Goal: Task Accomplishment & Management: Manage account settings

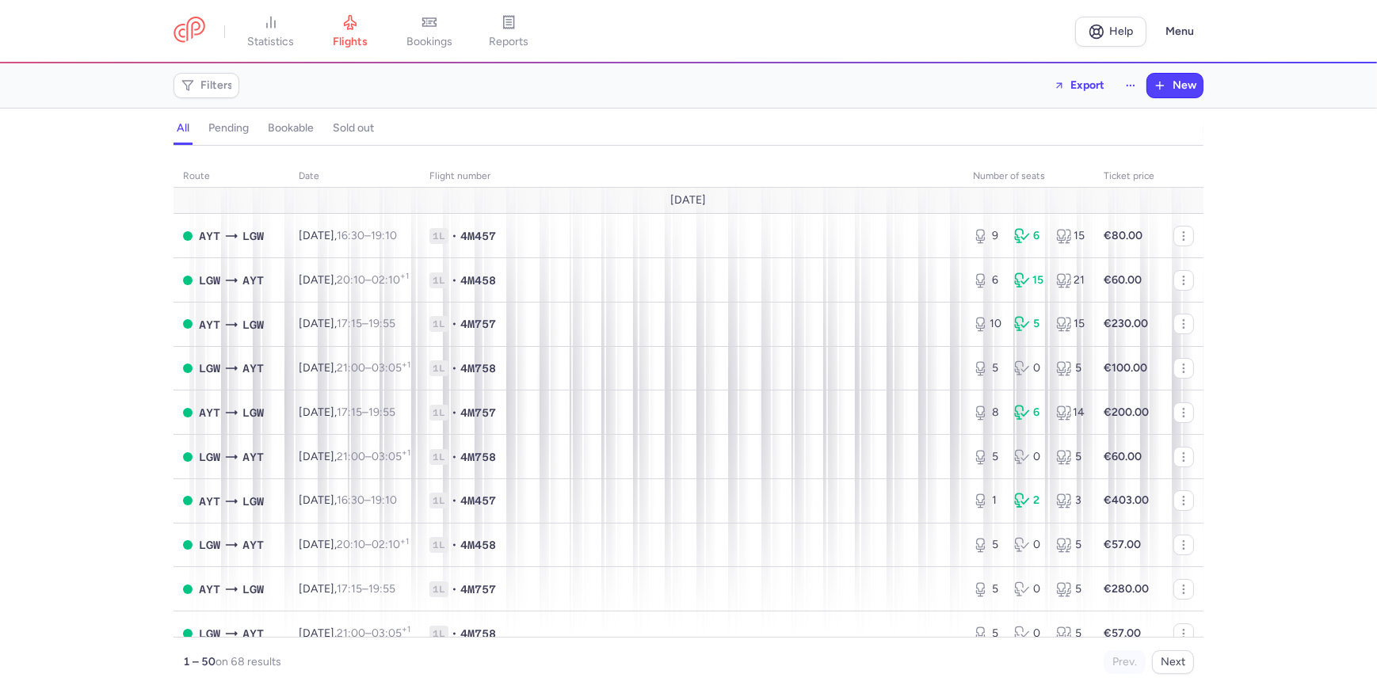
click at [195, 17] on link at bounding box center [189, 31] width 32 height 29
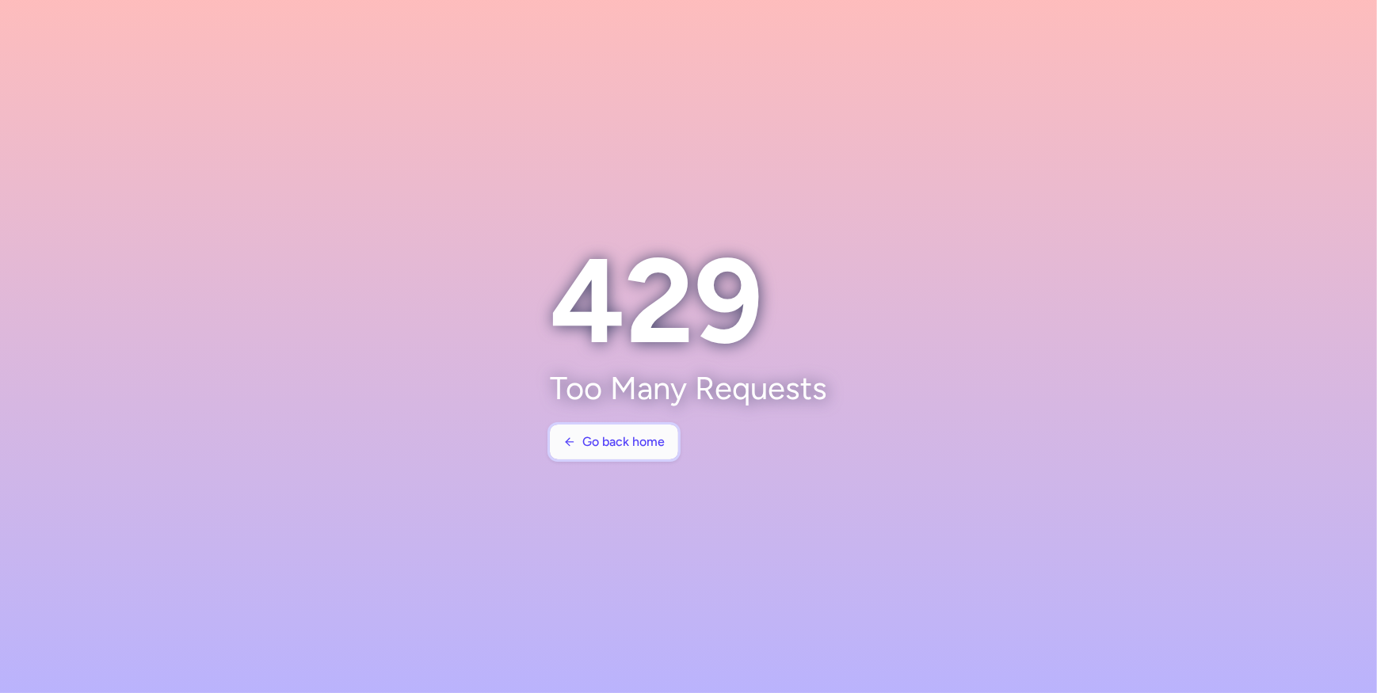
click at [608, 425] on button "Go back home" at bounding box center [614, 442] width 128 height 35
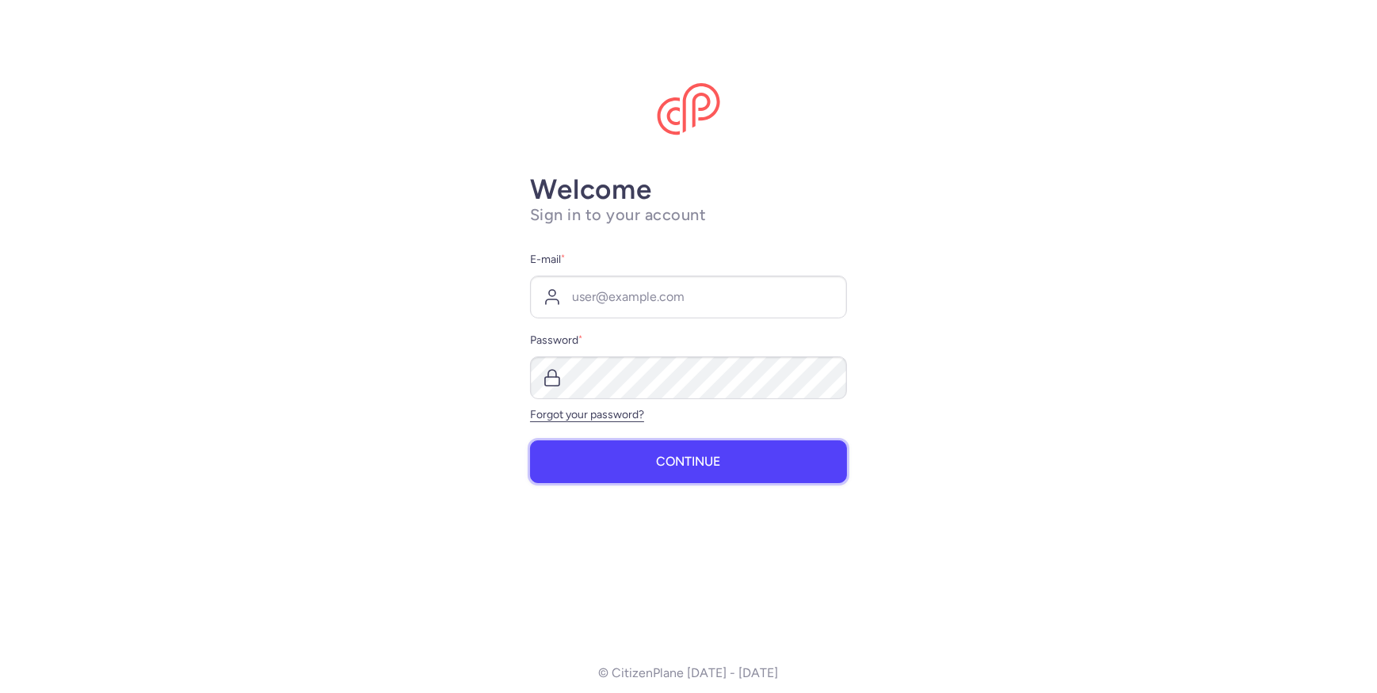
click at [601, 440] on button "Continue" at bounding box center [688, 461] width 317 height 43
type input "[EMAIL_ADDRESS][DOMAIN_NAME]"
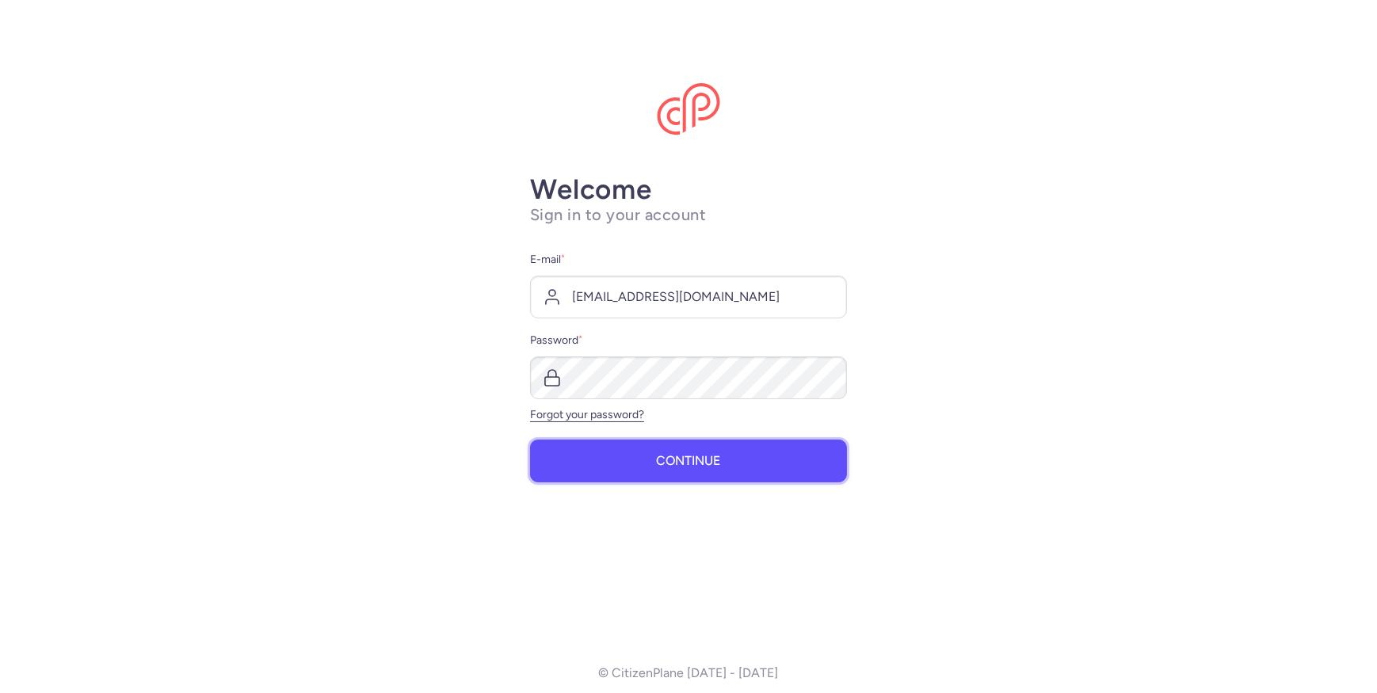
click at [611, 448] on button "Continue" at bounding box center [688, 461] width 317 height 43
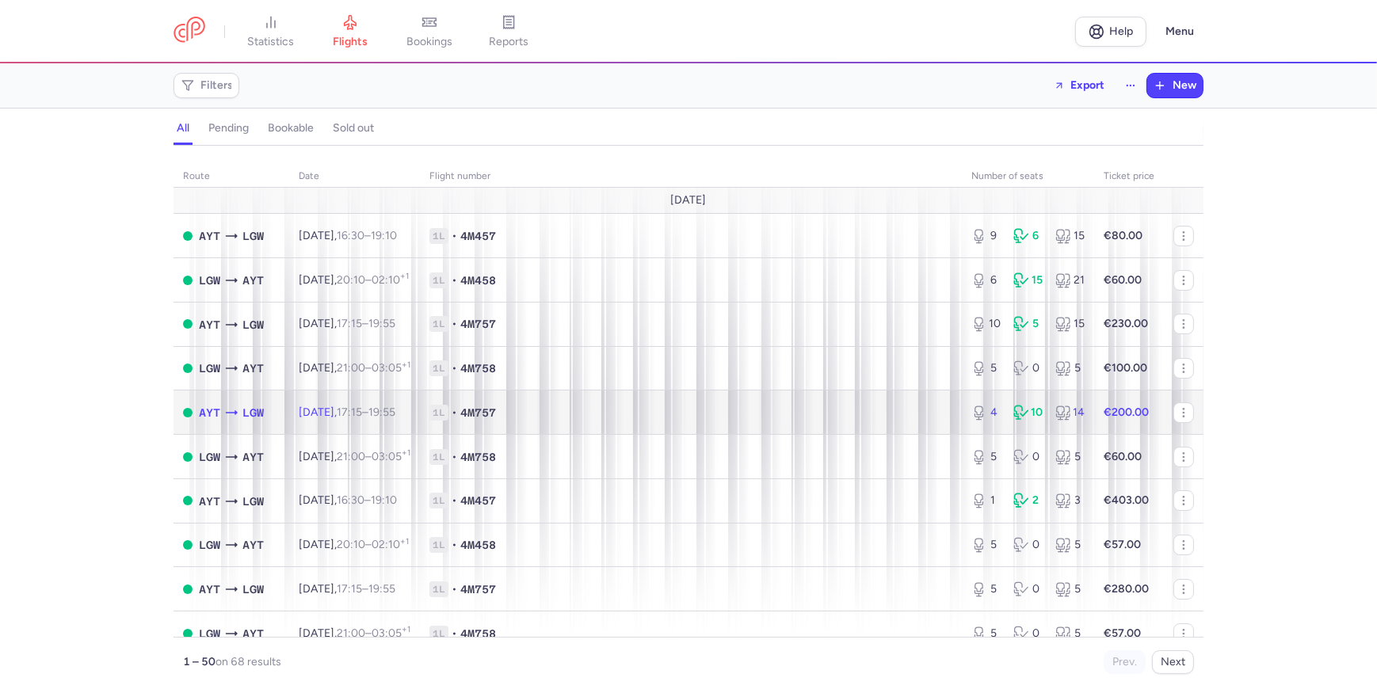
click at [1025, 420] on div "10" at bounding box center [1027, 413] width 29 height 16
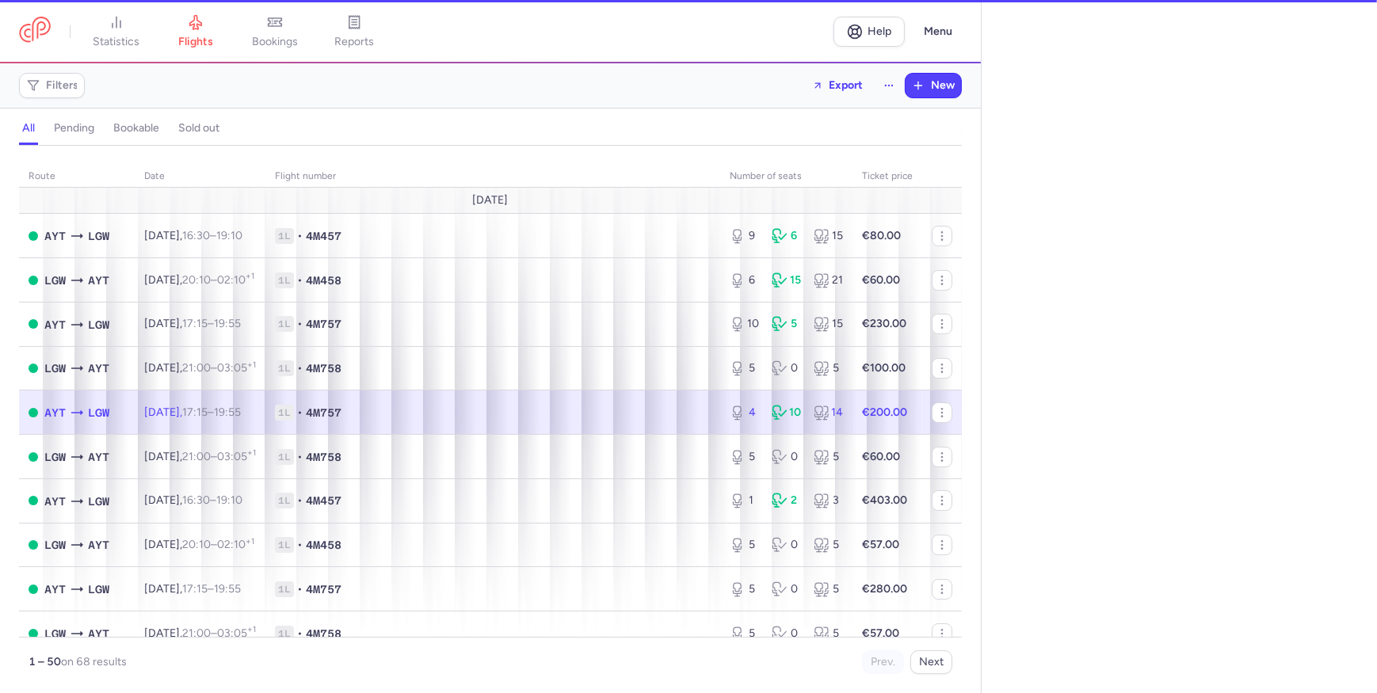
select select "hours"
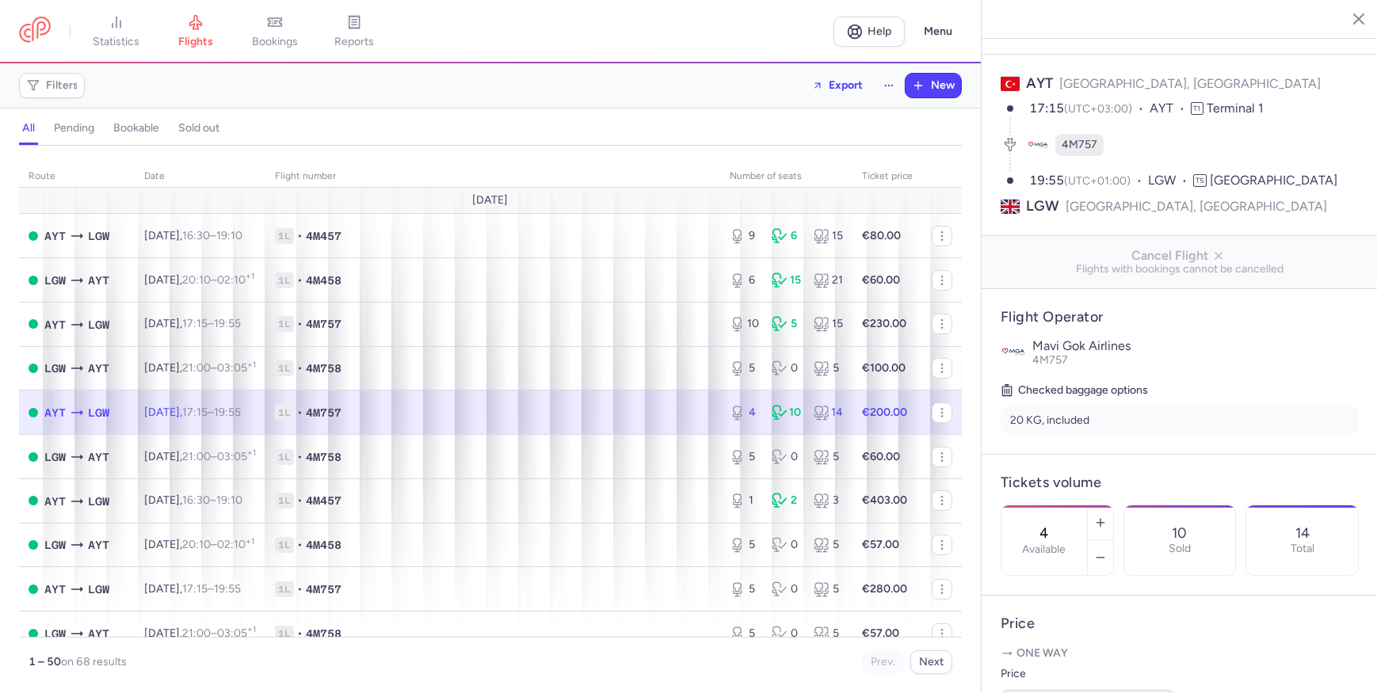
scroll to position [143, 0]
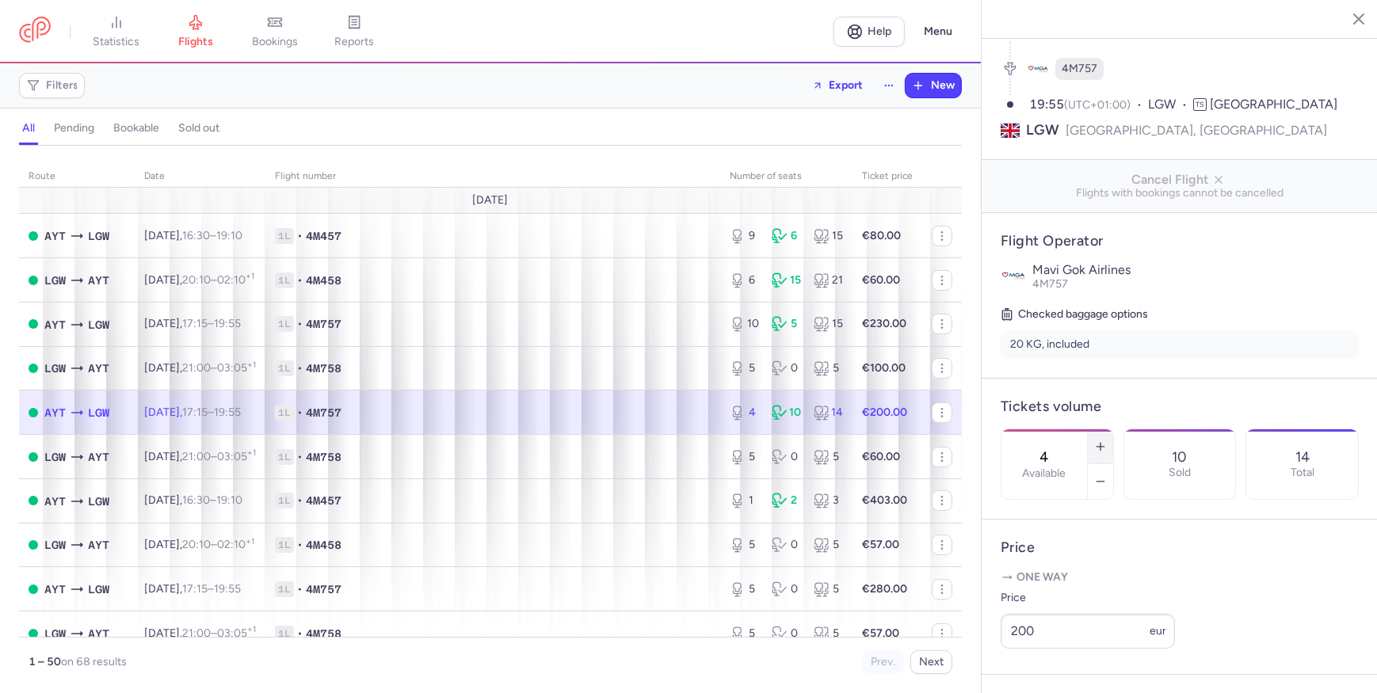
click at [1107, 440] on icon "button" at bounding box center [1100, 446] width 13 height 13
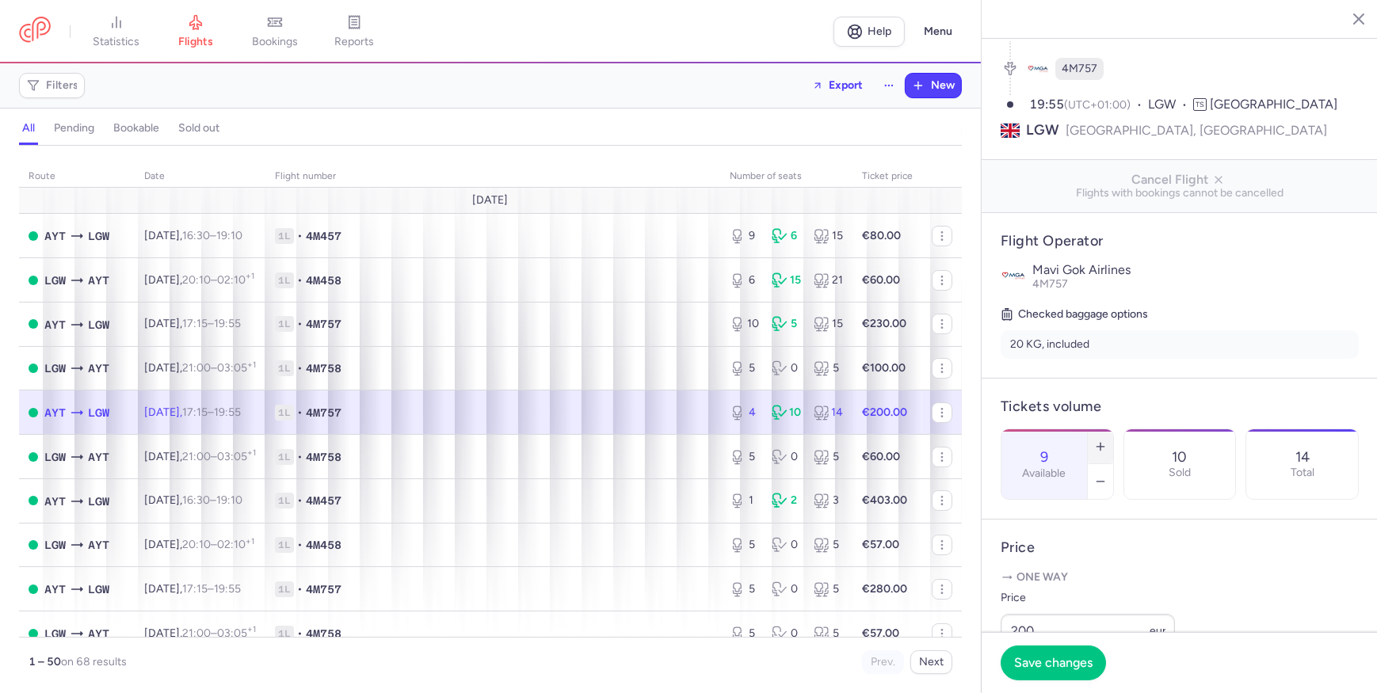
click at [1107, 440] on icon "button" at bounding box center [1100, 446] width 13 height 13
type input "10"
click at [1082, 663] on span "Save changes" at bounding box center [1053, 662] width 78 height 14
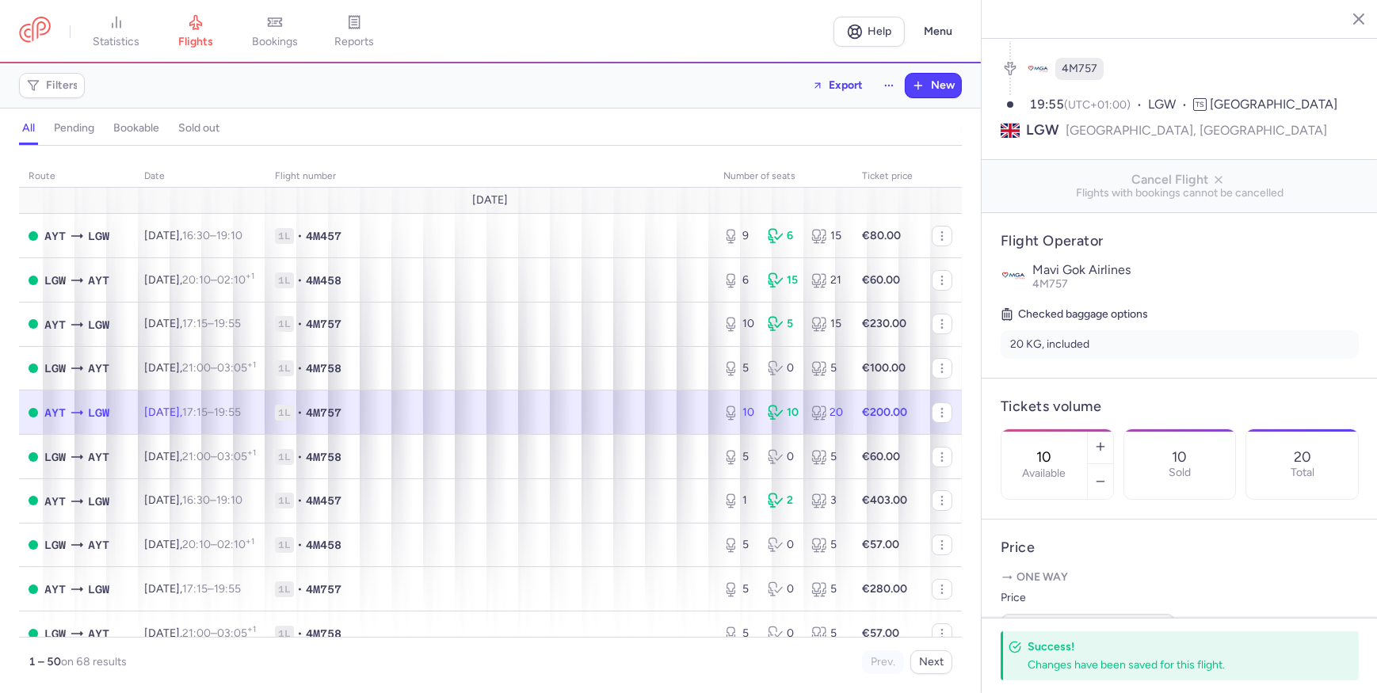
click at [1339, 21] on icon "button" at bounding box center [1347, 18] width 16 height 16
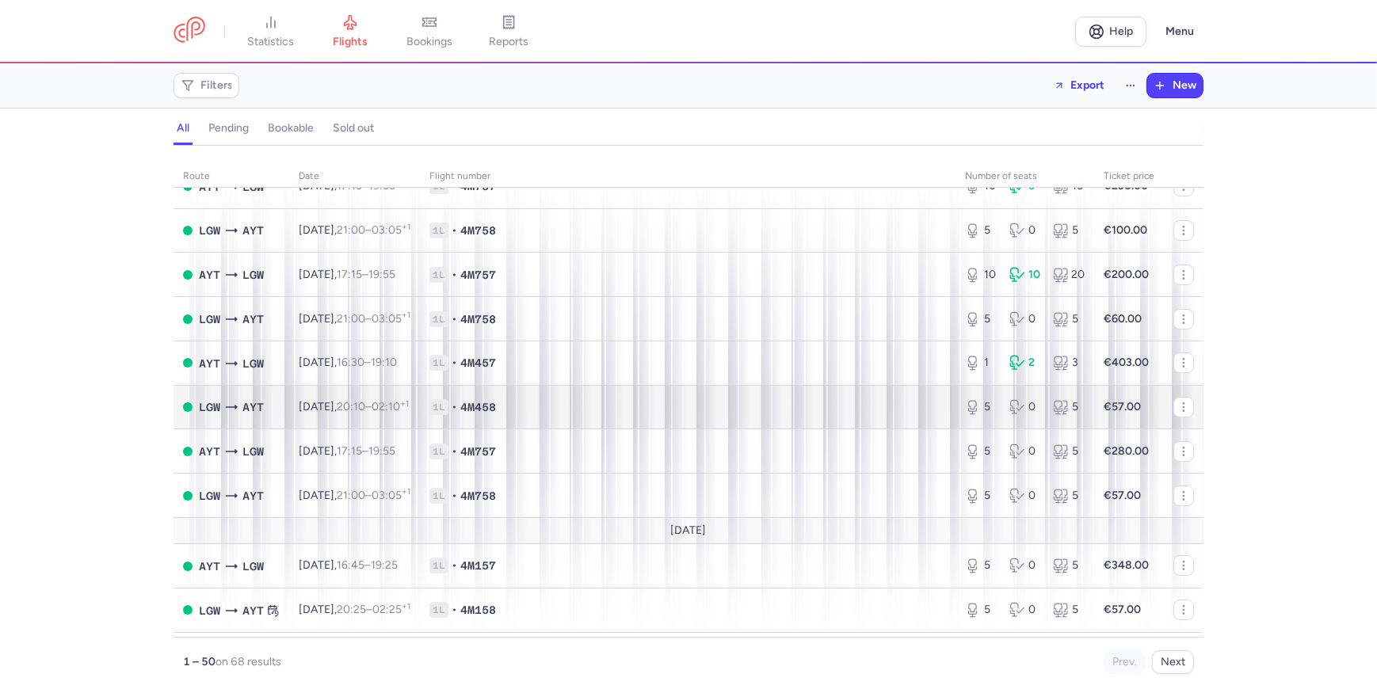
scroll to position [143, 0]
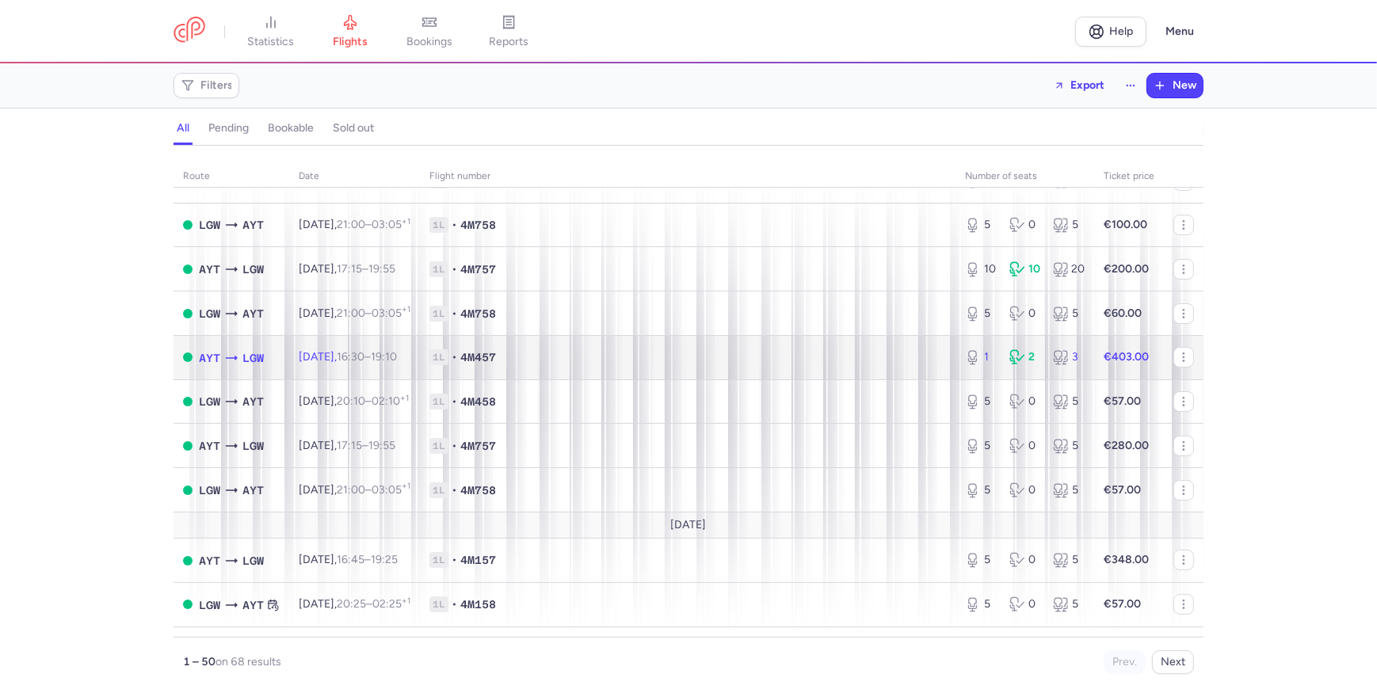
click at [943, 370] on td "1L • 4M457" at bounding box center [687, 357] width 535 height 44
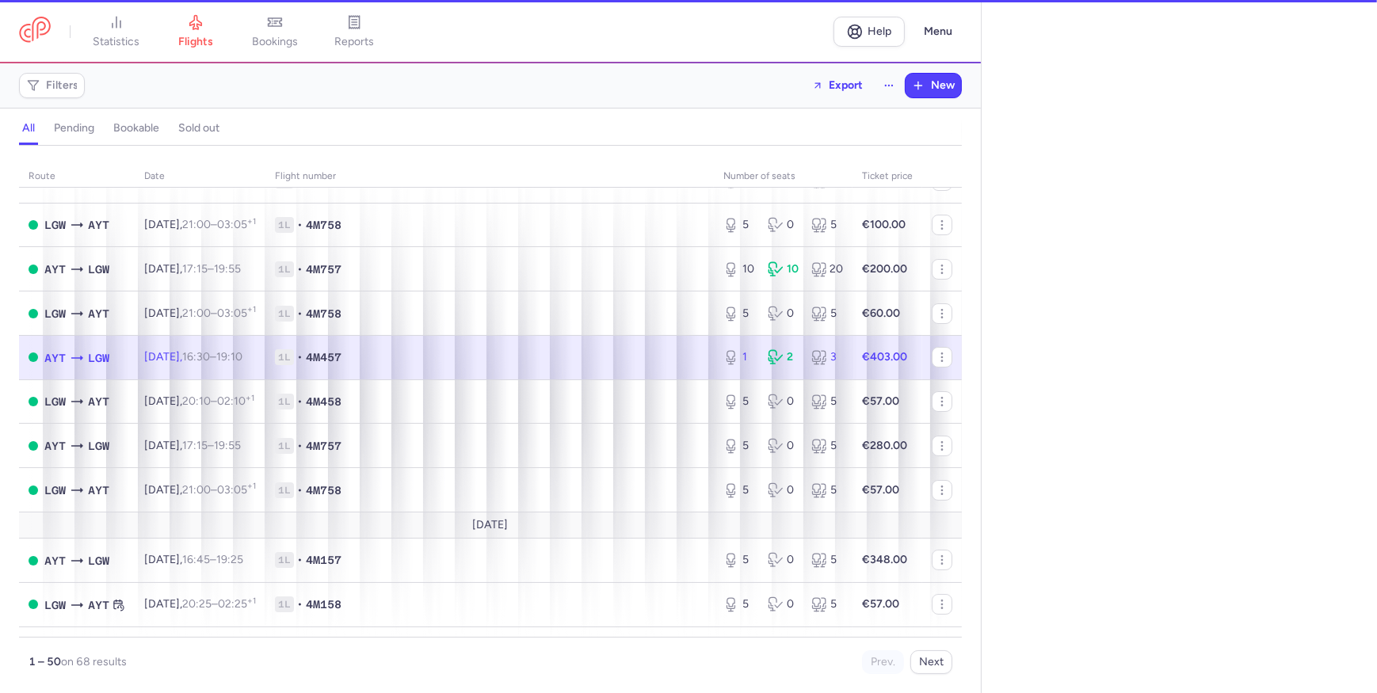
select select "hours"
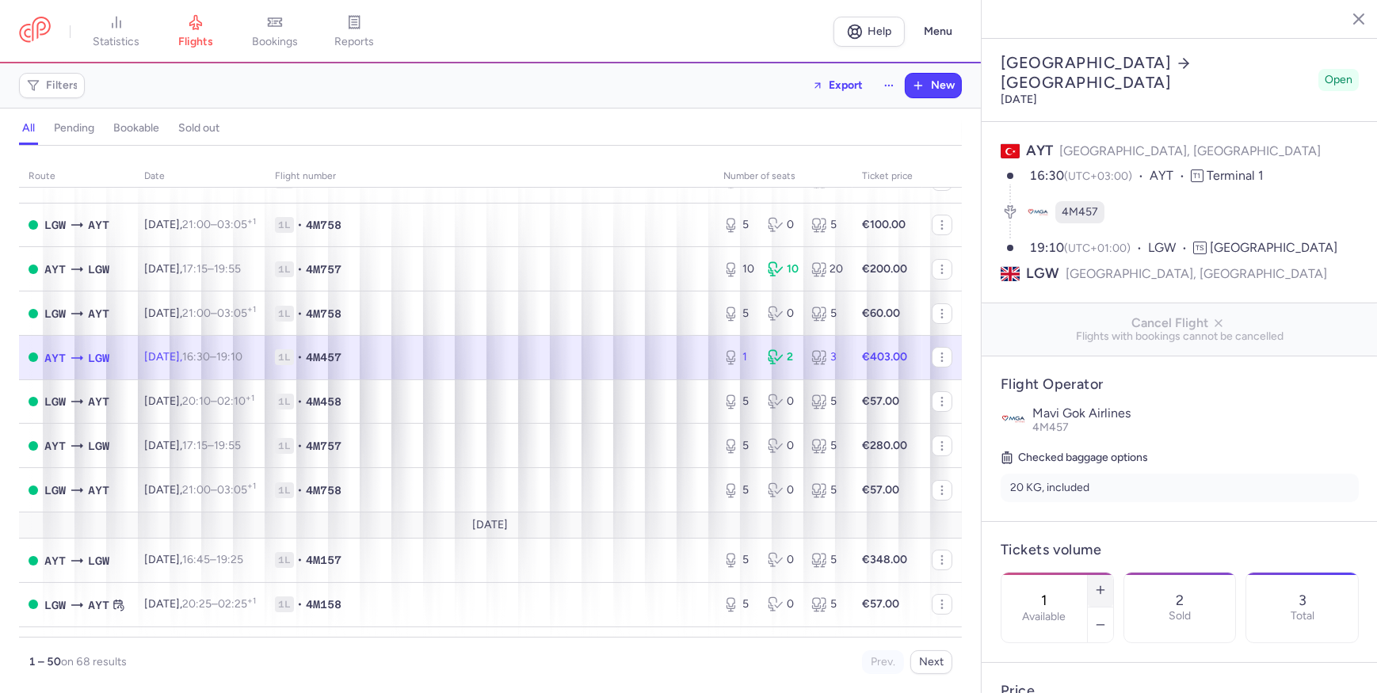
click at [1107, 584] on icon "button" at bounding box center [1100, 590] width 13 height 13
click at [1113, 573] on button "button" at bounding box center [1100, 590] width 25 height 35
type input "5"
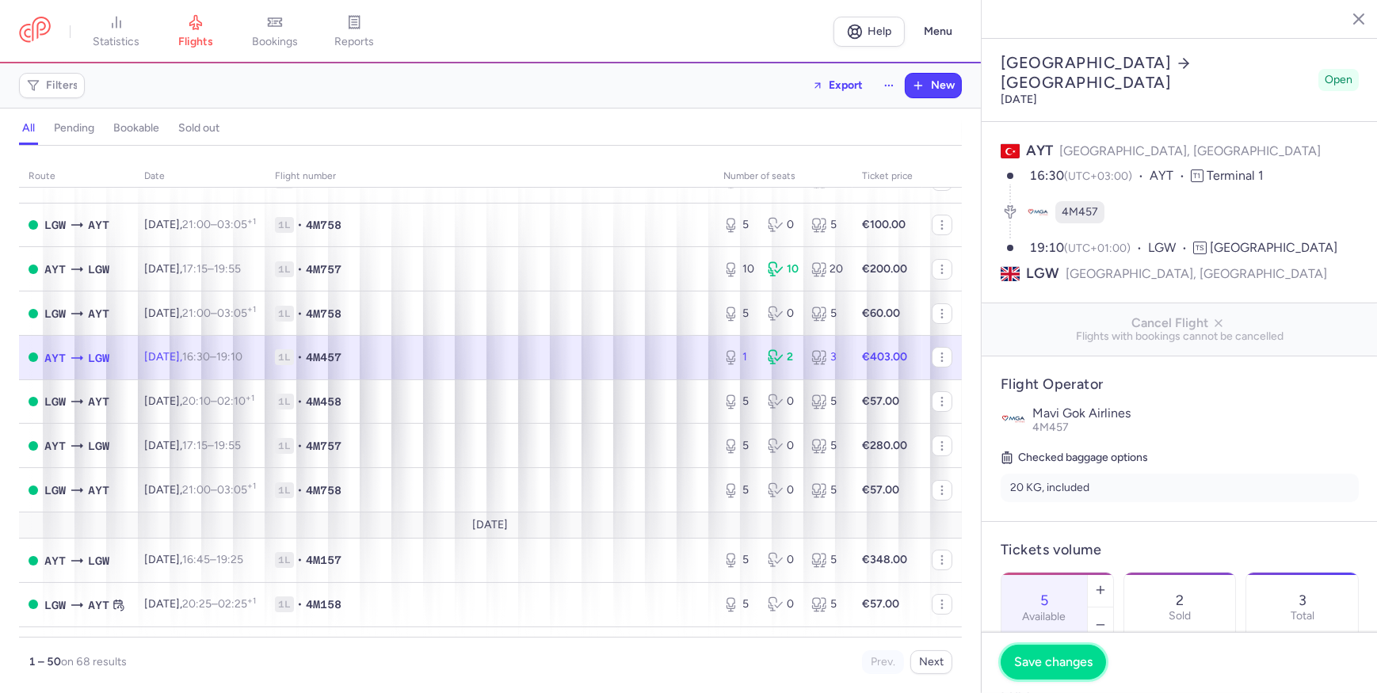
click at [1090, 665] on span "Save changes" at bounding box center [1053, 662] width 78 height 14
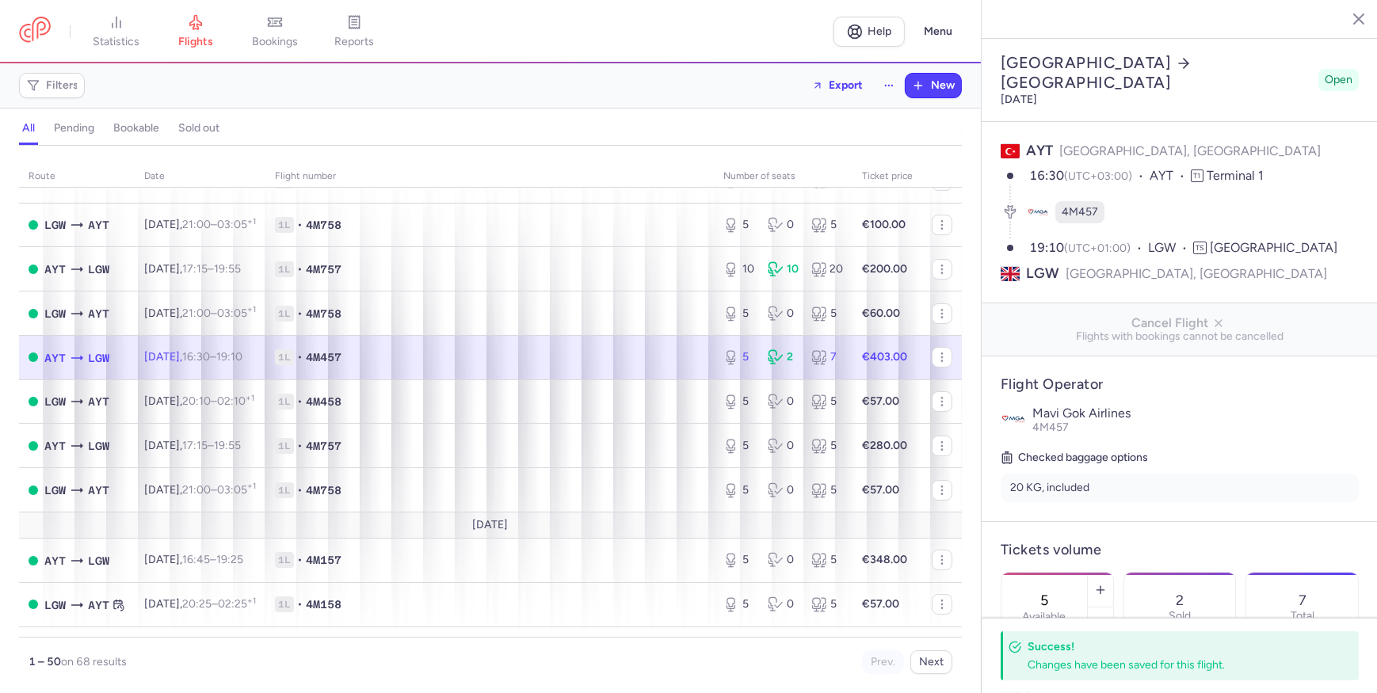
click at [1350, 10] on icon "button" at bounding box center [1347, 18] width 16 height 16
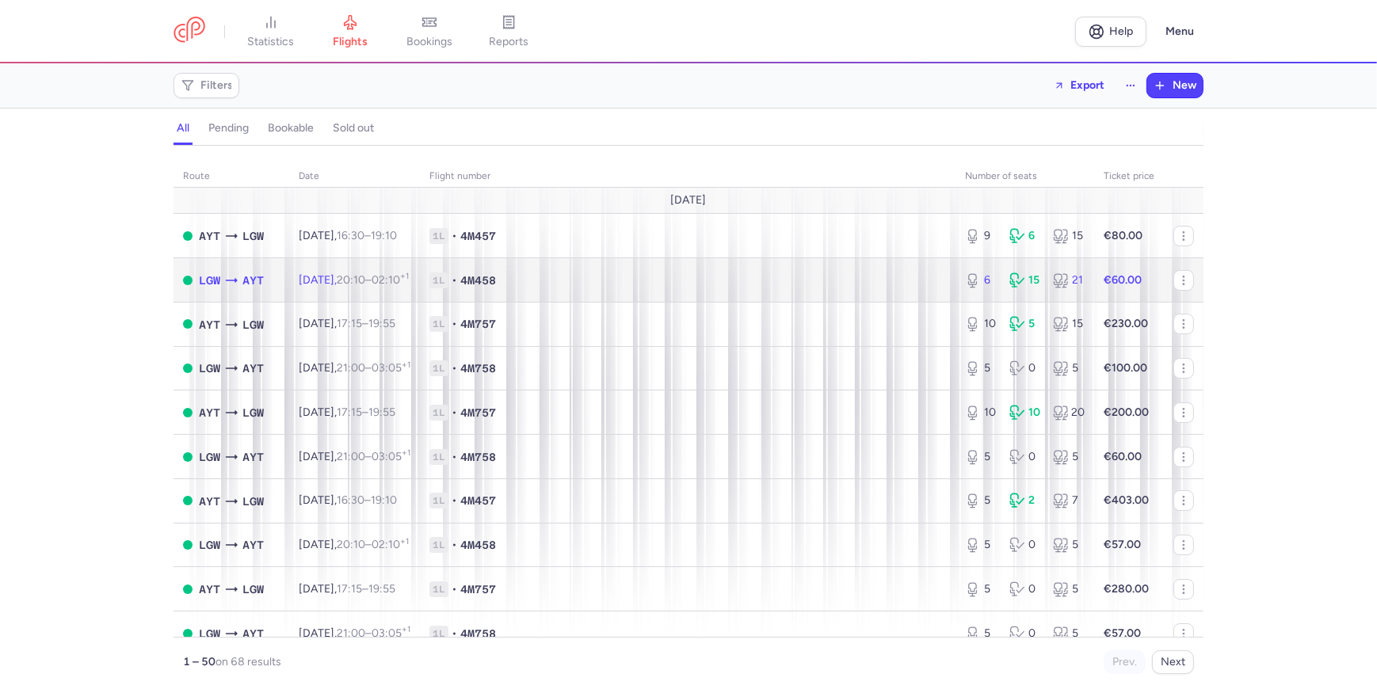
click at [711, 279] on span "1L • 4M458" at bounding box center [687, 280] width 516 height 16
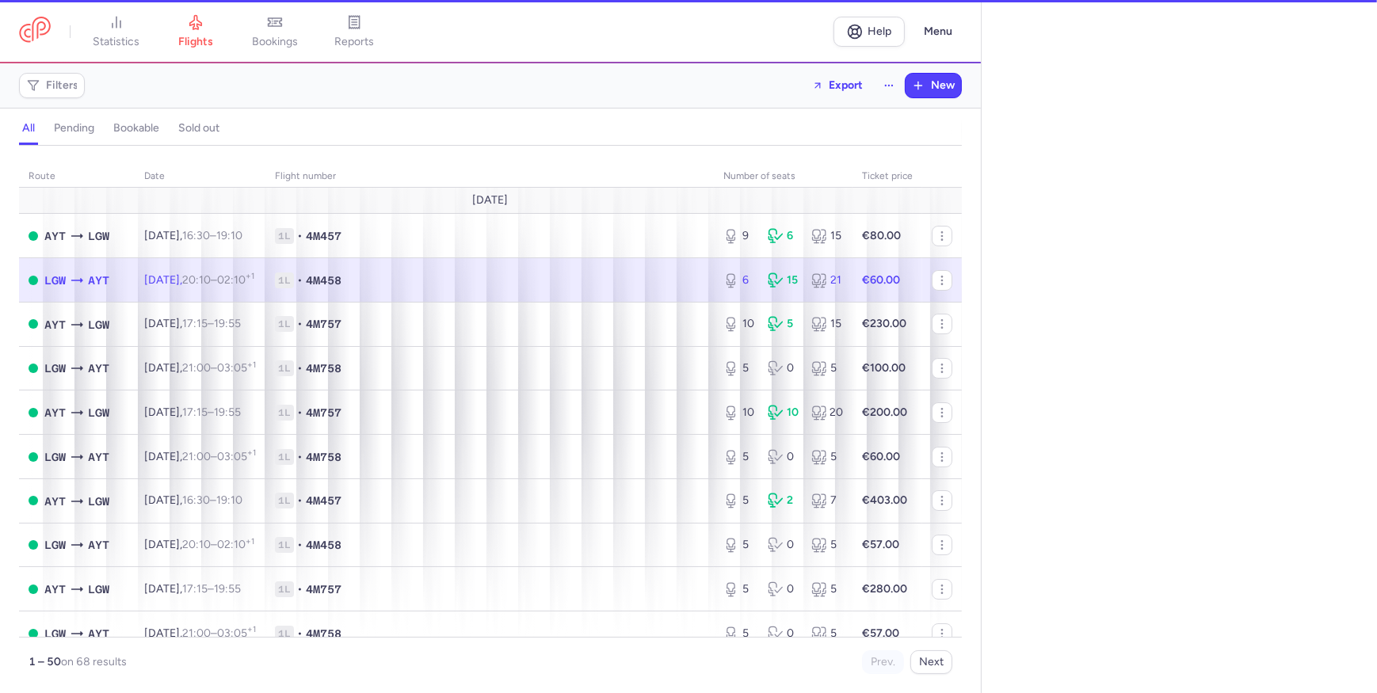
select select "hours"
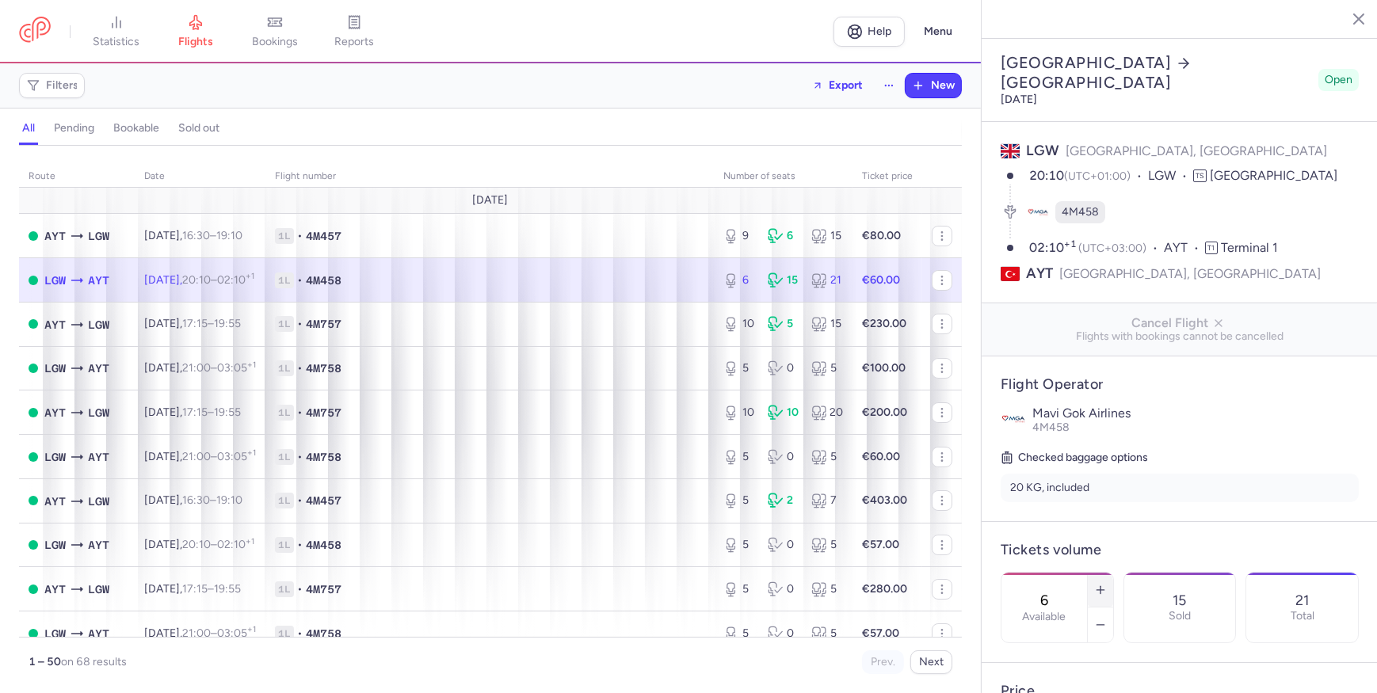
click at [1107, 584] on icon "button" at bounding box center [1100, 590] width 13 height 13
click at [1077, 669] on button "Save changes" at bounding box center [1052, 662] width 105 height 35
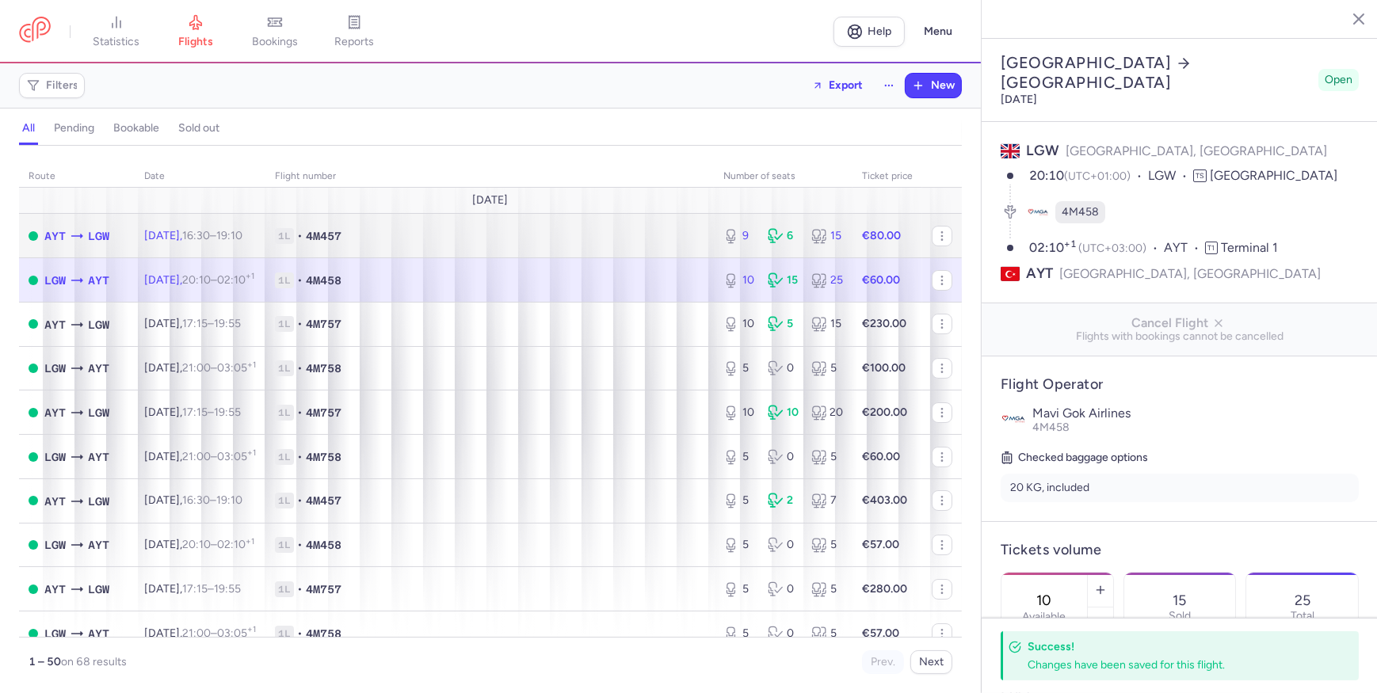
click at [615, 242] on span "1L • 4M457" at bounding box center [489, 236] width 429 height 16
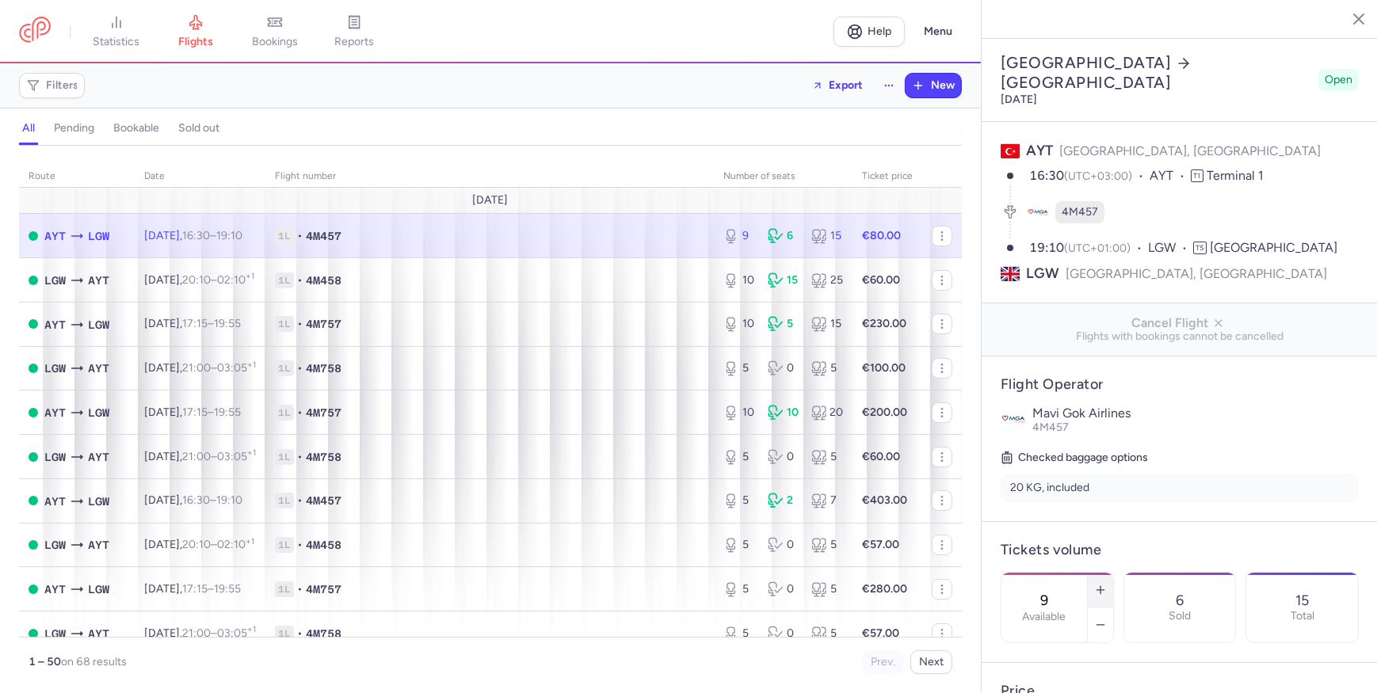
click at [1100, 586] on line "button" at bounding box center [1100, 589] width 0 height 7
click at [1080, 661] on span "Save changes" at bounding box center [1053, 662] width 78 height 14
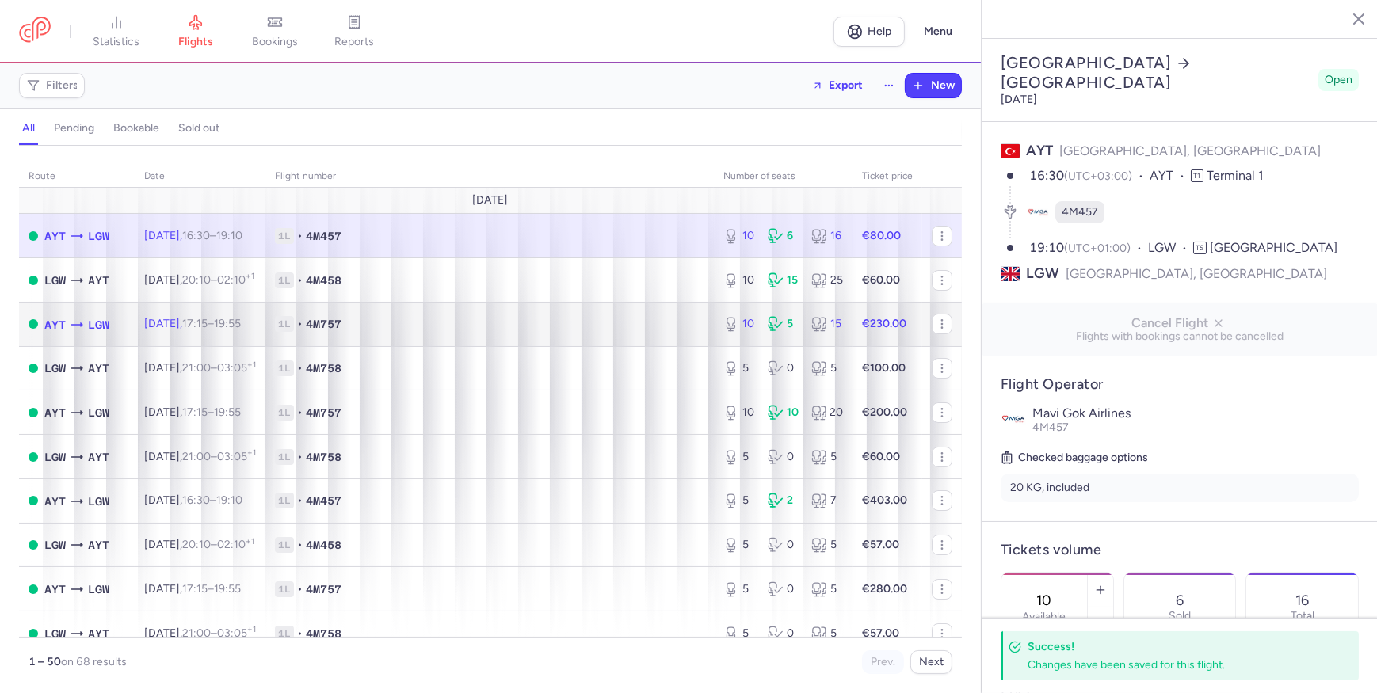
click at [613, 345] on td "1L • 4M757" at bounding box center [489, 324] width 448 height 44
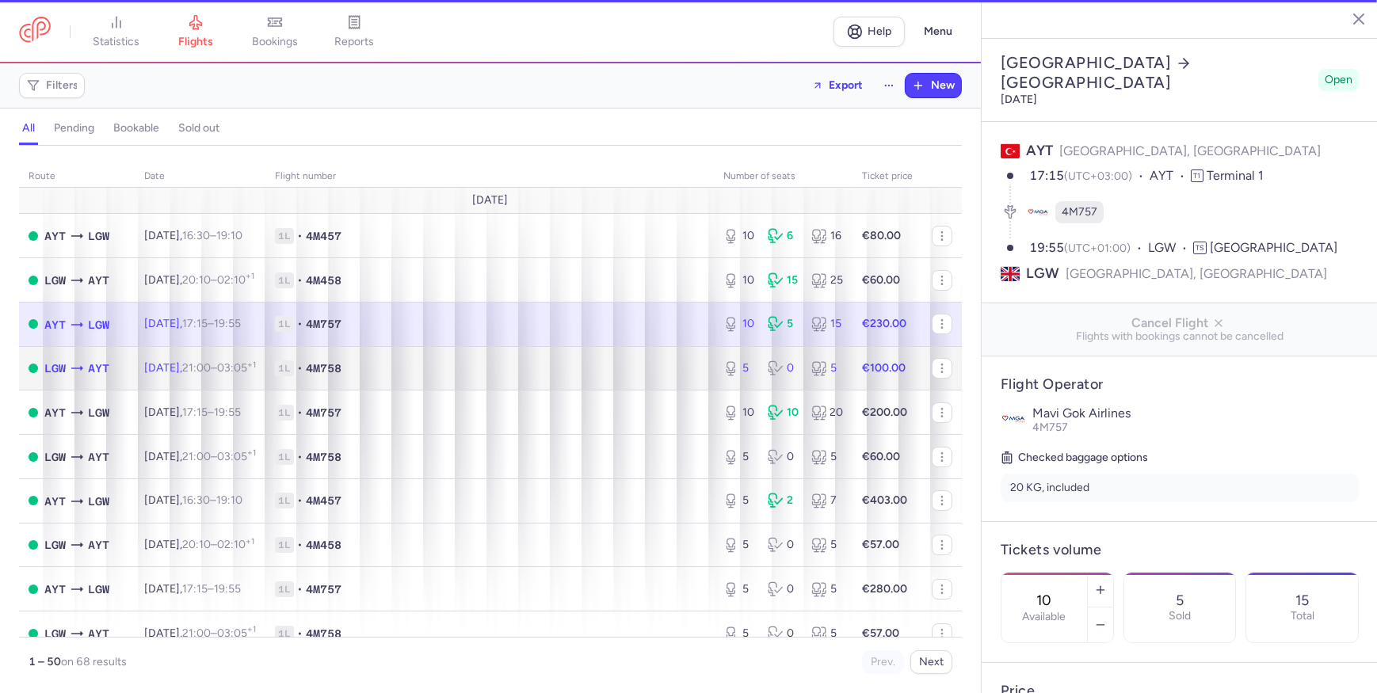
click at [608, 384] on td "1L • 4M758" at bounding box center [489, 368] width 448 height 44
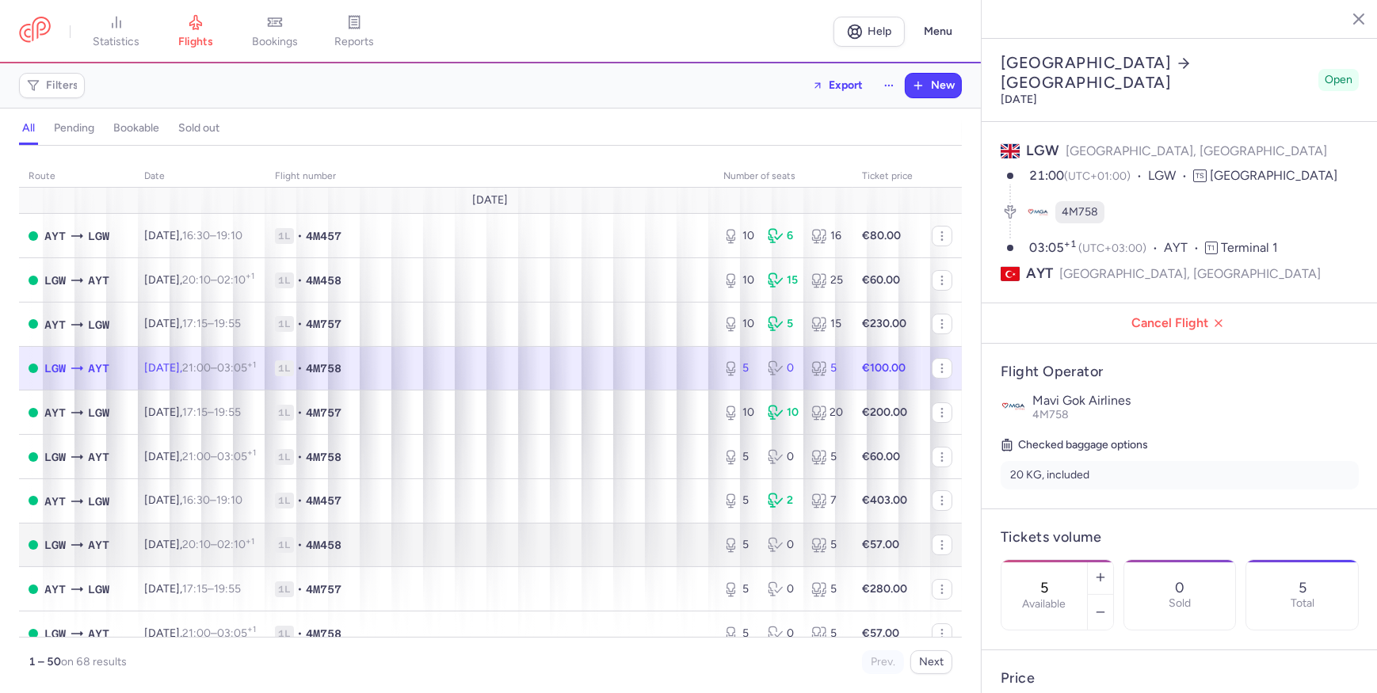
drag, startPoint x: 1092, startPoint y: 524, endPoint x: 919, endPoint y: 539, distance: 174.1
click at [920, 539] on div "statistics flights bookings reports Help Menu Filters Export New all pending bo…" at bounding box center [688, 346] width 1377 height 693
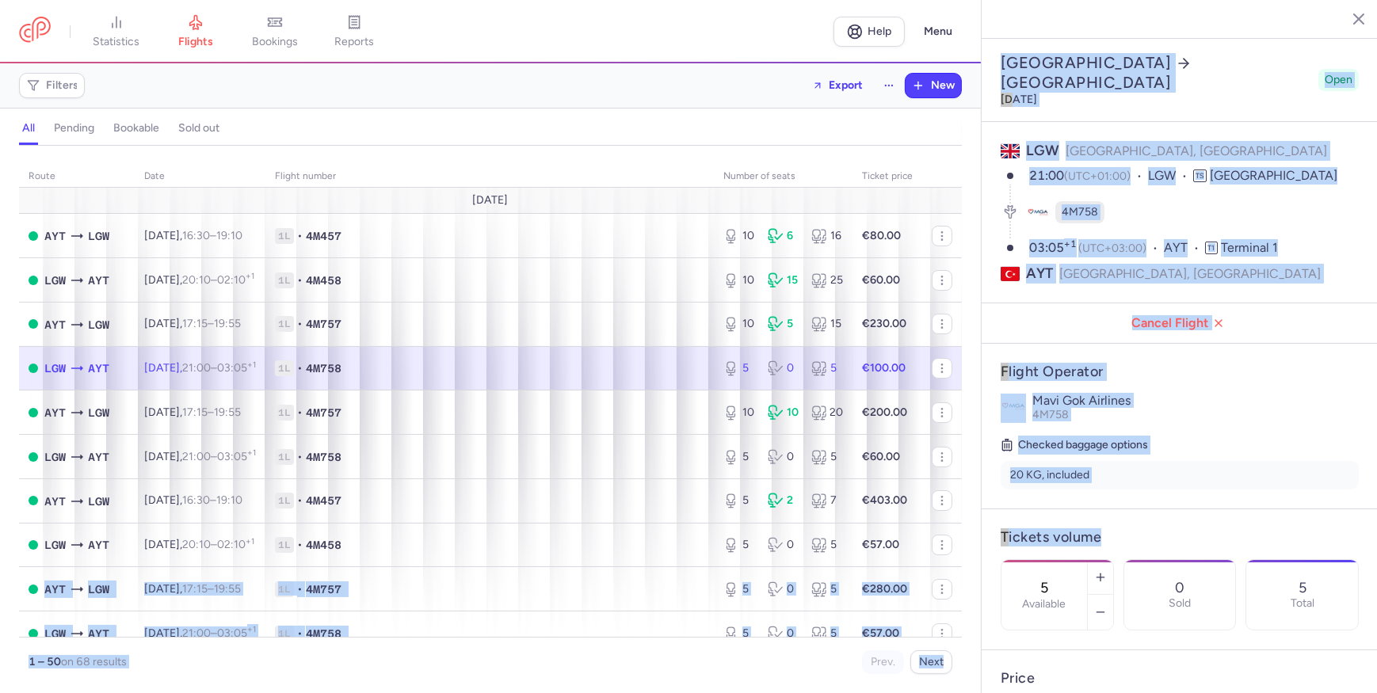
click at [1131, 509] on article "Tickets volume 5 Available 0 Sold 5 Total" at bounding box center [1179, 579] width 396 height 141
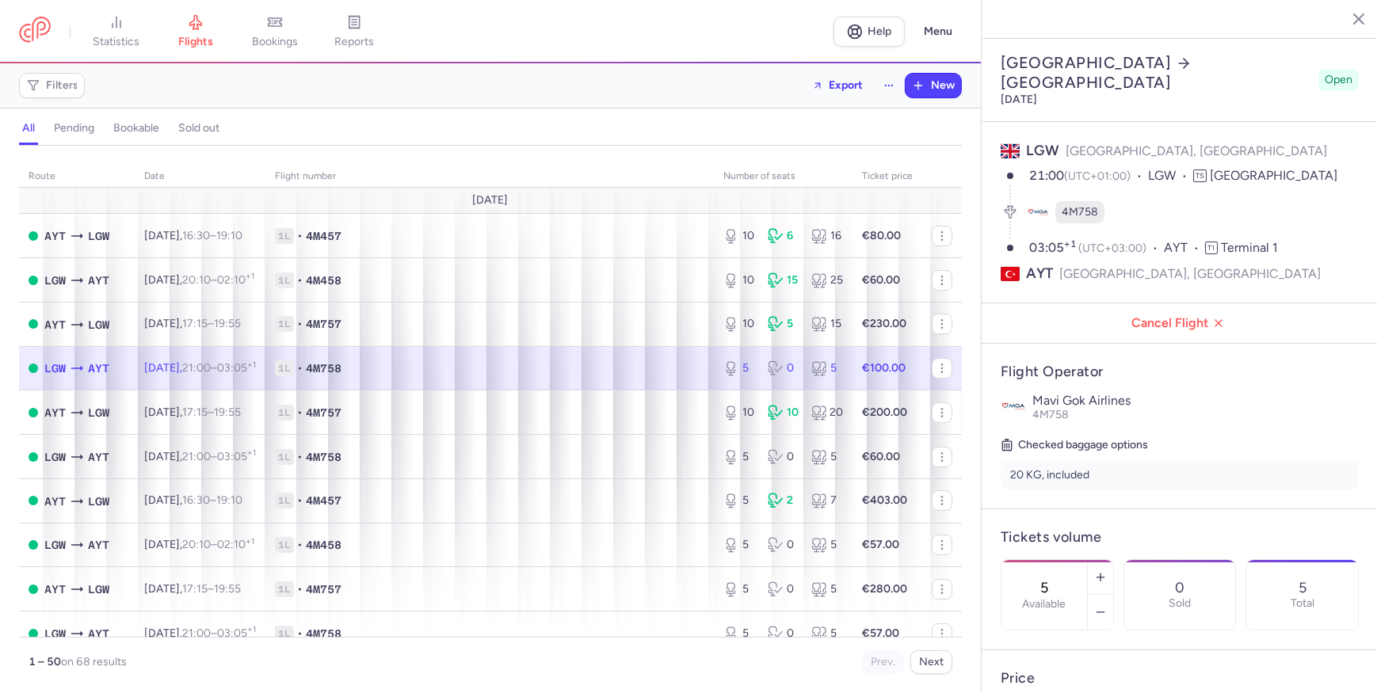
drag, startPoint x: 1105, startPoint y: 528, endPoint x: 1033, endPoint y: 528, distance: 72.1
click at [1033, 560] on div "5 Available" at bounding box center [1044, 595] width 86 height 70
click at [1075, 670] on button "Save changes" at bounding box center [1052, 662] width 105 height 35
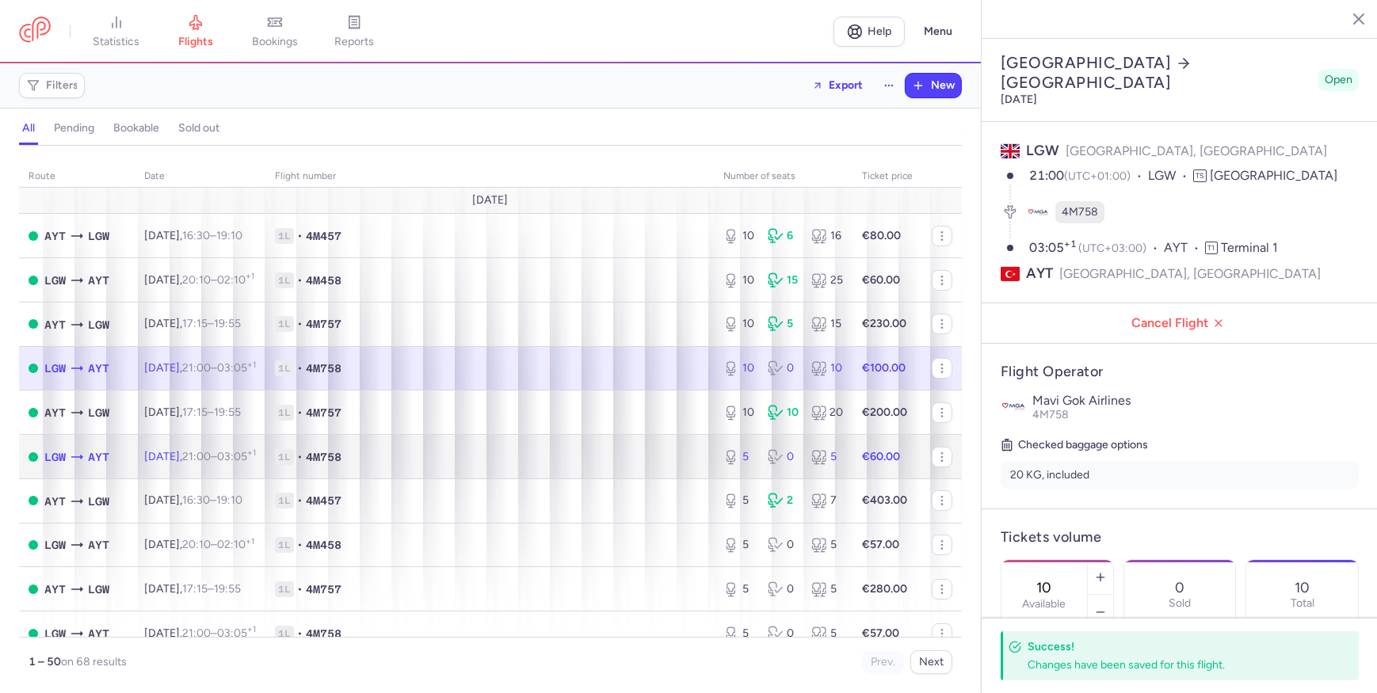
click at [619, 447] on td "1L • 4M758" at bounding box center [489, 457] width 448 height 44
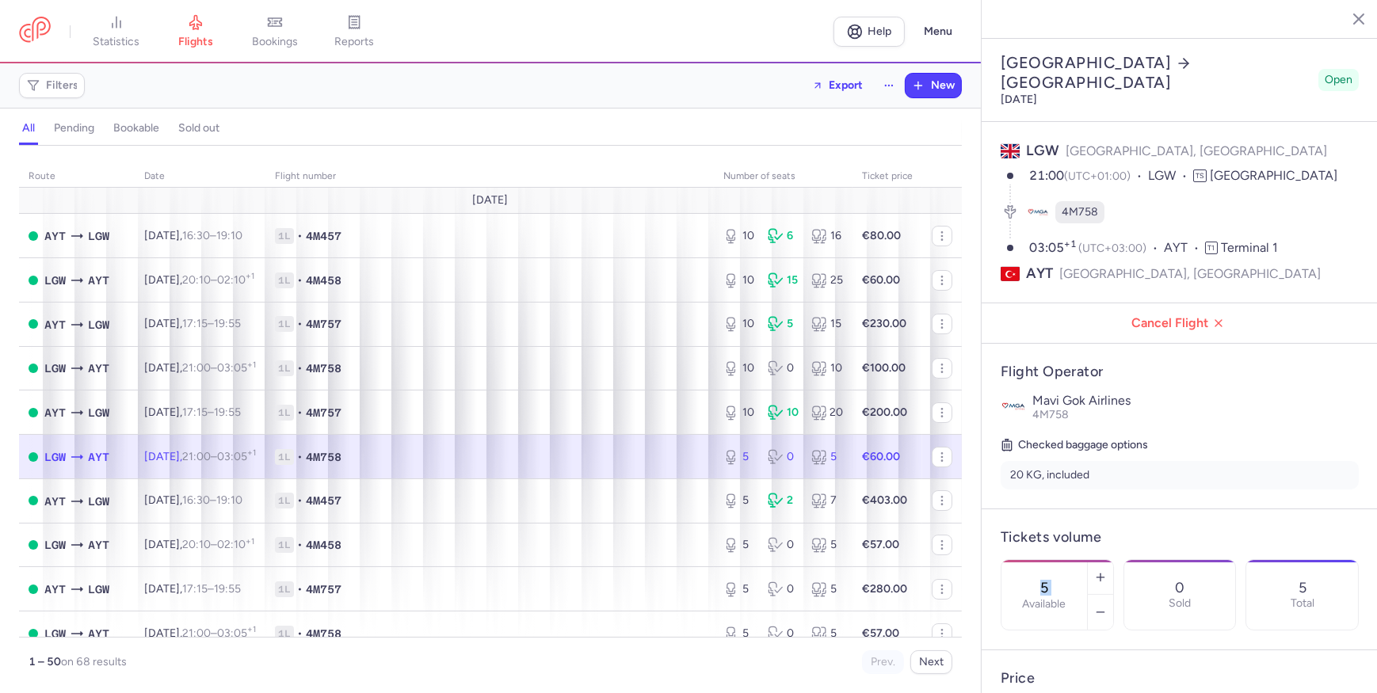
drag, startPoint x: 1101, startPoint y: 534, endPoint x: 1034, endPoint y: 535, distance: 67.3
click at [1032, 560] on div "5 Available" at bounding box center [1044, 595] width 86 height 70
click at [1077, 658] on span "Save changes" at bounding box center [1053, 662] width 78 height 14
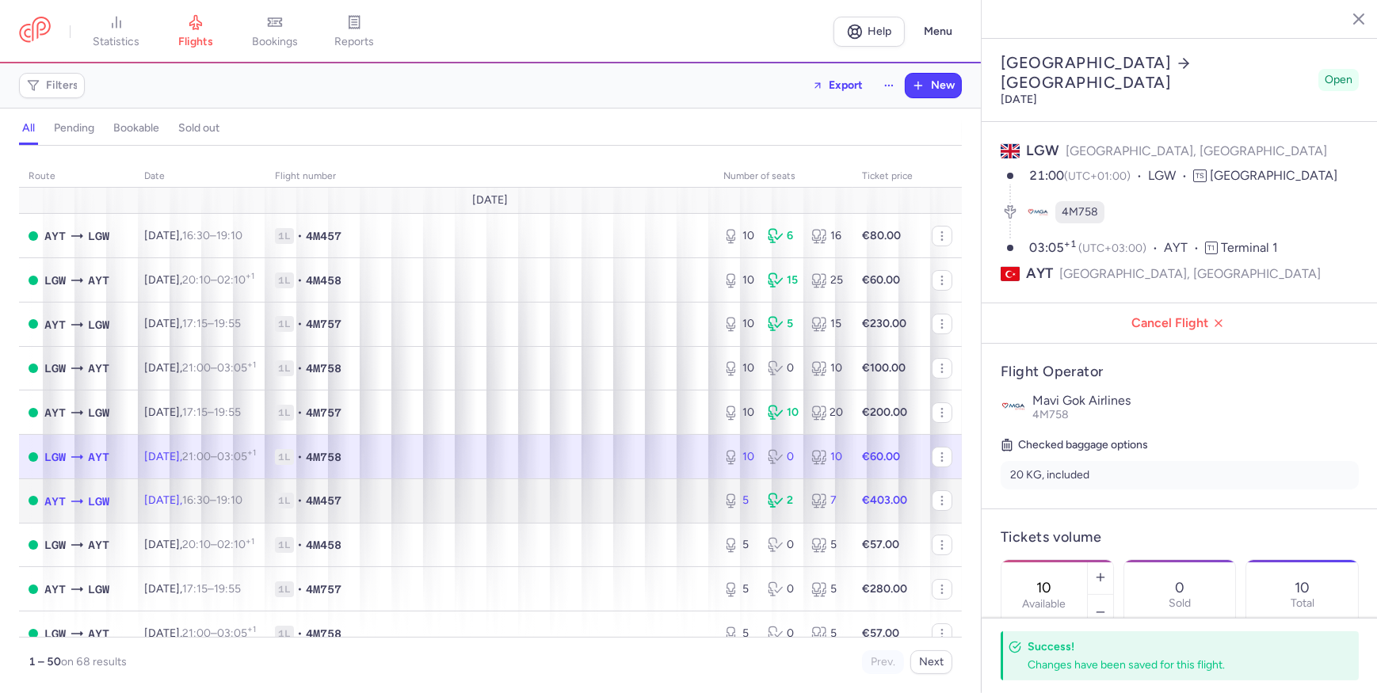
click at [578, 508] on span "1L • 4M457" at bounding box center [489, 501] width 429 height 16
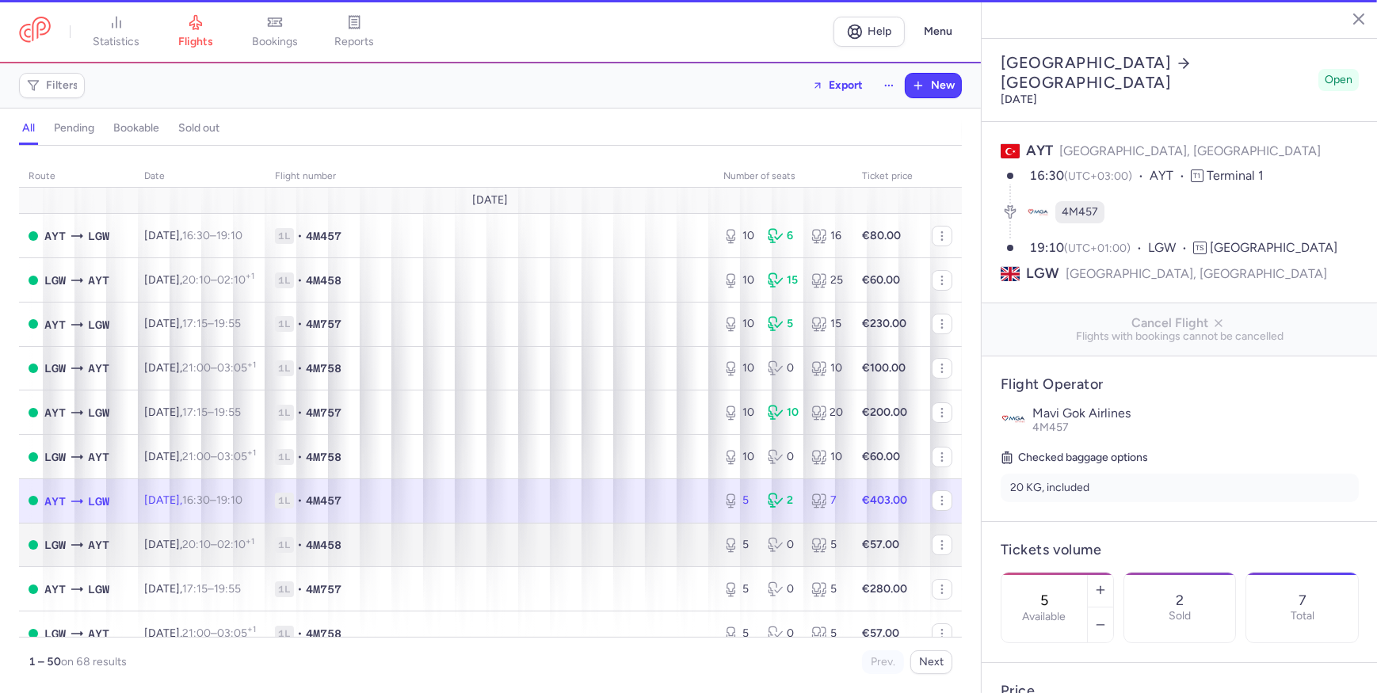
drag, startPoint x: 1121, startPoint y: 545, endPoint x: 849, endPoint y: 554, distance: 271.8
click at [849, 554] on div "statistics flights bookings reports Help Menu Filters Export New all pending bo…" at bounding box center [688, 346] width 1377 height 693
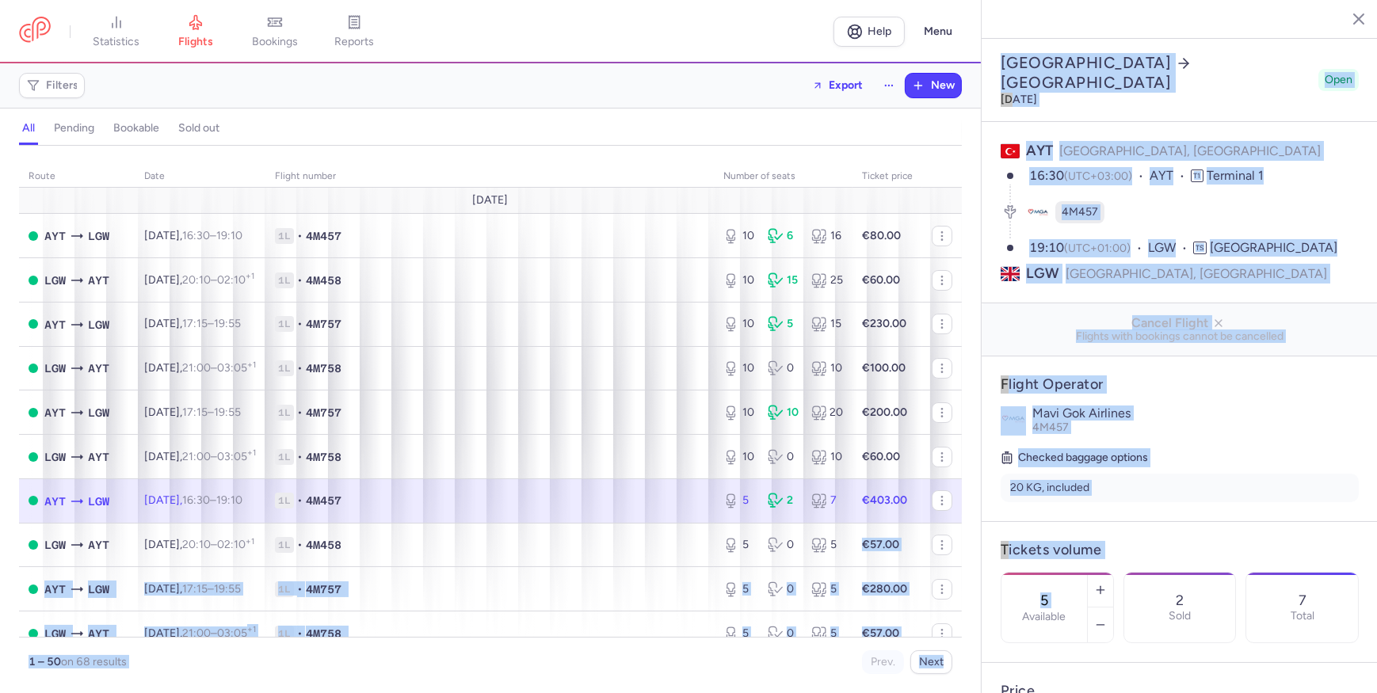
click at [1065, 611] on label "Available" at bounding box center [1044, 617] width 44 height 13
click at [1063, 592] on input "5" at bounding box center [1044, 600] width 38 height 17
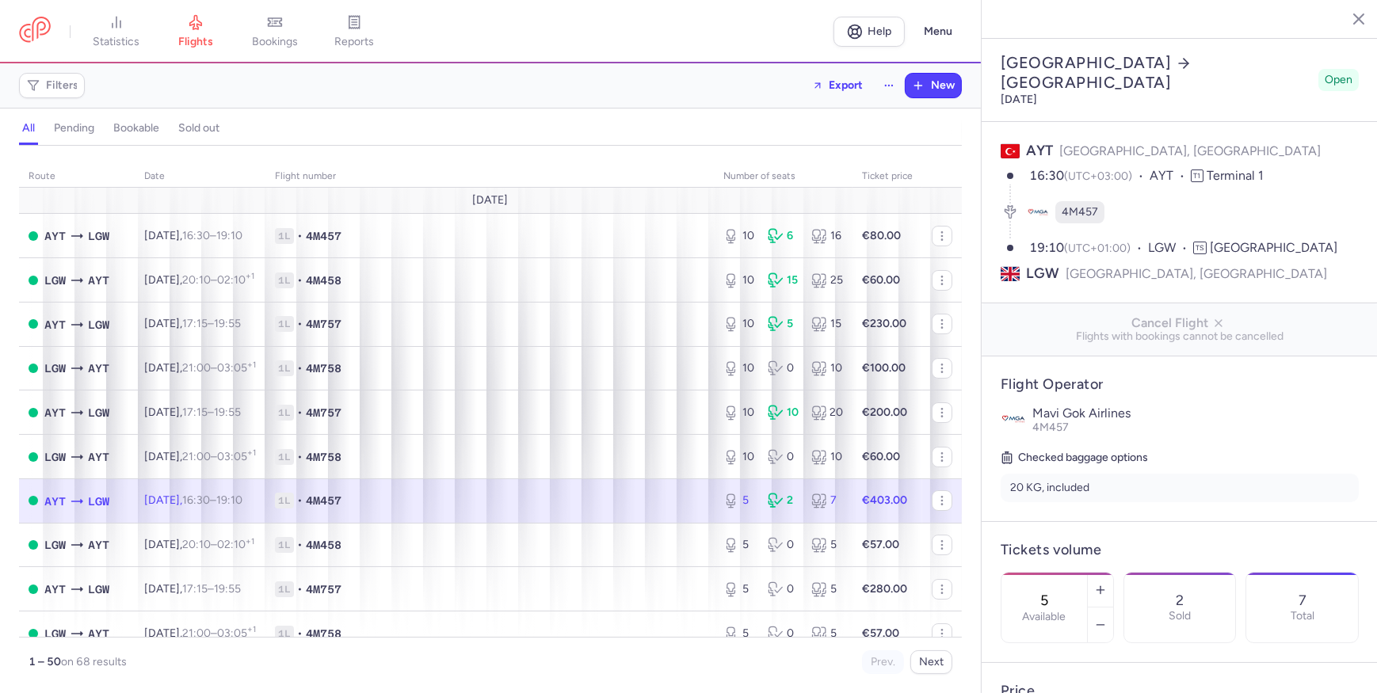
drag, startPoint x: 1080, startPoint y: 551, endPoint x: 1061, endPoint y: 550, distance: 18.2
click at [1061, 611] on label "Available" at bounding box center [1044, 617] width 44 height 13
click at [1061, 592] on input "5" at bounding box center [1044, 600] width 38 height 17
click at [1063, 661] on span "Save changes" at bounding box center [1053, 662] width 78 height 14
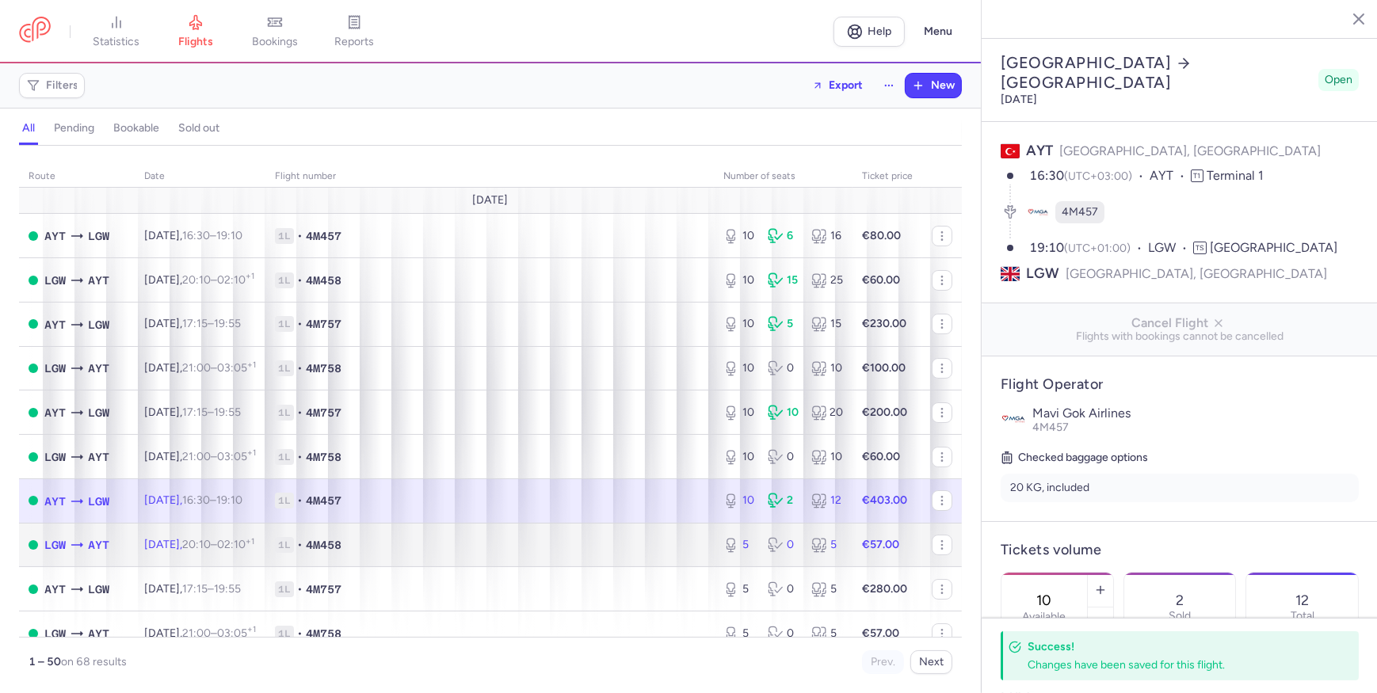
click at [530, 546] on span "1L • 4M458" at bounding box center [489, 545] width 429 height 16
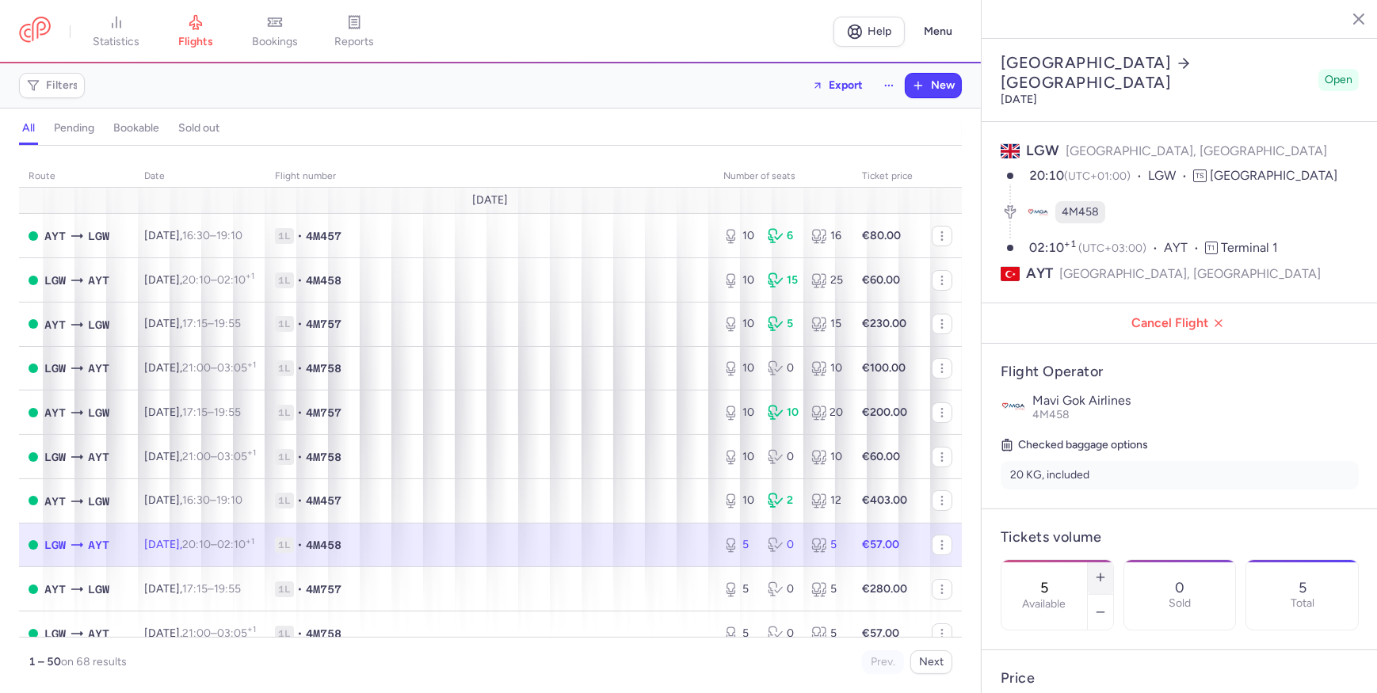
click at [1113, 560] on button "button" at bounding box center [1100, 577] width 25 height 35
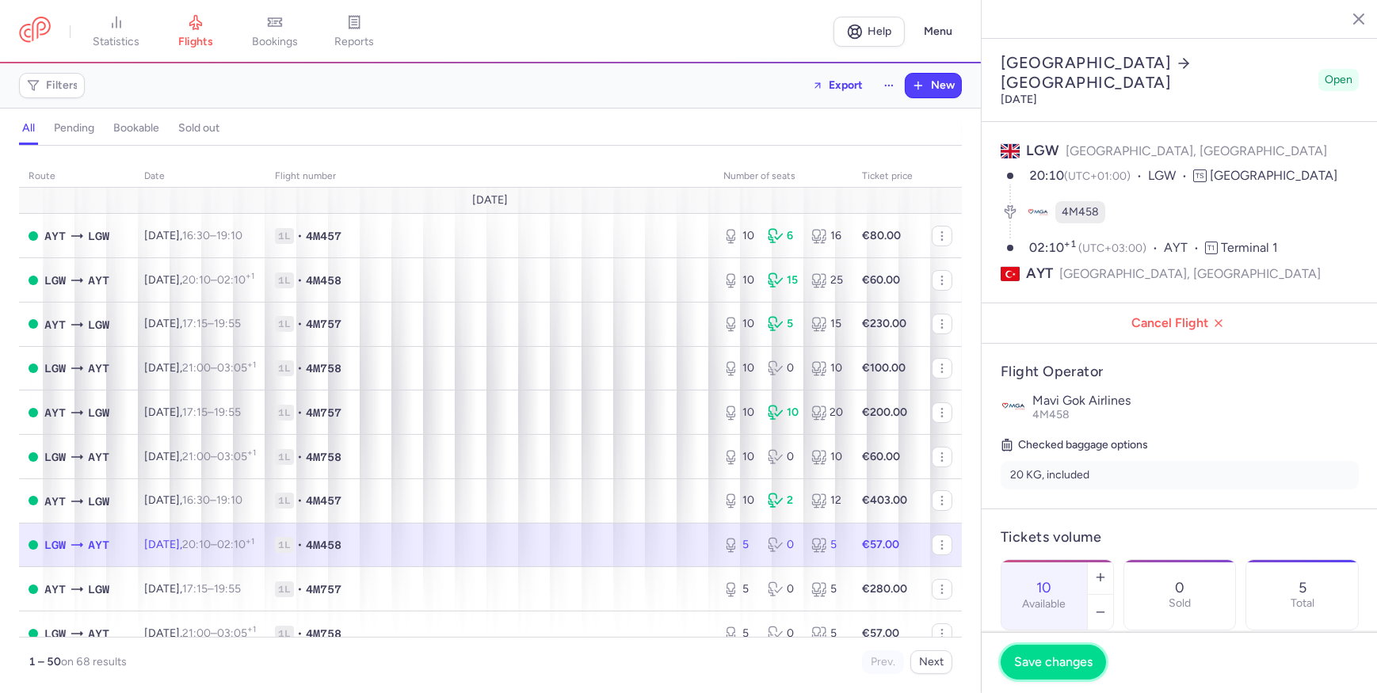
click at [1075, 662] on span "Save changes" at bounding box center [1053, 662] width 78 height 14
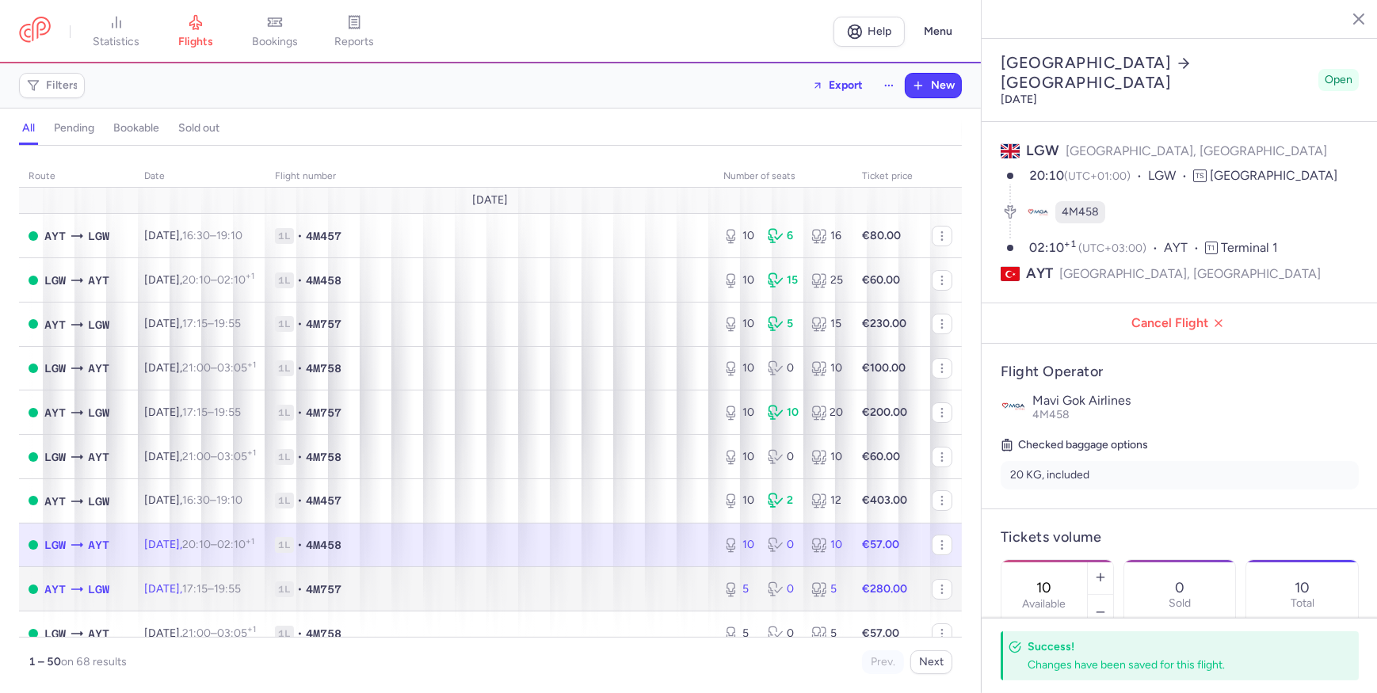
click at [657, 592] on span "1L • 4M757" at bounding box center [489, 589] width 429 height 16
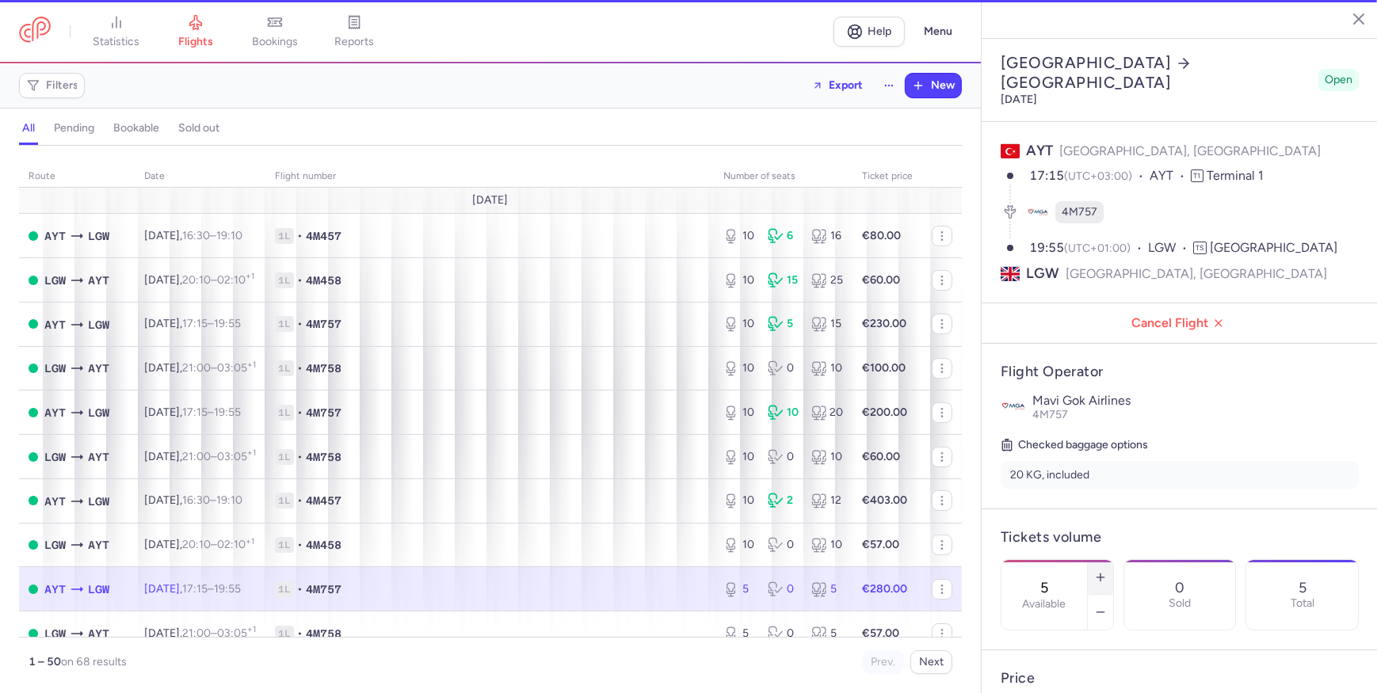
click at [1107, 571] on icon "button" at bounding box center [1100, 577] width 13 height 13
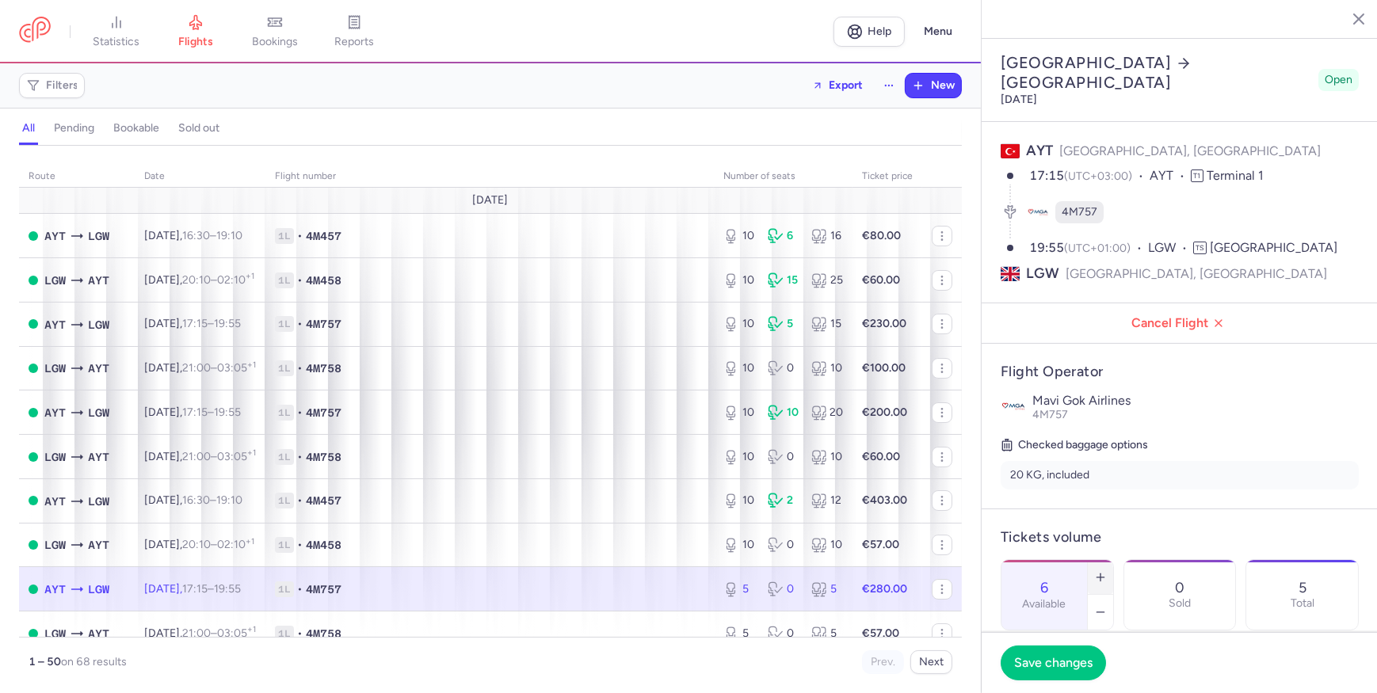
click at [1107, 571] on icon "button" at bounding box center [1100, 577] width 13 height 13
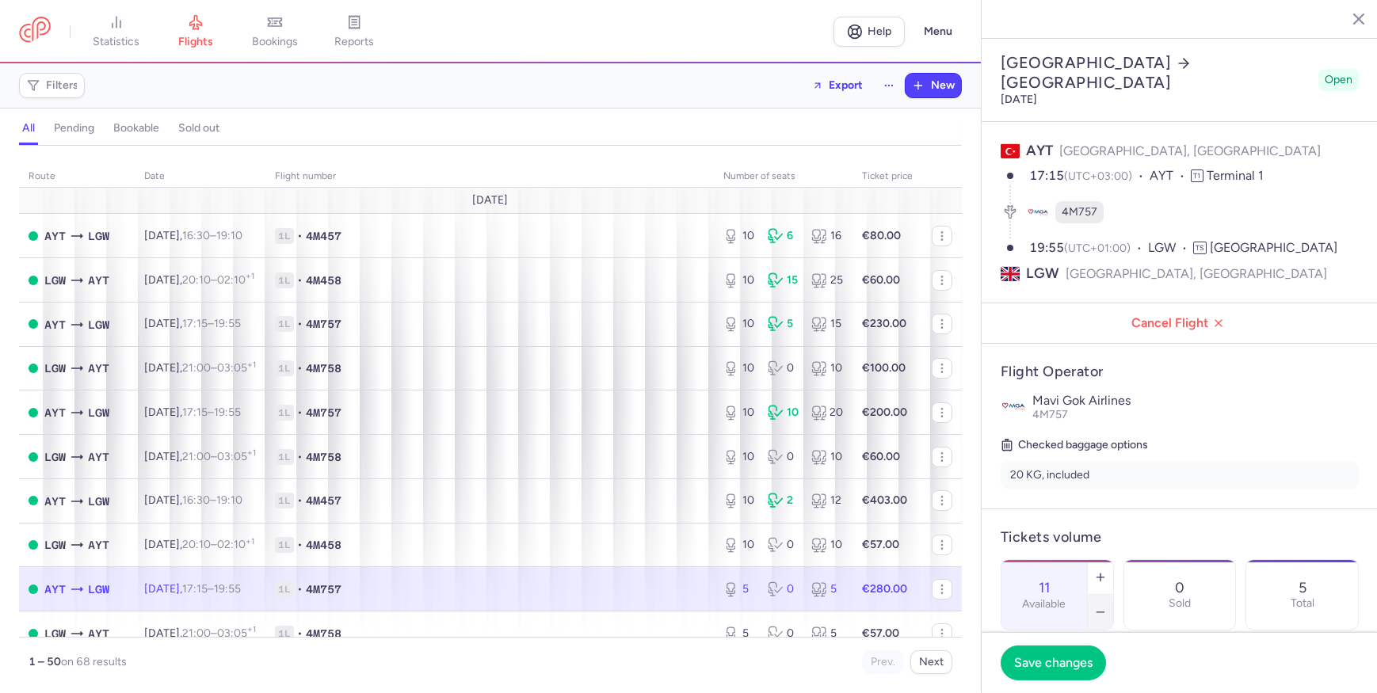
click at [1103, 612] on line "button" at bounding box center [1099, 612] width 7 height 0
click at [1070, 657] on span "Save changes" at bounding box center [1053, 662] width 78 height 14
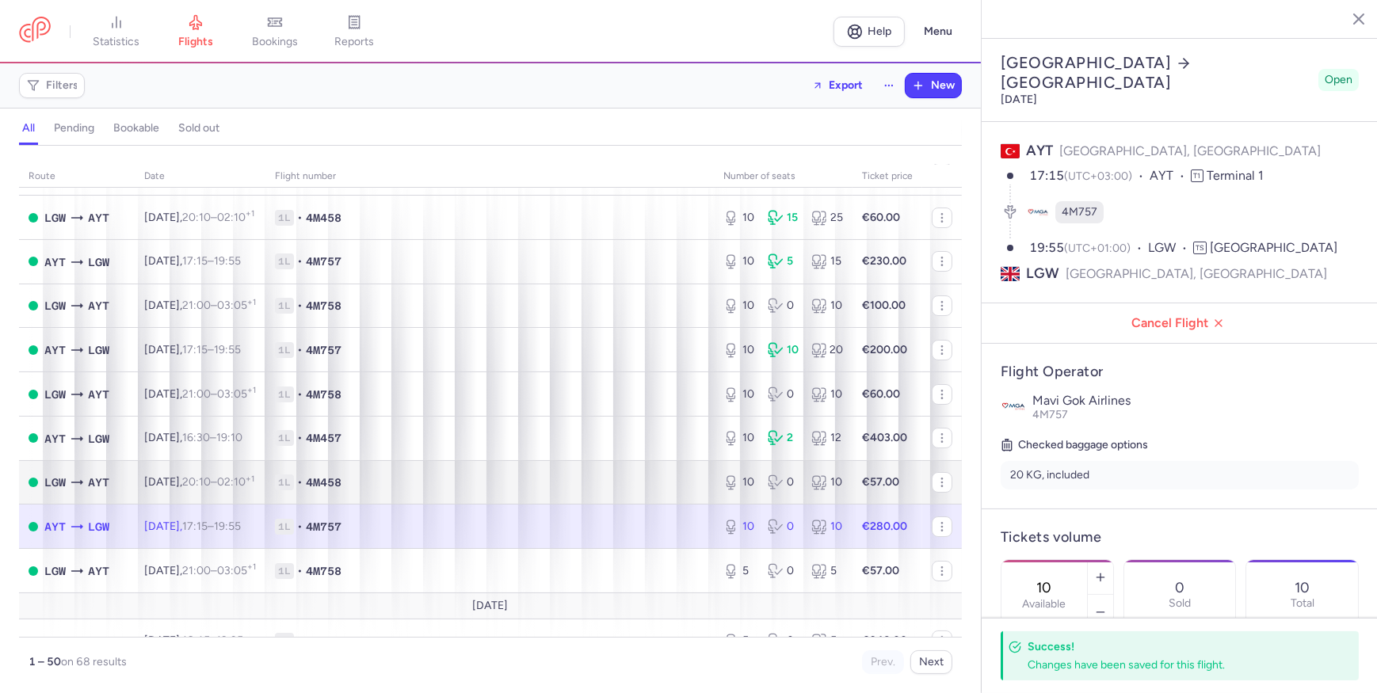
scroll to position [143, 0]
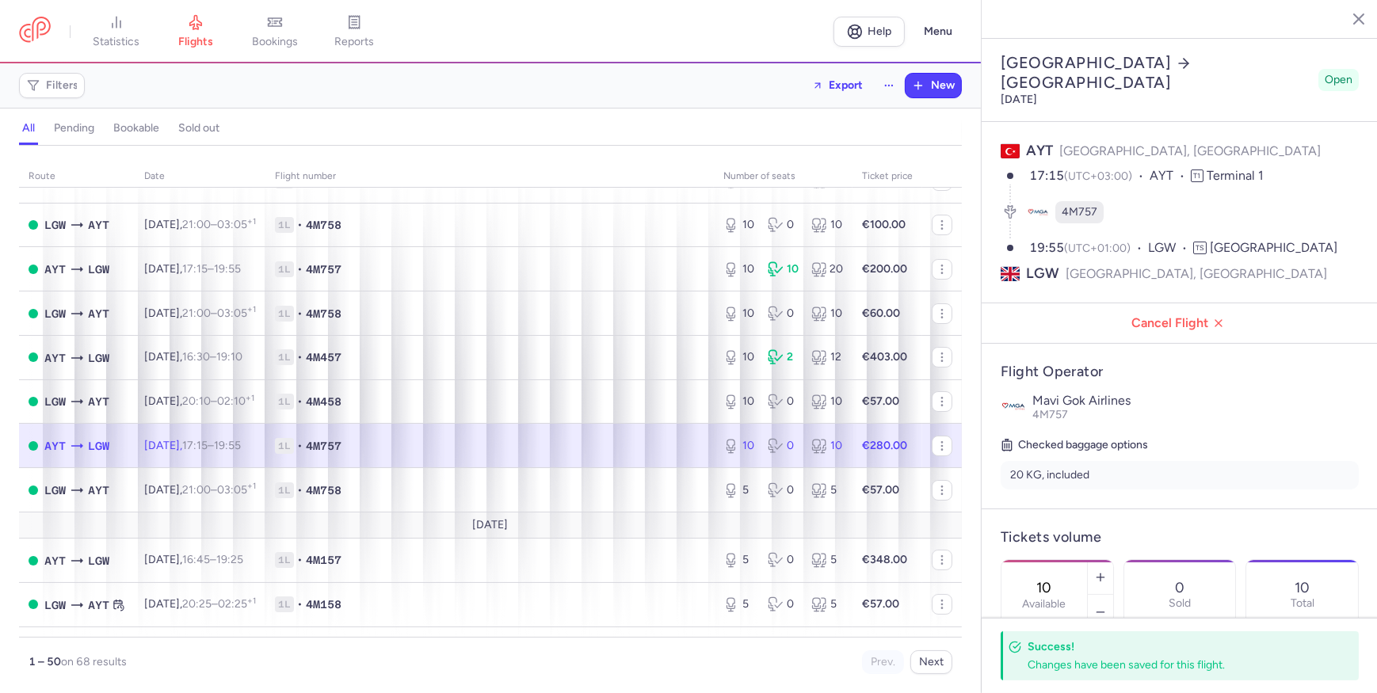
click at [557, 515] on td "[DATE]" at bounding box center [490, 525] width 943 height 26
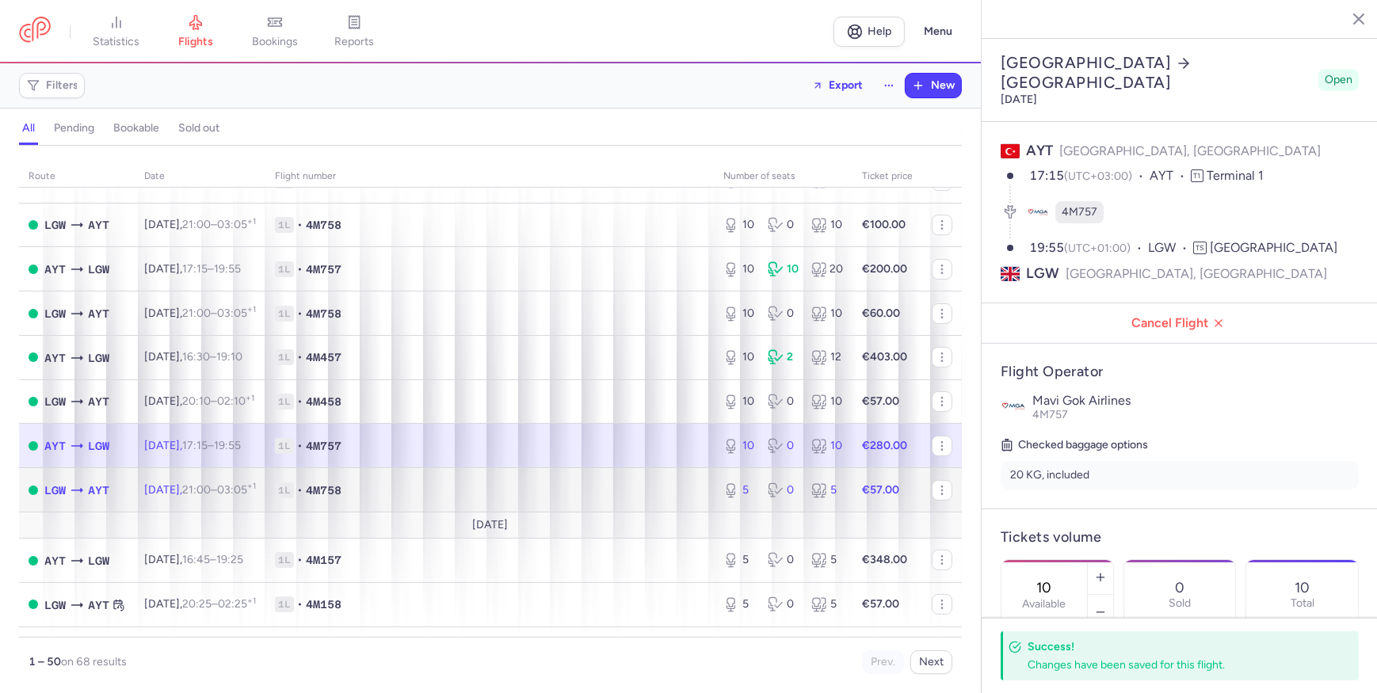
click at [581, 498] on span "1L • 4M758" at bounding box center [489, 490] width 429 height 16
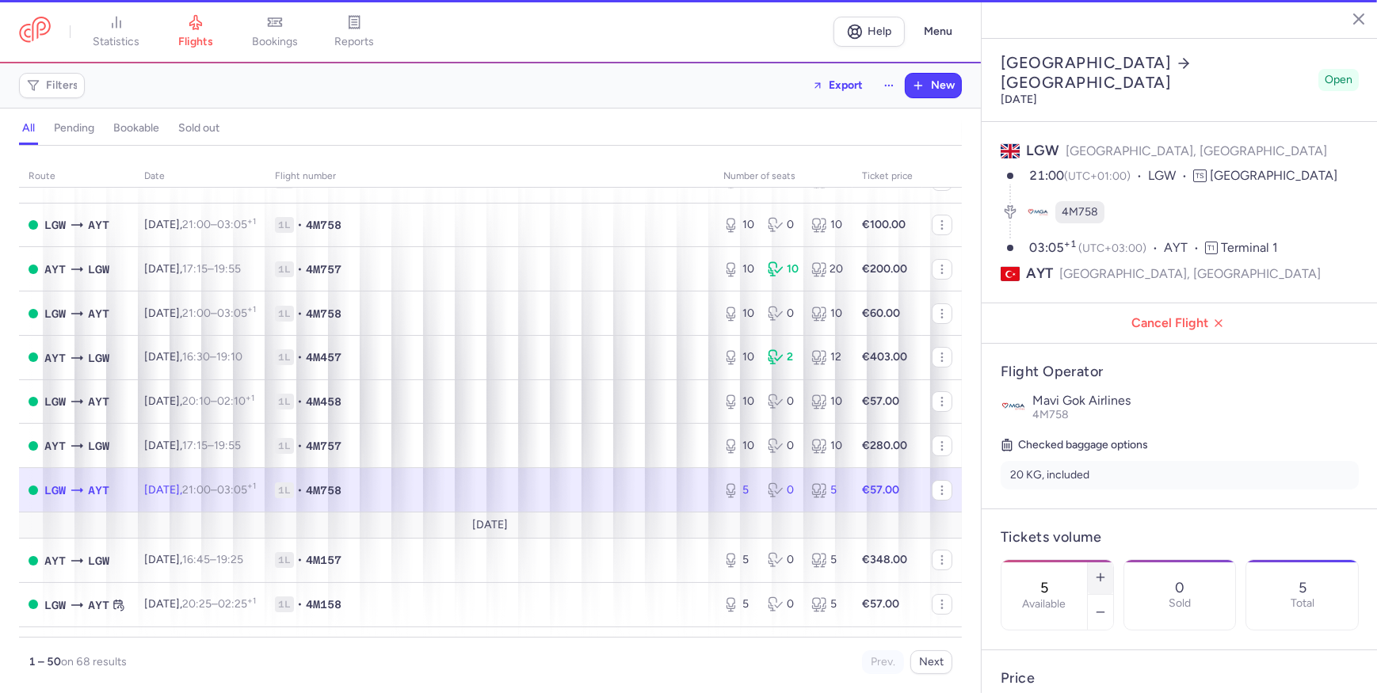
click at [1113, 560] on button "button" at bounding box center [1100, 577] width 25 height 35
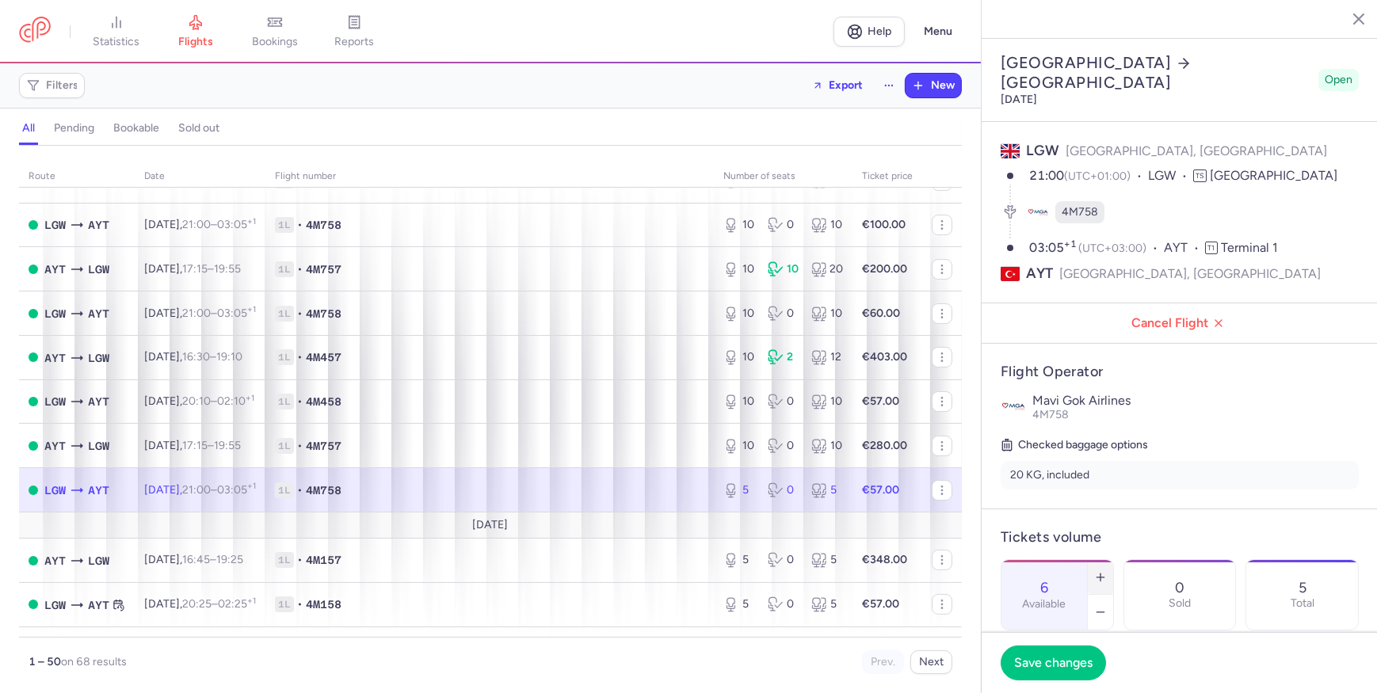
click at [1113, 560] on button "button" at bounding box center [1100, 577] width 25 height 35
click at [1074, 661] on span "Save changes" at bounding box center [1053, 662] width 78 height 14
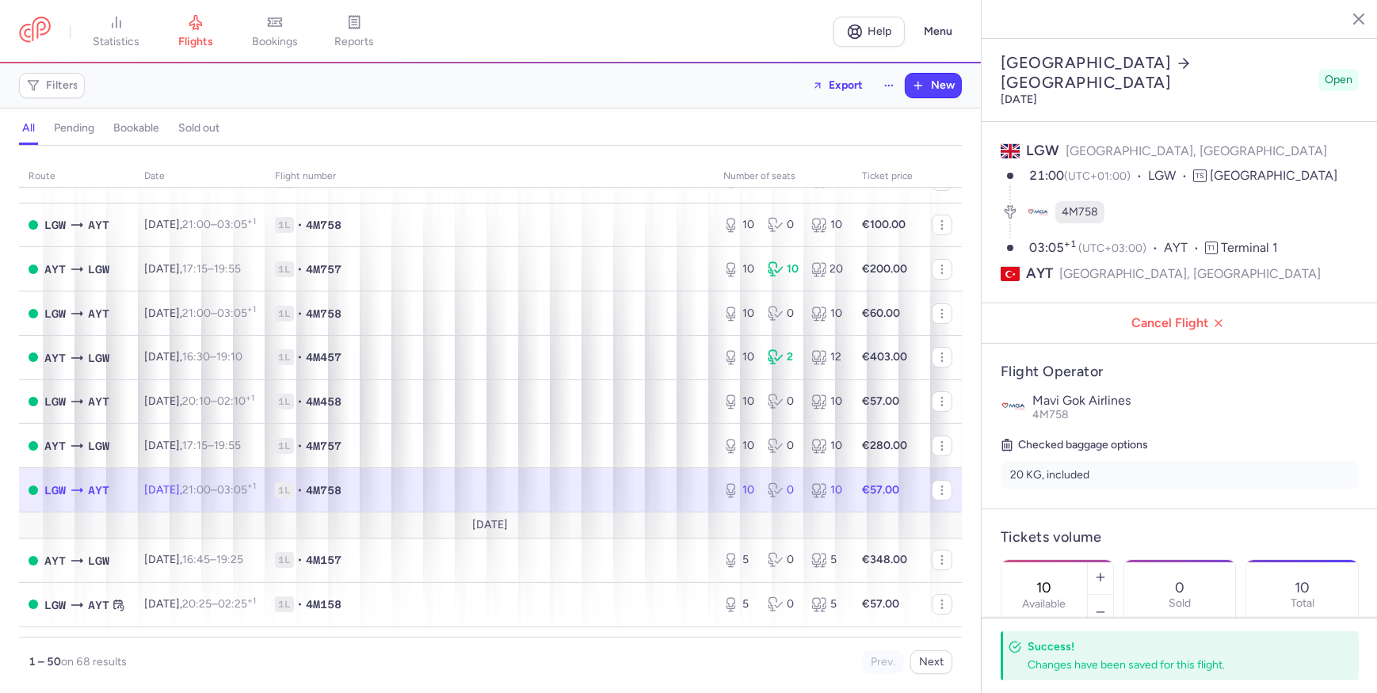
scroll to position [360, 0]
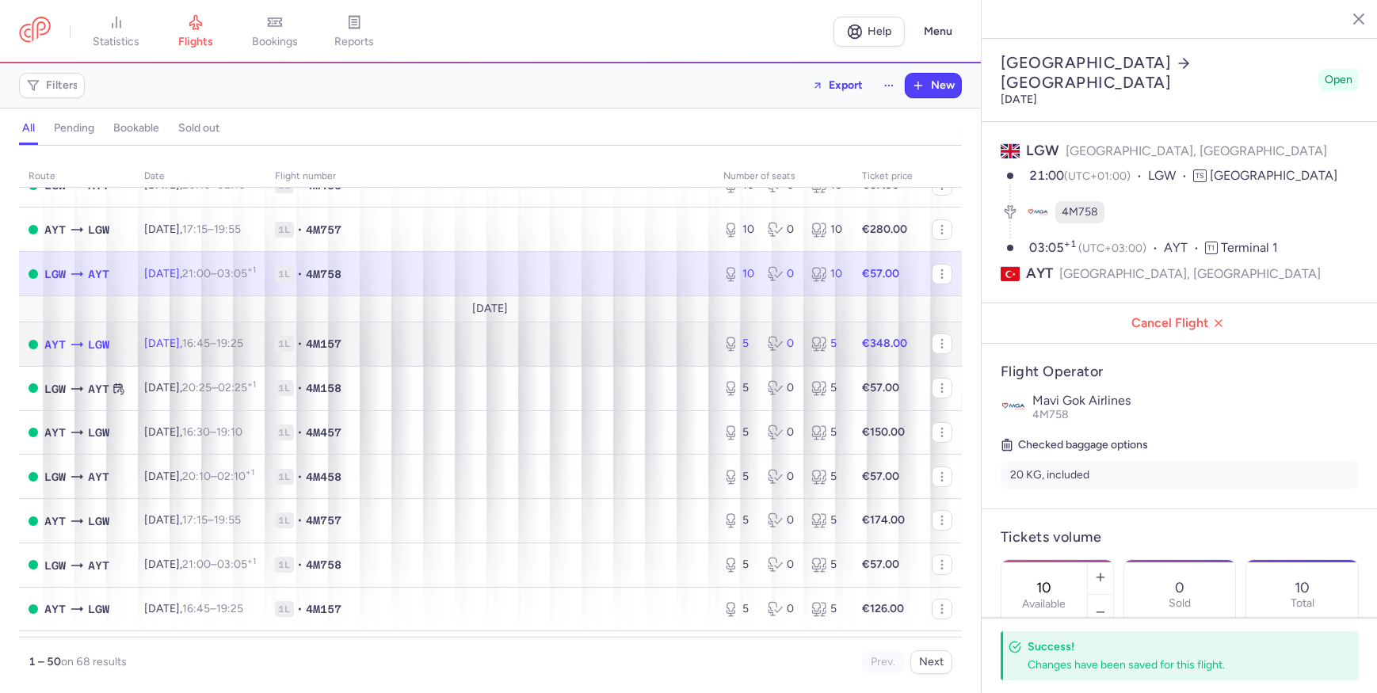
click at [615, 358] on td "1L • 4M157" at bounding box center [489, 344] width 448 height 44
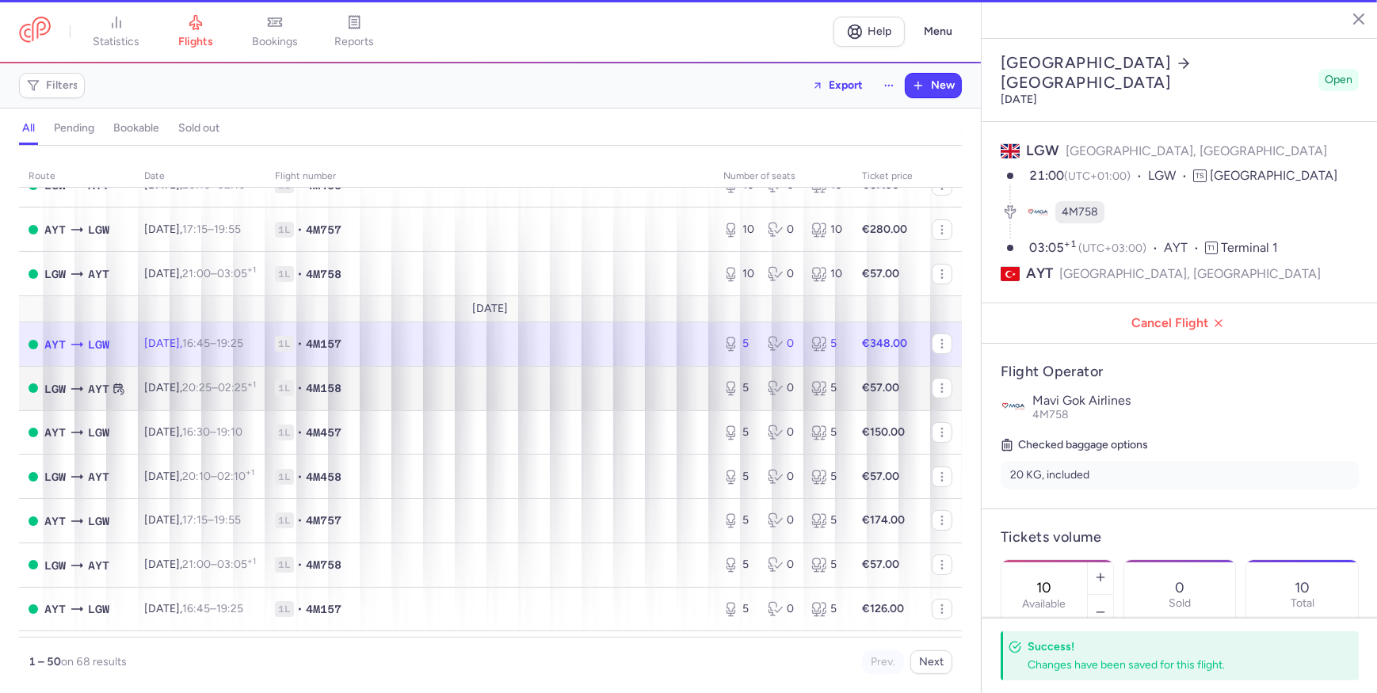
type input "5"
type input "1"
select select "days"
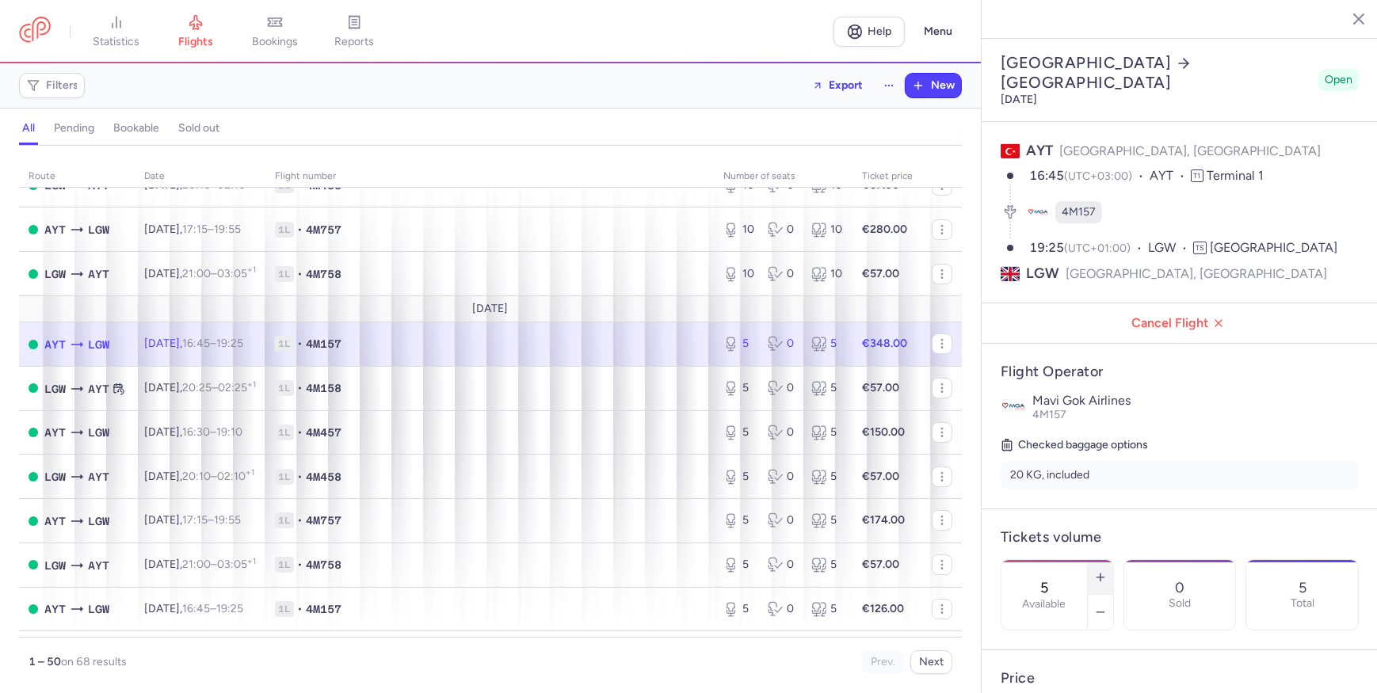
click at [1103, 577] on line "button" at bounding box center [1099, 577] width 7 height 0
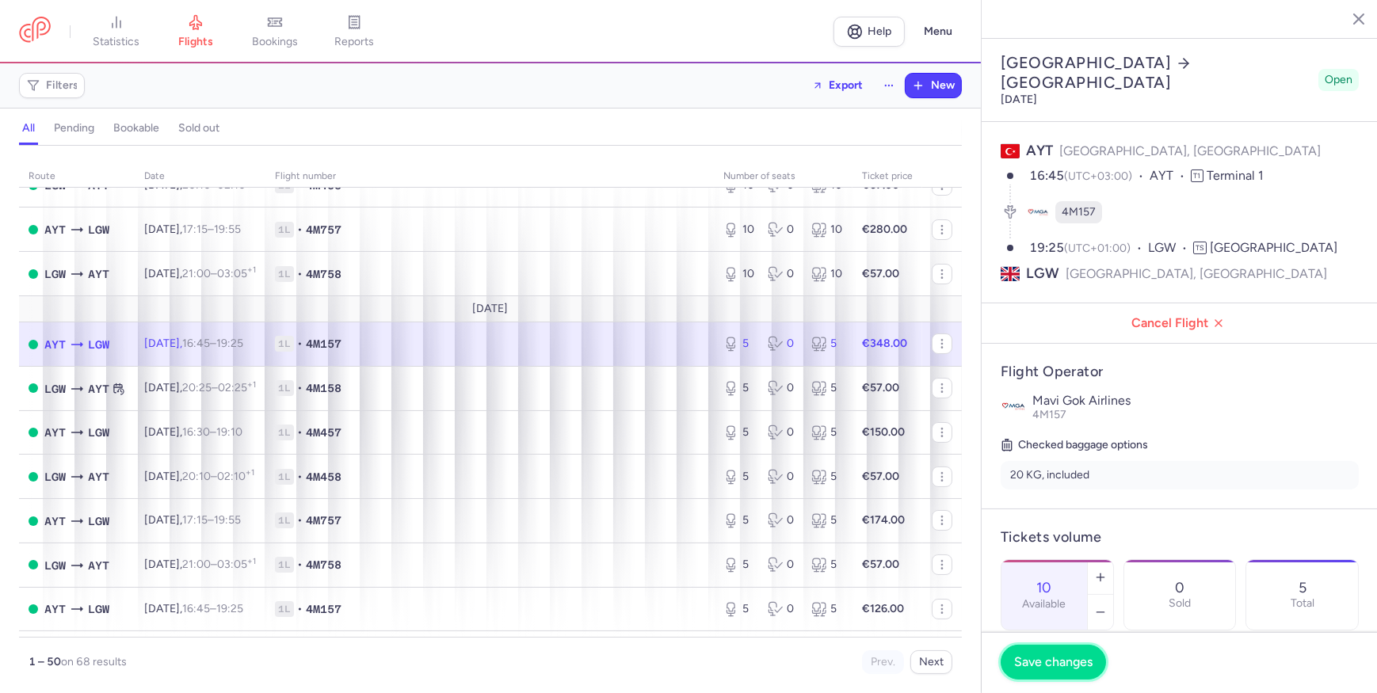
click at [1074, 665] on span "Save changes" at bounding box center [1053, 662] width 78 height 14
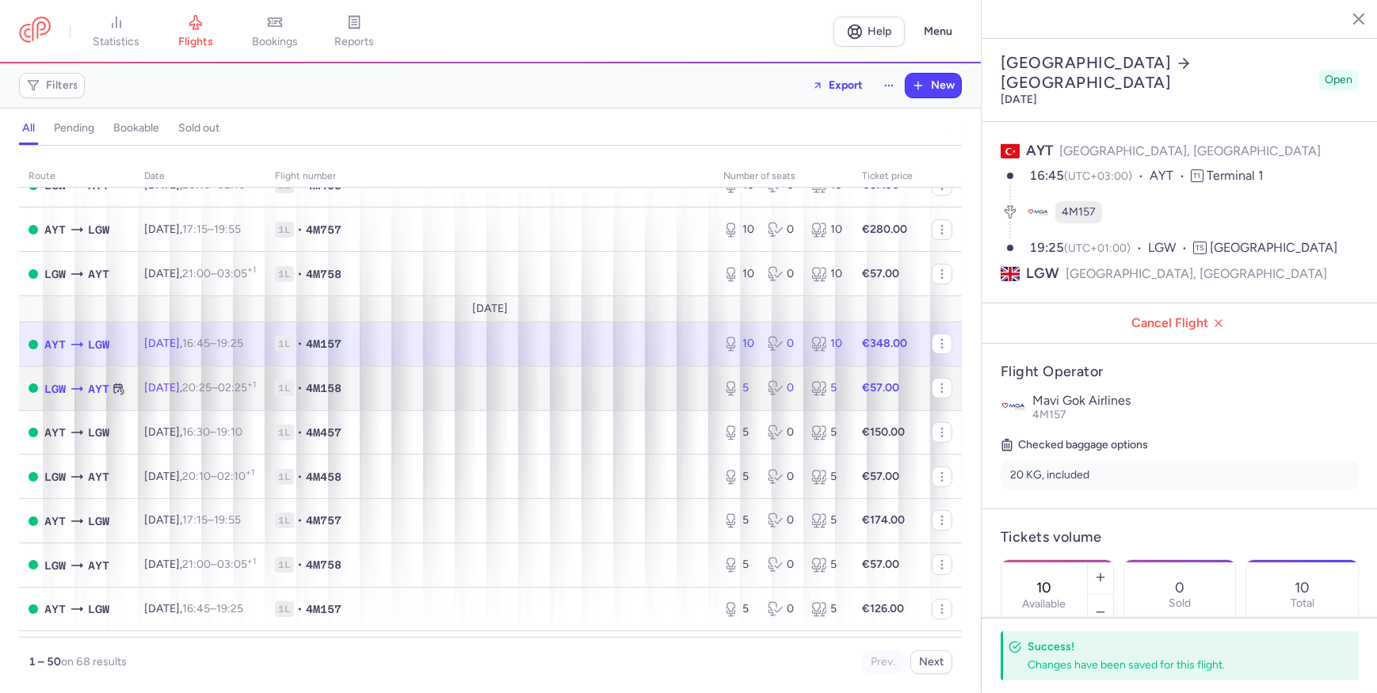
click at [592, 396] on span "1L • 4M158" at bounding box center [489, 388] width 429 height 16
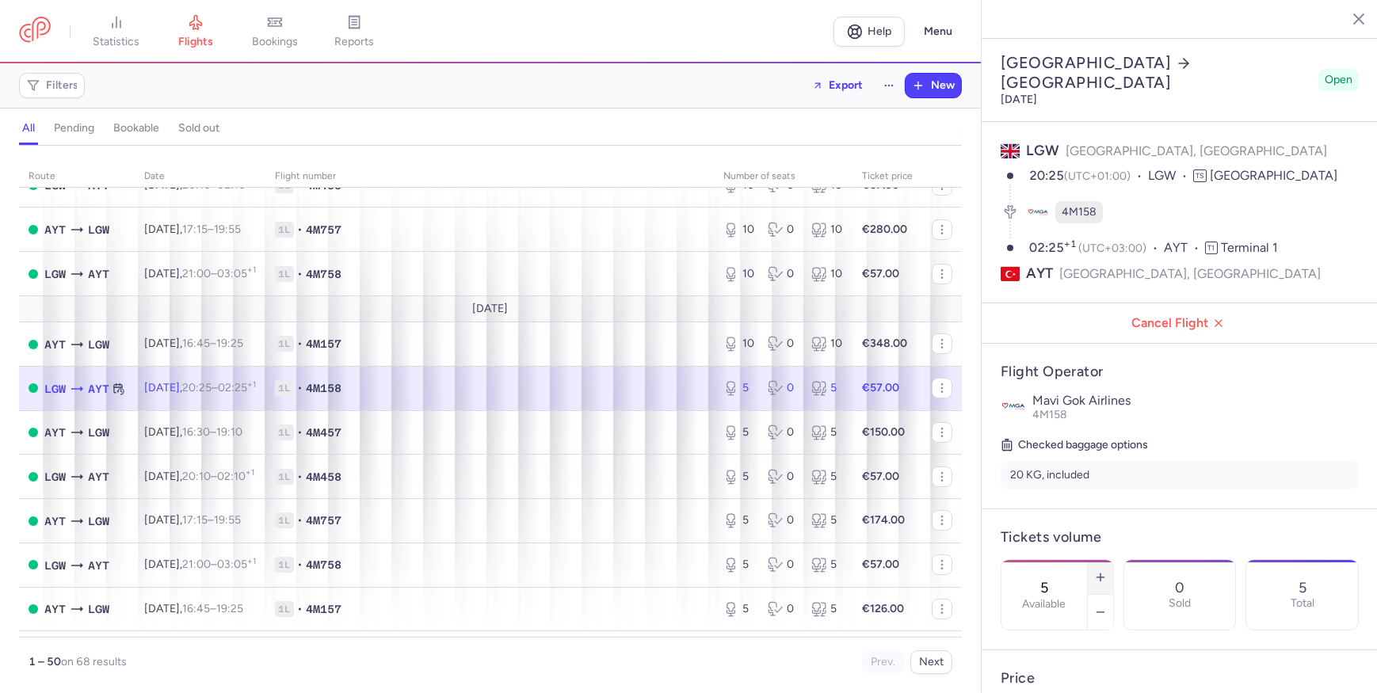
click at [1107, 571] on icon "button" at bounding box center [1100, 577] width 13 height 13
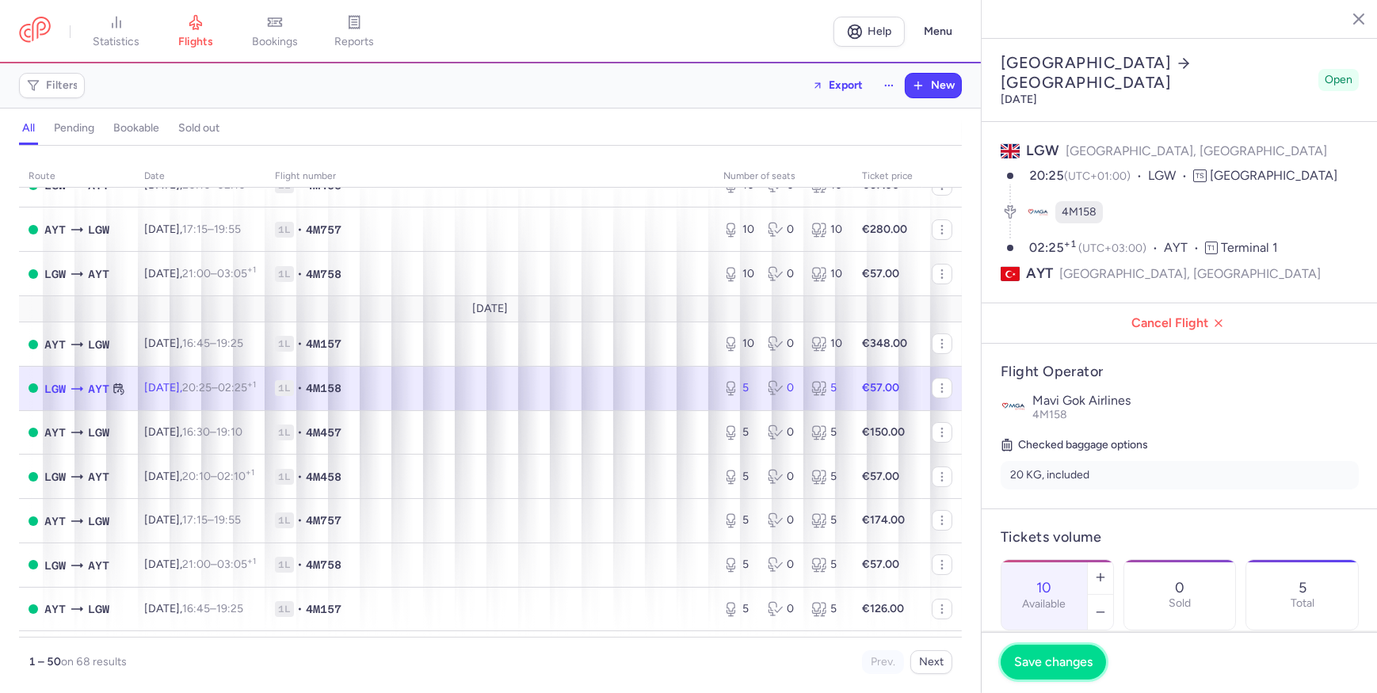
click at [1046, 669] on button "Save changes" at bounding box center [1052, 662] width 105 height 35
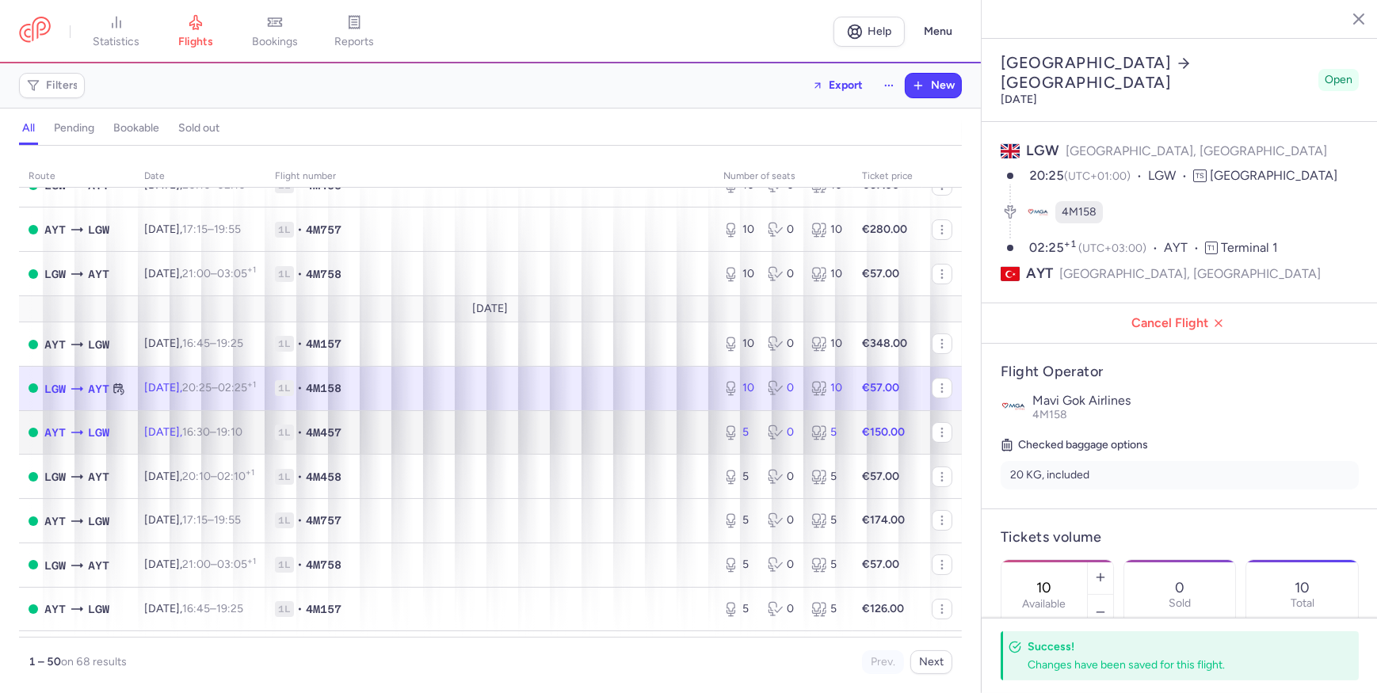
click at [570, 439] on span "1L • 4M457" at bounding box center [489, 433] width 429 height 16
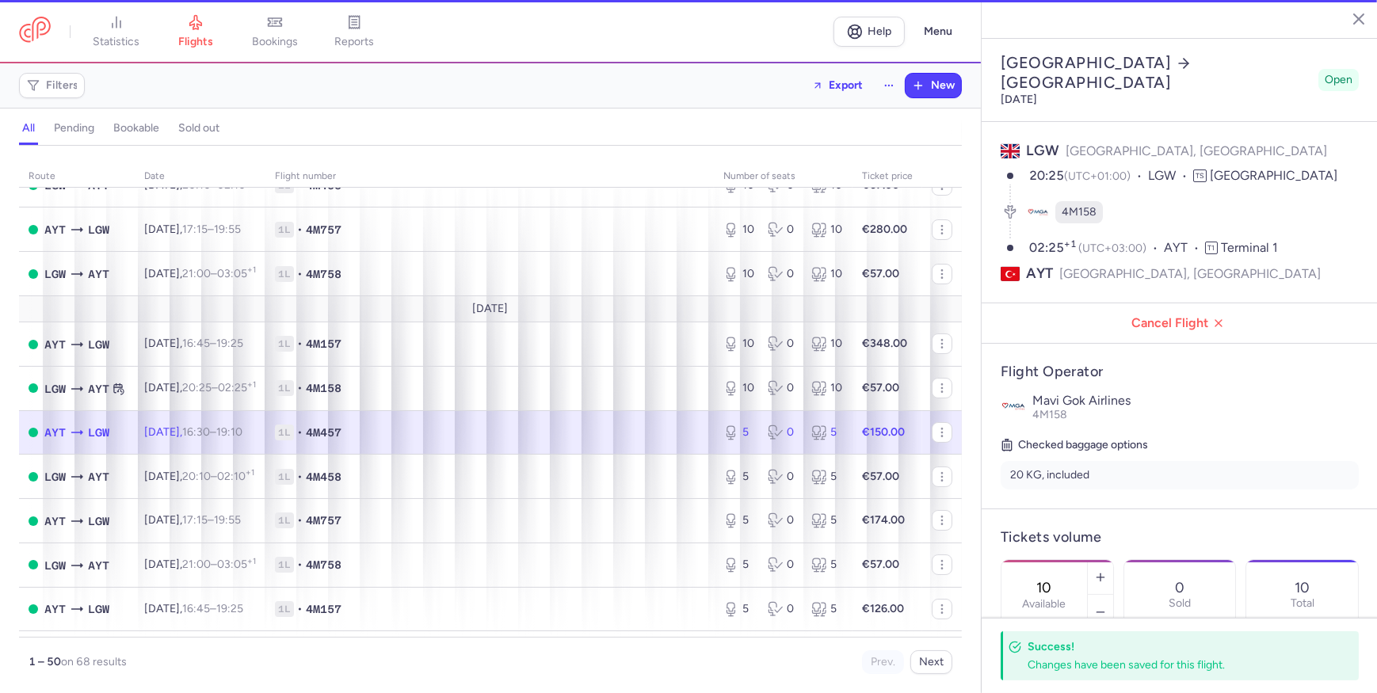
type input "5"
type input "2"
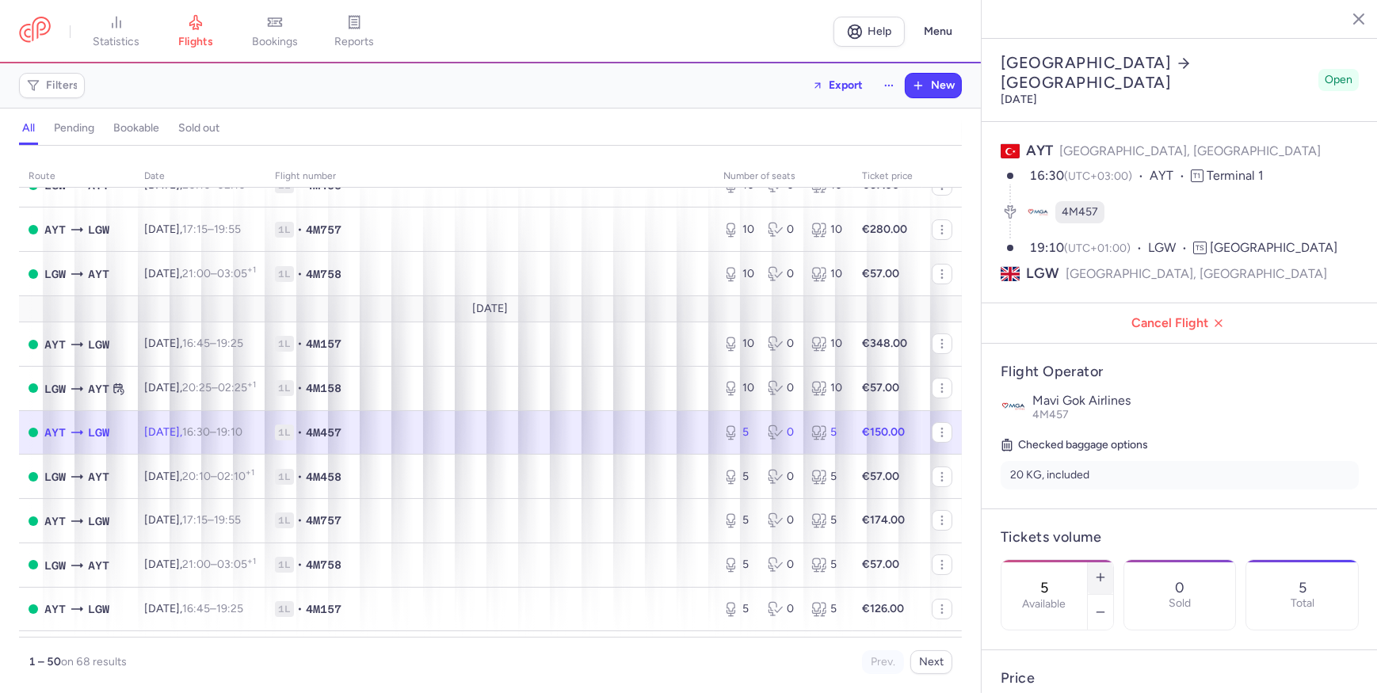
click at [1113, 560] on button "button" at bounding box center [1100, 577] width 25 height 35
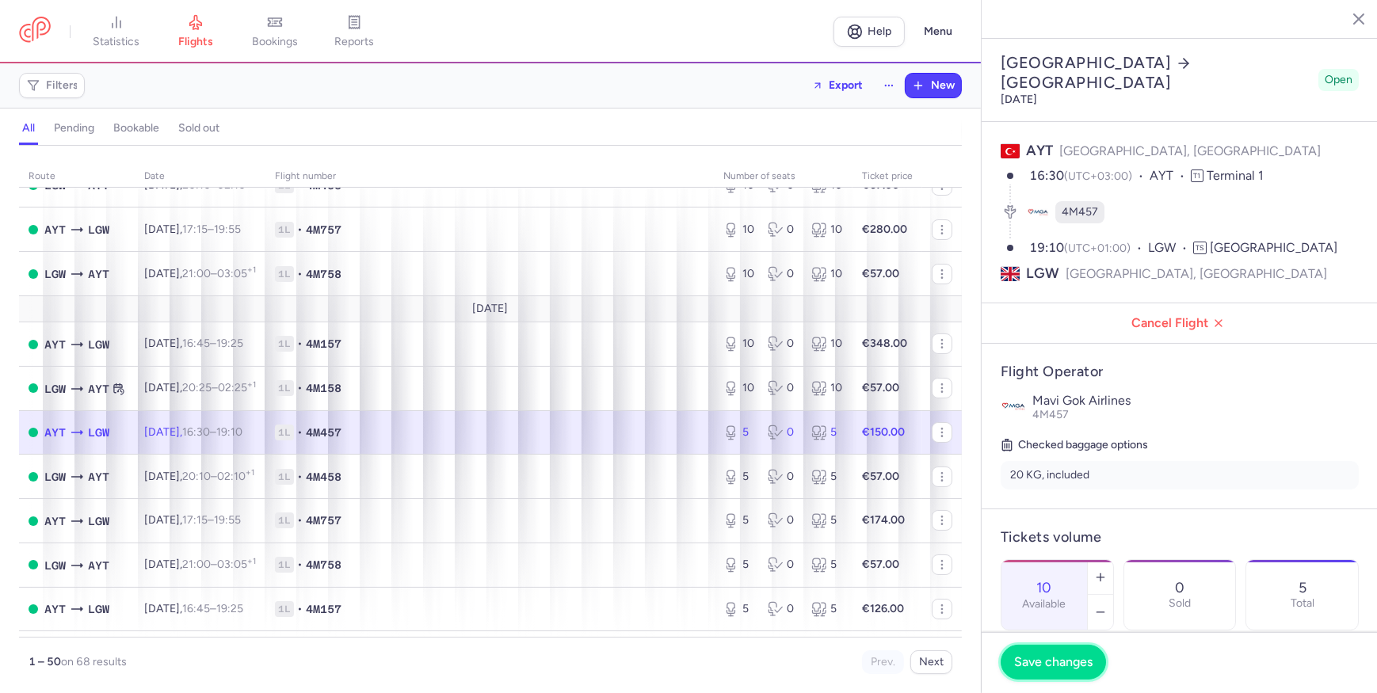
click at [1060, 675] on button "Save changes" at bounding box center [1052, 662] width 105 height 35
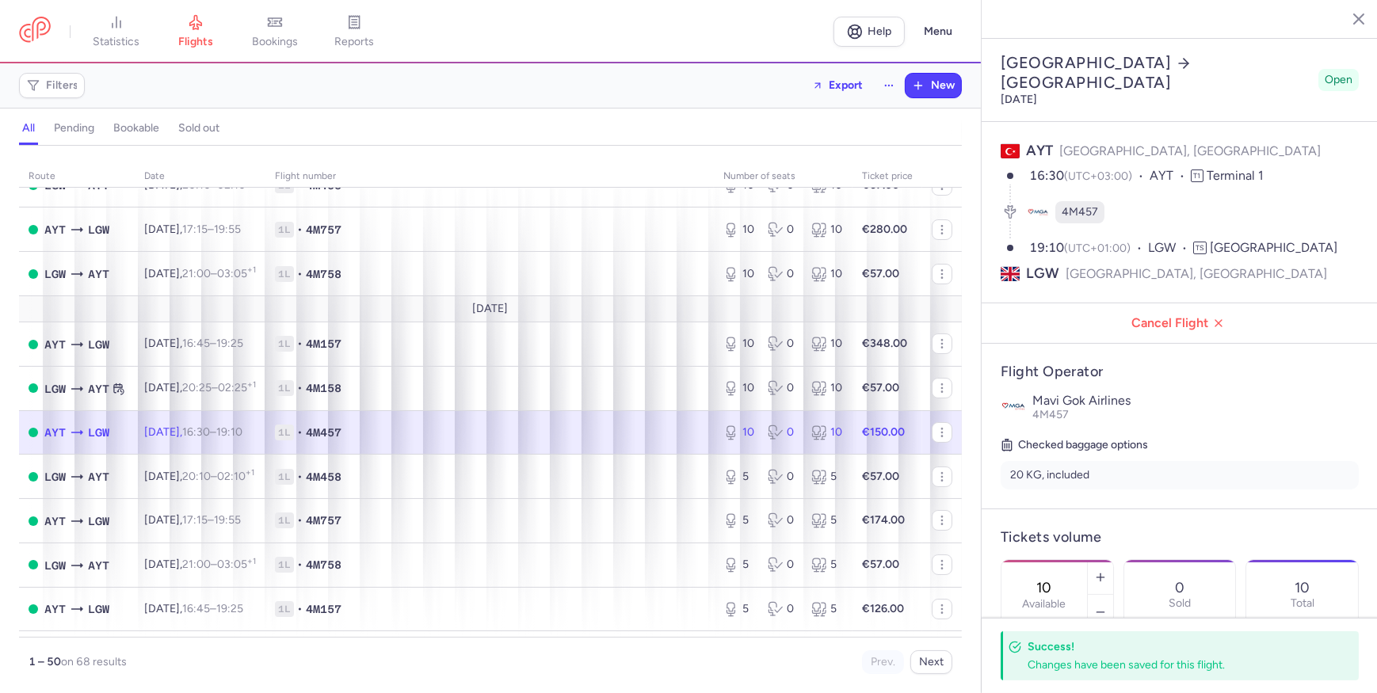
click at [852, 453] on td "1L • 4M457" at bounding box center [887, 432] width 70 height 44
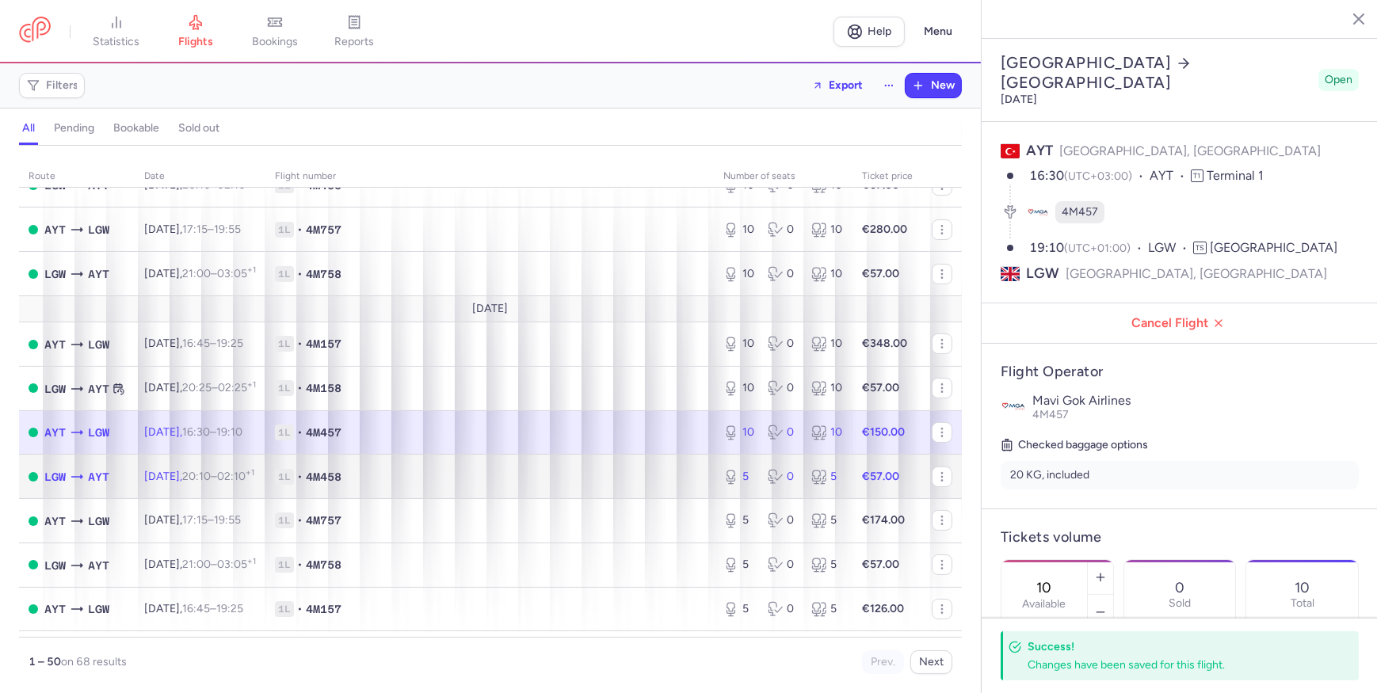
click at [578, 485] on span "1L • 4M458" at bounding box center [489, 477] width 429 height 16
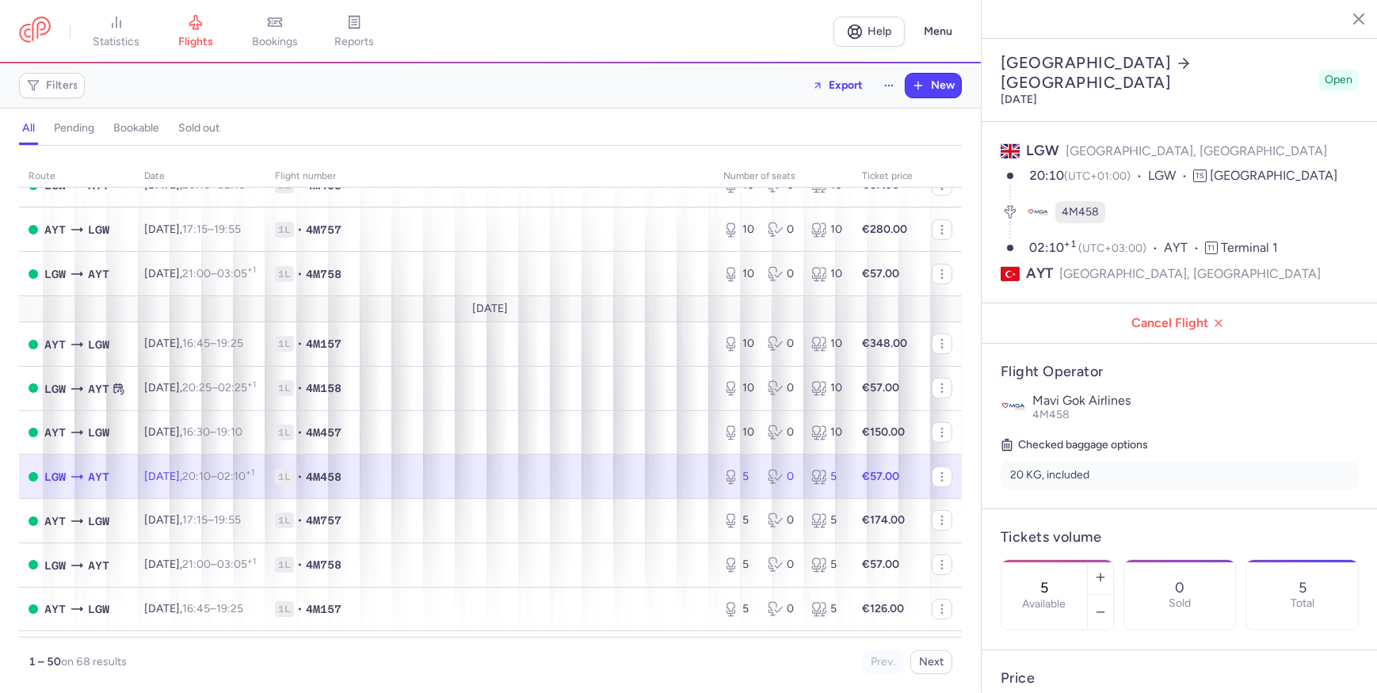
click at [1173, 559] on section "5 Available 0 Sold 5 Total" at bounding box center [1179, 594] width 358 height 71
click at [1107, 571] on icon "button" at bounding box center [1100, 577] width 13 height 13
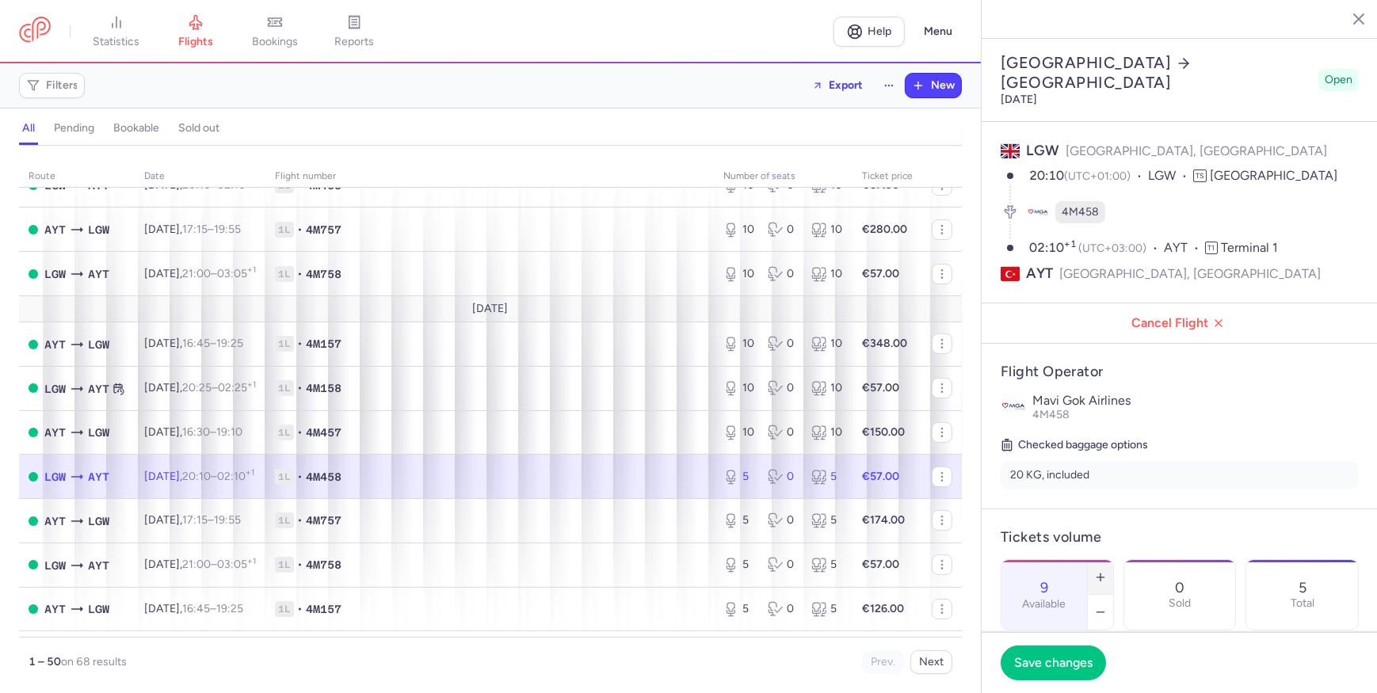
click at [1107, 571] on icon "button" at bounding box center [1100, 577] width 13 height 13
click at [1072, 678] on button "Save changes" at bounding box center [1052, 662] width 105 height 35
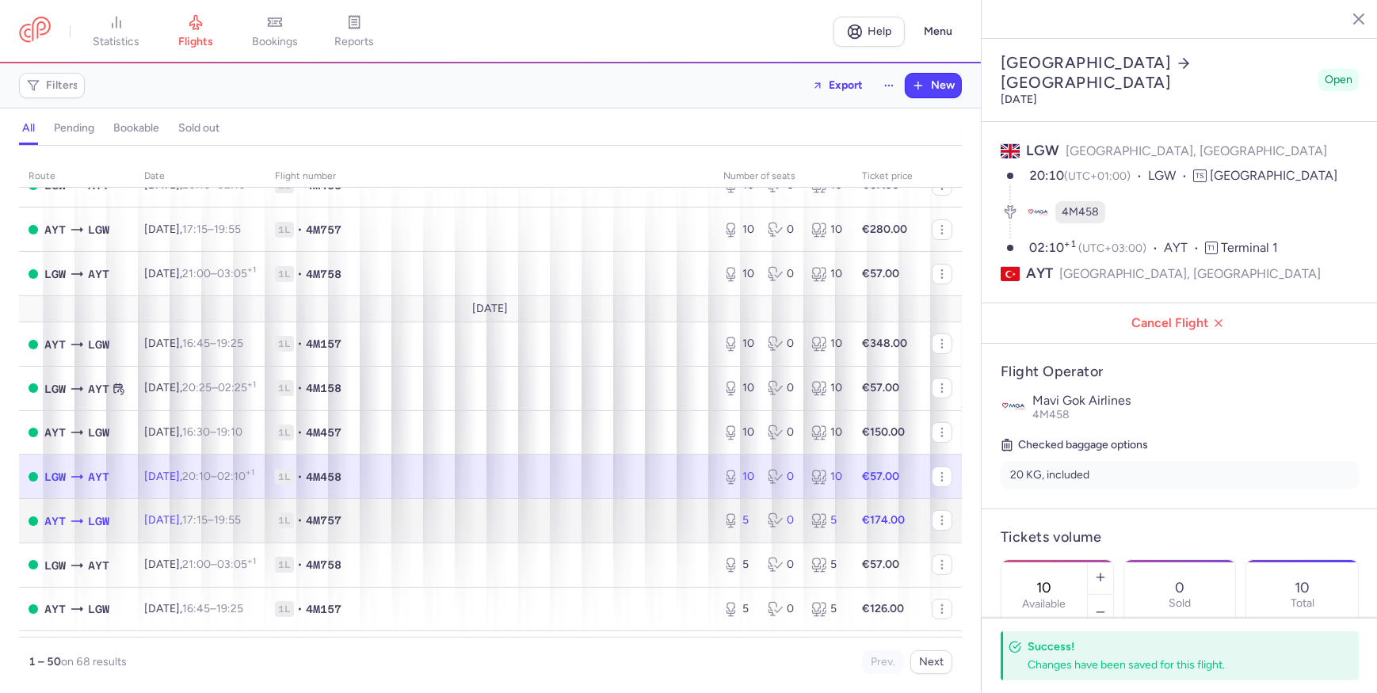
click at [524, 524] on span "1L • 4M757" at bounding box center [489, 520] width 429 height 16
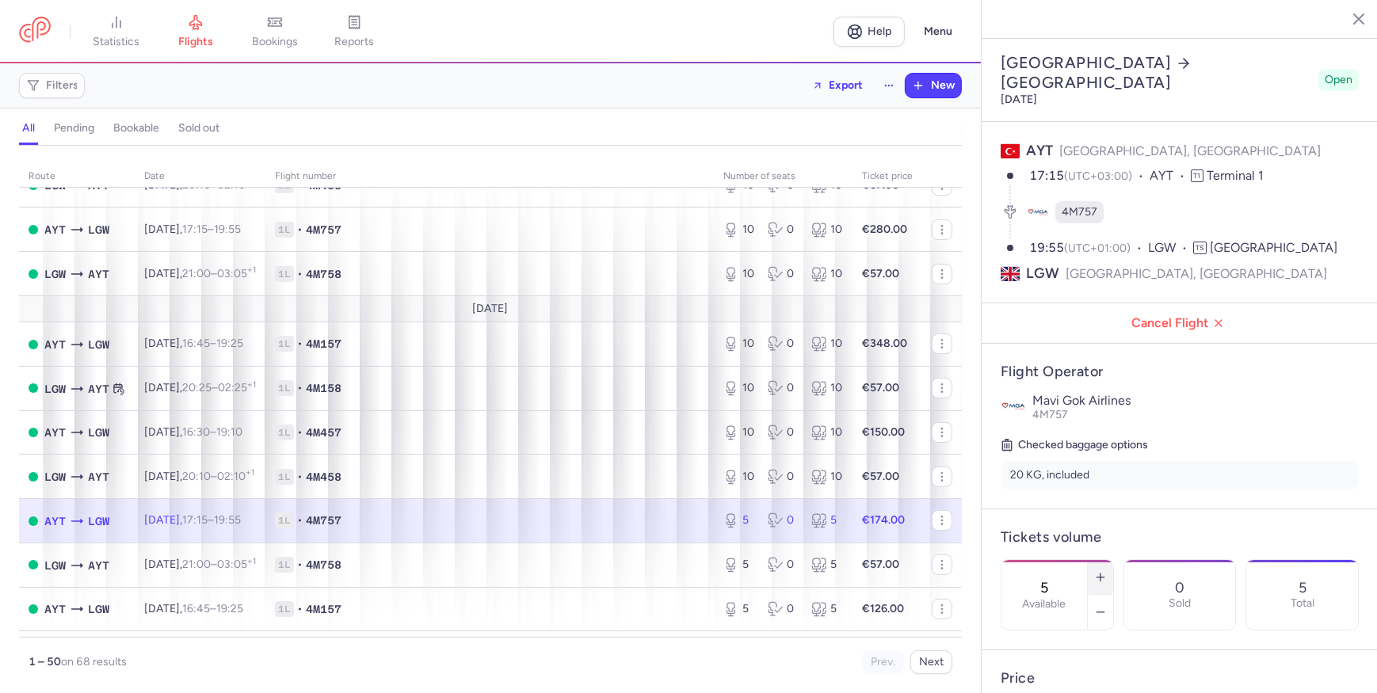
click at [1113, 560] on button "button" at bounding box center [1100, 577] width 25 height 35
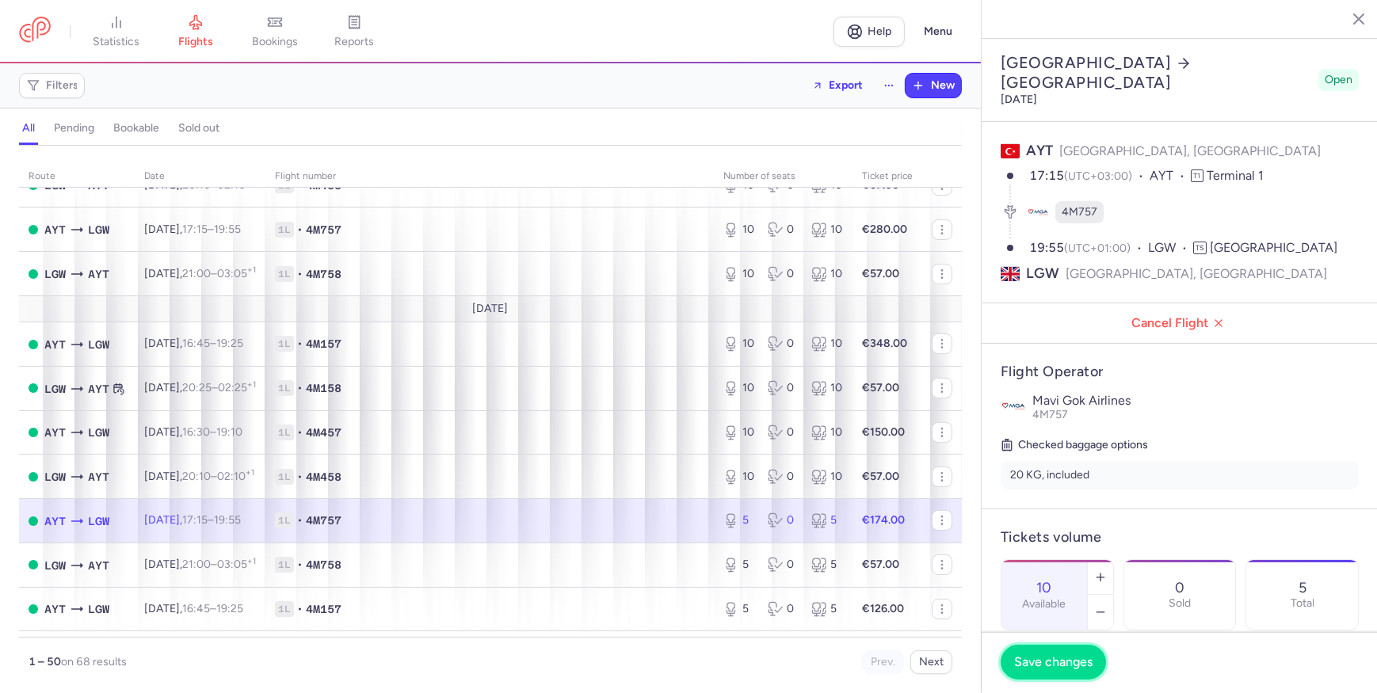
click at [1067, 661] on span "Save changes" at bounding box center [1053, 662] width 78 height 14
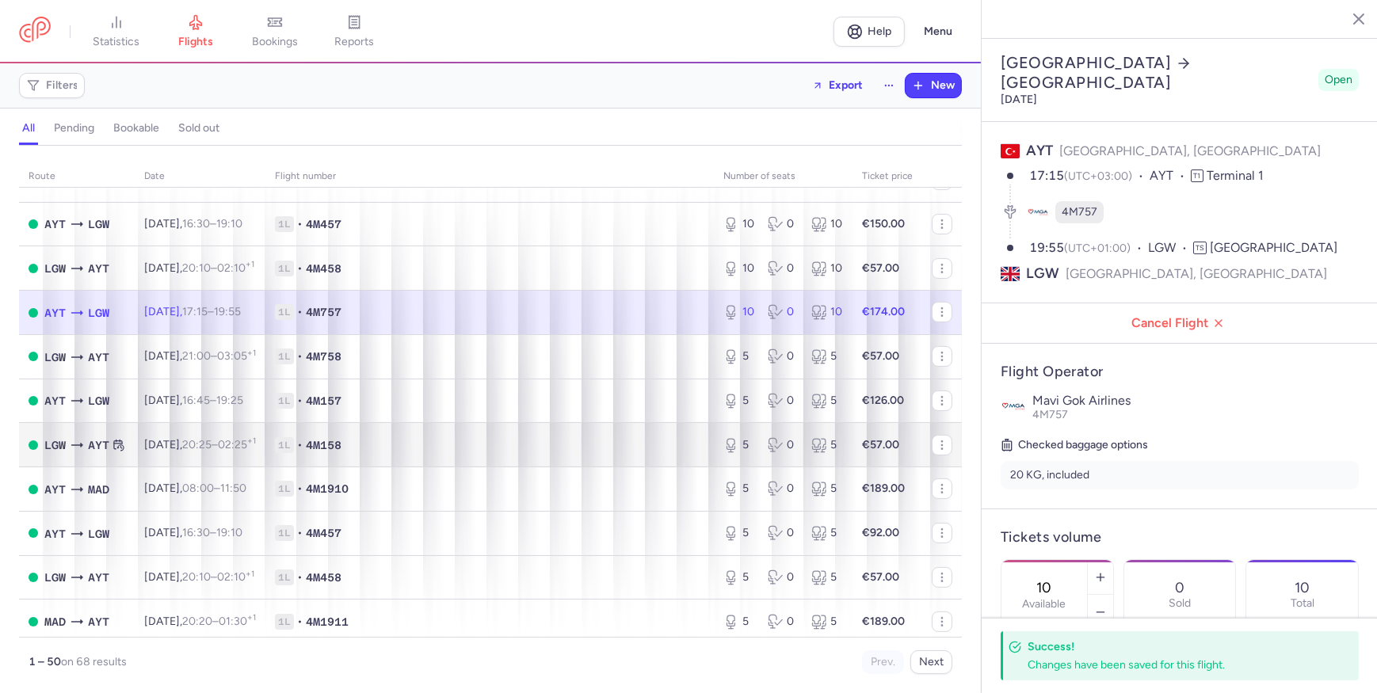
scroll to position [576, 0]
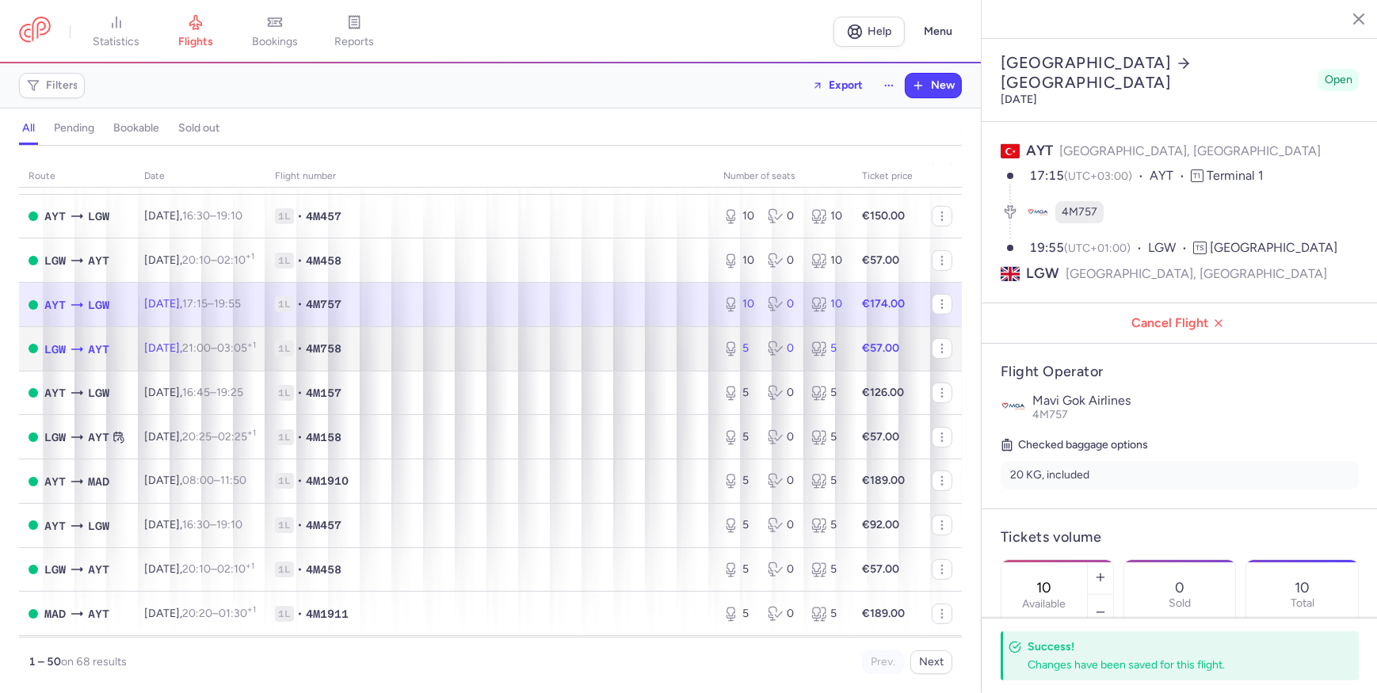
click at [578, 356] on span "1L • 4M758" at bounding box center [489, 349] width 429 height 16
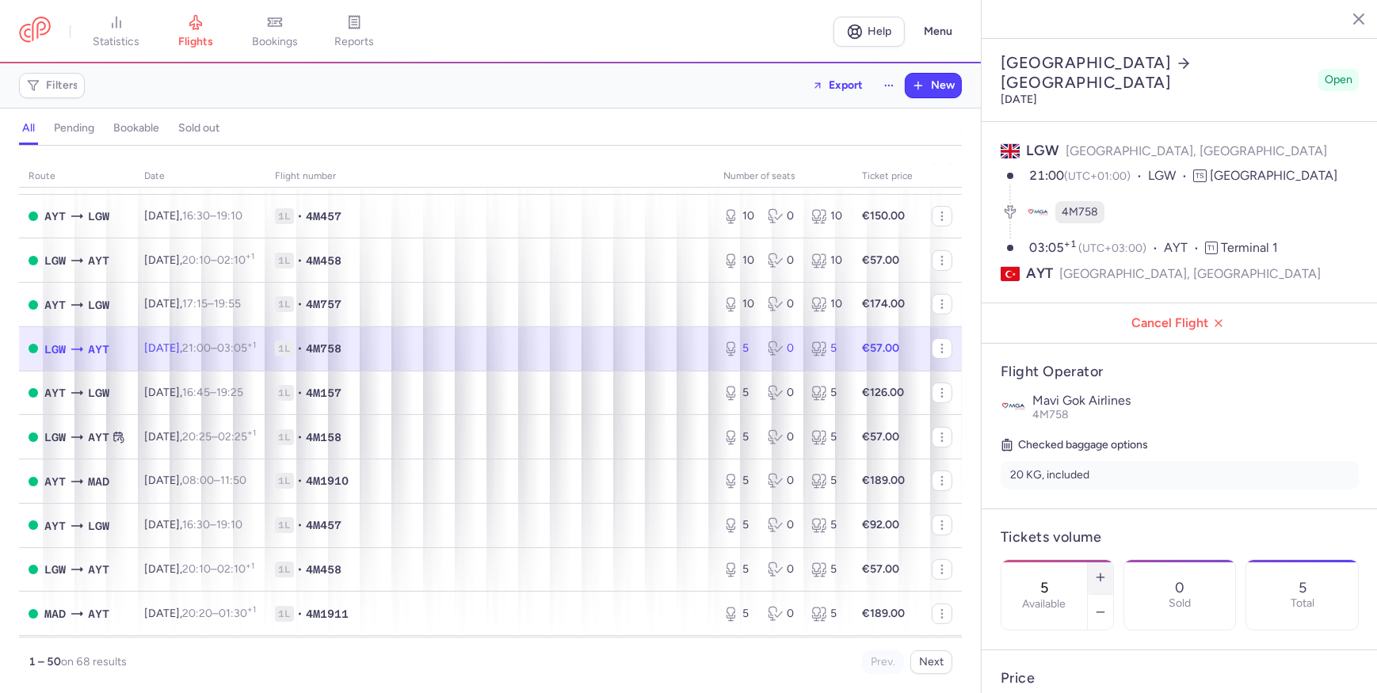
click at [1113, 560] on button "button" at bounding box center [1100, 577] width 25 height 35
click at [1107, 571] on icon "button" at bounding box center [1100, 577] width 13 height 13
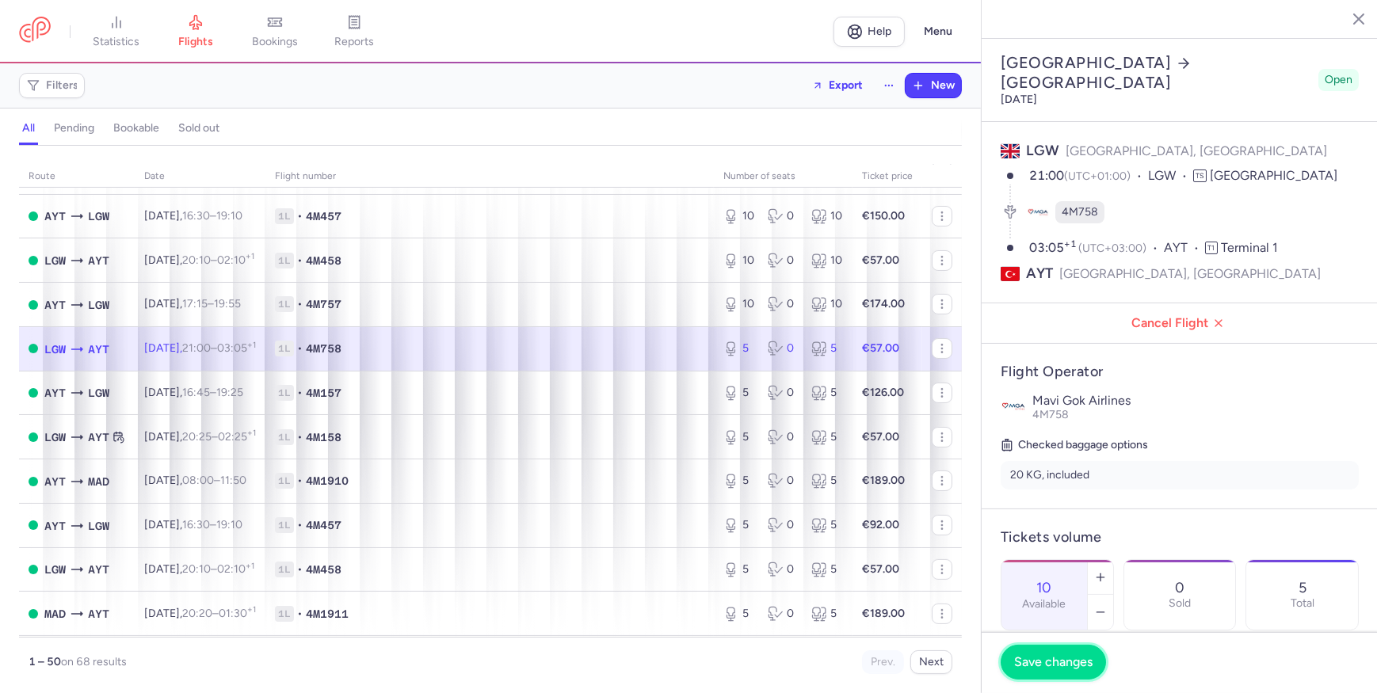
click at [1080, 655] on span "Save changes" at bounding box center [1053, 662] width 78 height 14
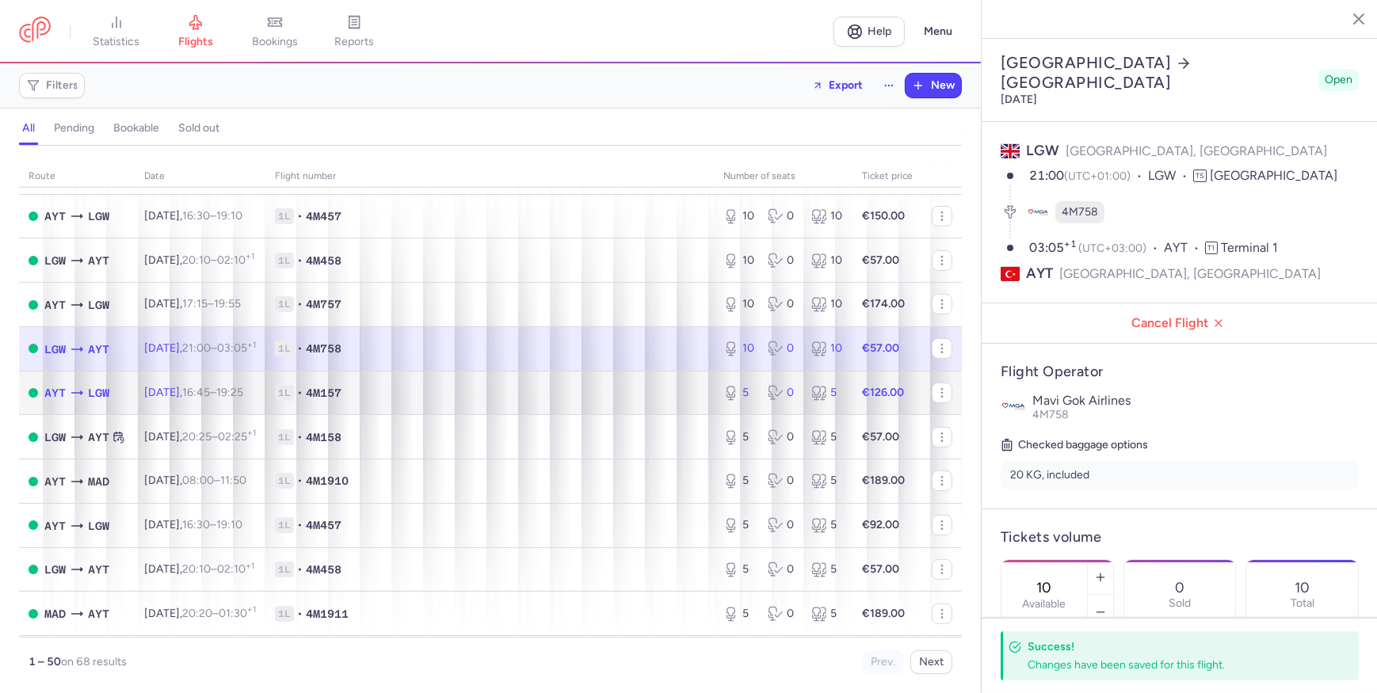
click at [600, 396] on span "1L • 4M157" at bounding box center [489, 393] width 429 height 16
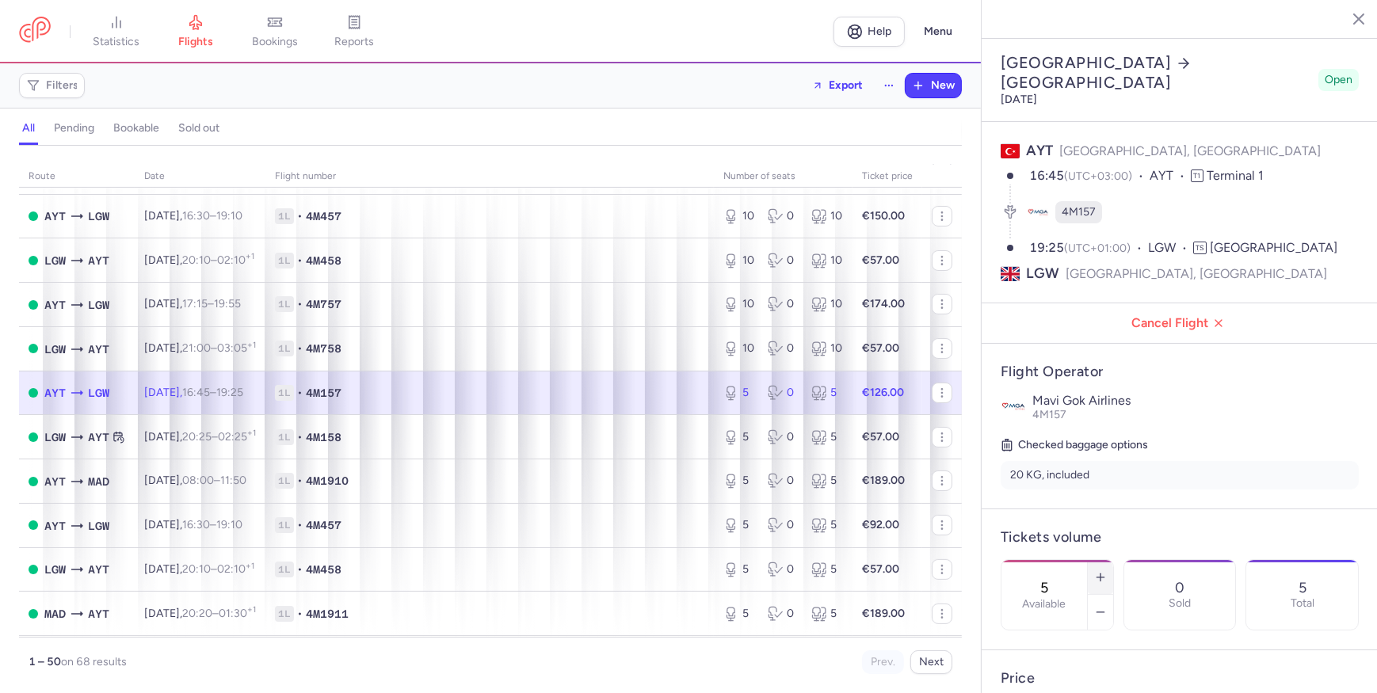
click at [1113, 560] on button "button" at bounding box center [1100, 577] width 25 height 35
click at [1107, 571] on icon "button" at bounding box center [1100, 577] width 13 height 13
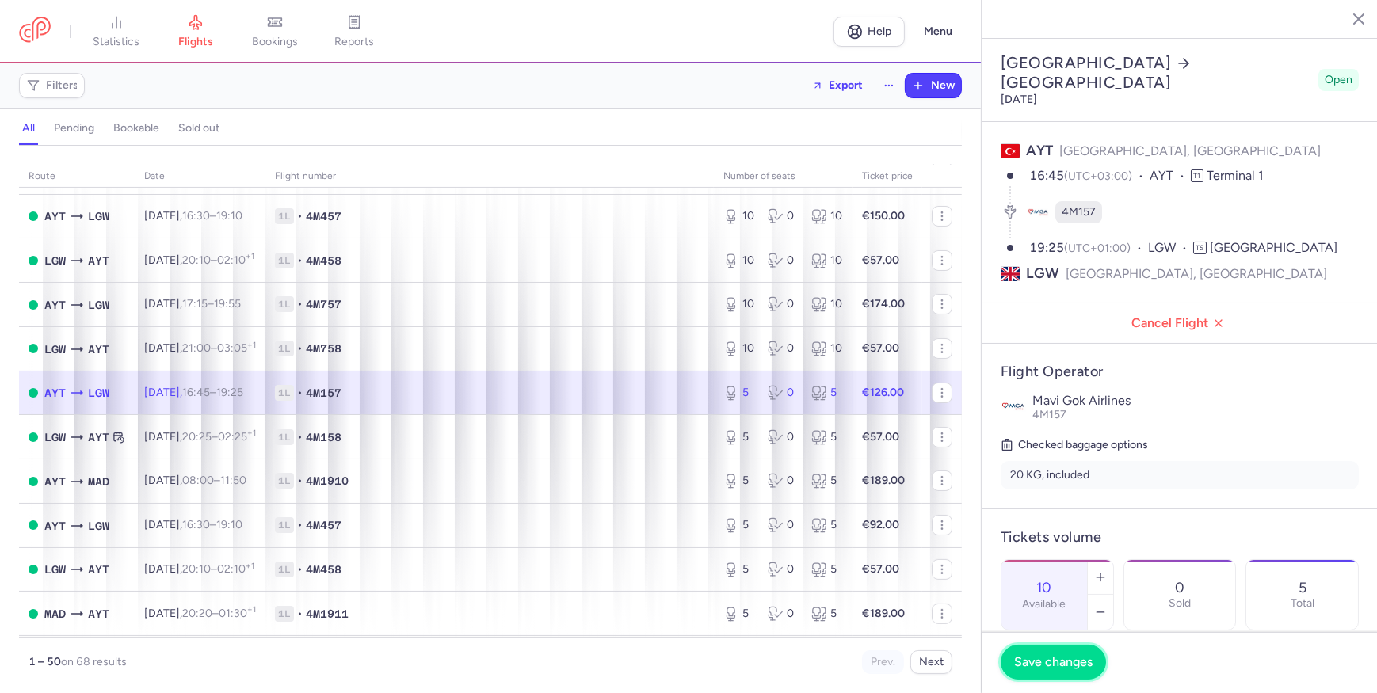
click at [1055, 671] on button "Save changes" at bounding box center [1052, 662] width 105 height 35
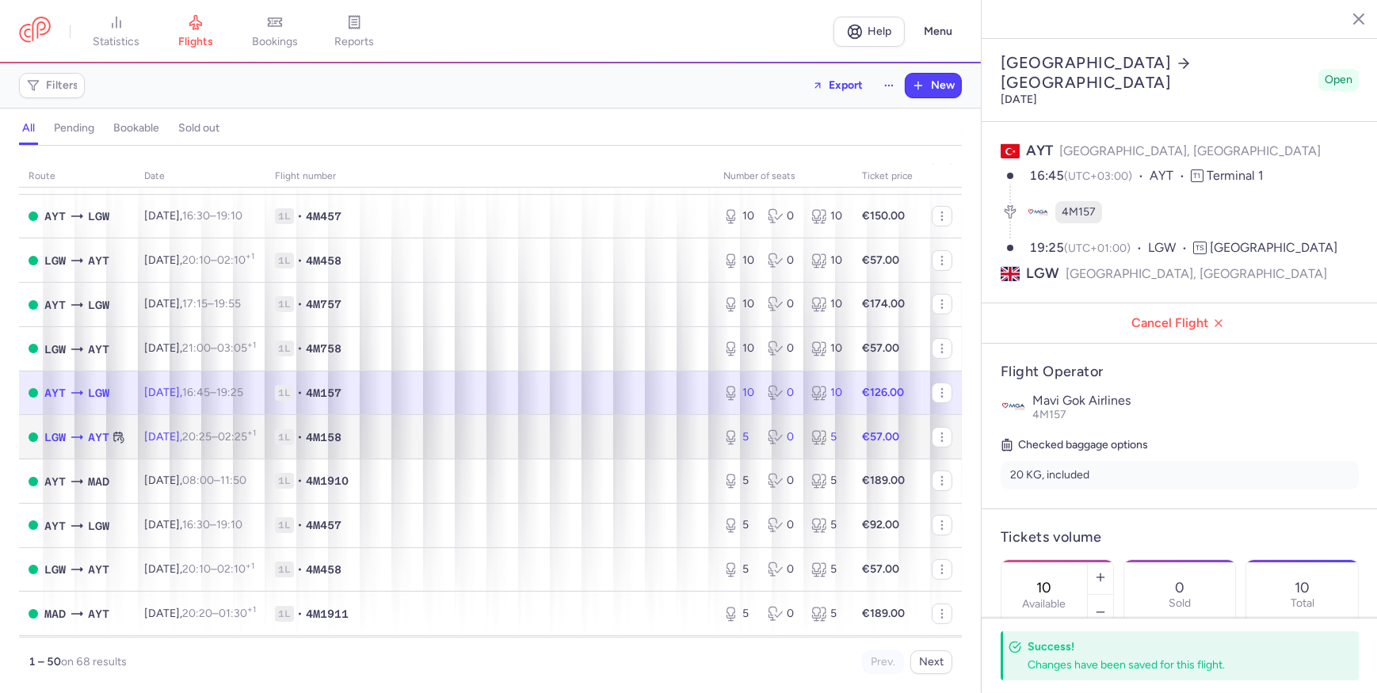
click at [602, 433] on td "1L • 4M158" at bounding box center [489, 437] width 448 height 44
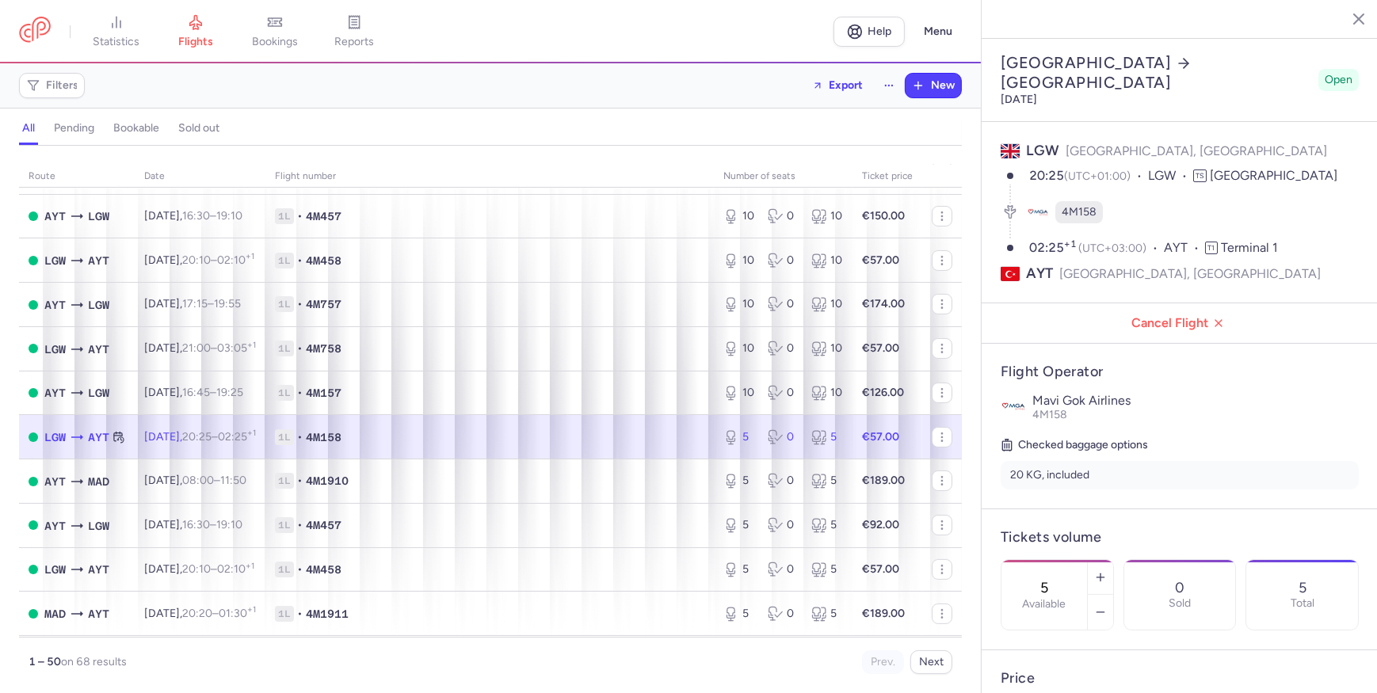
click at [1181, 560] on div "0 Sold" at bounding box center [1180, 595] width 112 height 70
drag, startPoint x: 1109, startPoint y: 523, endPoint x: 1153, endPoint y: 520, distance: 44.5
click at [1087, 560] on div "5 Available" at bounding box center [1044, 595] width 86 height 70
click at [1107, 571] on icon "button" at bounding box center [1100, 577] width 13 height 13
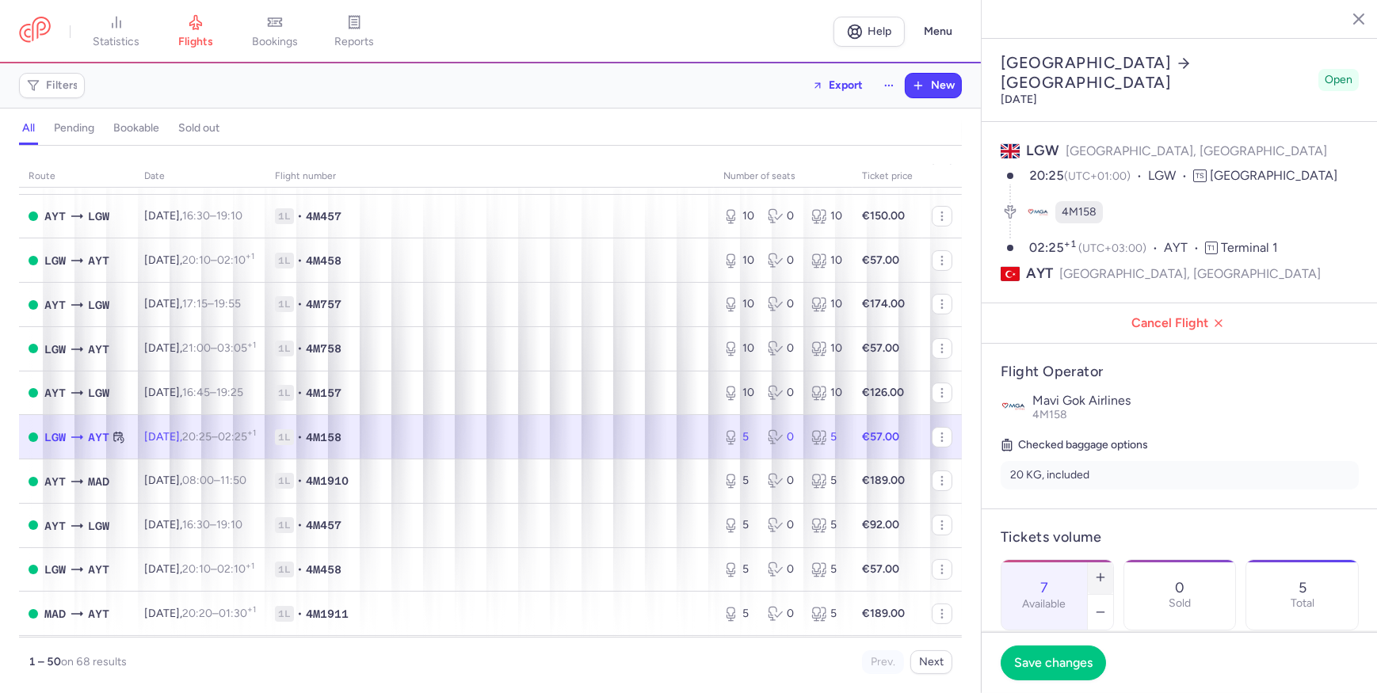
click at [1107, 571] on icon "button" at bounding box center [1100, 577] width 13 height 13
click at [1081, 657] on span "Save changes" at bounding box center [1053, 662] width 78 height 14
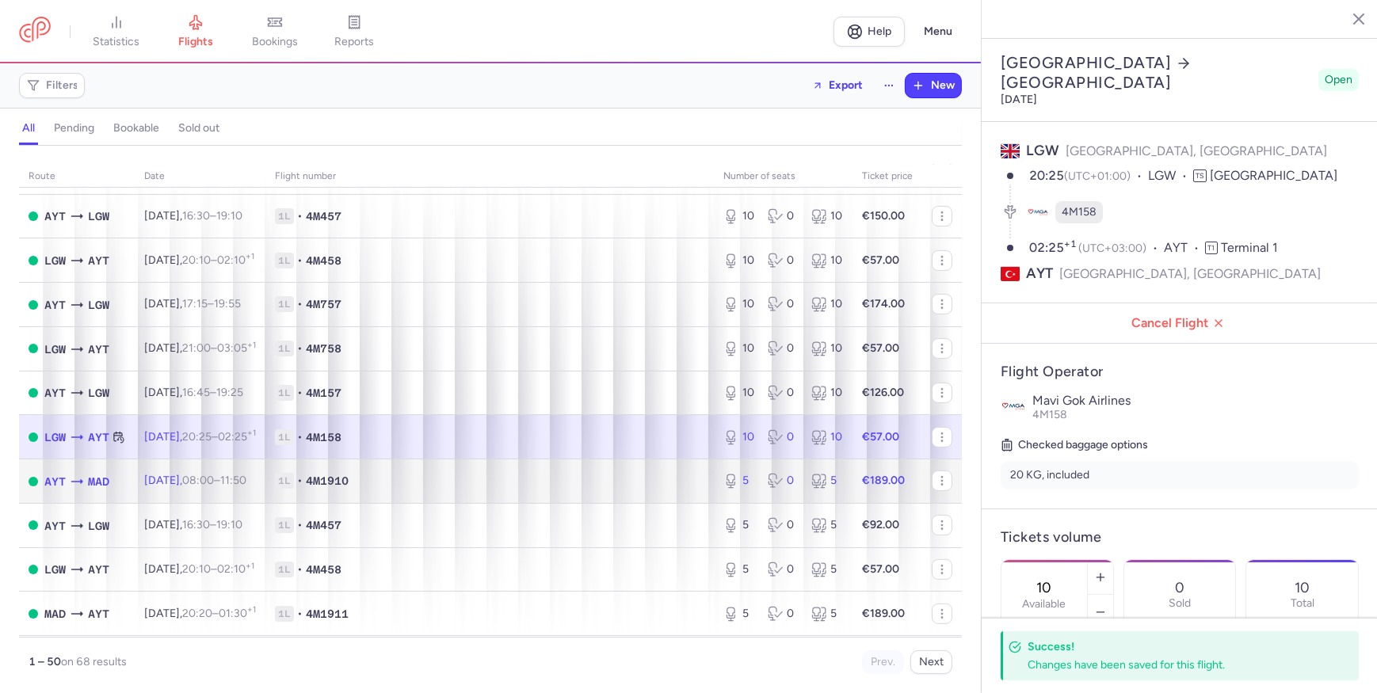
click at [689, 487] on span "1L • 4M1910" at bounding box center [489, 481] width 429 height 16
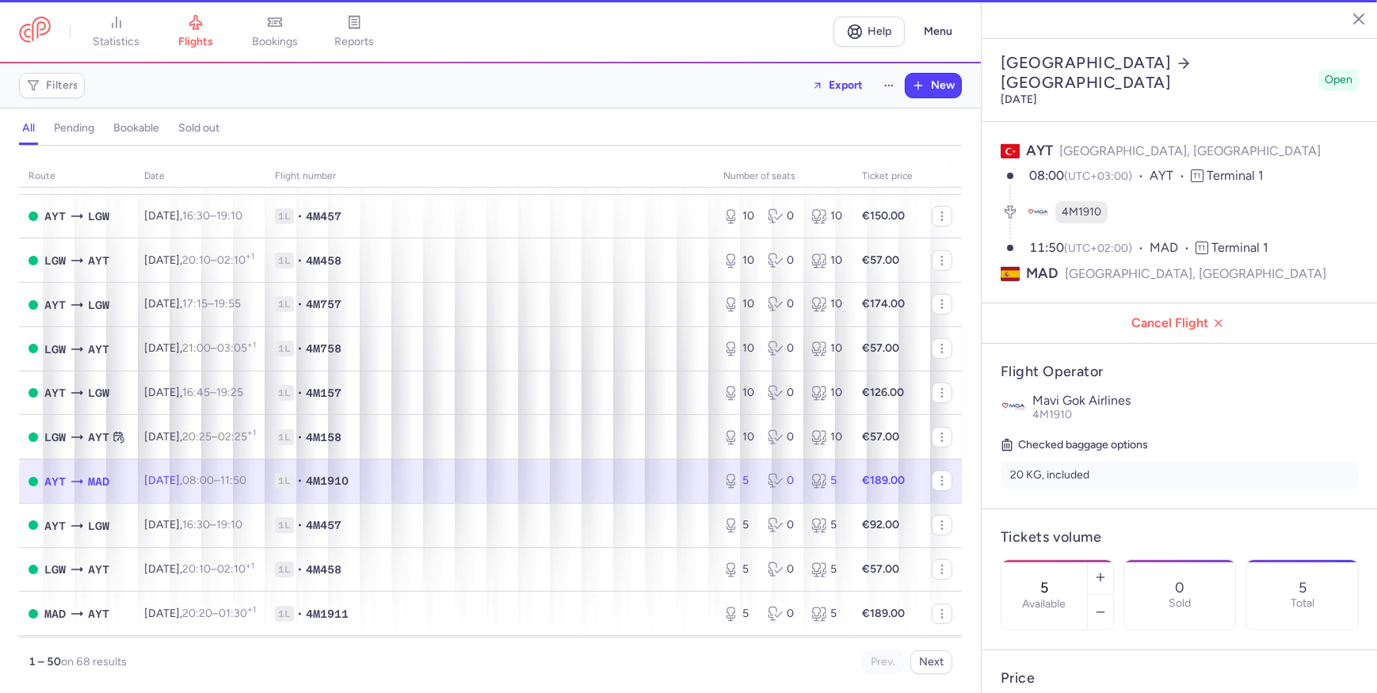
click at [1180, 560] on div "0 Sold" at bounding box center [1180, 595] width 112 height 70
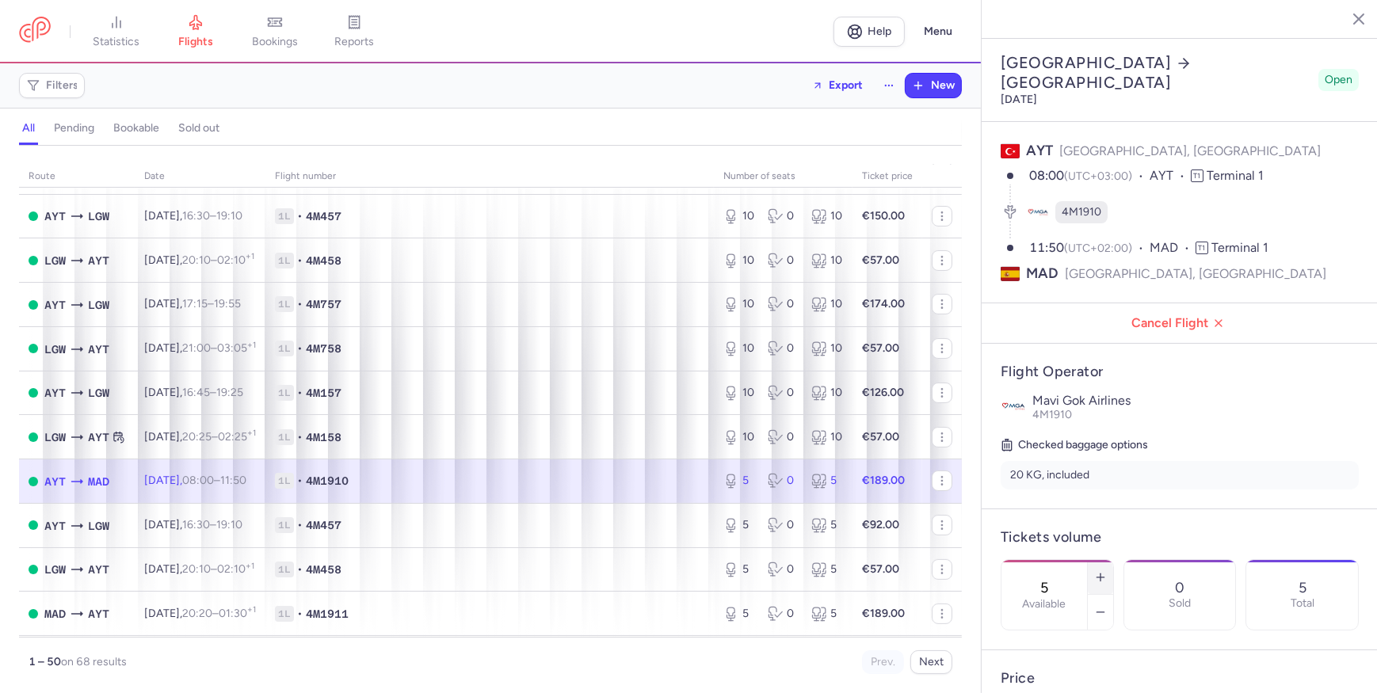
click at [1107, 571] on icon "button" at bounding box center [1100, 577] width 13 height 13
click at [1113, 560] on button "button" at bounding box center [1100, 577] width 25 height 35
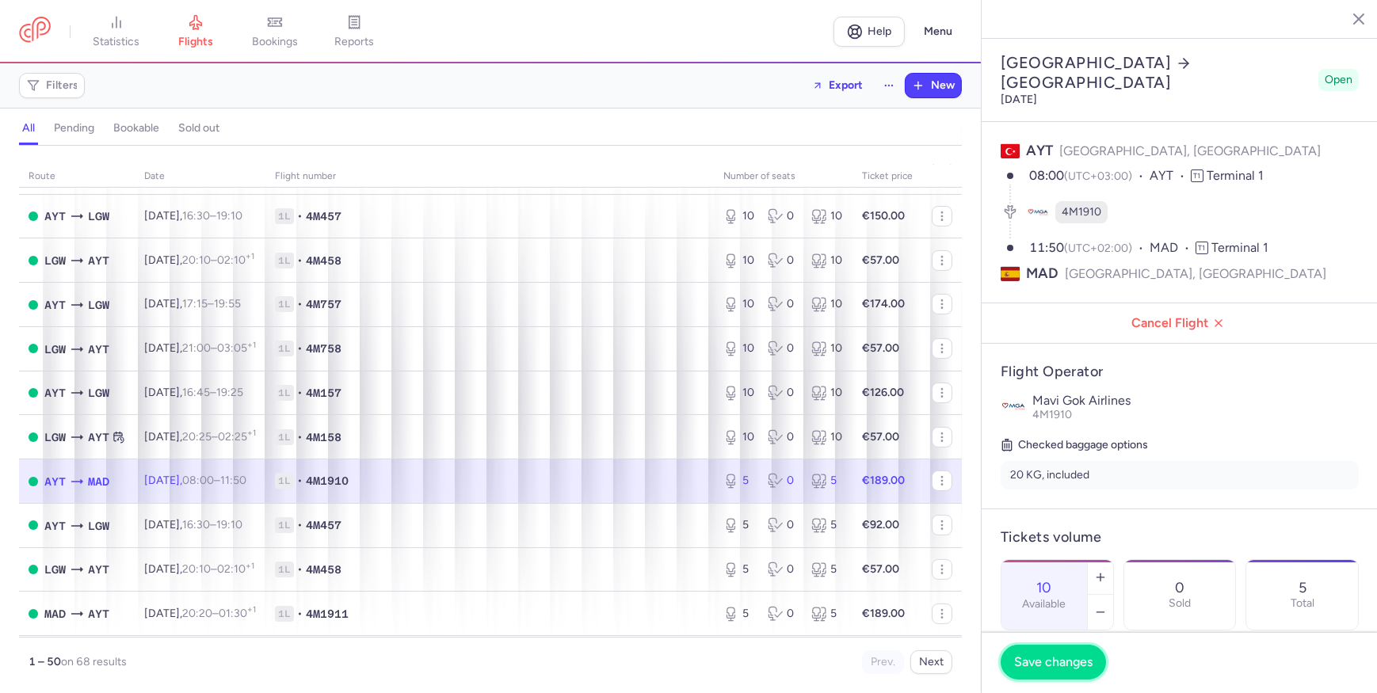
click at [1054, 678] on button "Save changes" at bounding box center [1052, 662] width 105 height 35
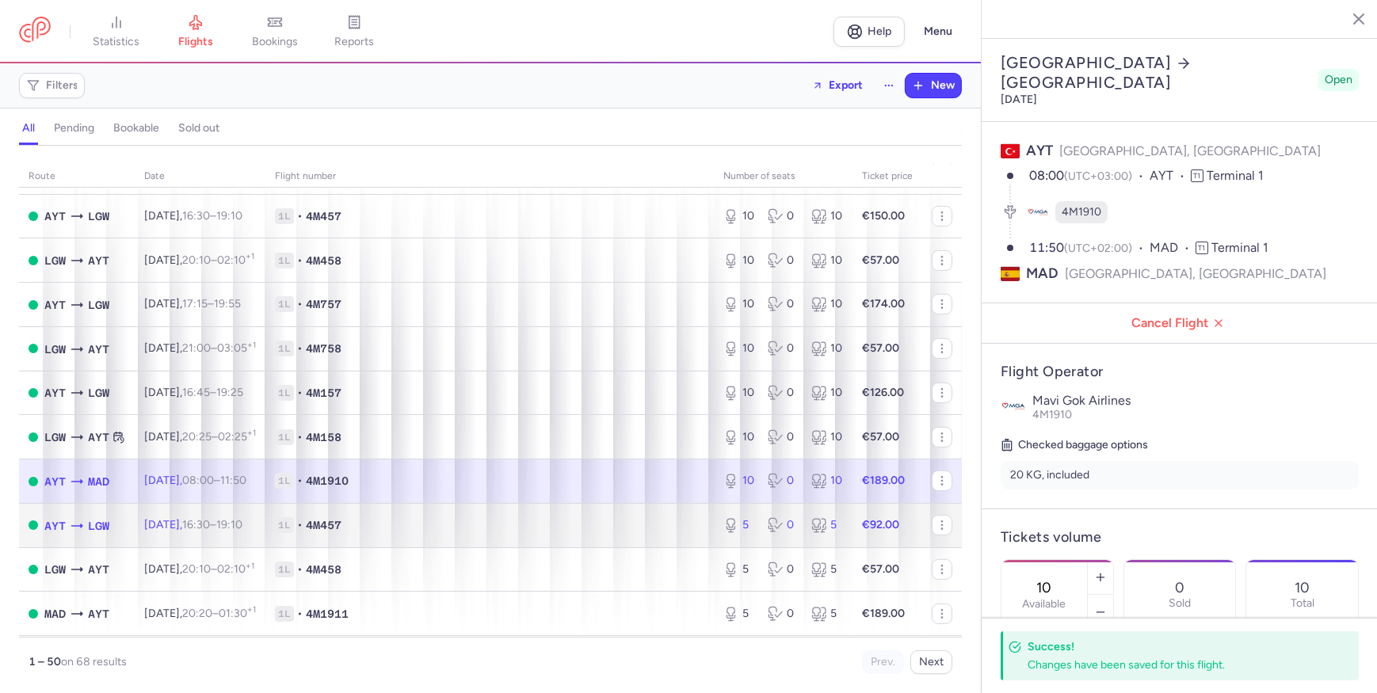
click at [682, 526] on span "1L • 4M457" at bounding box center [489, 525] width 429 height 16
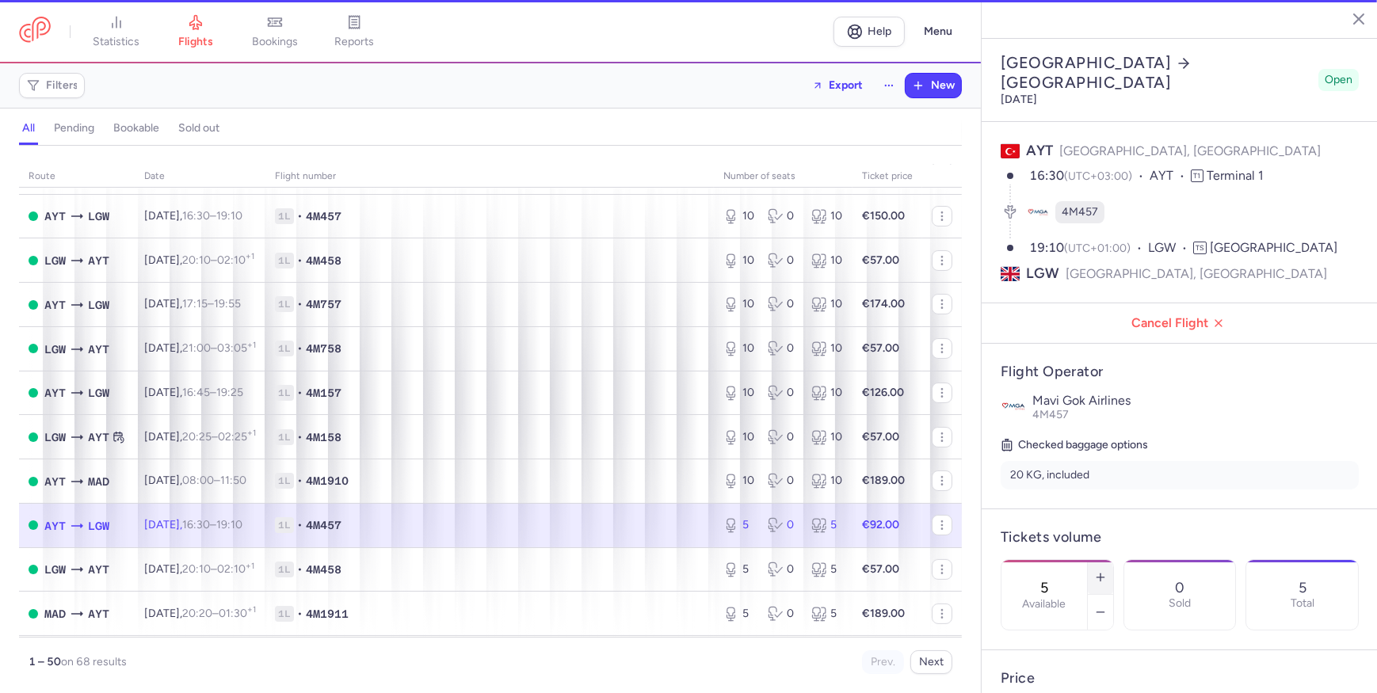
click at [1107, 571] on icon "button" at bounding box center [1100, 577] width 13 height 13
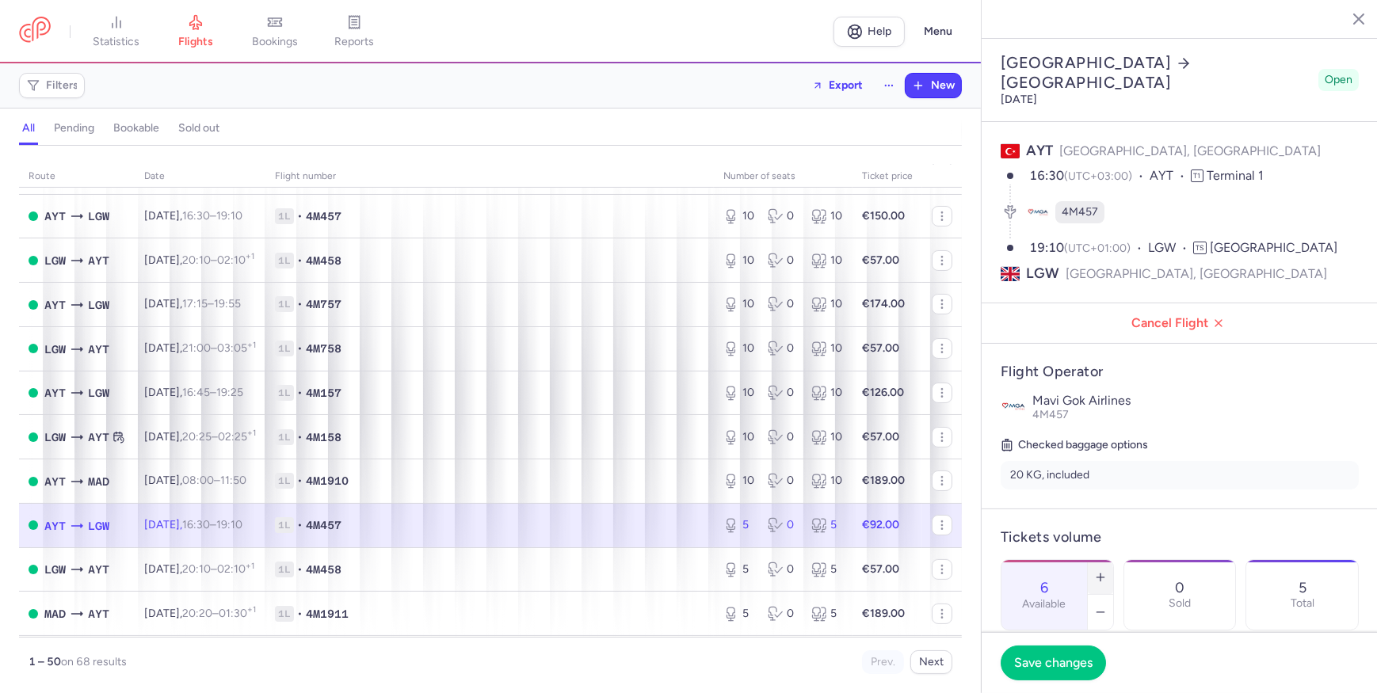
click at [1107, 571] on icon "button" at bounding box center [1100, 577] width 13 height 13
click at [1051, 660] on span "Save changes" at bounding box center [1053, 662] width 78 height 14
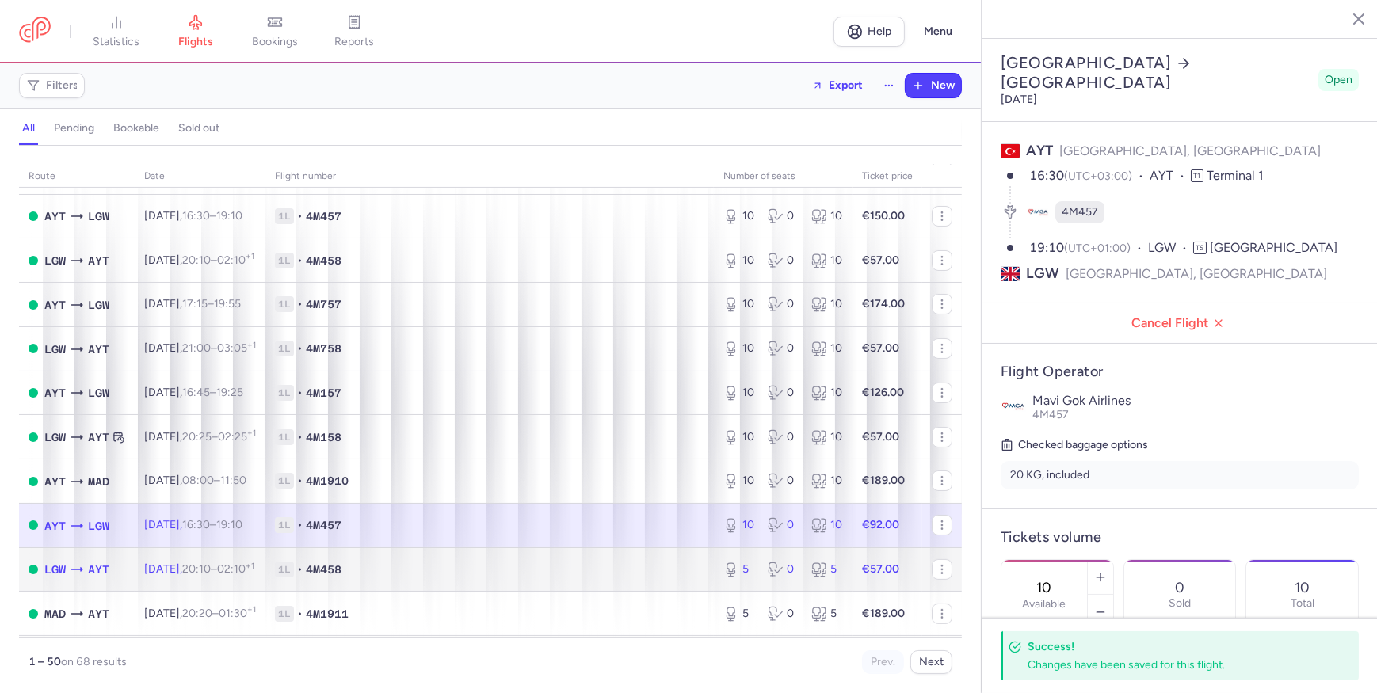
click at [642, 562] on td "1L • 4M458" at bounding box center [489, 569] width 448 height 44
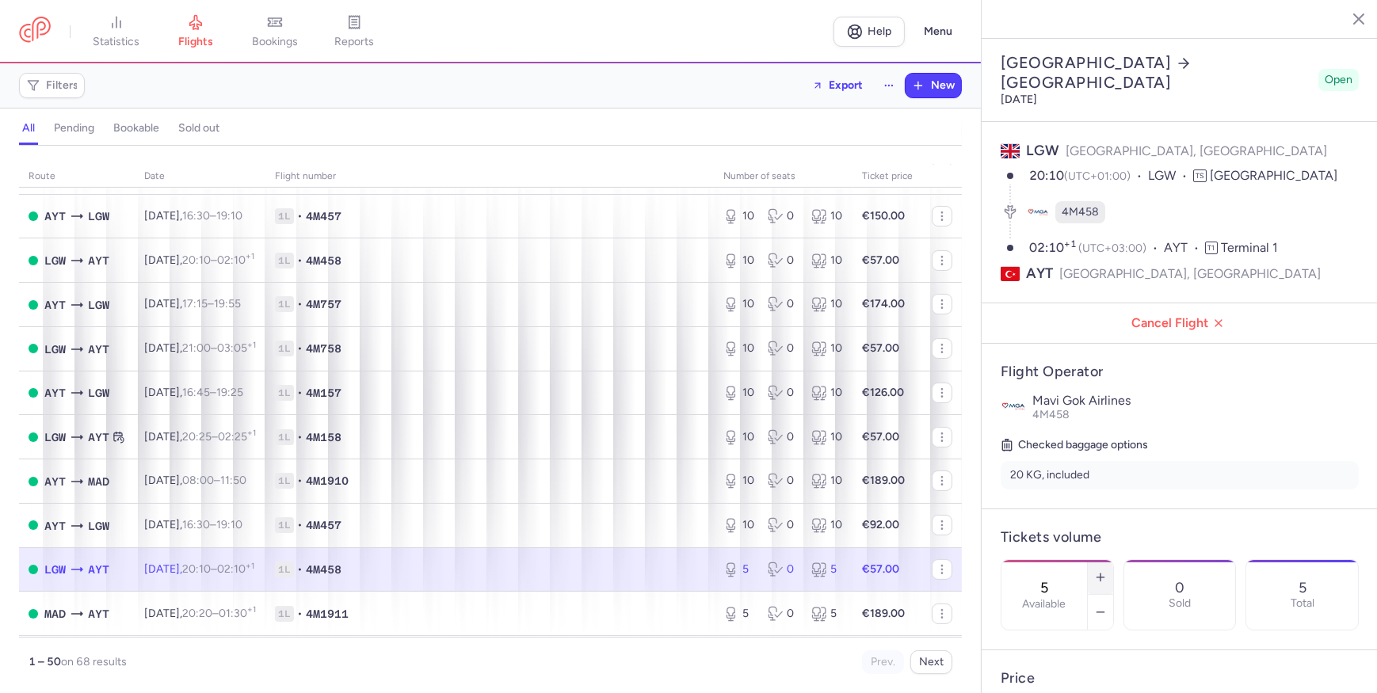
click at [1107, 571] on icon "button" at bounding box center [1100, 577] width 13 height 13
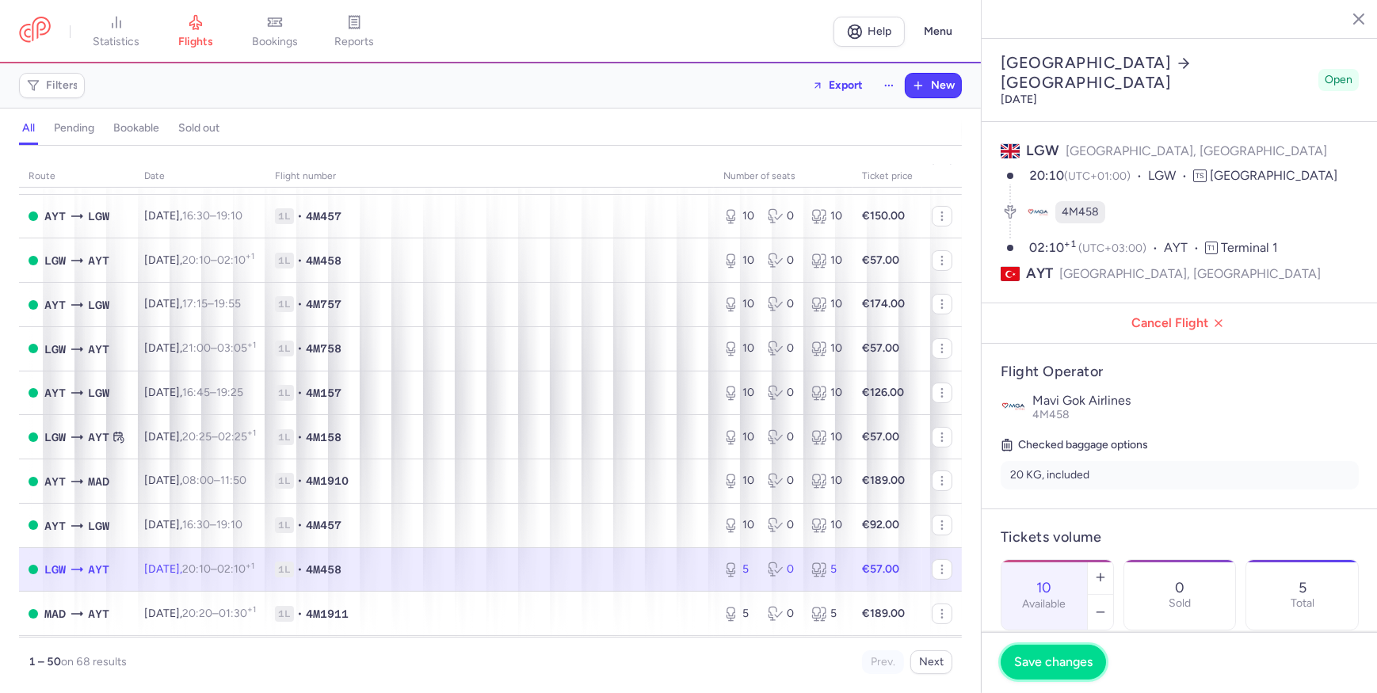
click at [1053, 647] on button "Save changes" at bounding box center [1052, 662] width 105 height 35
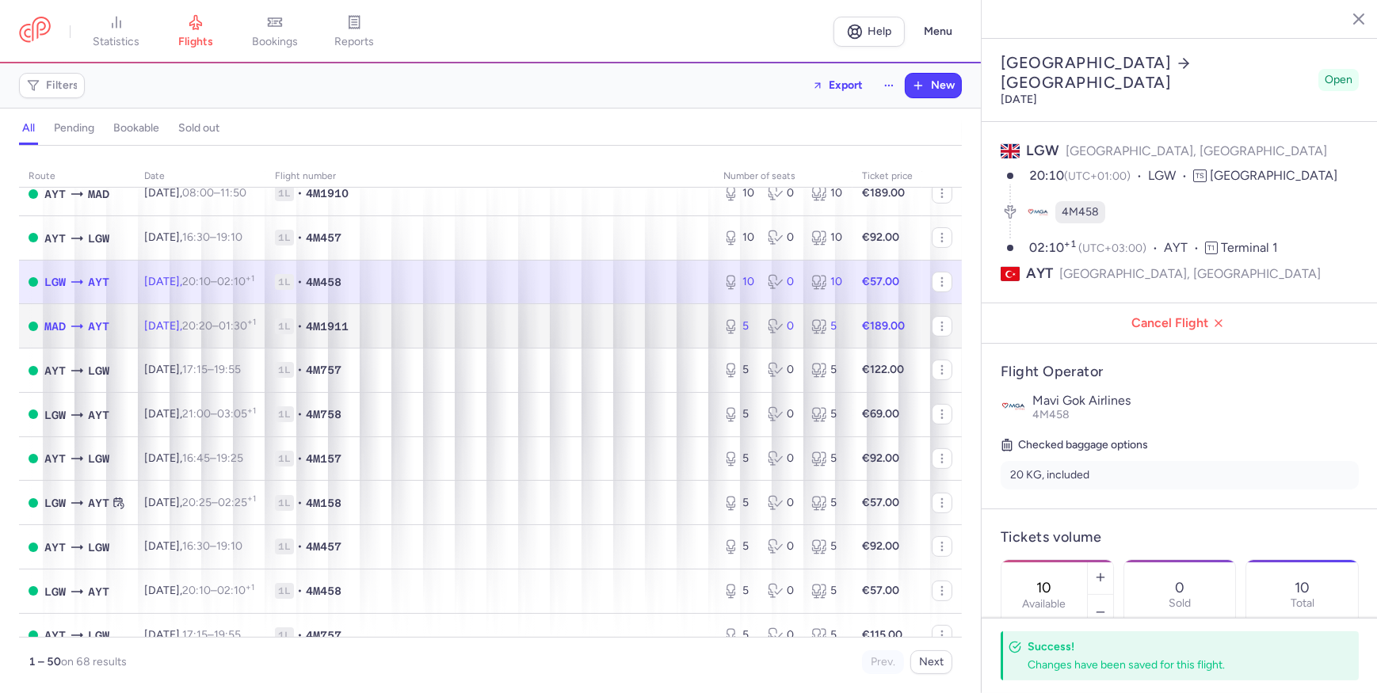
click at [651, 334] on span "1L • 4M1911" at bounding box center [489, 326] width 429 height 16
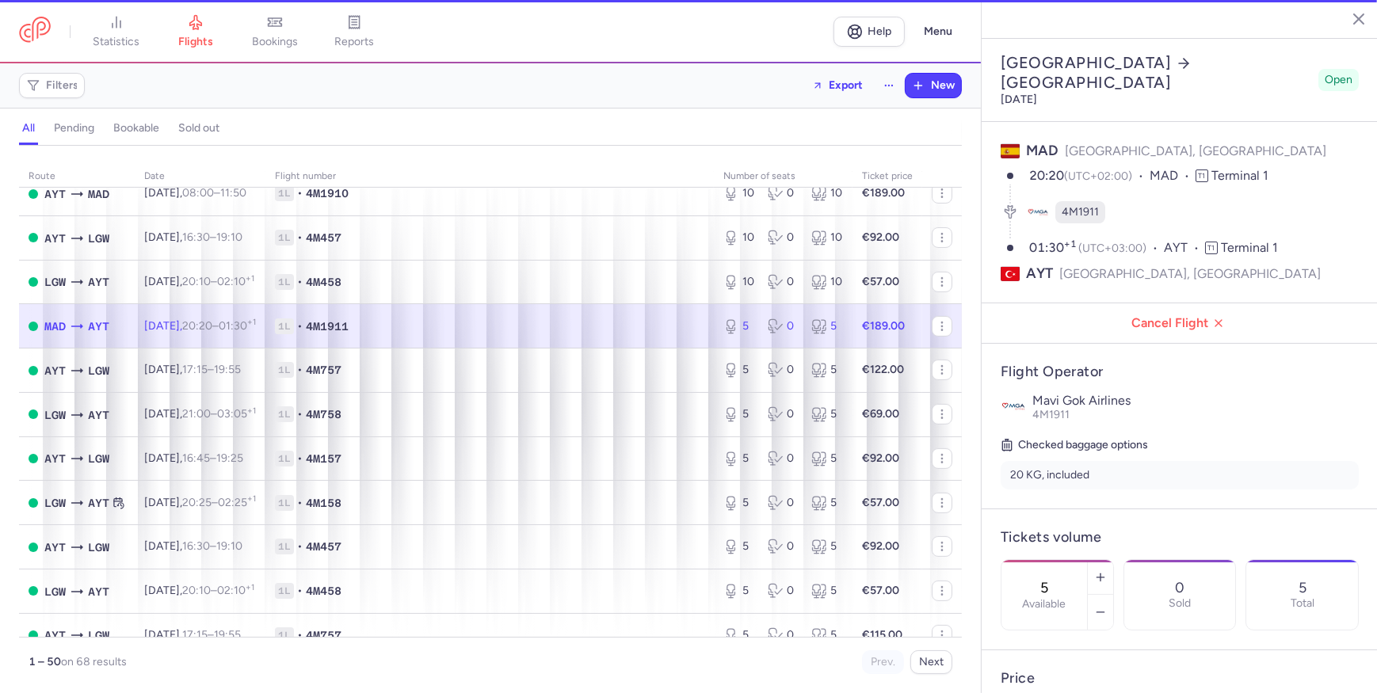
scroll to position [1368, 0]
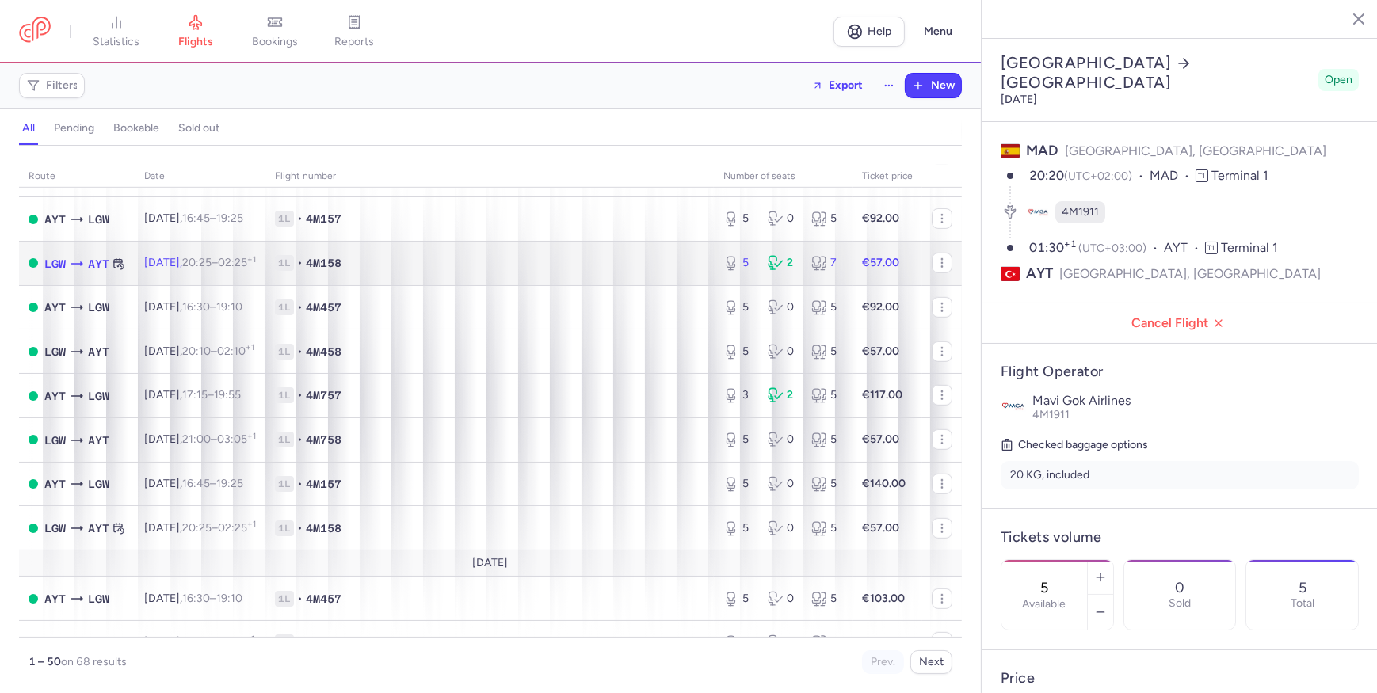
click at [650, 271] on span "1L • 4M158" at bounding box center [489, 263] width 429 height 16
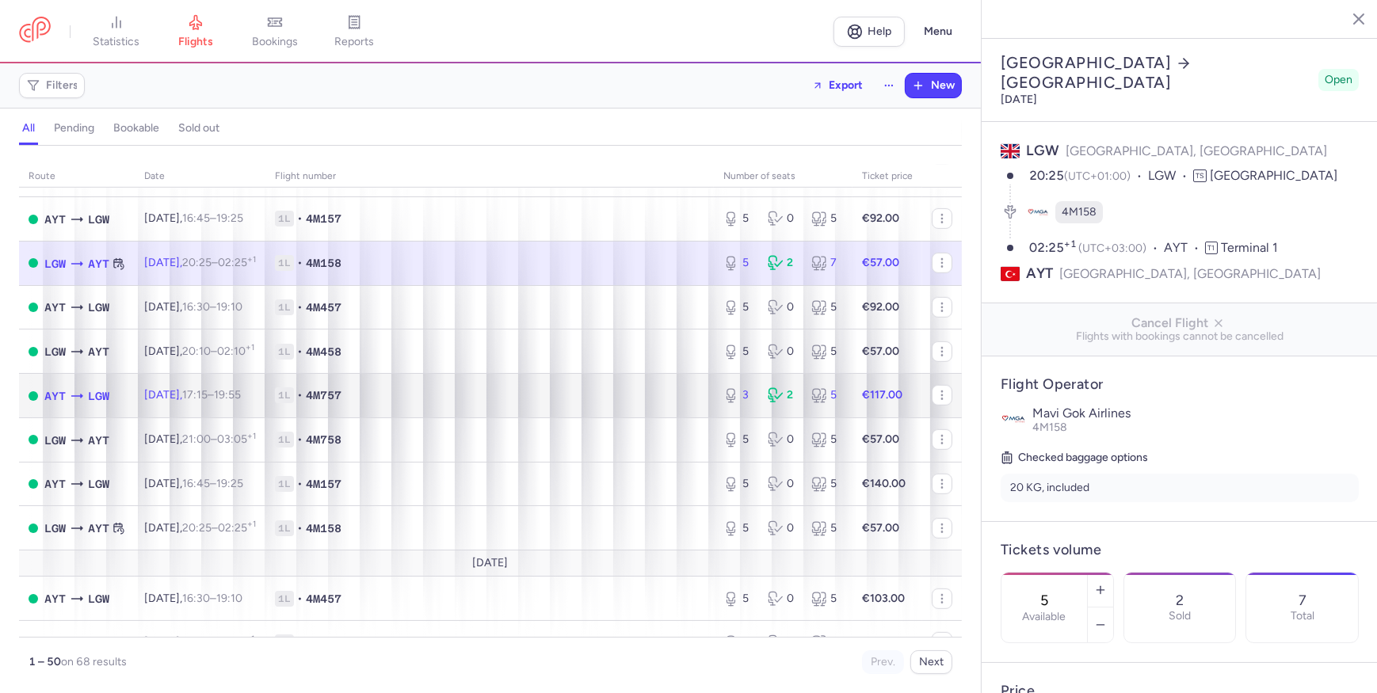
click at [614, 403] on span "1L • 4M757" at bounding box center [489, 395] width 429 height 16
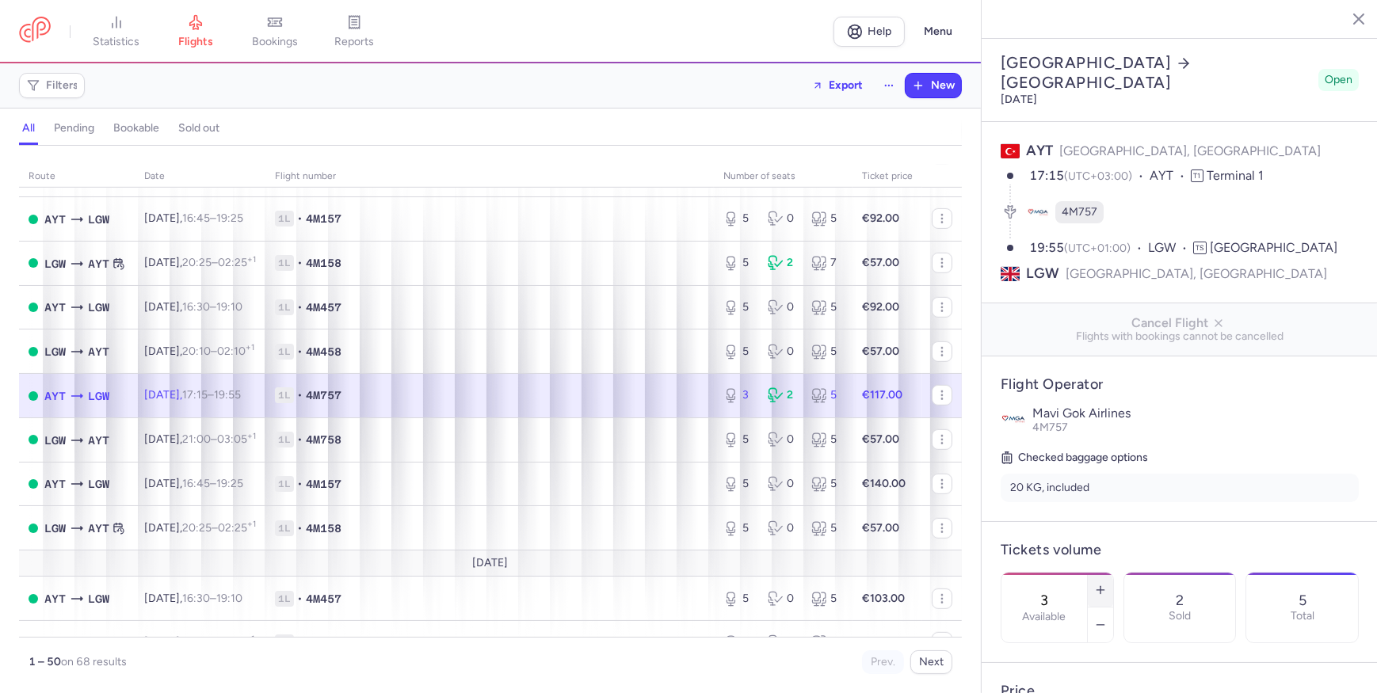
click at [1107, 584] on icon "button" at bounding box center [1100, 590] width 13 height 13
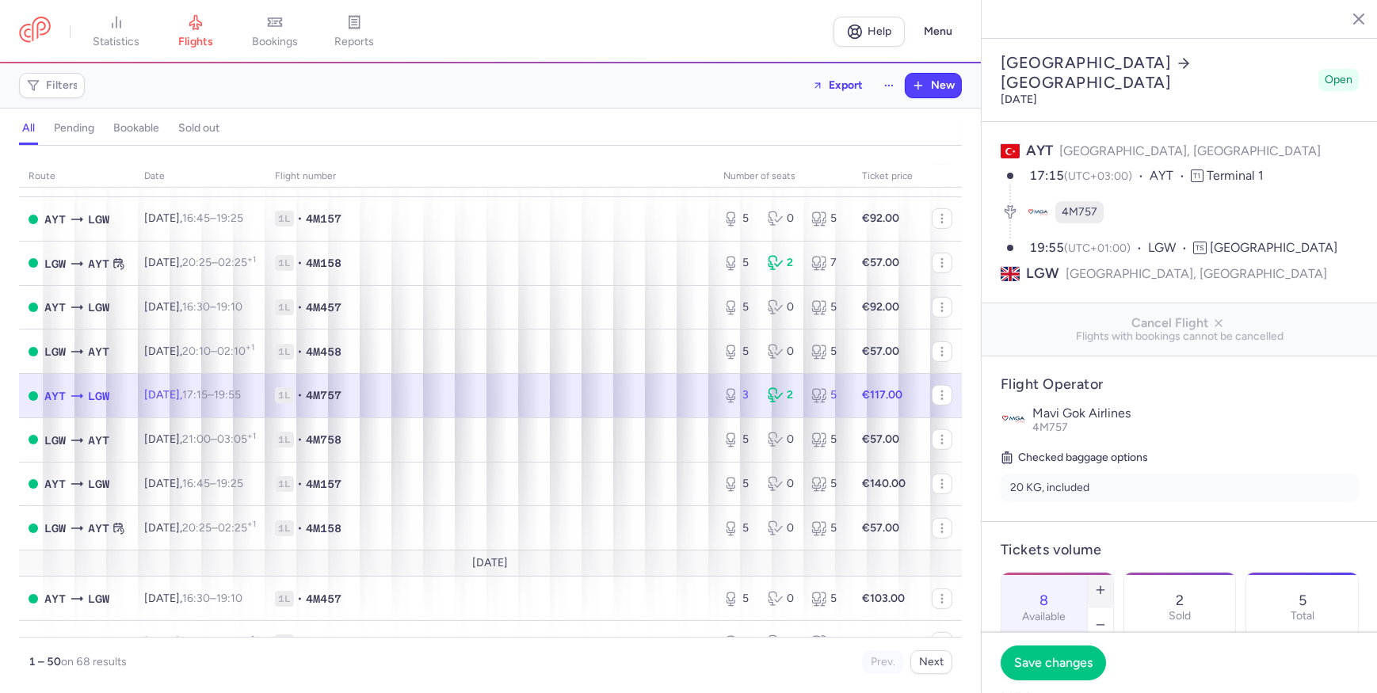
click at [1107, 584] on icon "button" at bounding box center [1100, 590] width 13 height 13
click at [1023, 657] on span "Save changes" at bounding box center [1053, 662] width 78 height 14
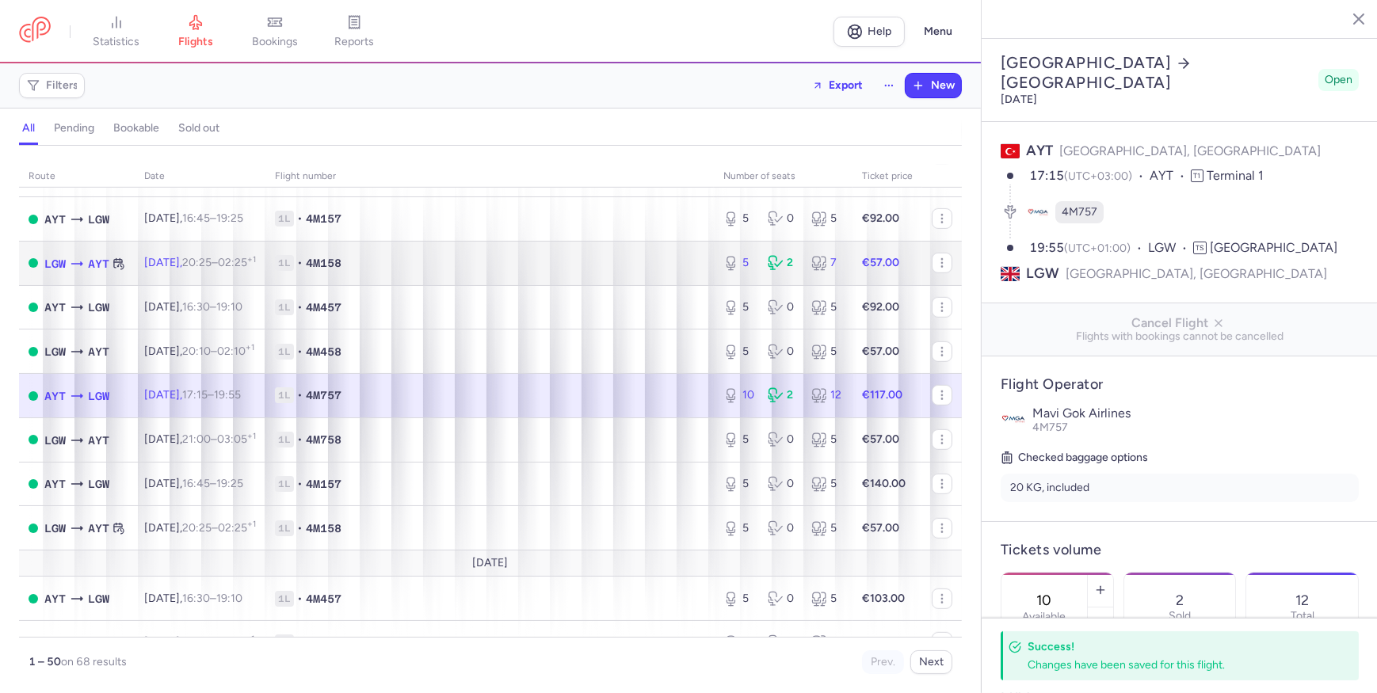
click at [680, 285] on td "1L • 4M158" at bounding box center [489, 263] width 448 height 44
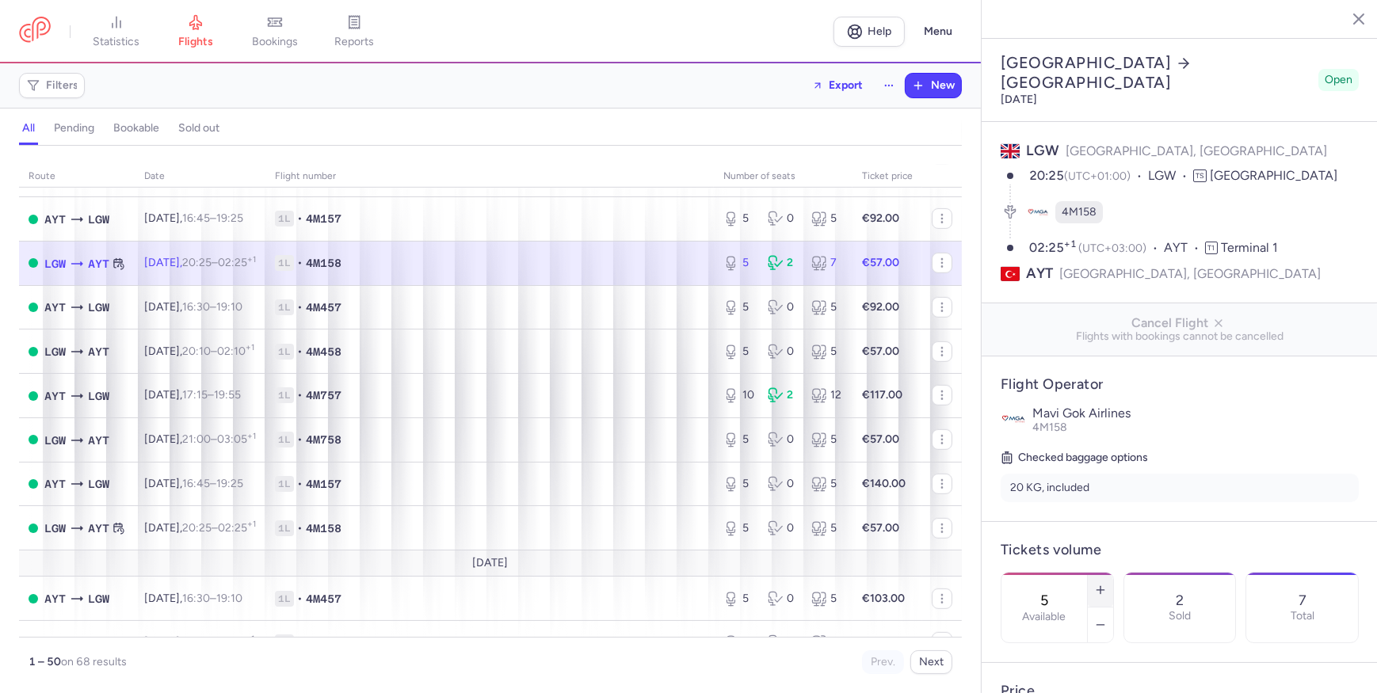
click at [1107, 584] on icon "button" at bounding box center [1100, 590] width 13 height 13
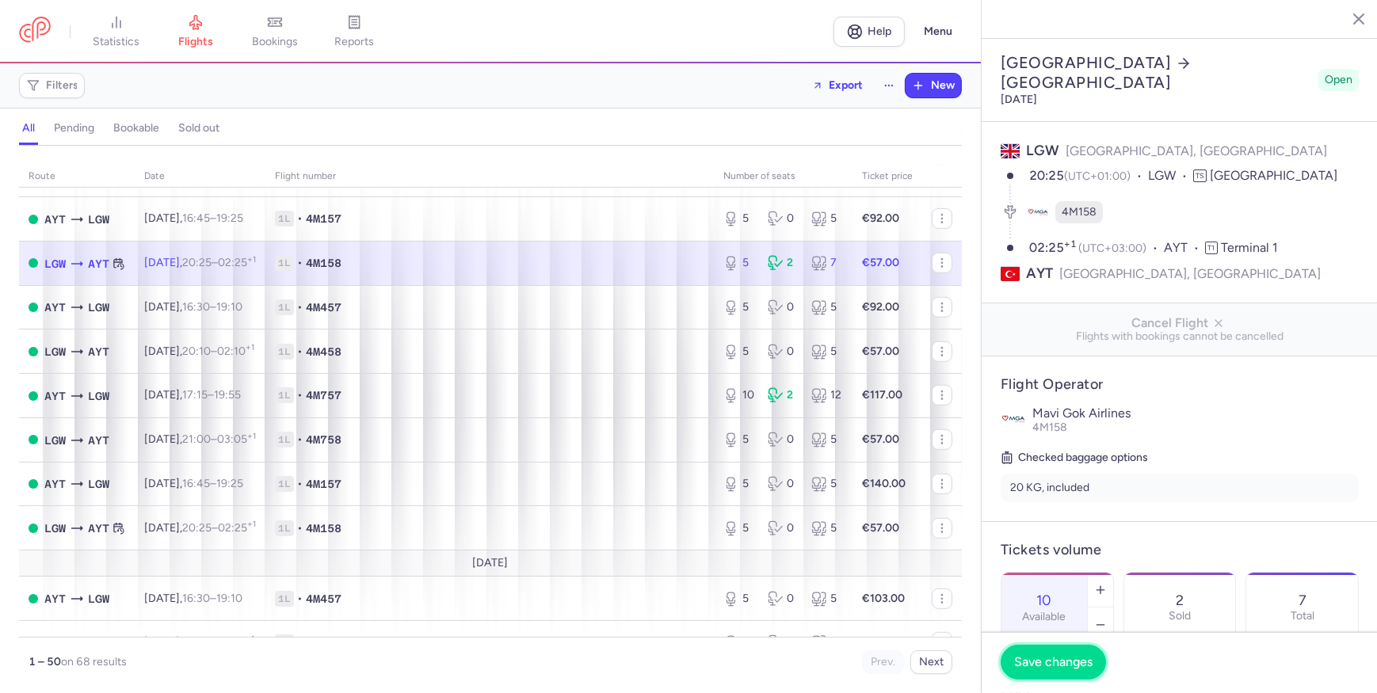
click at [1031, 660] on span "Save changes" at bounding box center [1053, 662] width 78 height 14
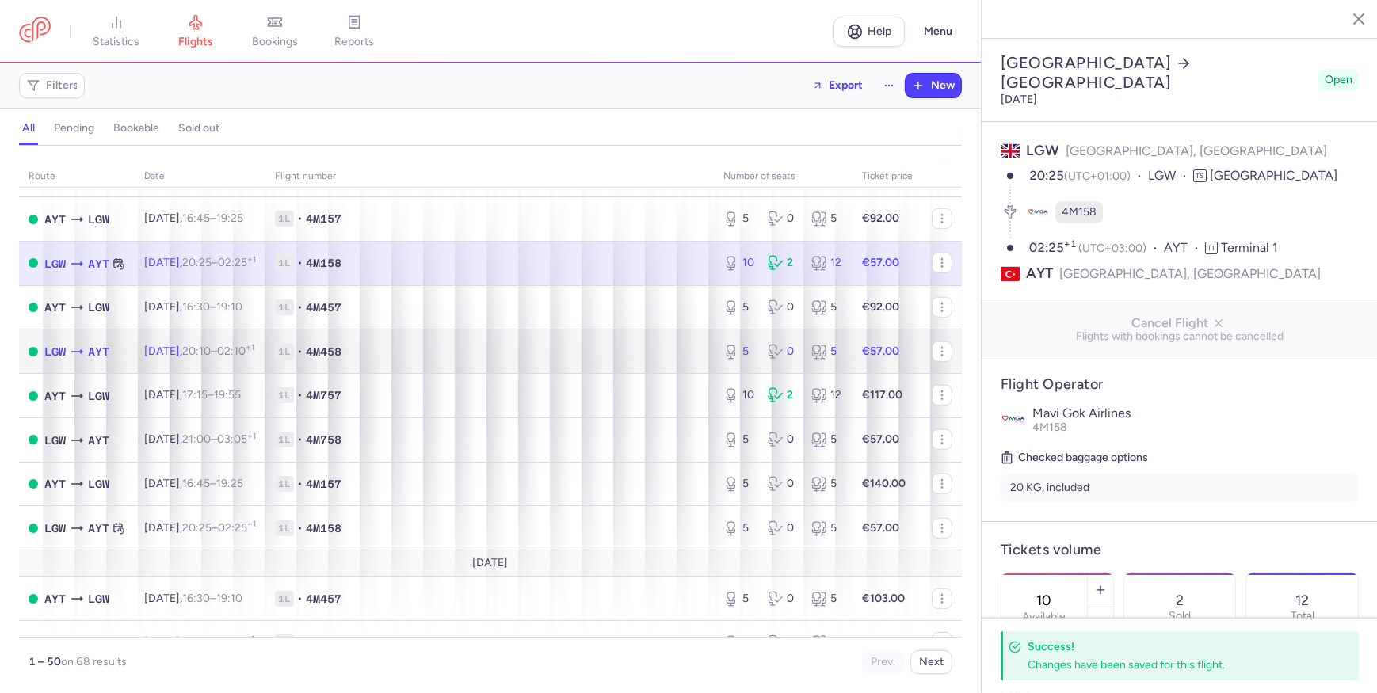
click at [667, 346] on td "1L • 4M458" at bounding box center [489, 352] width 448 height 44
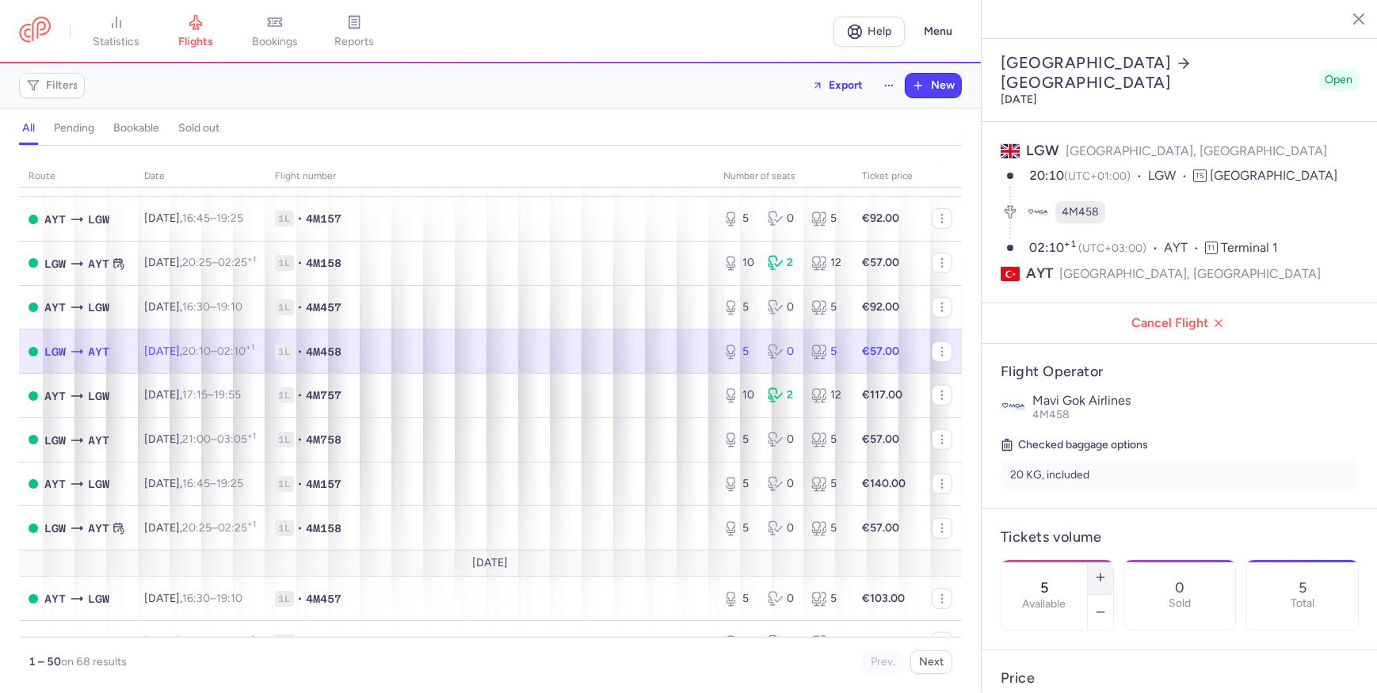
click at [1103, 577] on line "button" at bounding box center [1099, 577] width 7 height 0
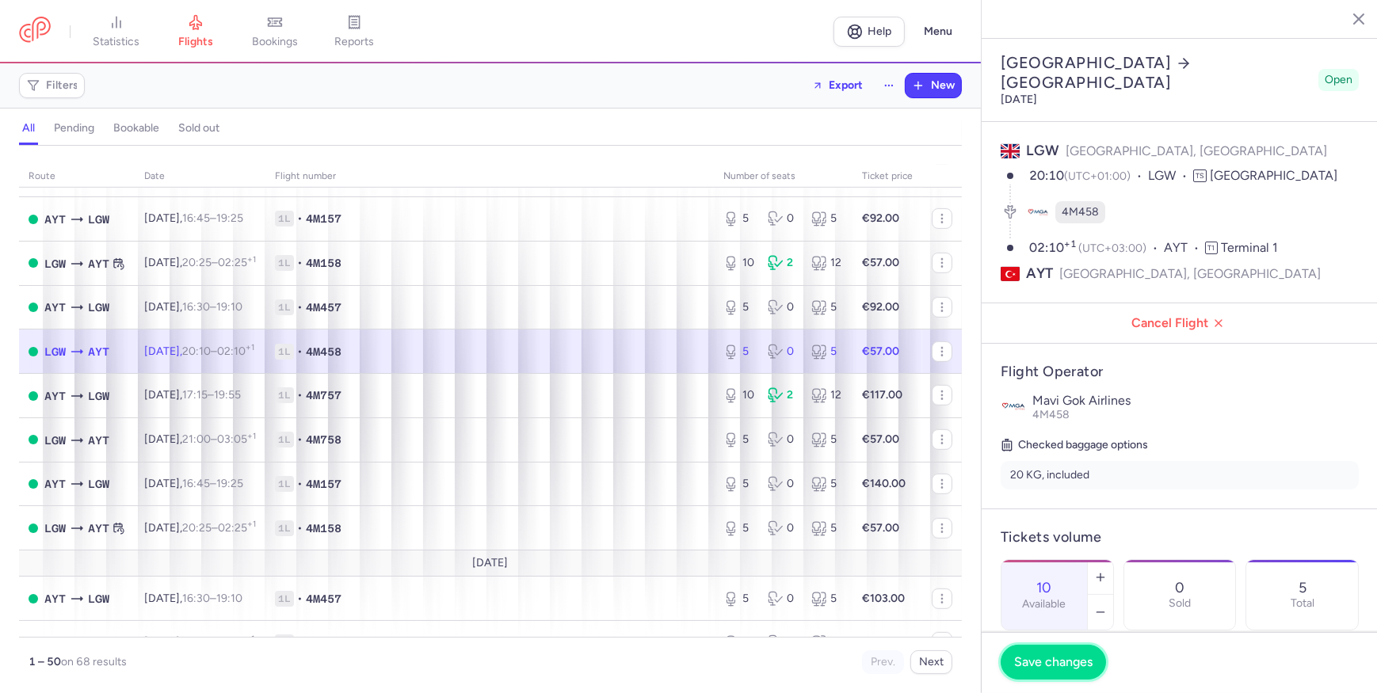
click at [1084, 651] on button "Save changes" at bounding box center [1052, 662] width 105 height 35
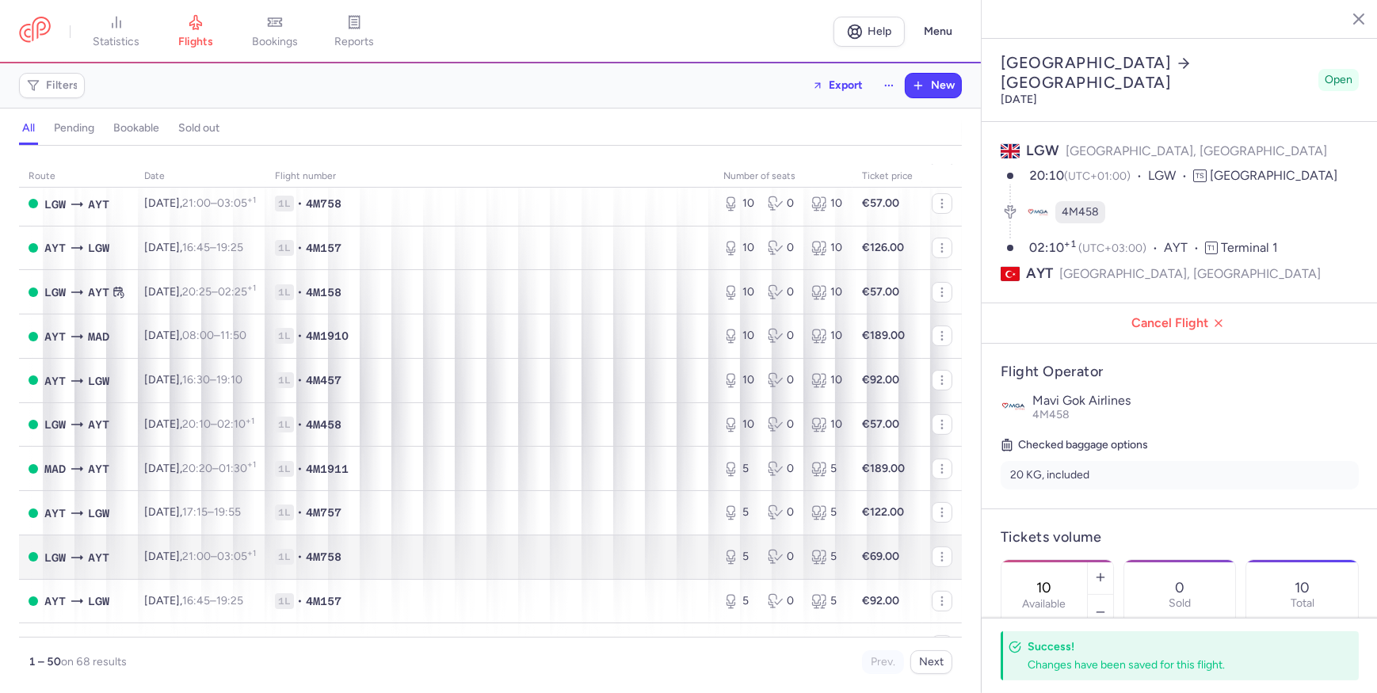
scroll to position [720, 0]
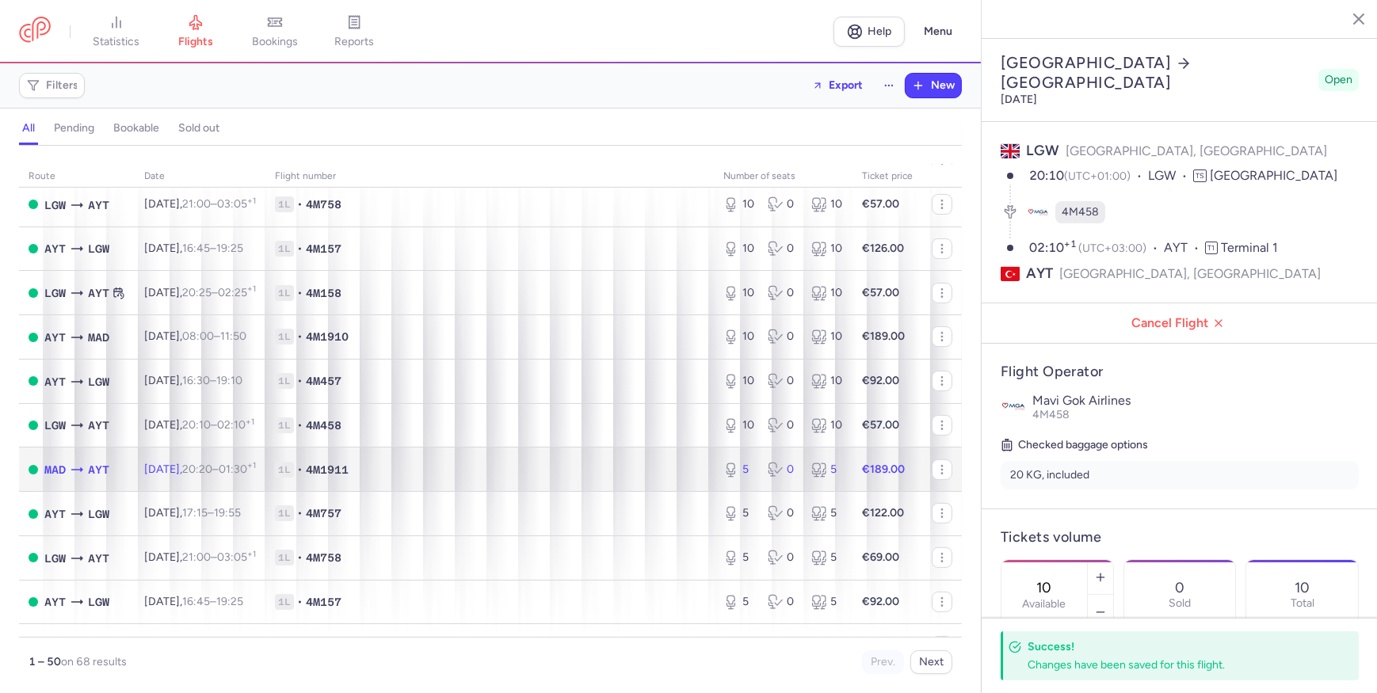
click at [637, 478] on span "1L • 4M1911" at bounding box center [489, 470] width 429 height 16
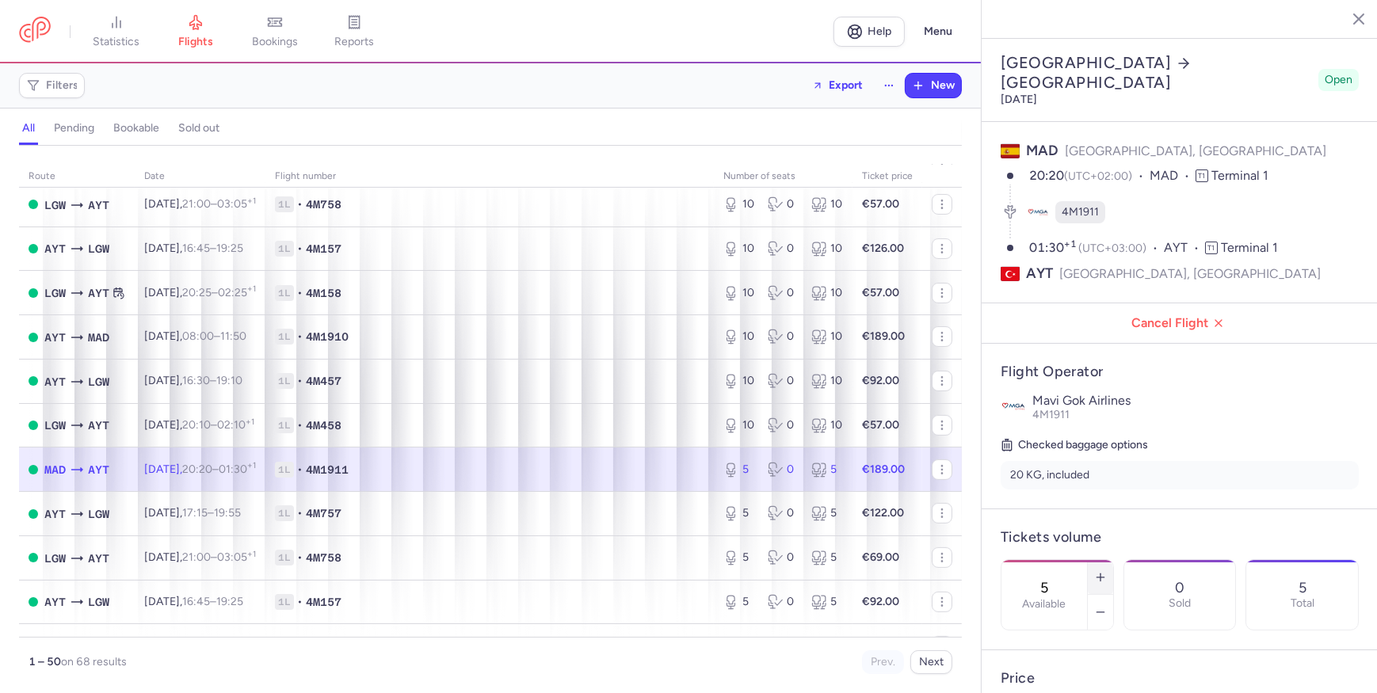
click at [1113, 560] on button "button" at bounding box center [1100, 577] width 25 height 35
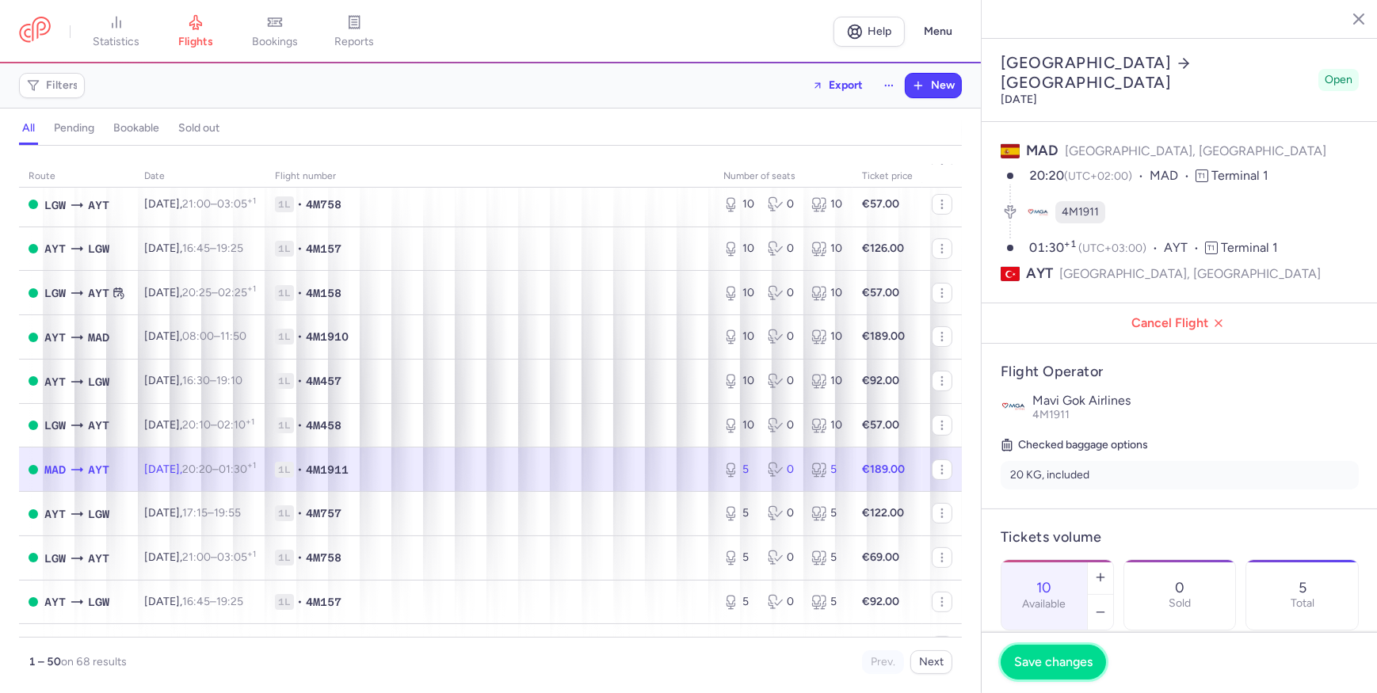
click at [1065, 678] on button "Save changes" at bounding box center [1052, 662] width 105 height 35
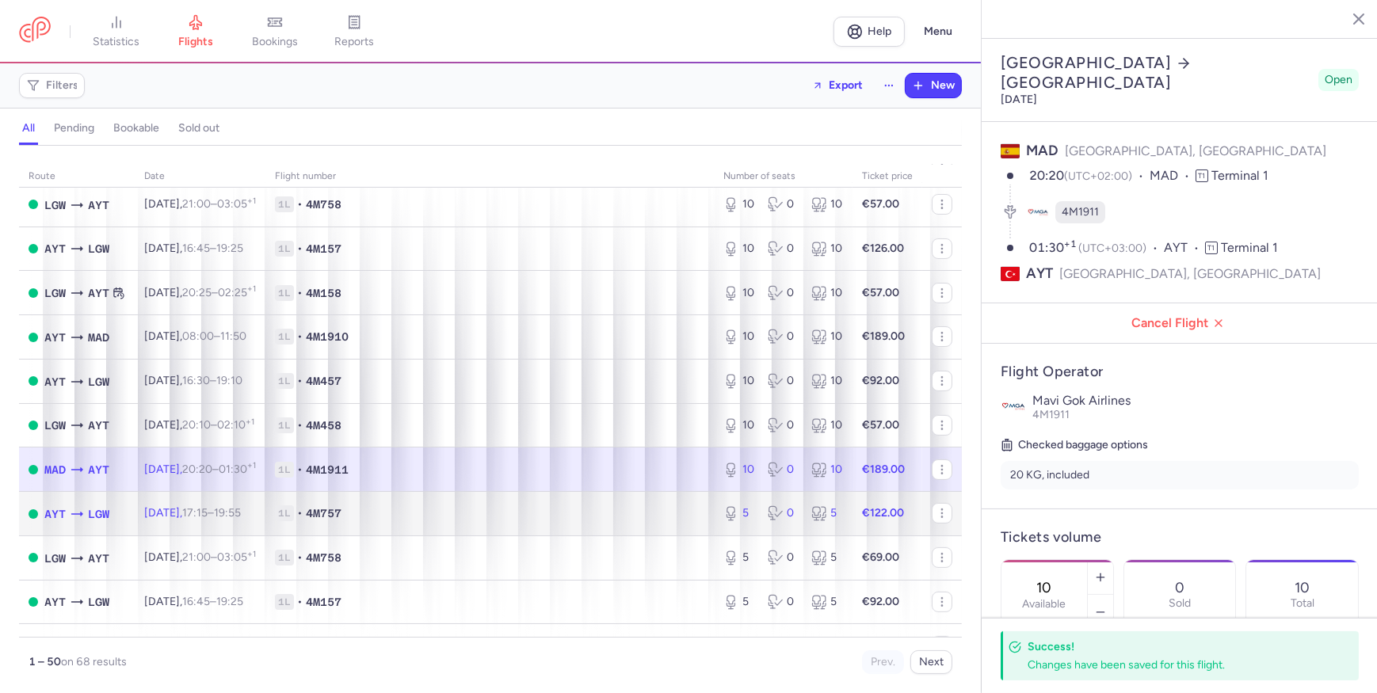
click at [635, 518] on span "1L • 4M757" at bounding box center [489, 513] width 429 height 16
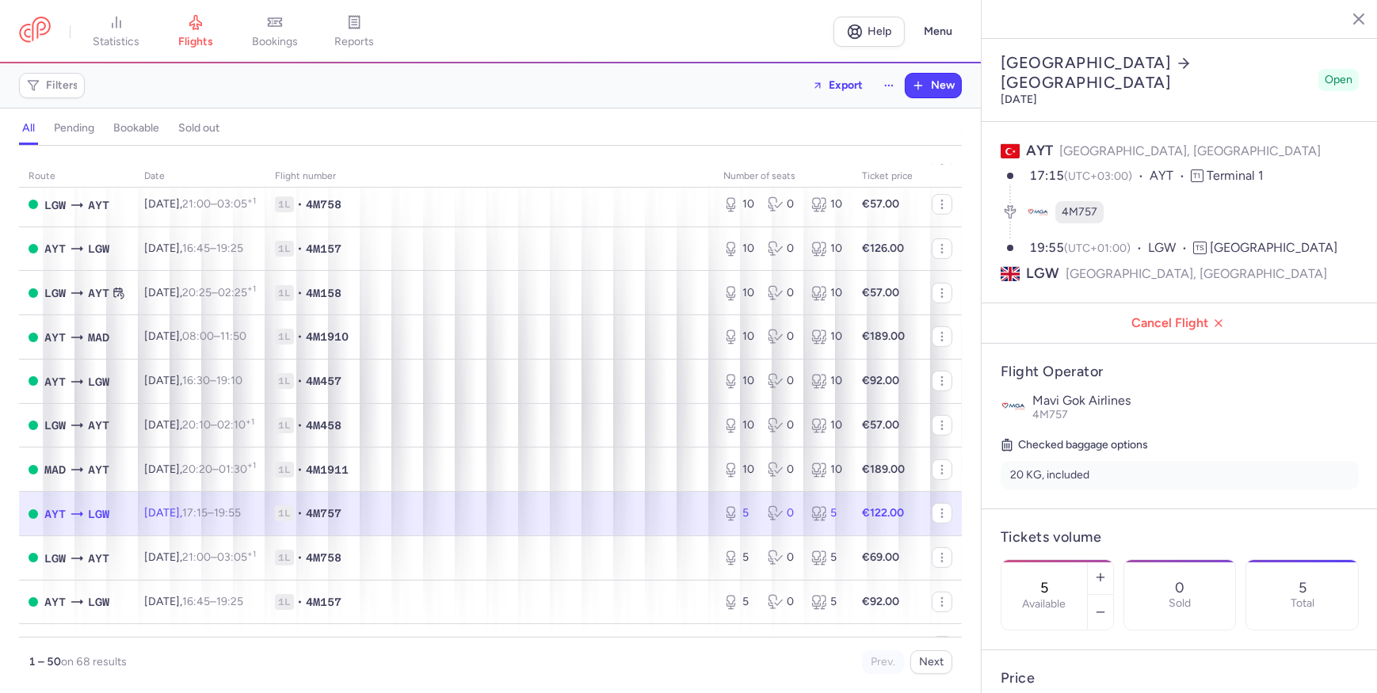
click at [1169, 559] on section "5 Available 0 Sold 5 Total" at bounding box center [1179, 594] width 358 height 71
click at [1107, 571] on icon "button" at bounding box center [1100, 577] width 13 height 13
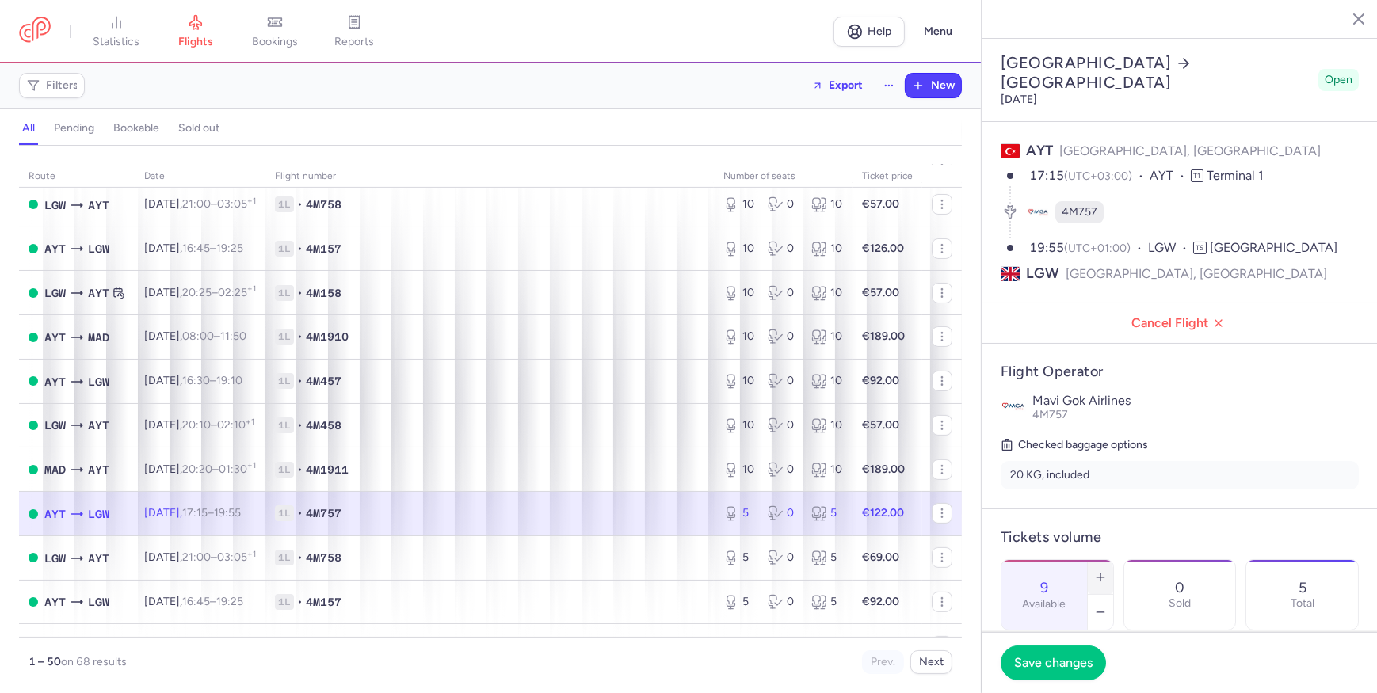
click at [1107, 571] on icon "button" at bounding box center [1100, 577] width 13 height 13
click at [1070, 662] on span "Save changes" at bounding box center [1053, 662] width 78 height 14
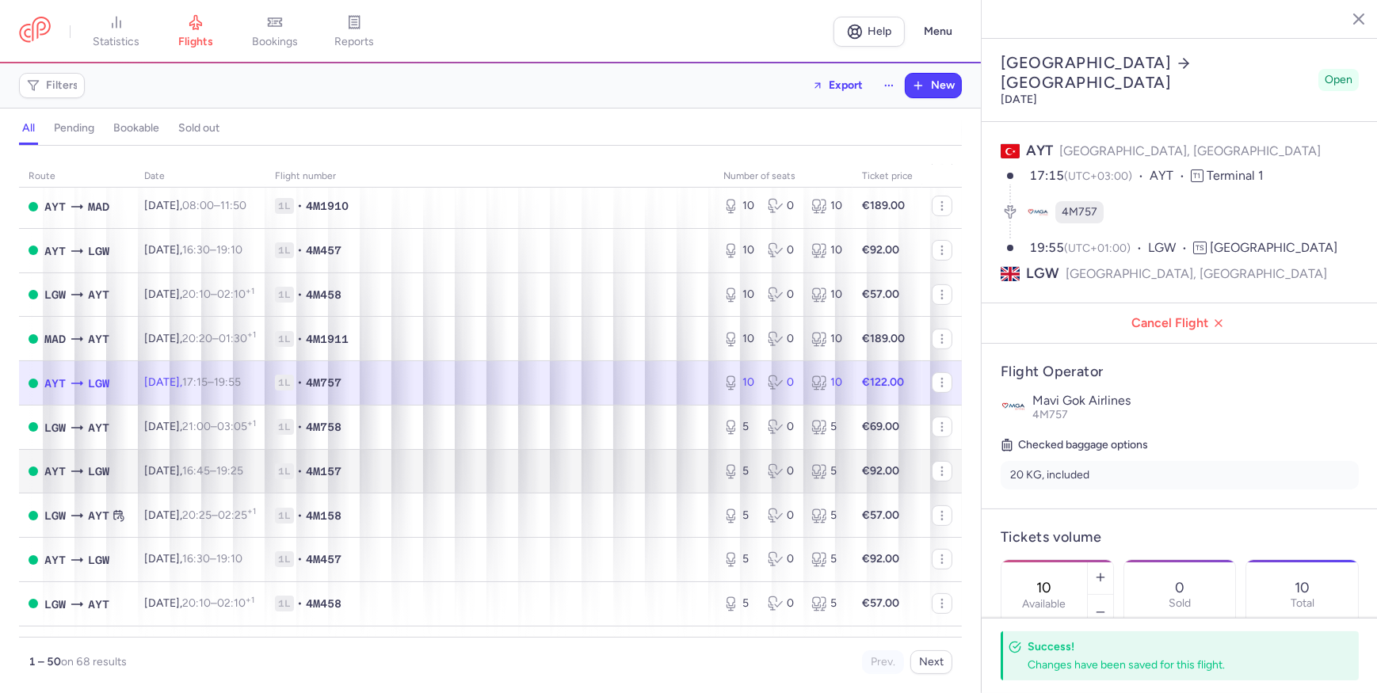
scroll to position [863, 0]
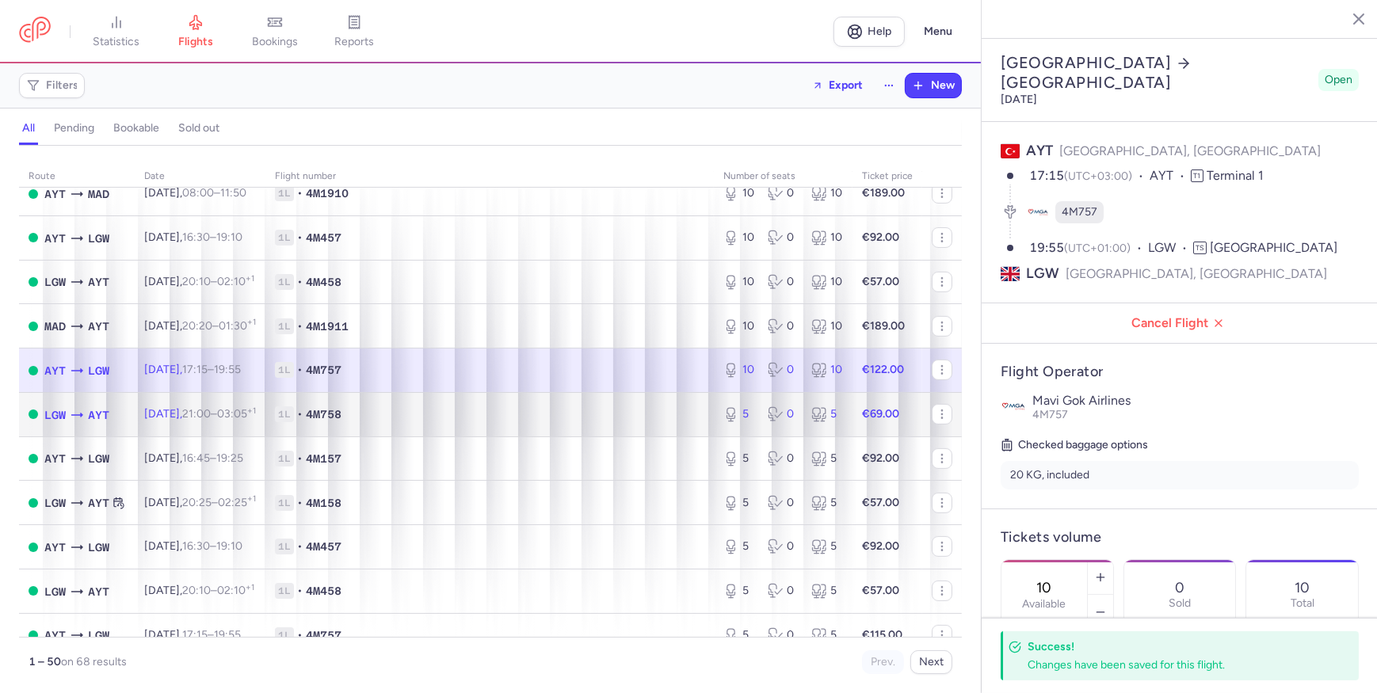
click at [602, 422] on span "1L • 4M758" at bounding box center [489, 414] width 429 height 16
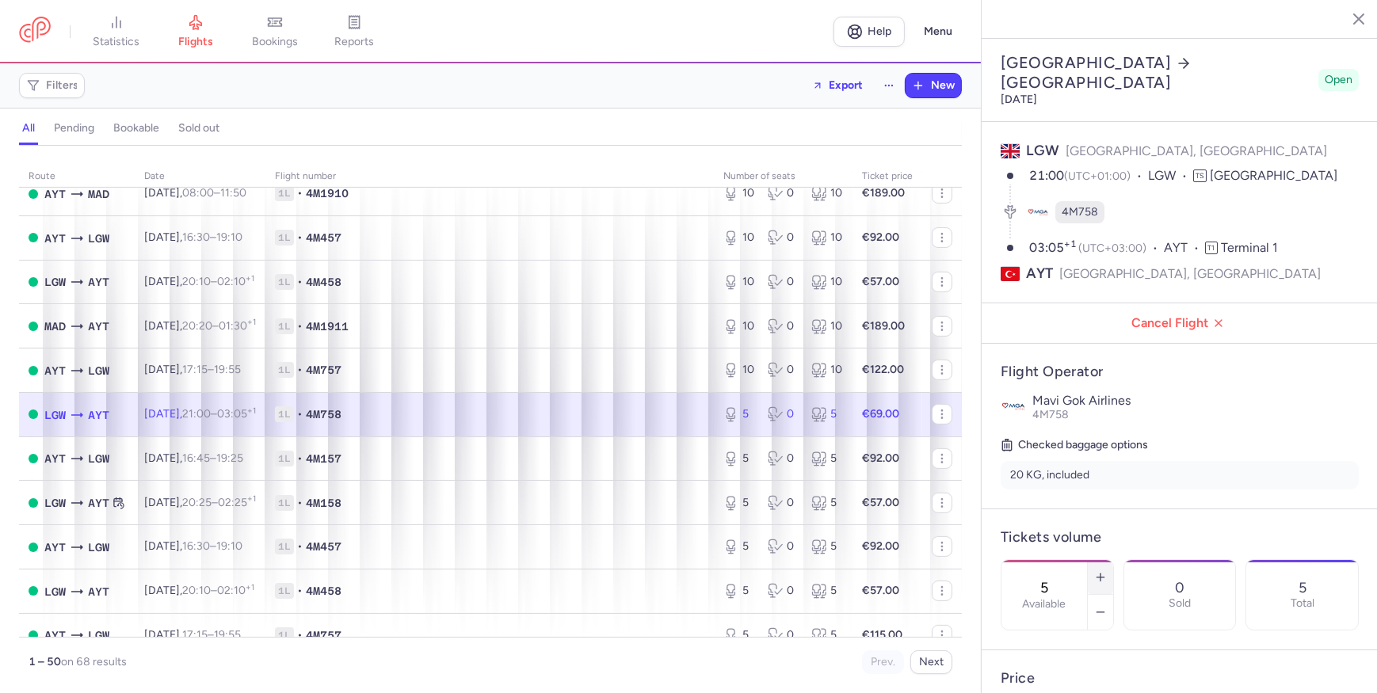
click at [1100, 573] on line "button" at bounding box center [1100, 576] width 0 height 7
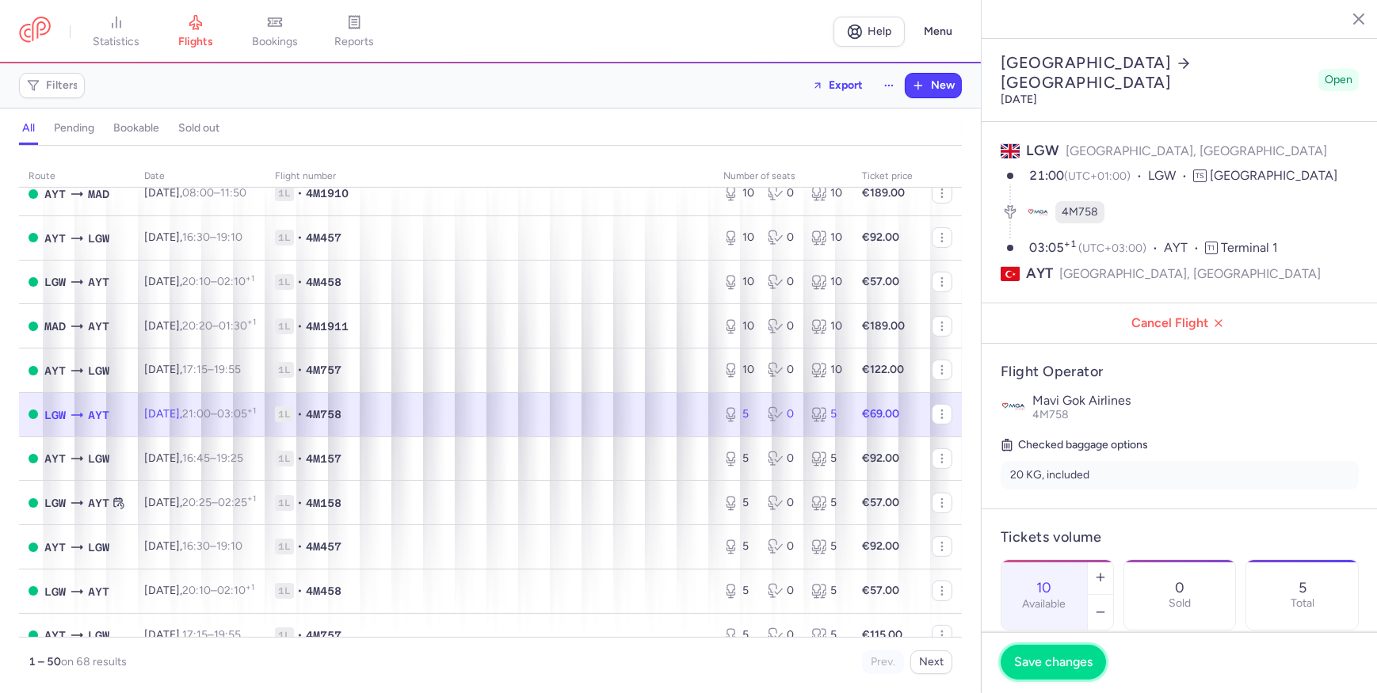
click at [1084, 666] on span "Save changes" at bounding box center [1053, 662] width 78 height 14
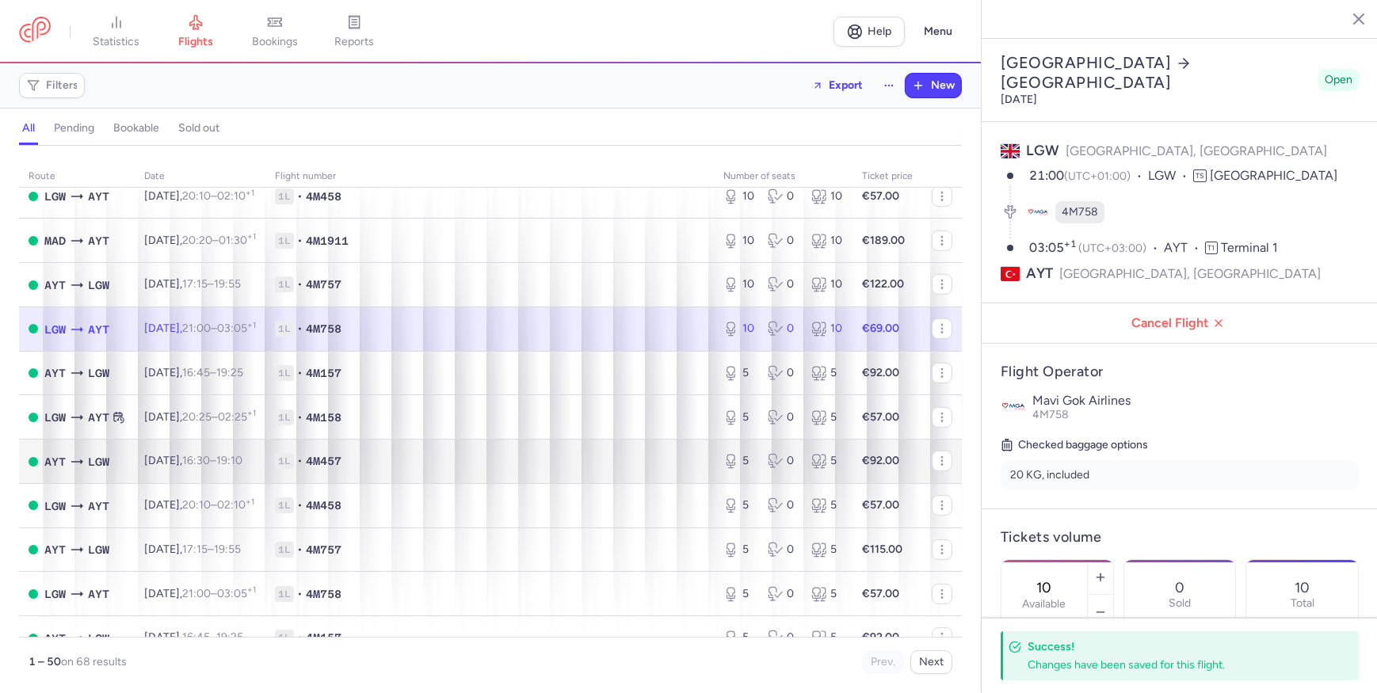
scroll to position [1080, 0]
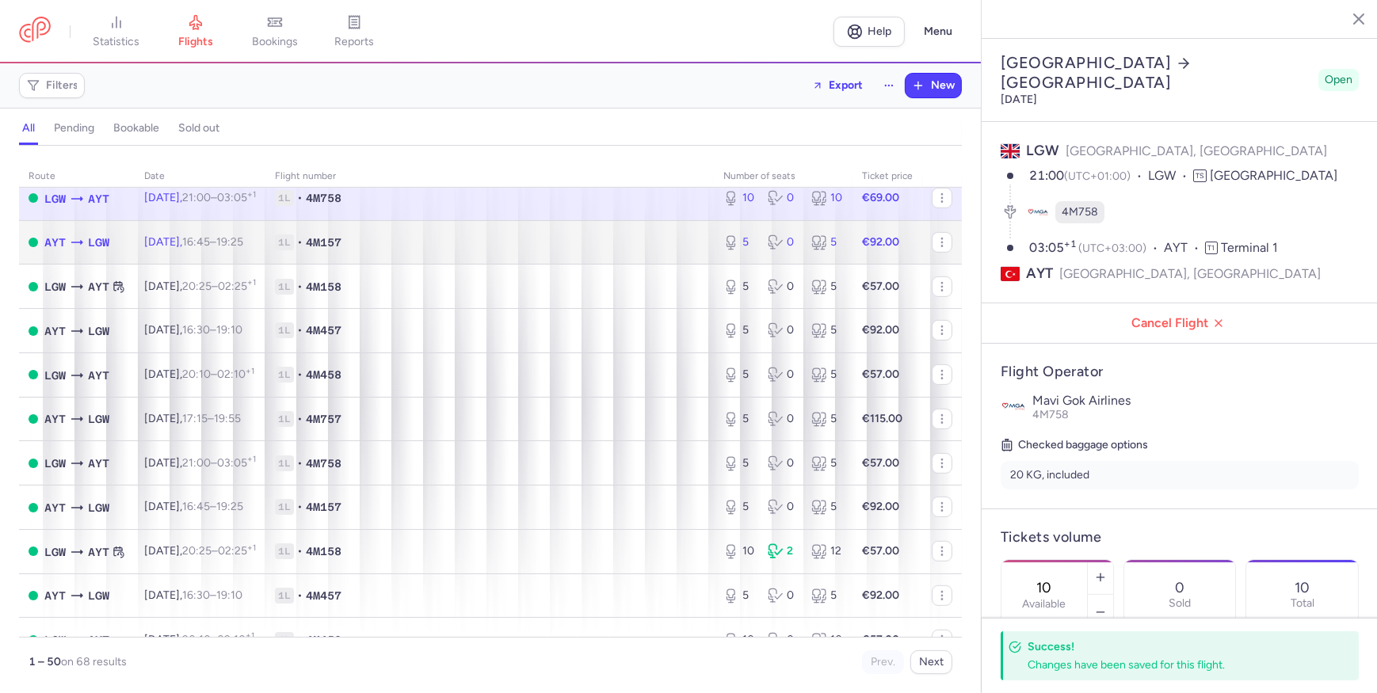
click at [641, 246] on span "1L • 4M157" at bounding box center [489, 242] width 429 height 16
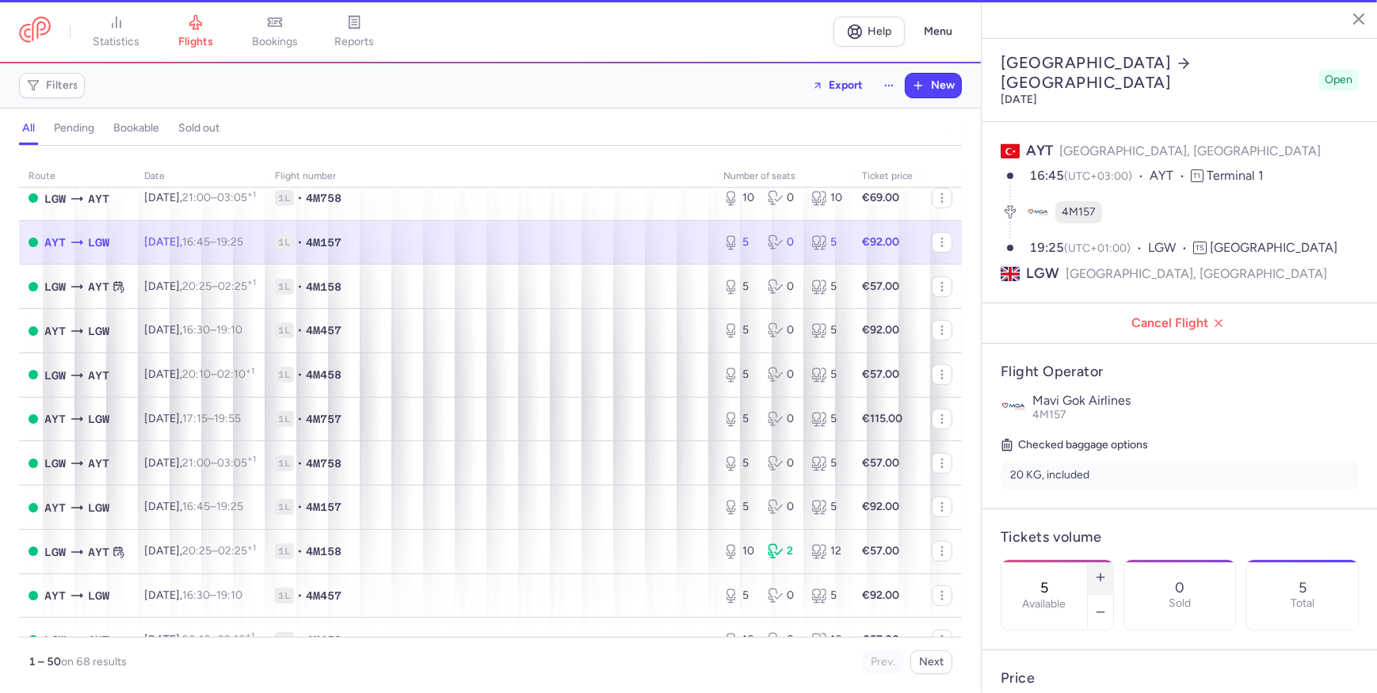
click at [1113, 560] on button "button" at bounding box center [1100, 577] width 25 height 35
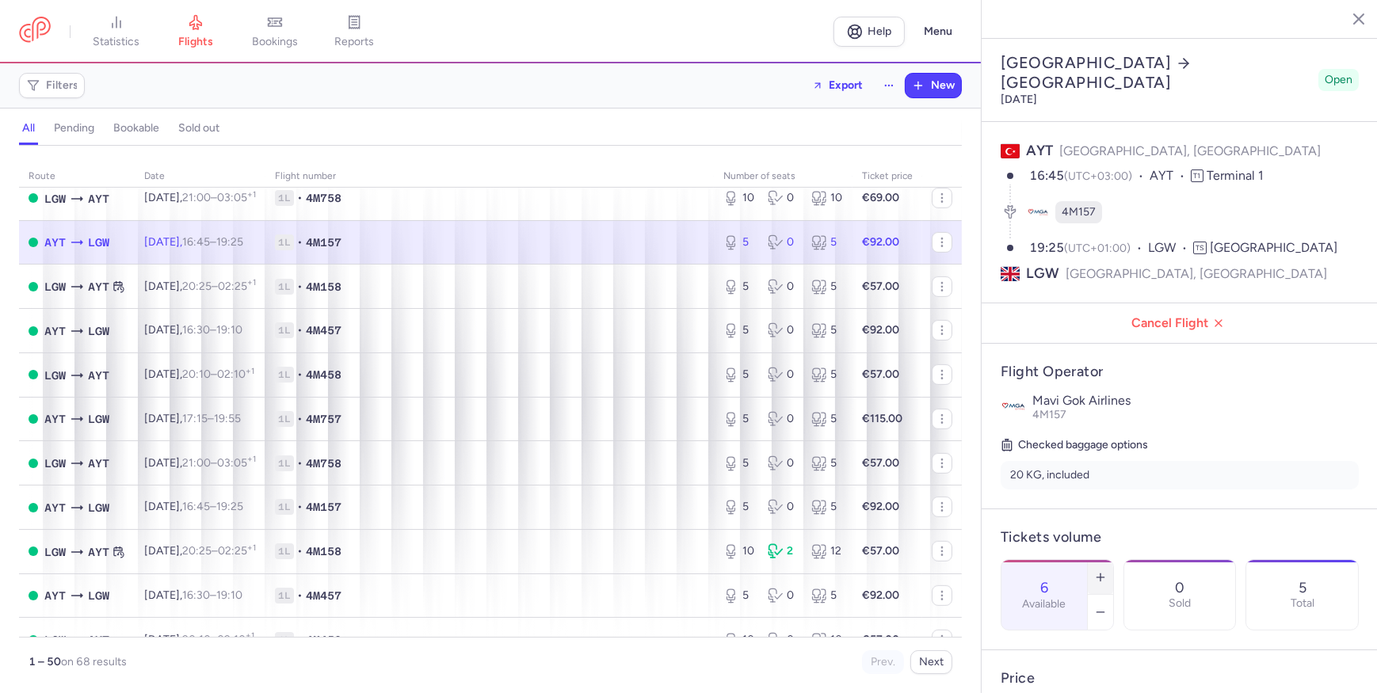
click at [1113, 560] on button "button" at bounding box center [1100, 577] width 25 height 35
click at [1052, 679] on button "Save changes" at bounding box center [1052, 663] width 105 height 35
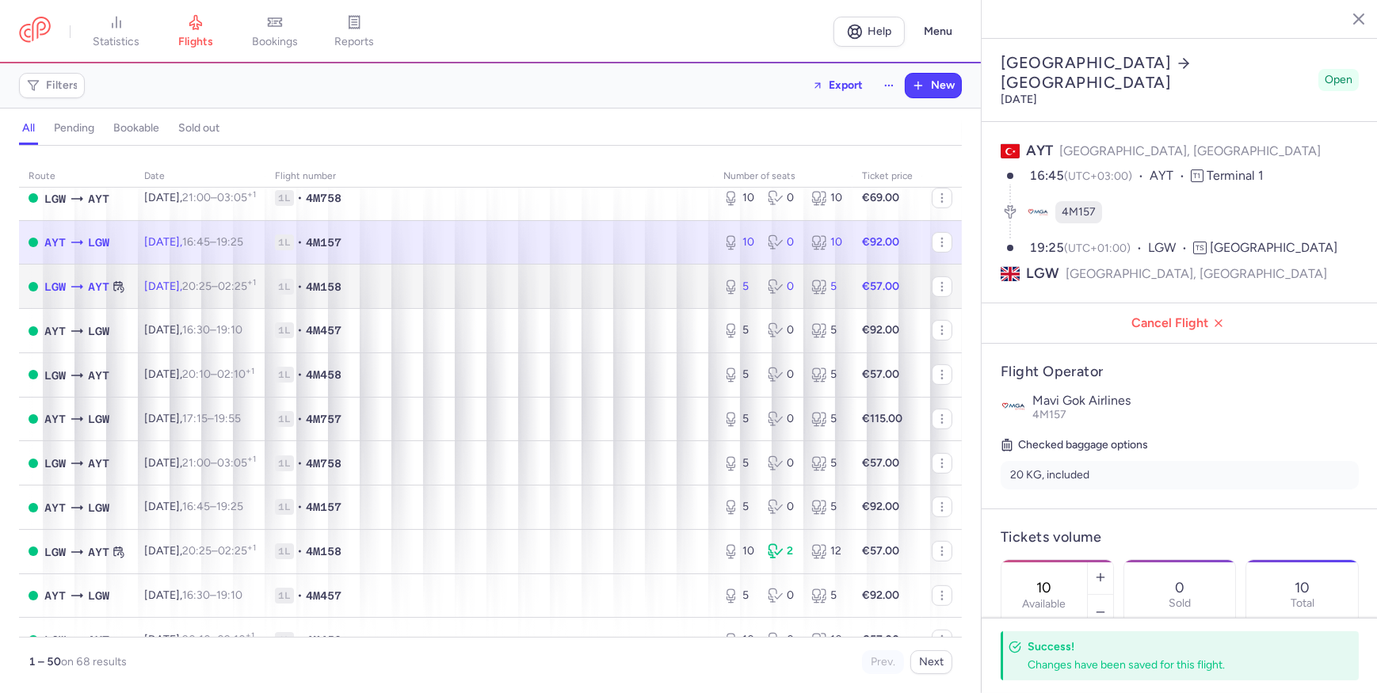
click at [650, 309] on td "1L • 4M158" at bounding box center [489, 287] width 448 height 44
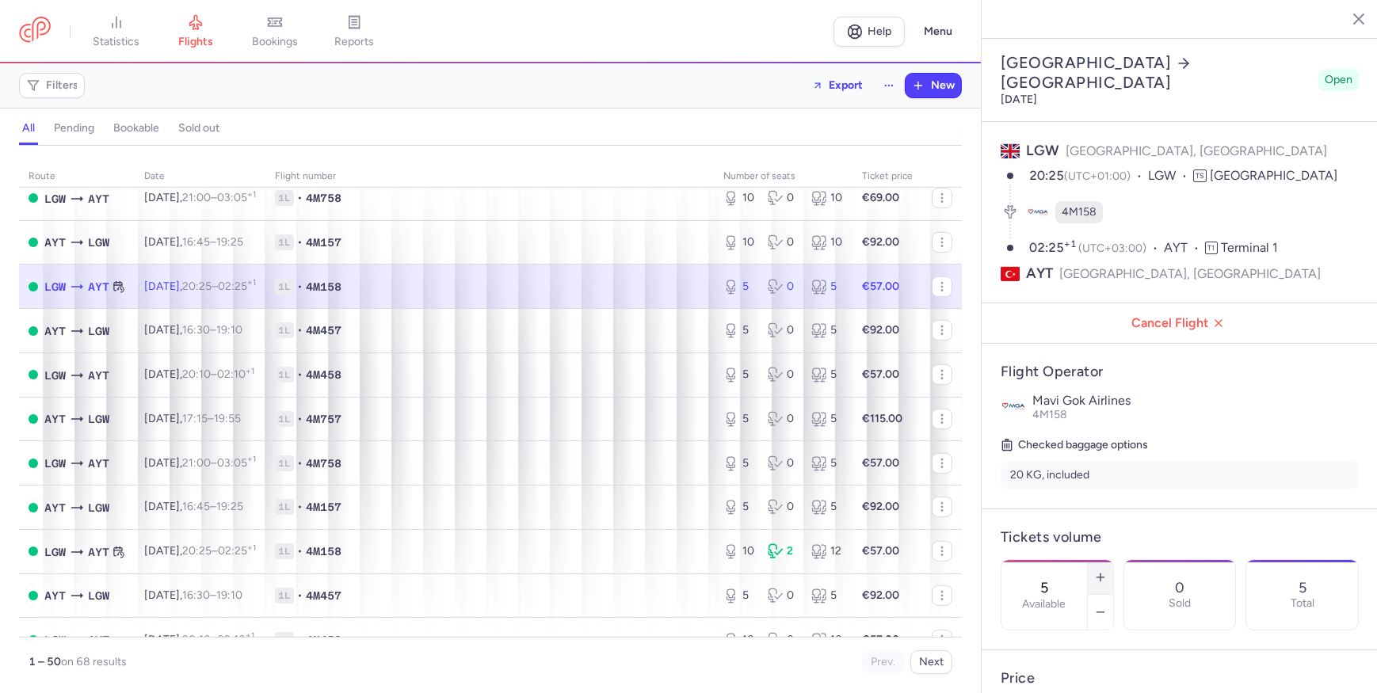
click at [1107, 571] on icon "button" at bounding box center [1100, 577] width 13 height 13
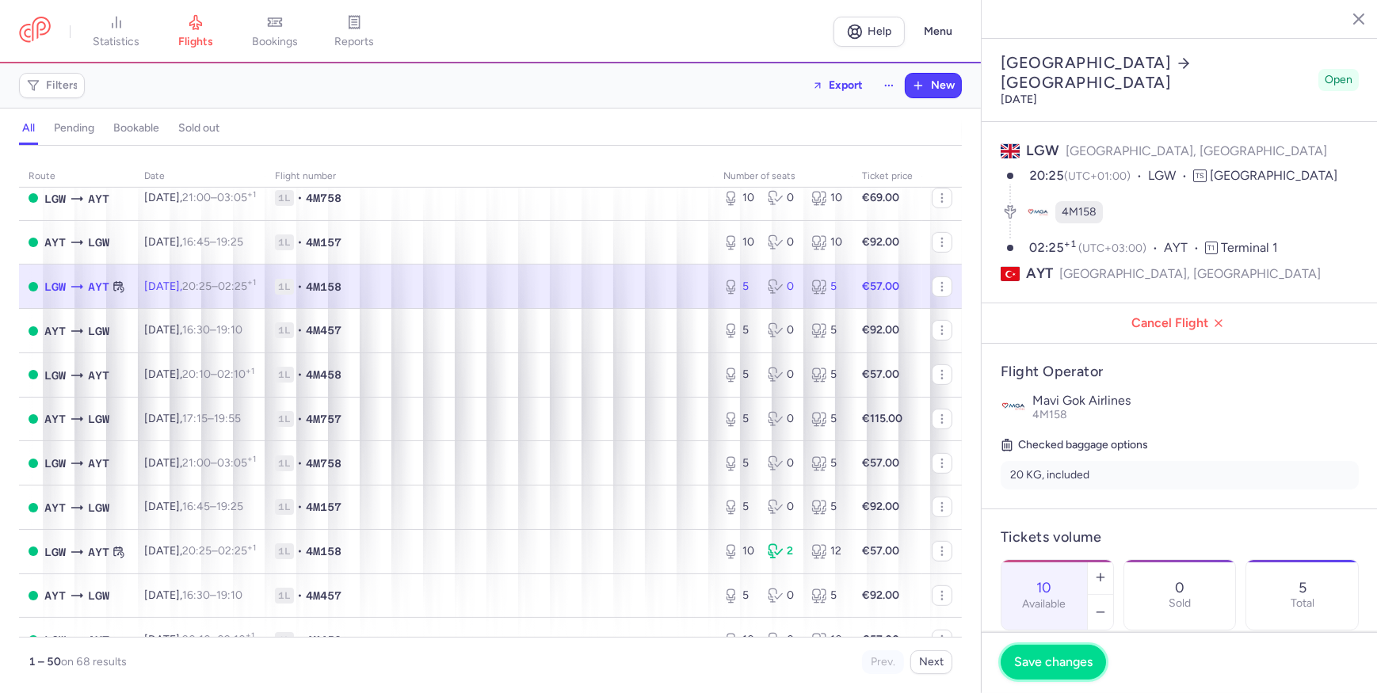
click at [1069, 678] on button "Save changes" at bounding box center [1052, 662] width 105 height 35
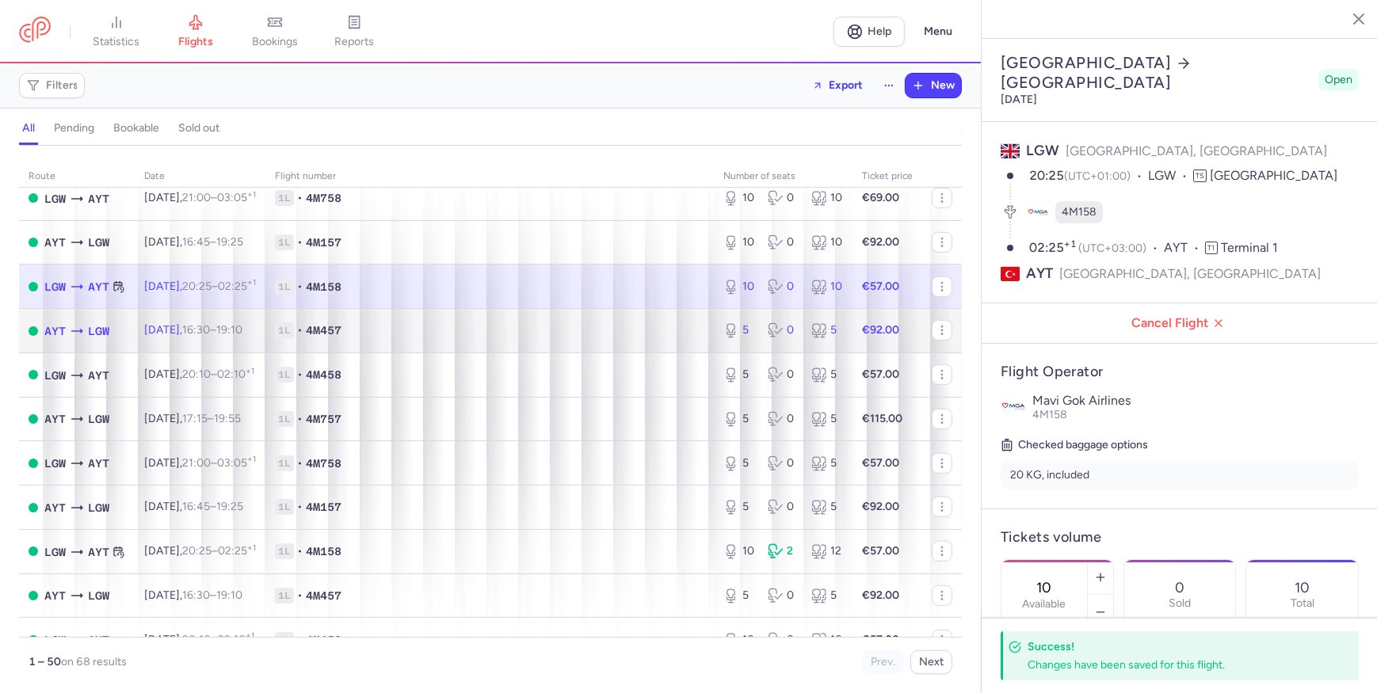
click at [669, 338] on span "1L • 4M457" at bounding box center [489, 330] width 429 height 16
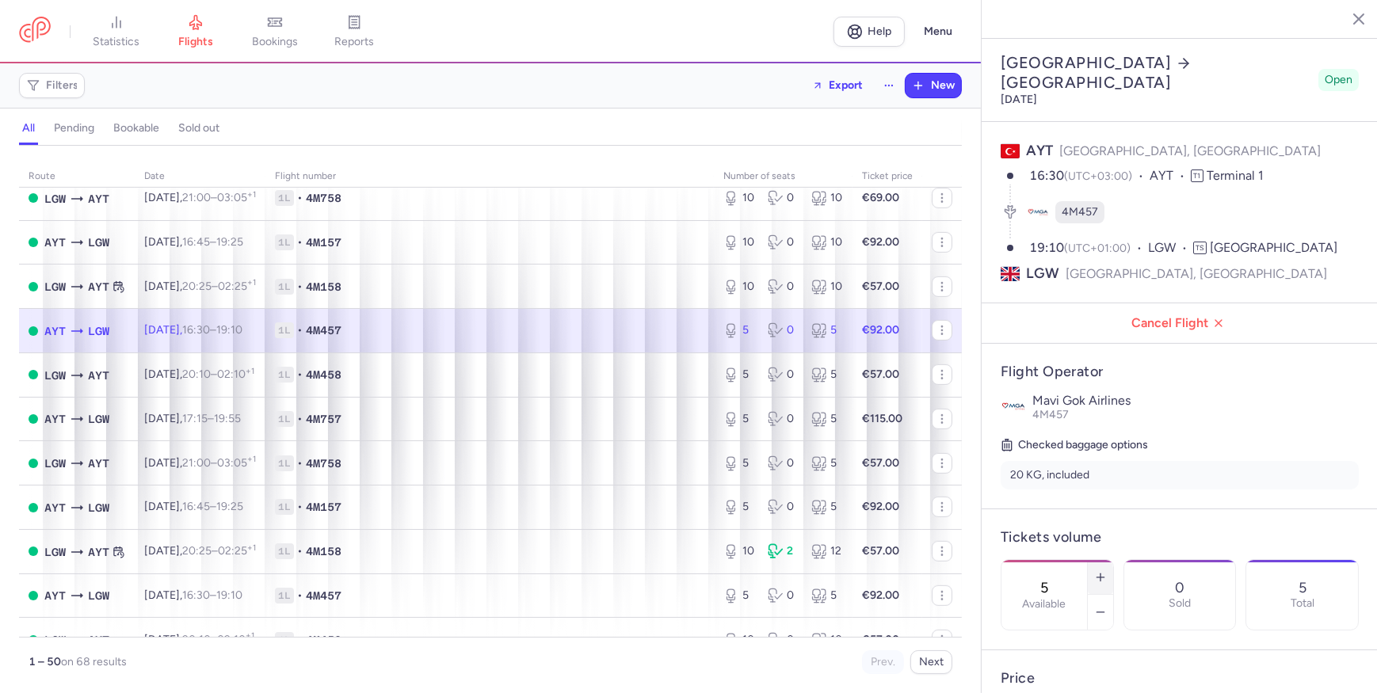
click at [1107, 571] on icon "button" at bounding box center [1100, 577] width 13 height 13
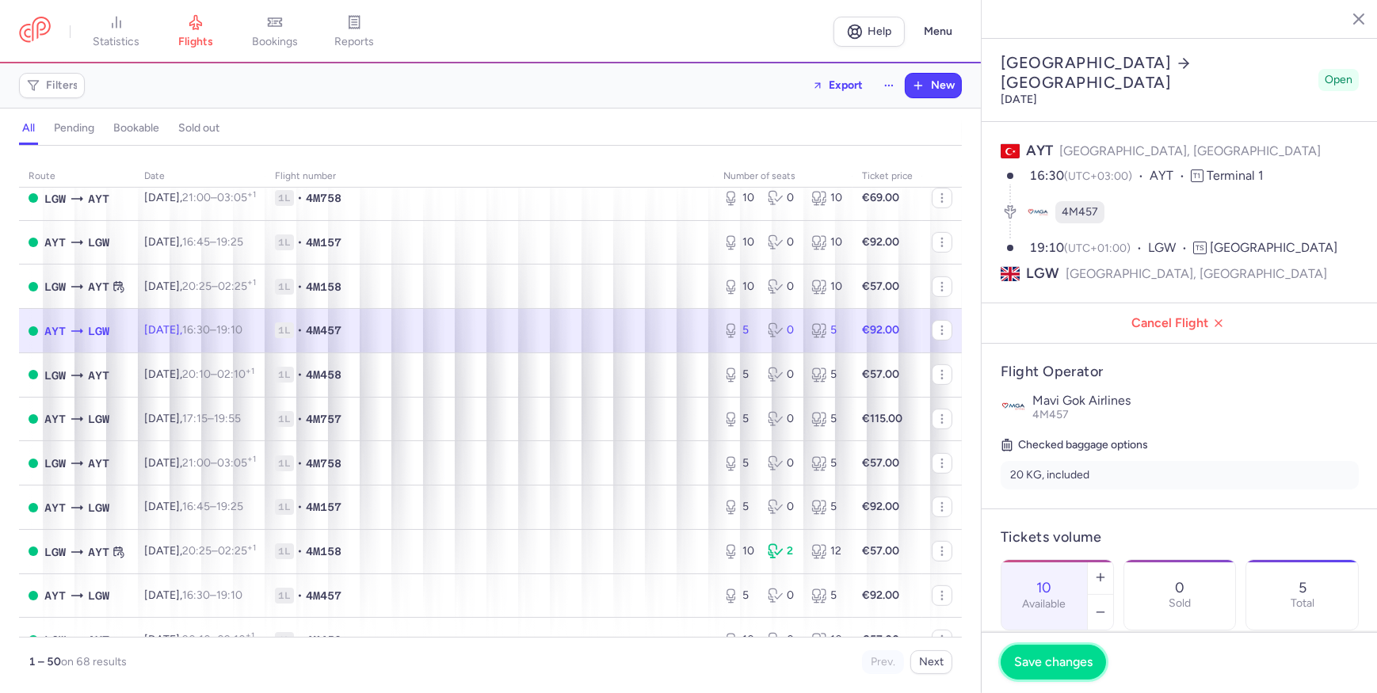
click at [1072, 670] on button "Save changes" at bounding box center [1052, 662] width 105 height 35
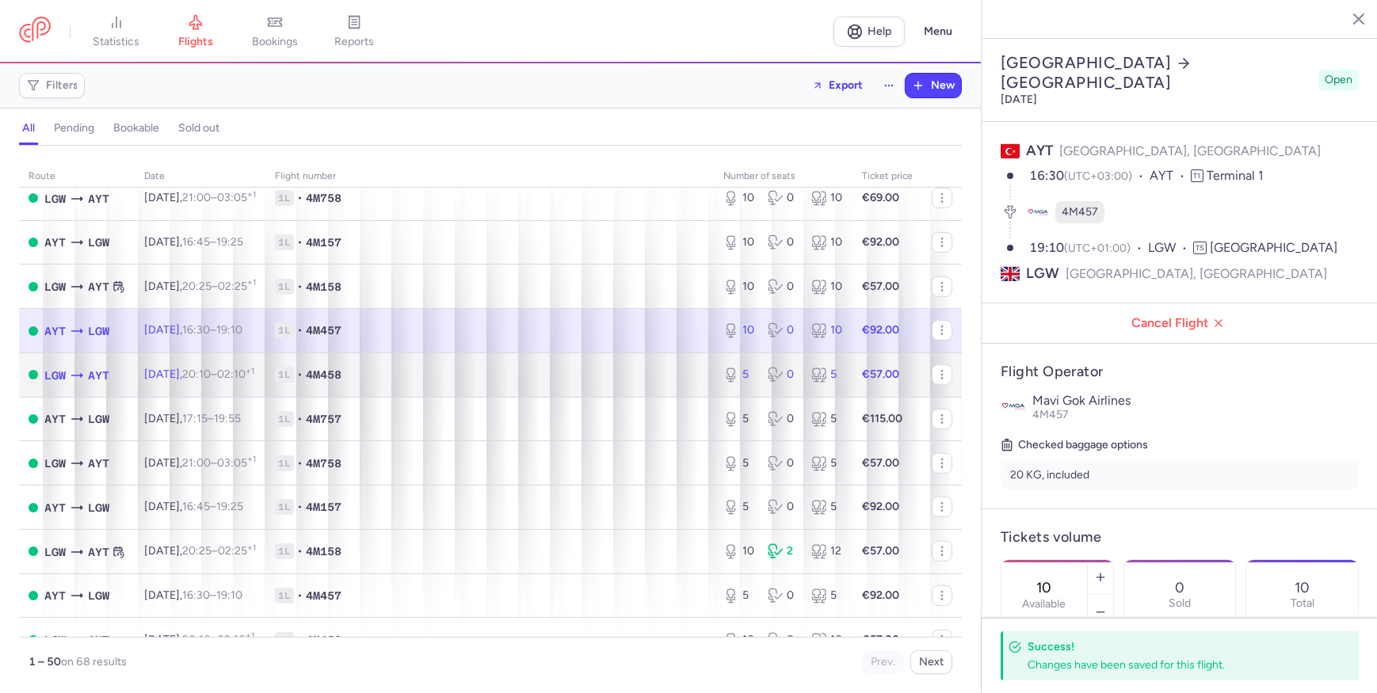
click at [668, 383] on span "1L • 4M458" at bounding box center [489, 375] width 429 height 16
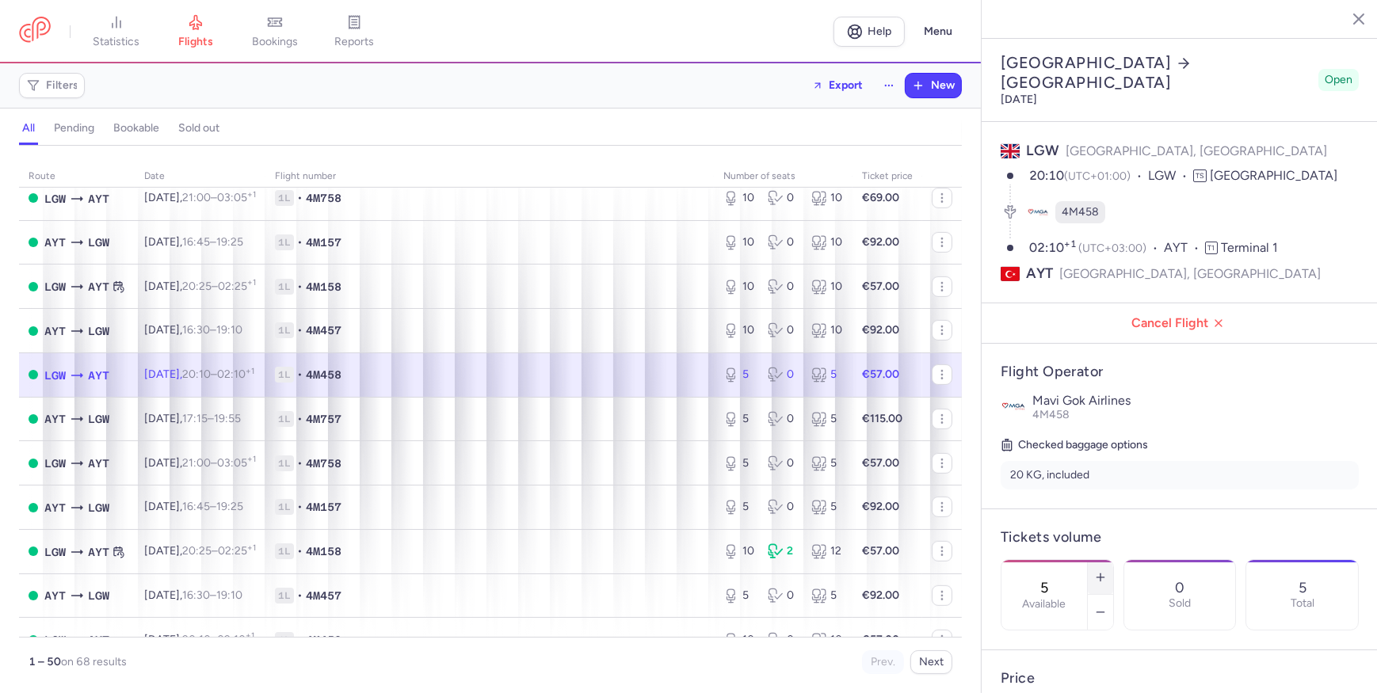
click at [1107, 571] on icon "button" at bounding box center [1100, 577] width 13 height 13
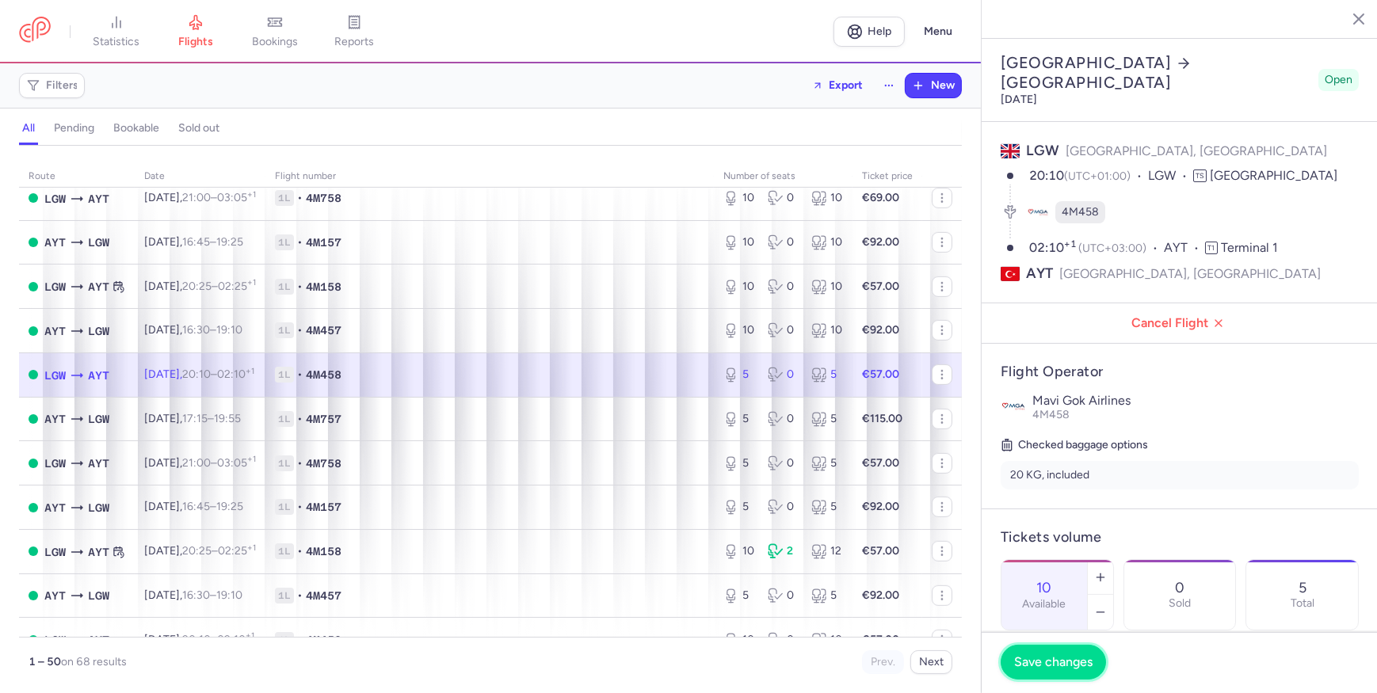
click at [1074, 675] on button "Save changes" at bounding box center [1052, 662] width 105 height 35
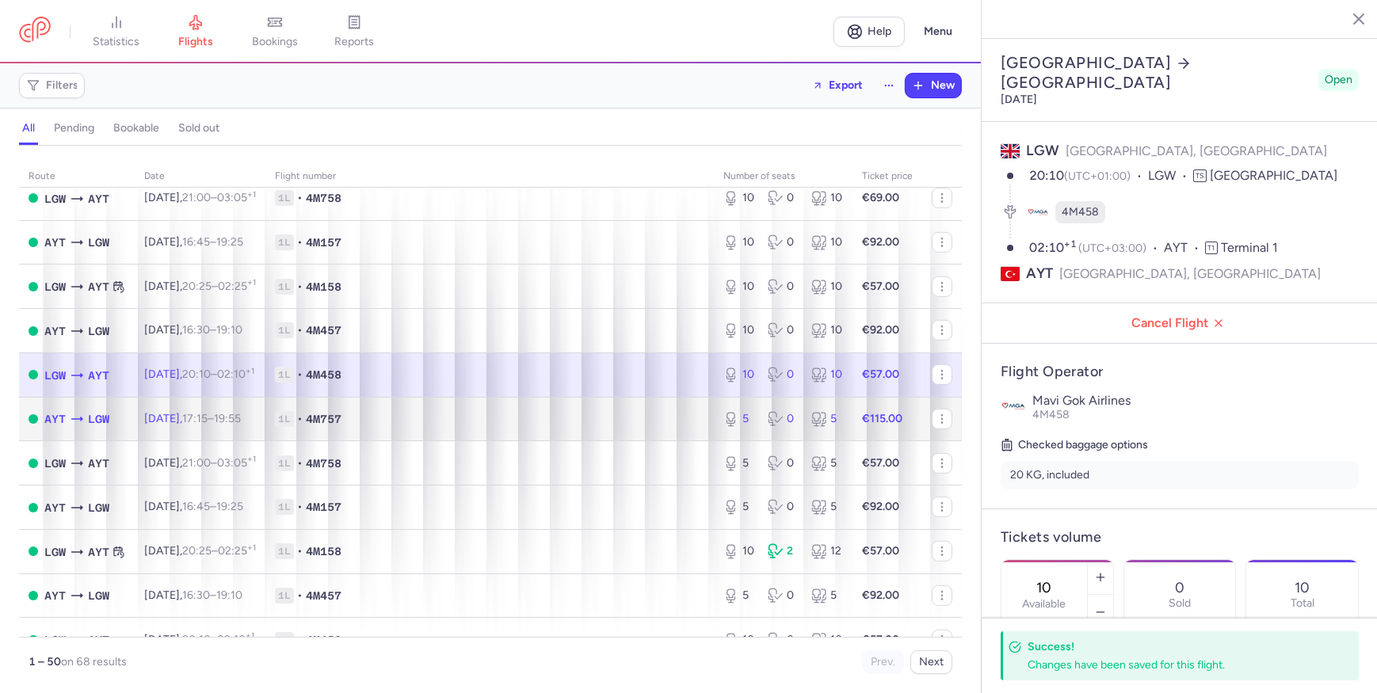
click at [672, 427] on span "1L • 4M757" at bounding box center [489, 419] width 429 height 16
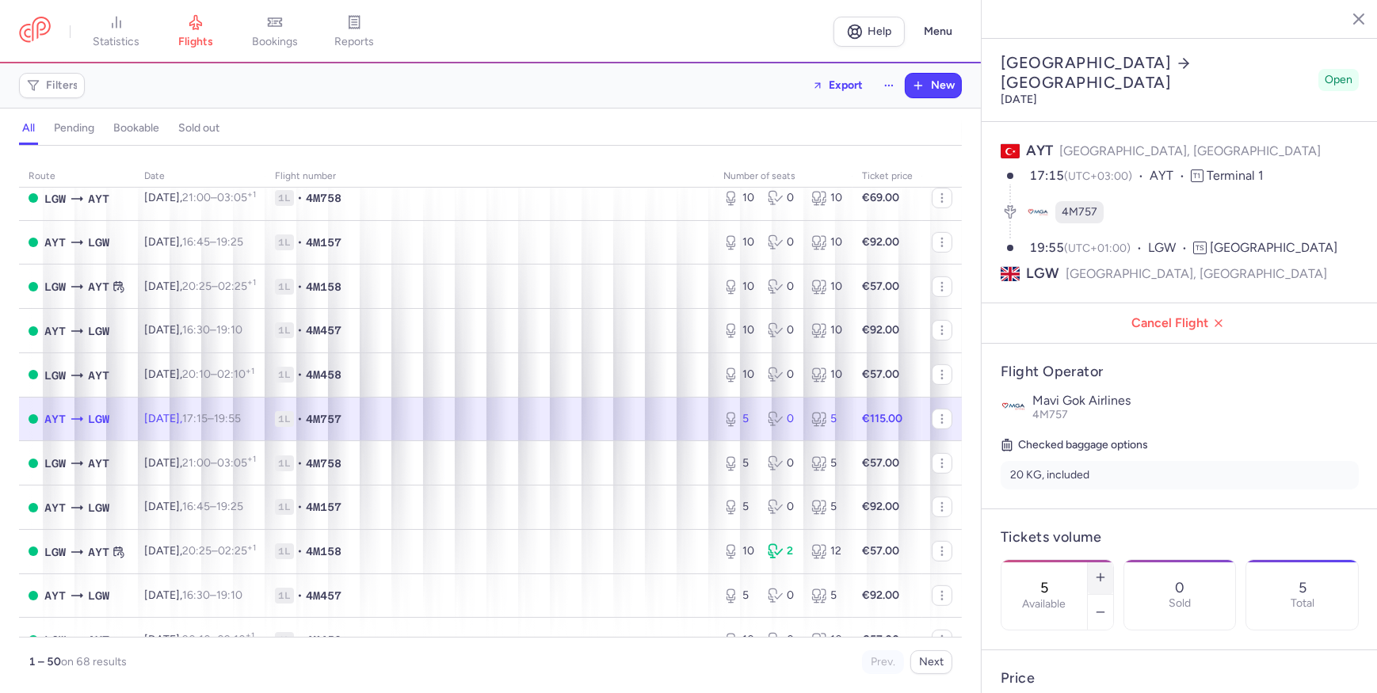
click at [1107, 571] on icon "button" at bounding box center [1100, 577] width 13 height 13
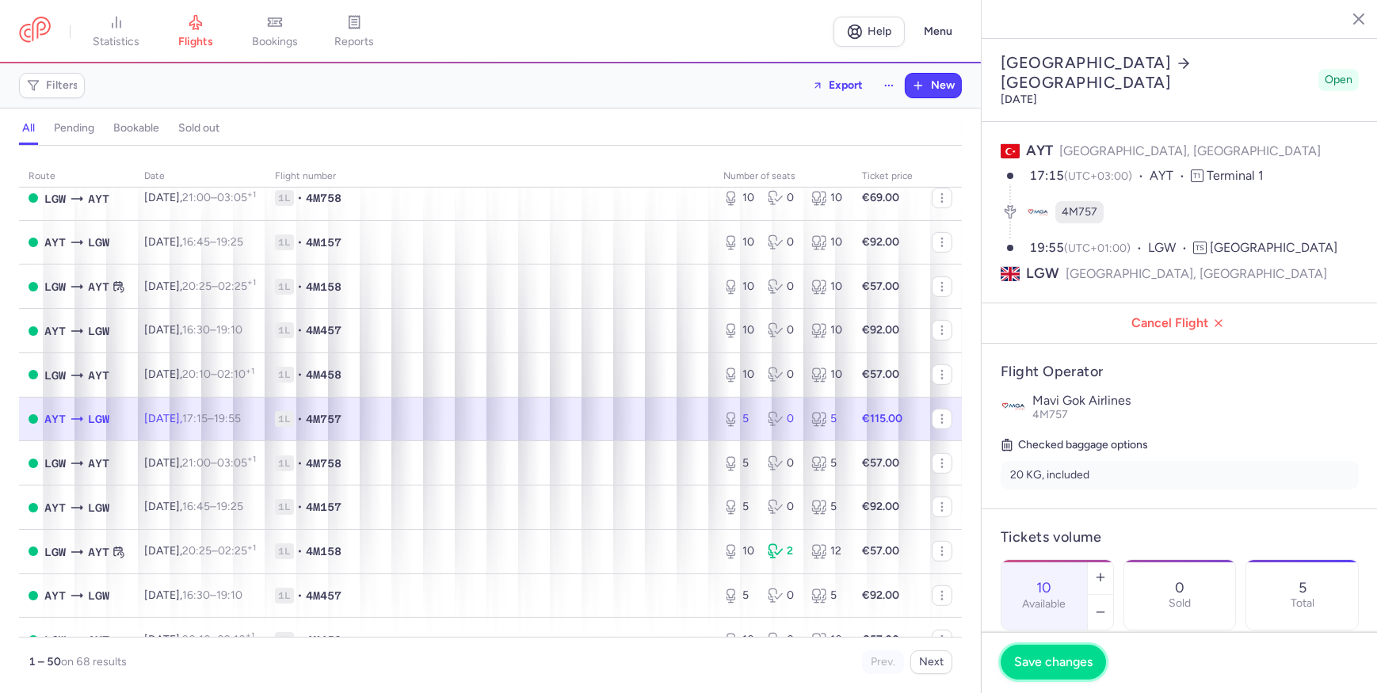
click at [1079, 664] on span "Save changes" at bounding box center [1053, 662] width 78 height 14
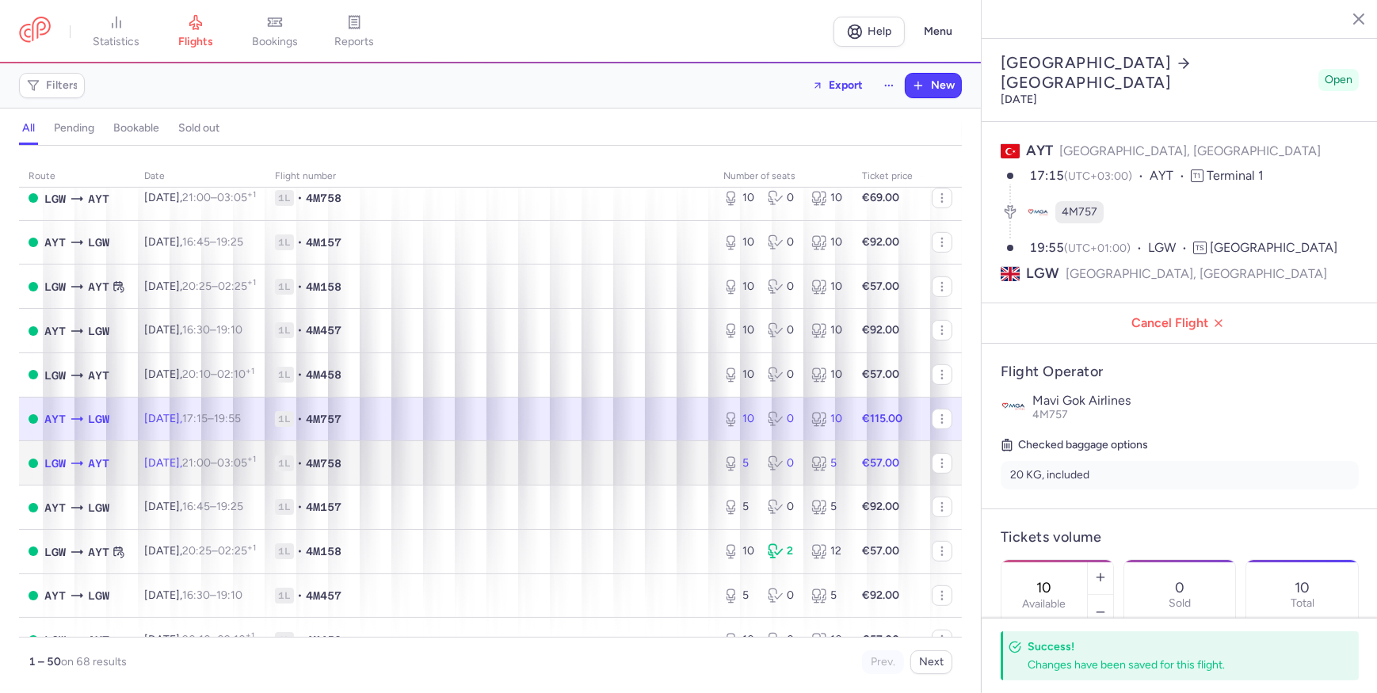
click at [690, 471] on span "1L • 4M758" at bounding box center [489, 463] width 429 height 16
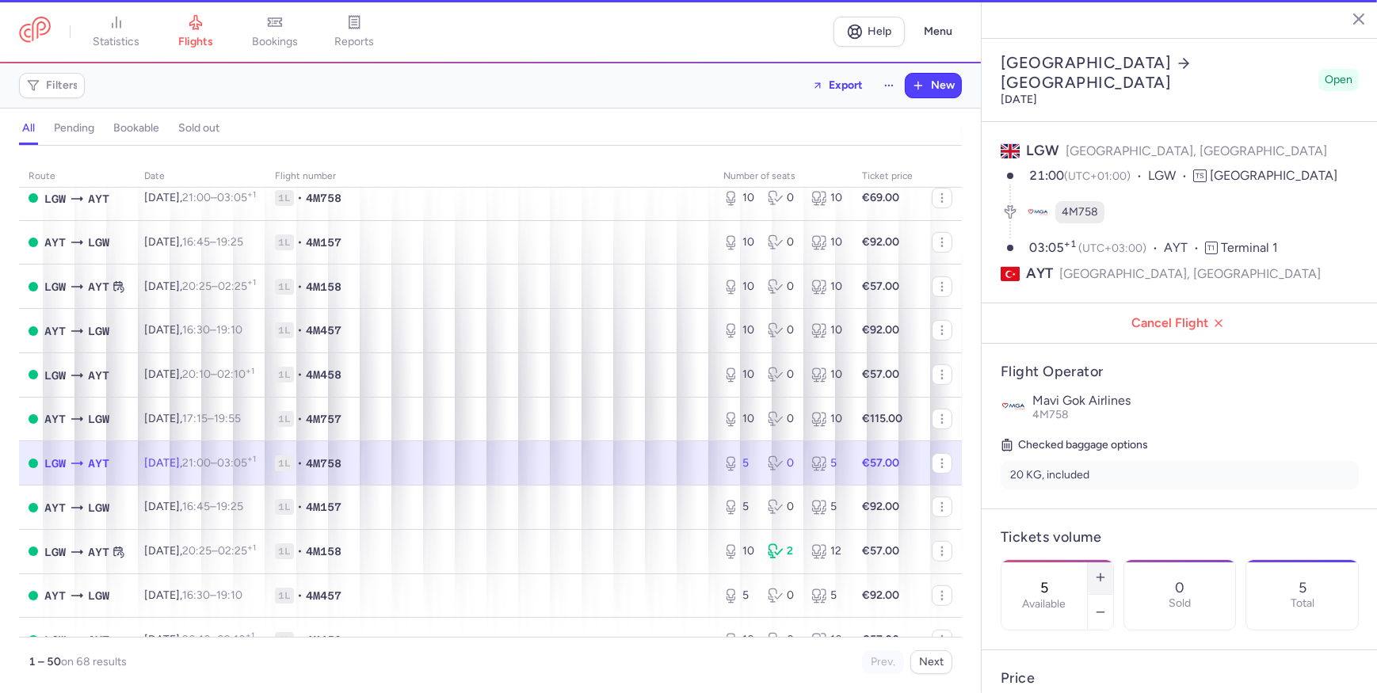
click at [1107, 571] on icon "button" at bounding box center [1100, 577] width 13 height 13
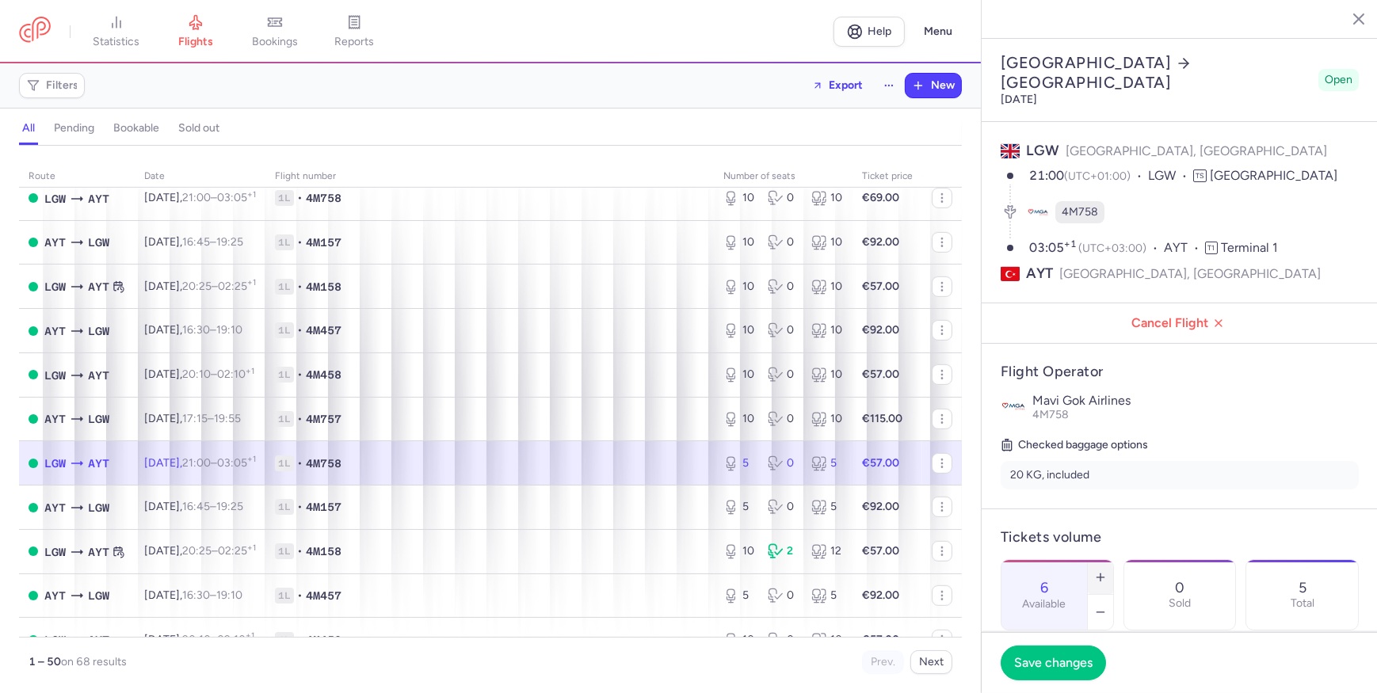
click at [1107, 571] on icon "button" at bounding box center [1100, 577] width 13 height 13
click at [1024, 663] on span "Save changes" at bounding box center [1053, 662] width 78 height 14
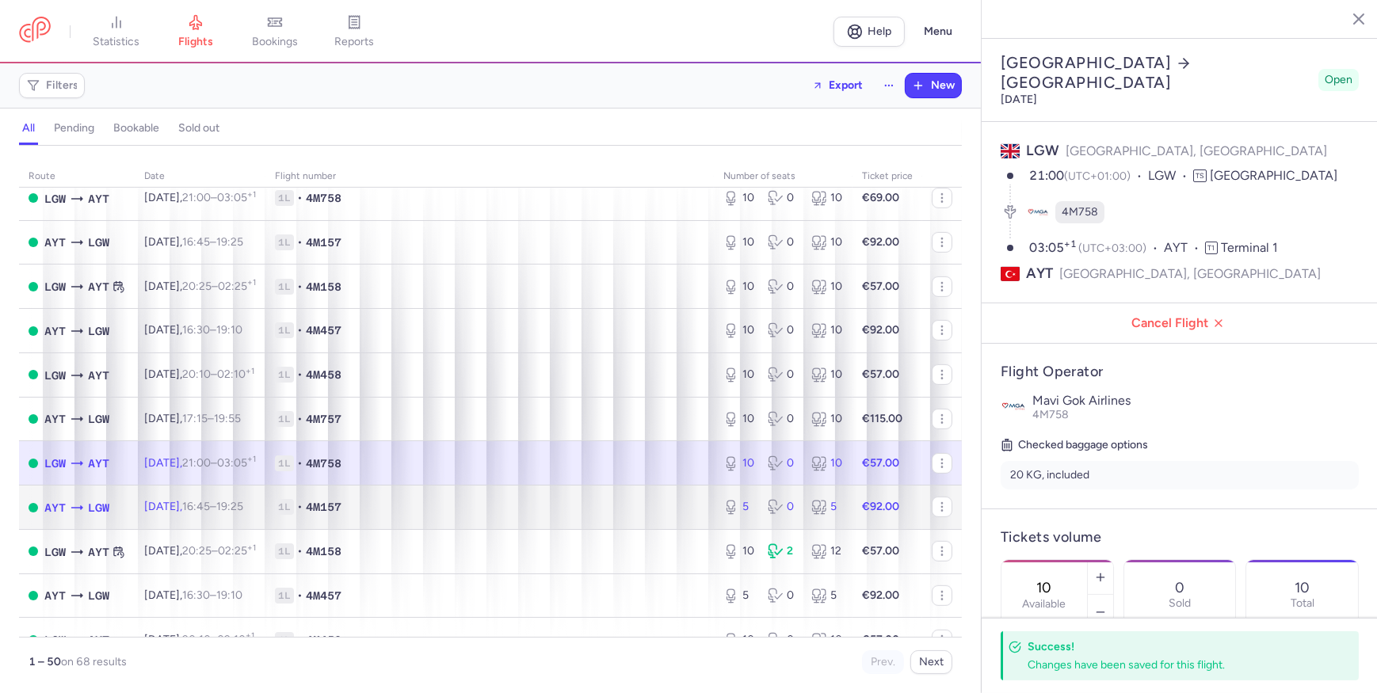
click at [604, 512] on span "1L • 4M157" at bounding box center [489, 507] width 429 height 16
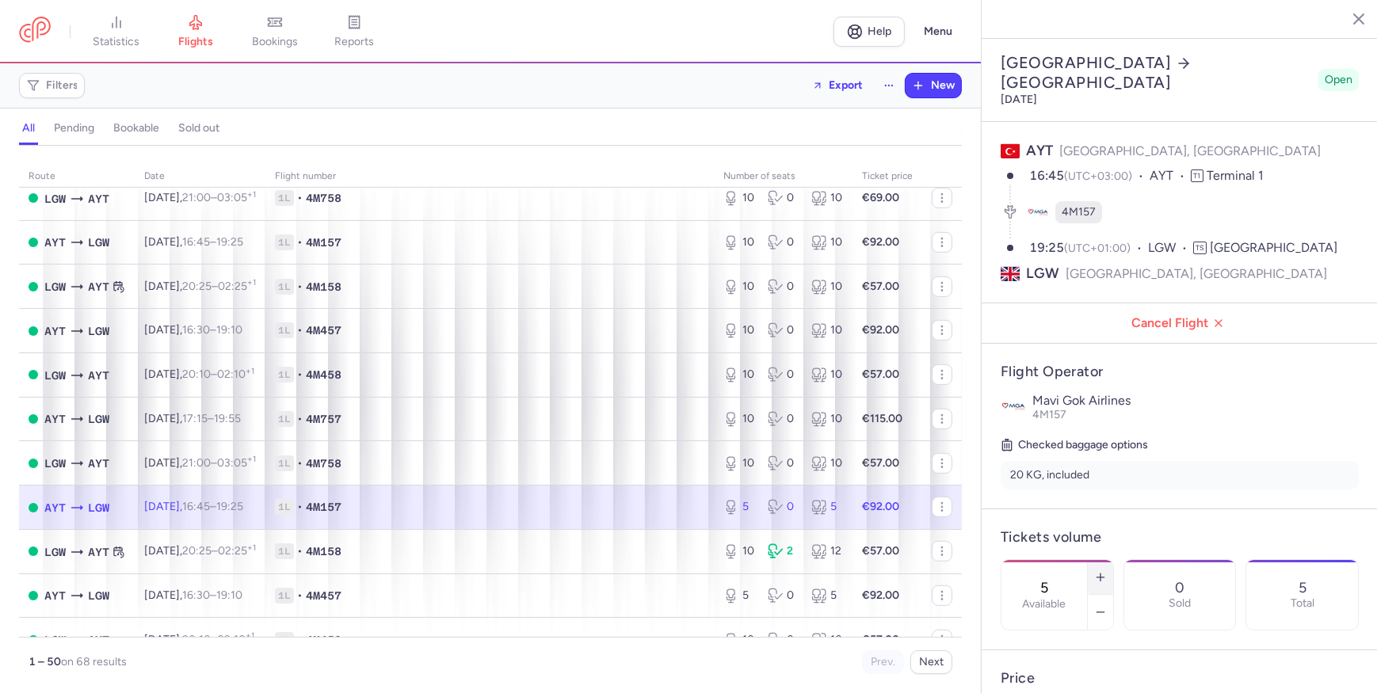
click at [1113, 560] on button "button" at bounding box center [1100, 577] width 25 height 35
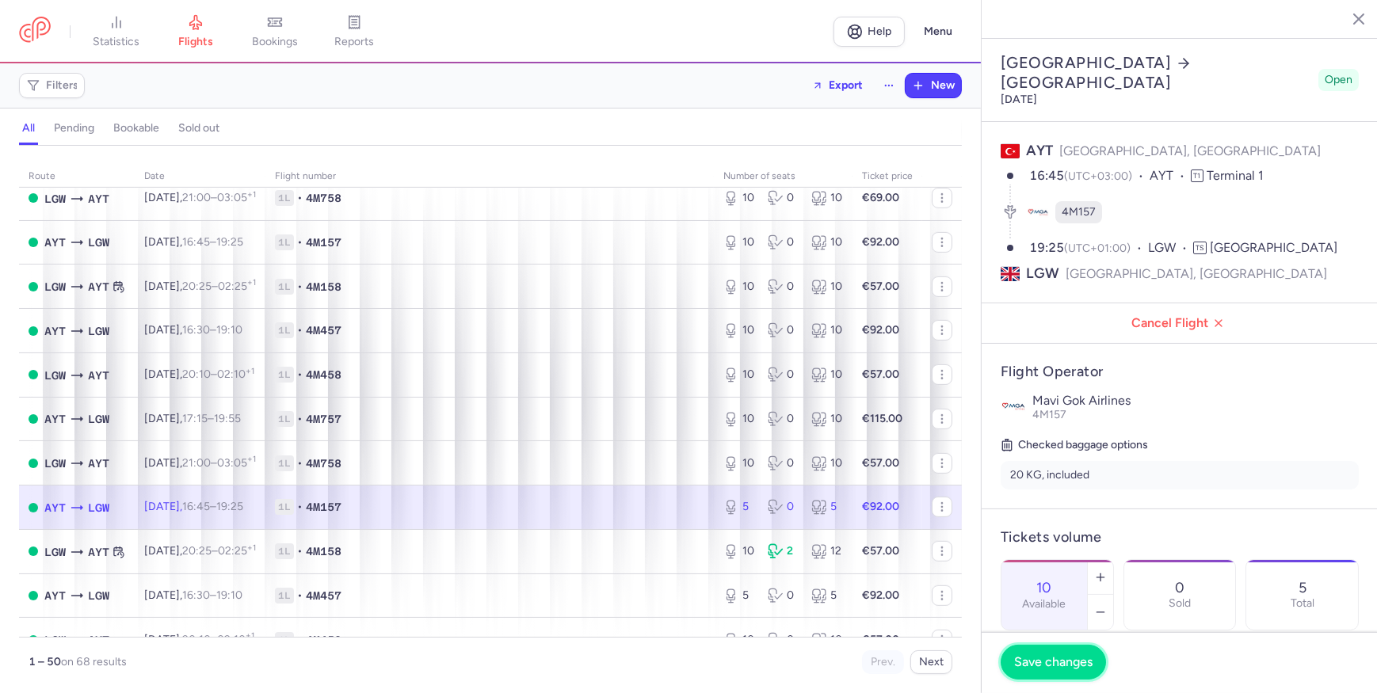
click at [1065, 676] on button "Save changes" at bounding box center [1052, 662] width 105 height 35
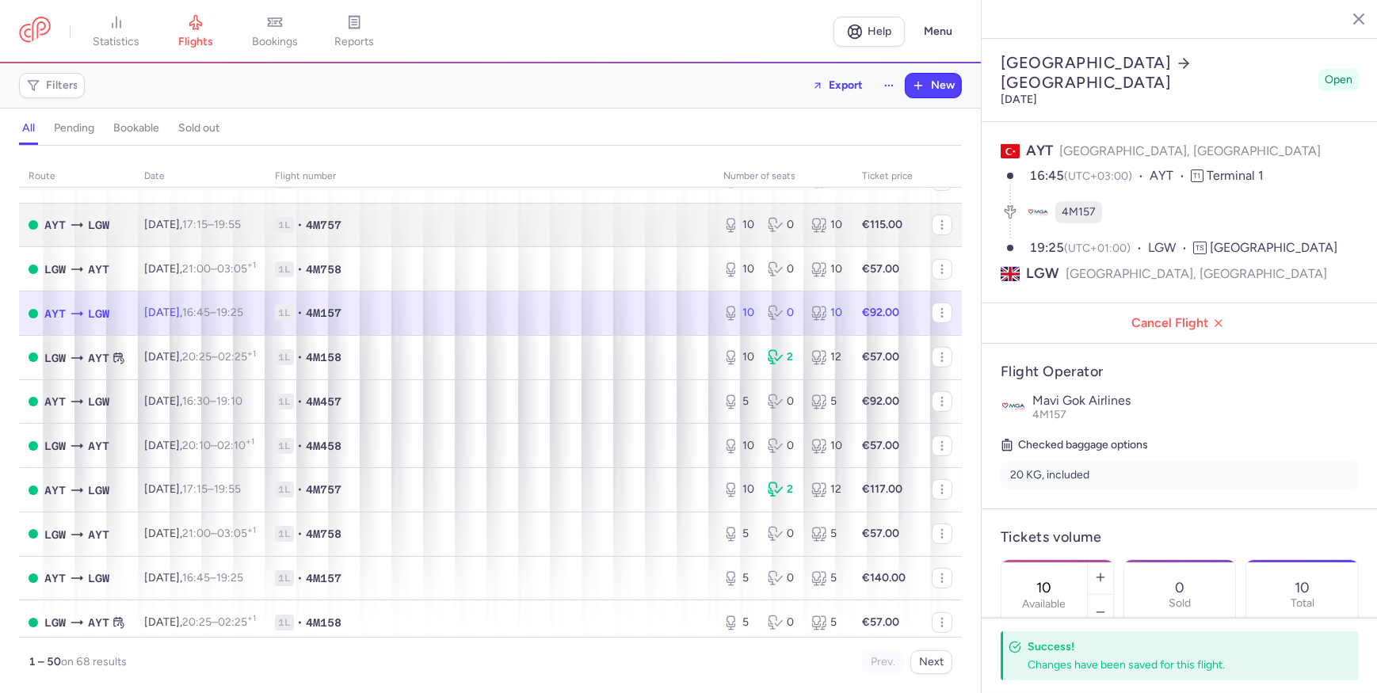
scroll to position [1296, 0]
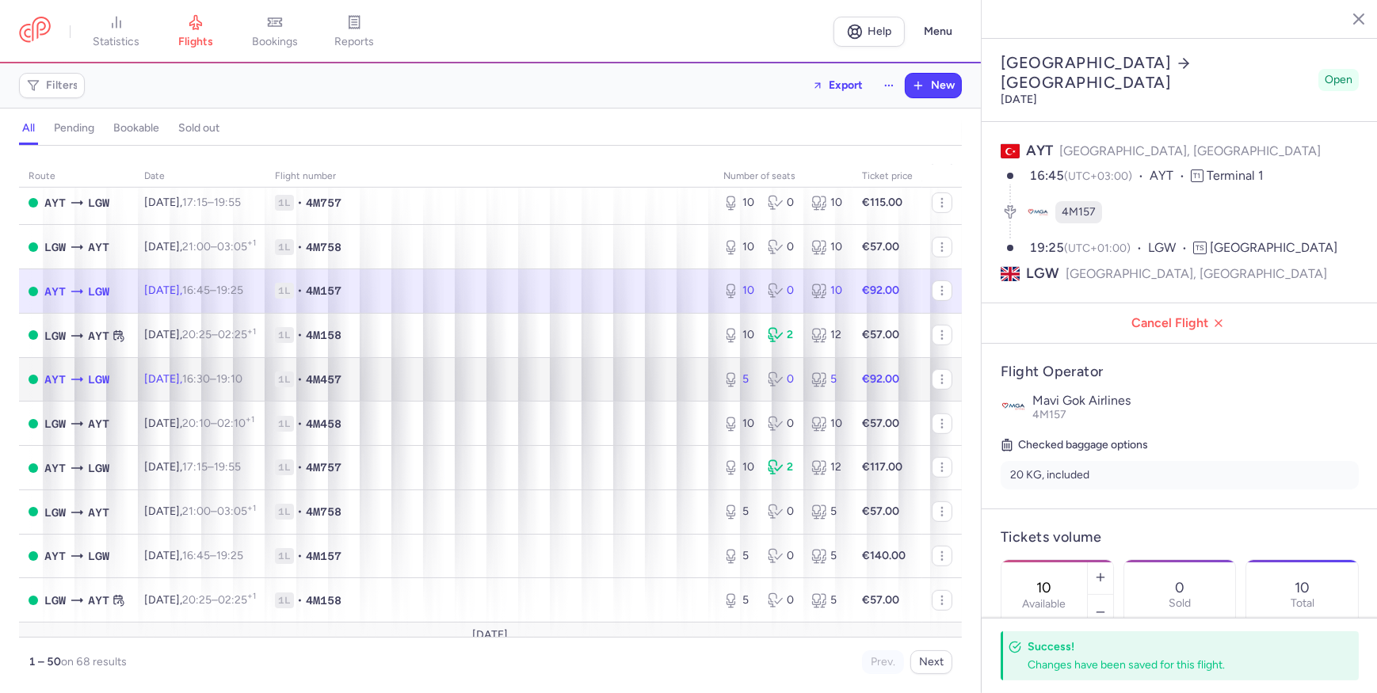
click at [680, 387] on span "1L • 4M457" at bounding box center [489, 379] width 429 height 16
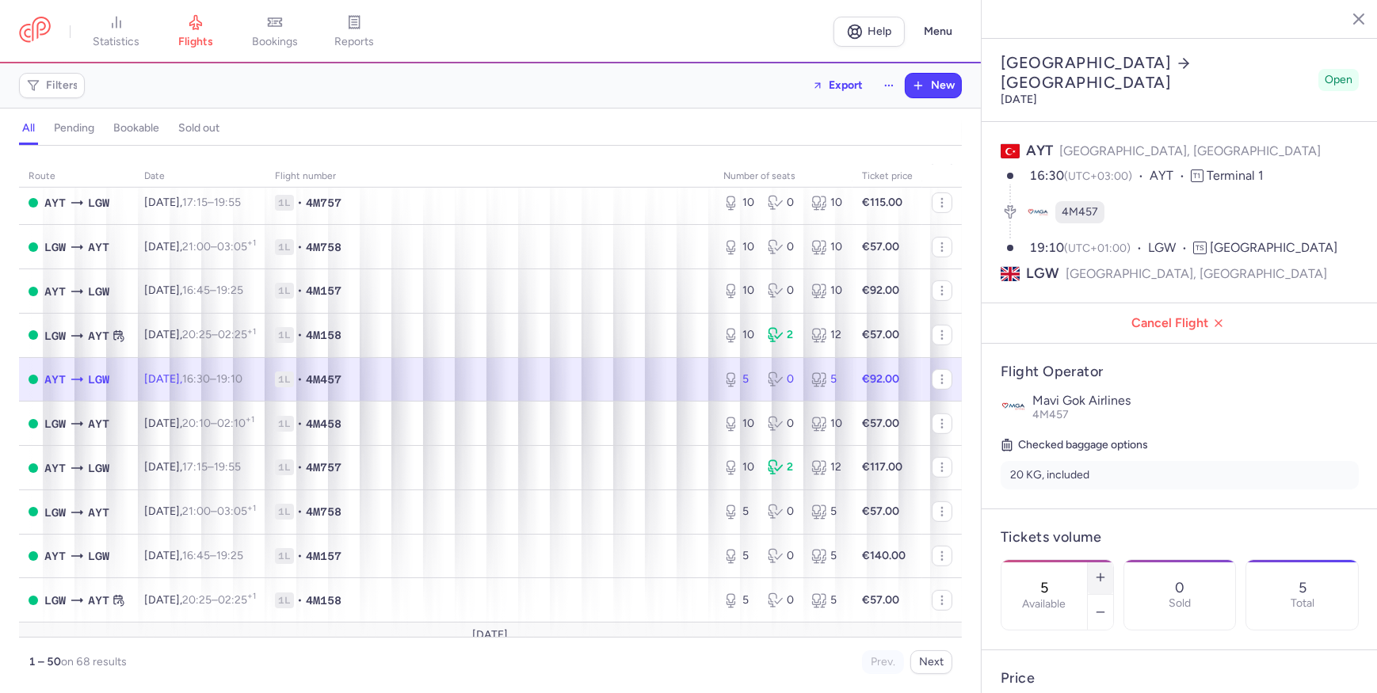
click at [1113, 560] on button "button" at bounding box center [1100, 577] width 25 height 35
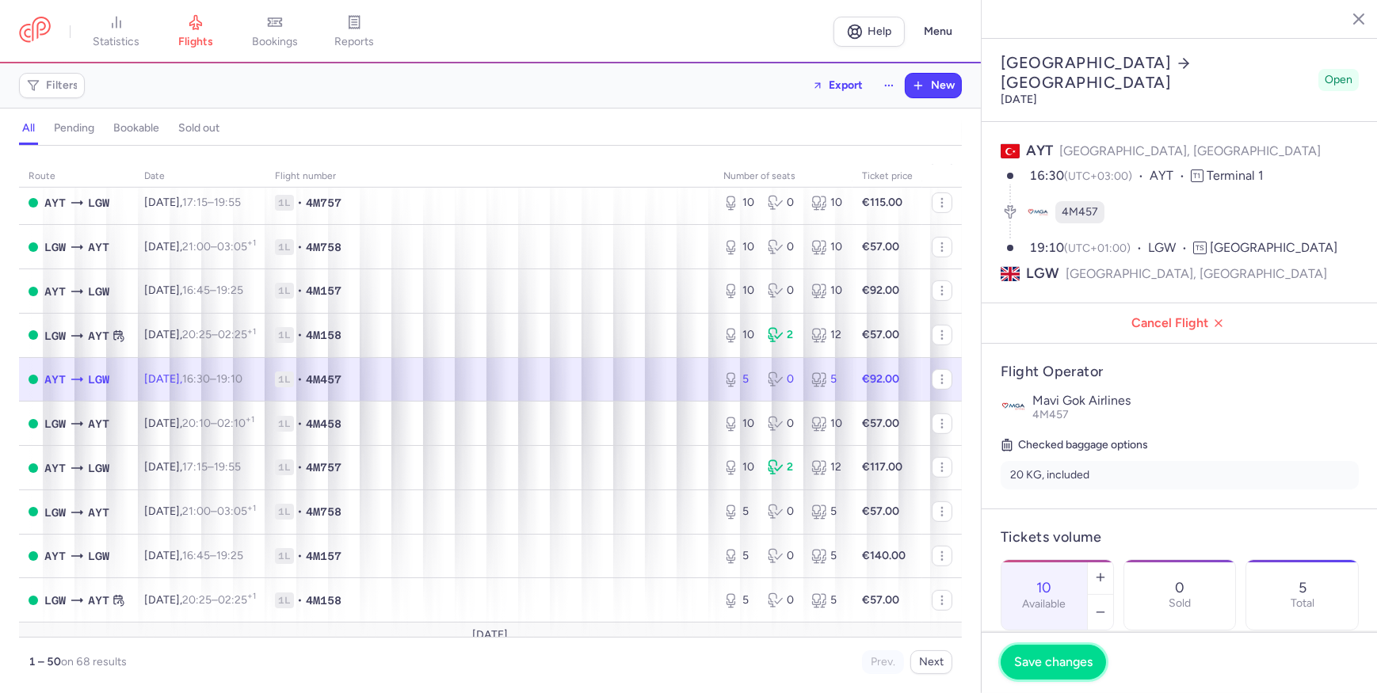
click at [1067, 667] on span "Save changes" at bounding box center [1053, 662] width 78 height 14
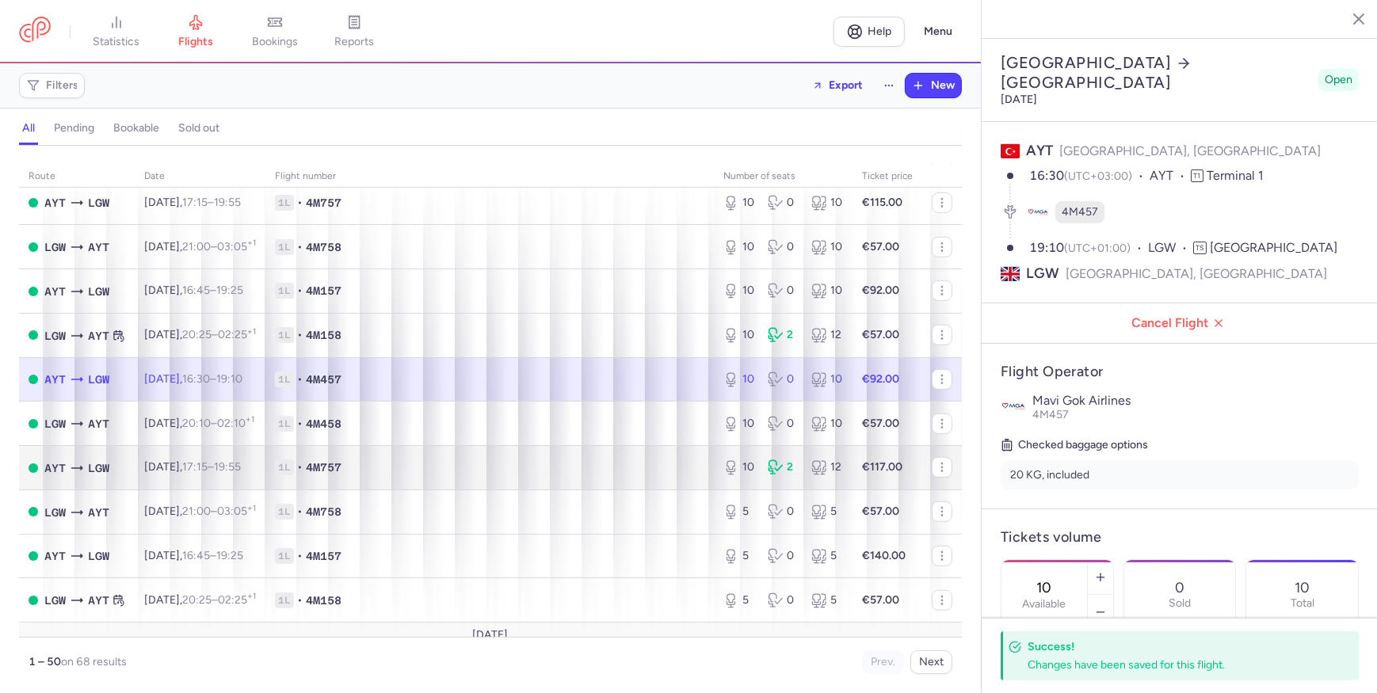
scroll to position [1440, 0]
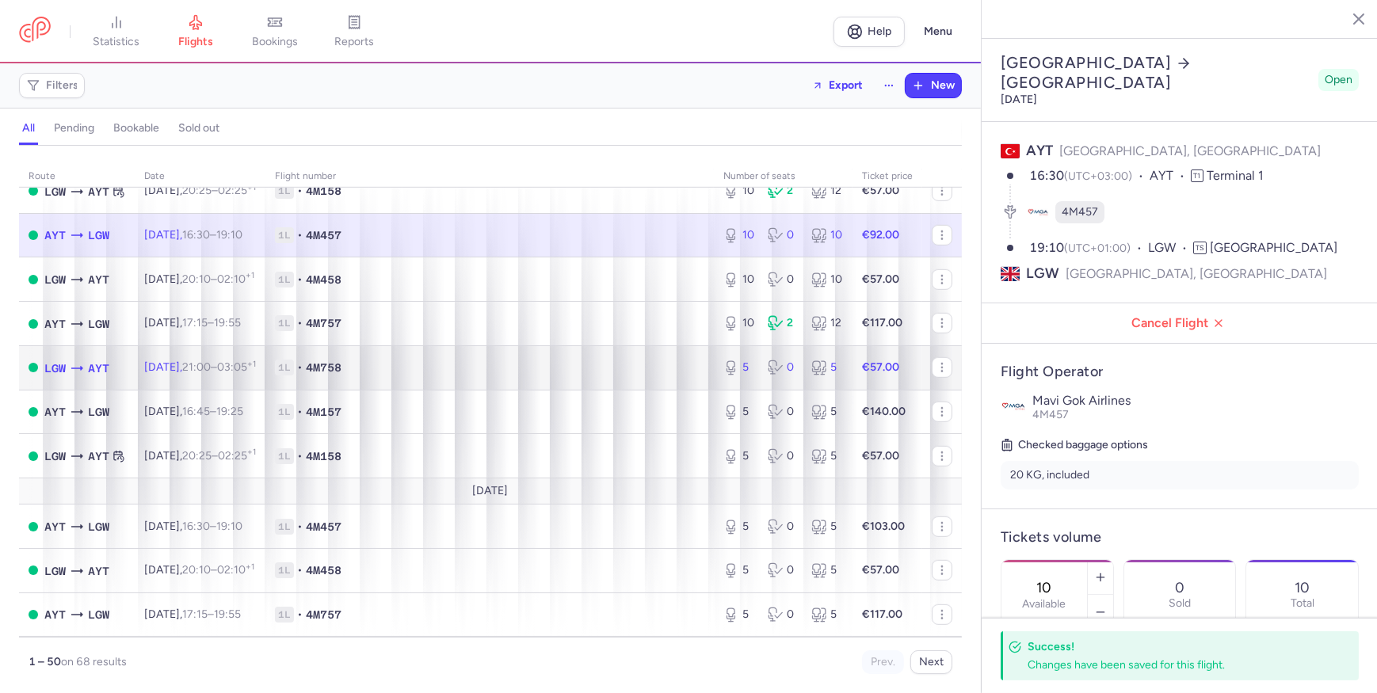
click at [651, 368] on td "1L • 4M758" at bounding box center [489, 367] width 448 height 44
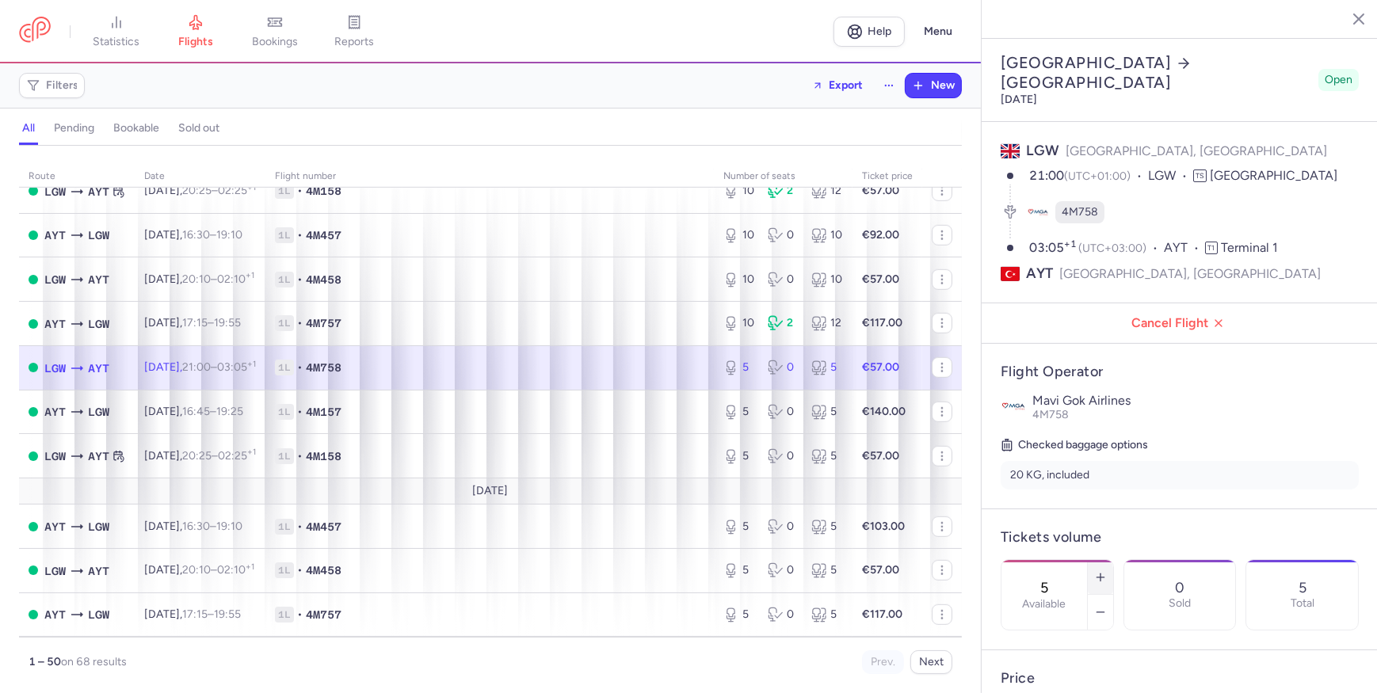
click at [1107, 571] on icon "button" at bounding box center [1100, 577] width 13 height 13
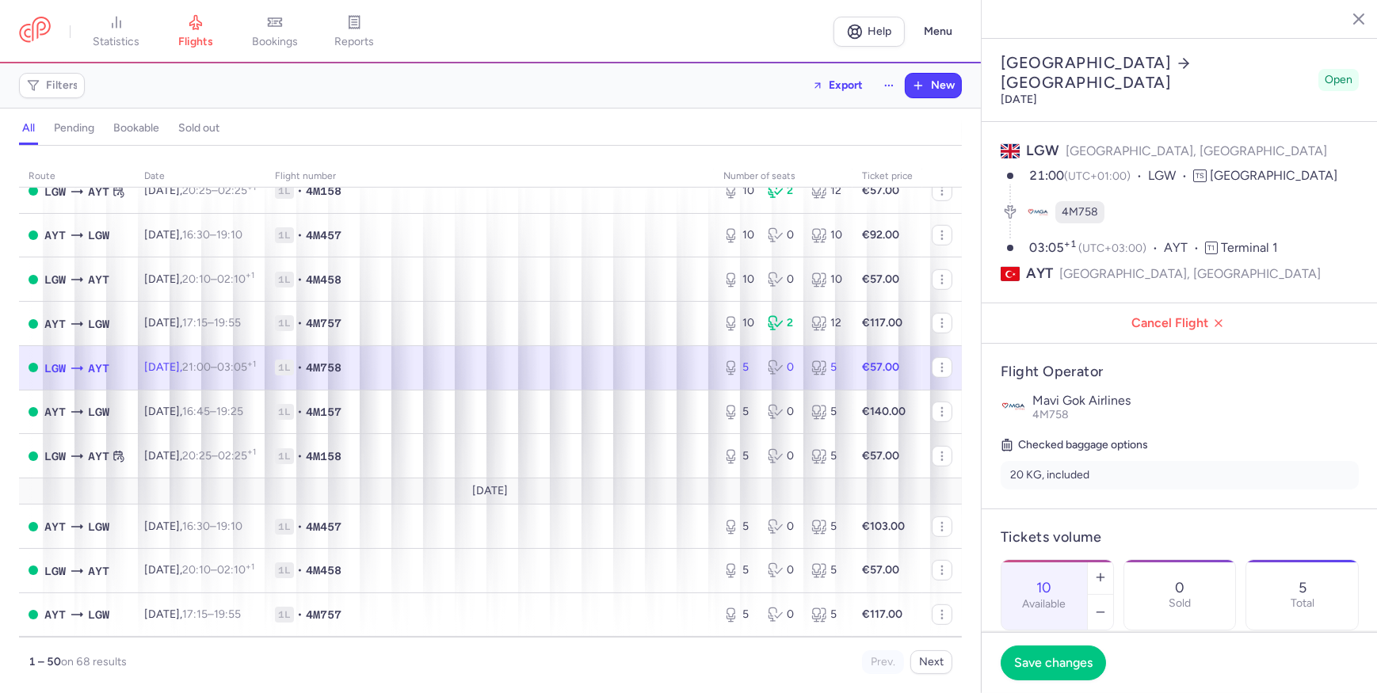
click at [1064, 688] on footer "Save changes" at bounding box center [1179, 662] width 396 height 61
click at [1063, 658] on span "Save changes" at bounding box center [1053, 662] width 78 height 14
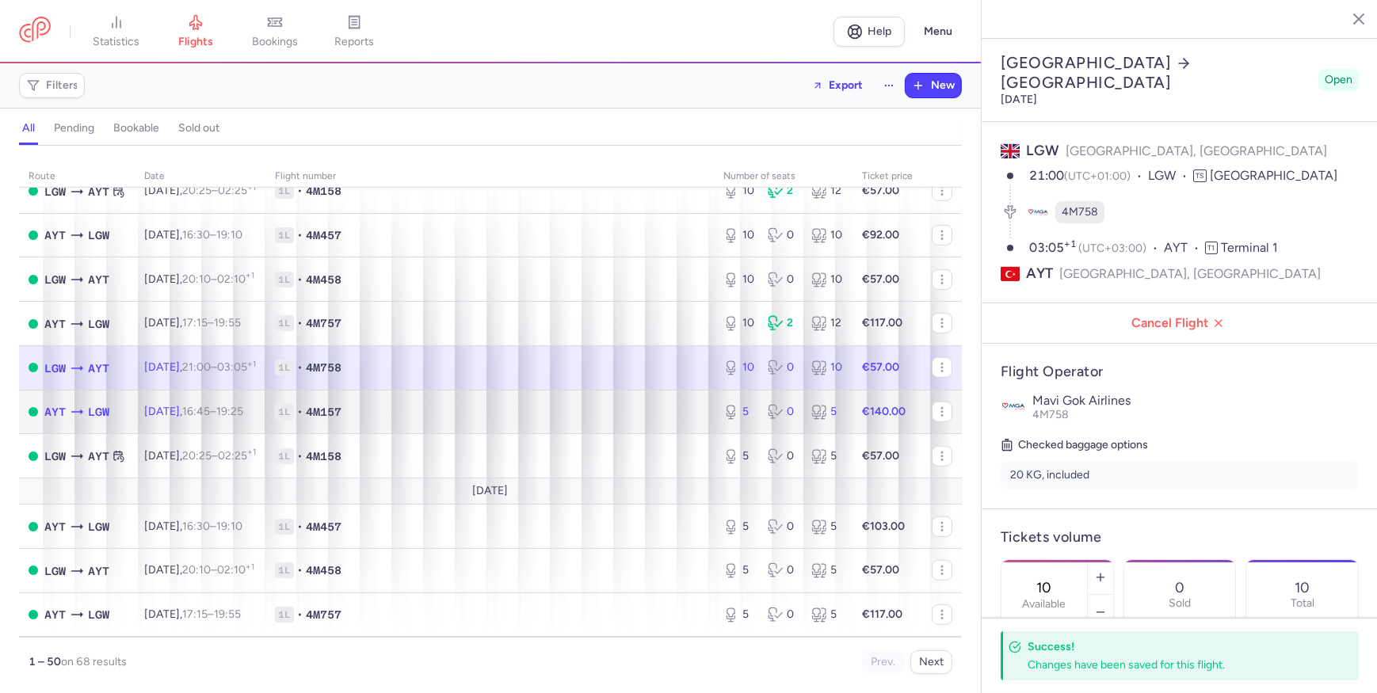
click at [631, 420] on span "1L • 4M157" at bounding box center [489, 412] width 429 height 16
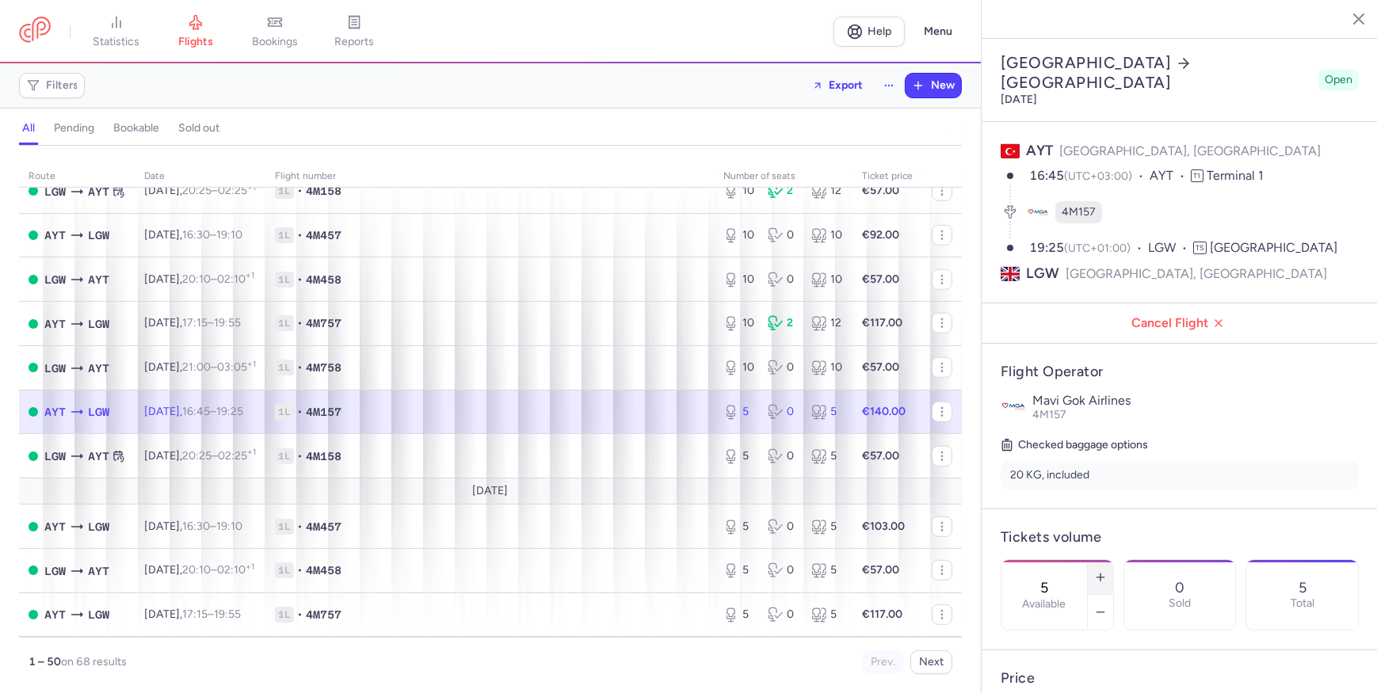
click at [1107, 571] on icon "button" at bounding box center [1100, 577] width 13 height 13
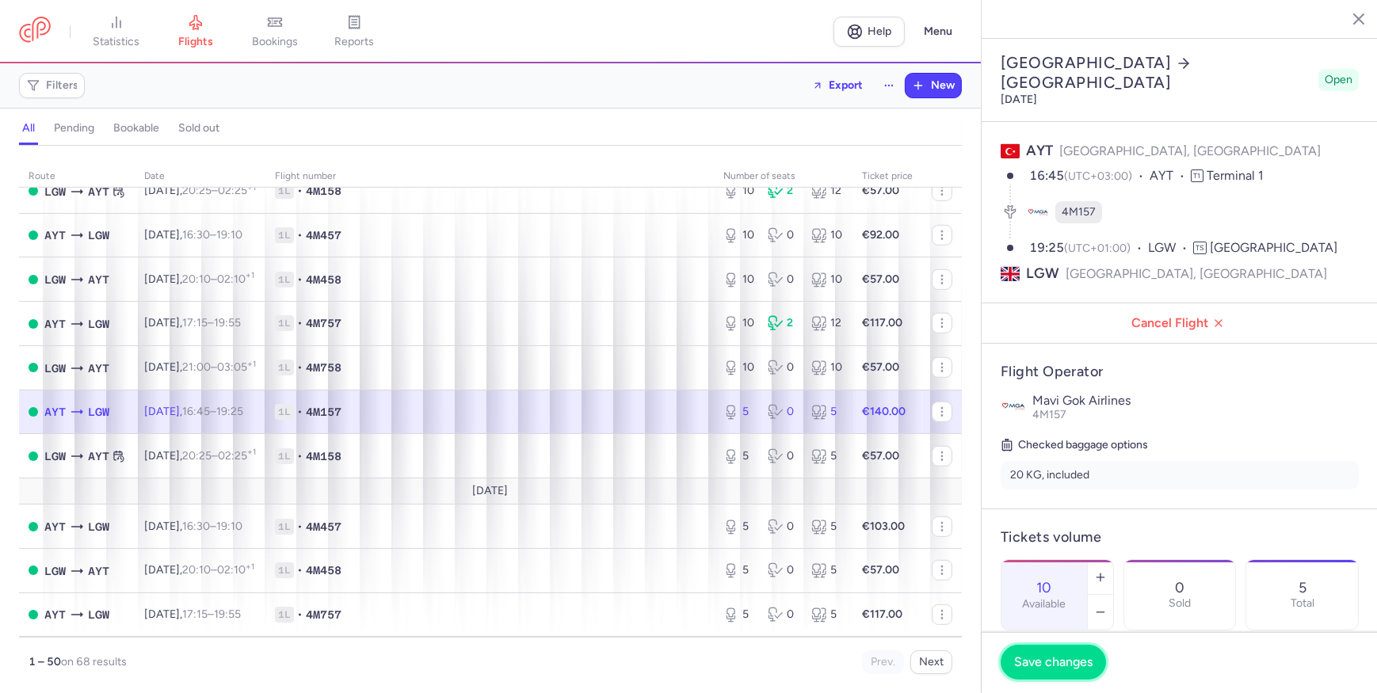
click at [1046, 663] on span "Save changes" at bounding box center [1053, 662] width 78 height 14
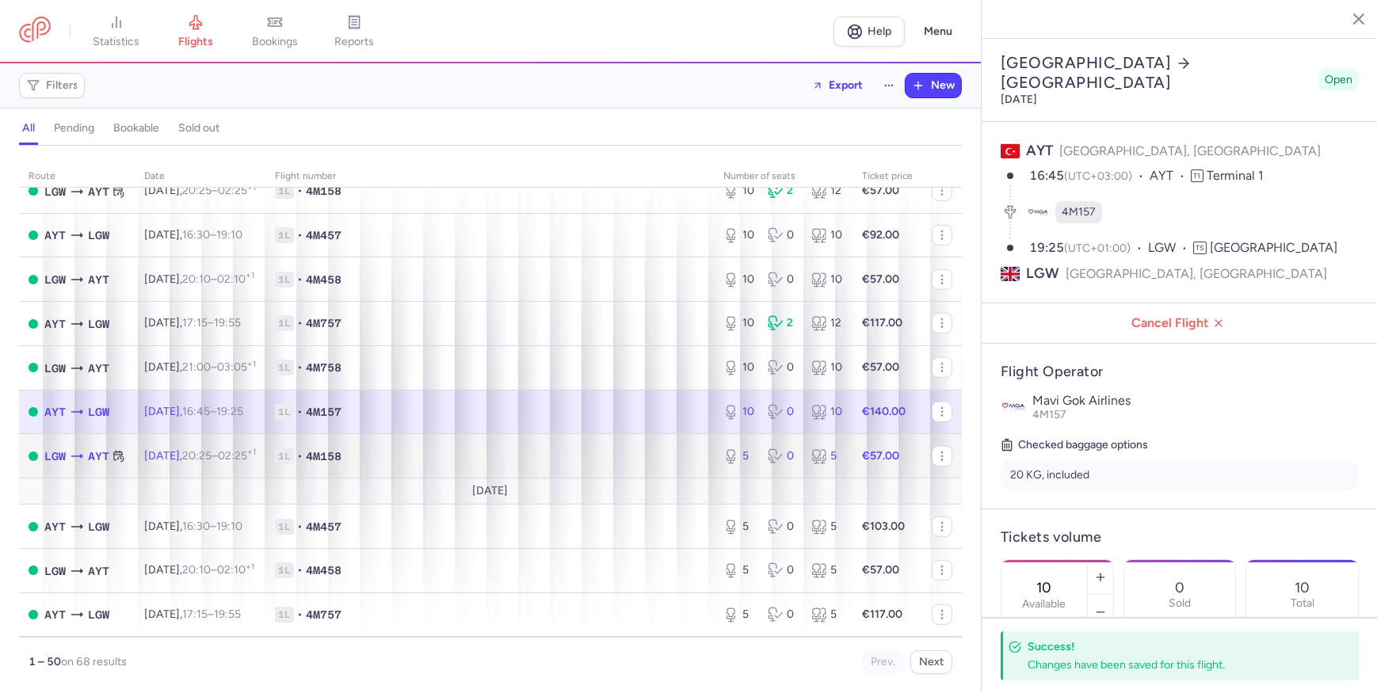
click at [647, 464] on span "1L • 4M158" at bounding box center [489, 456] width 429 height 16
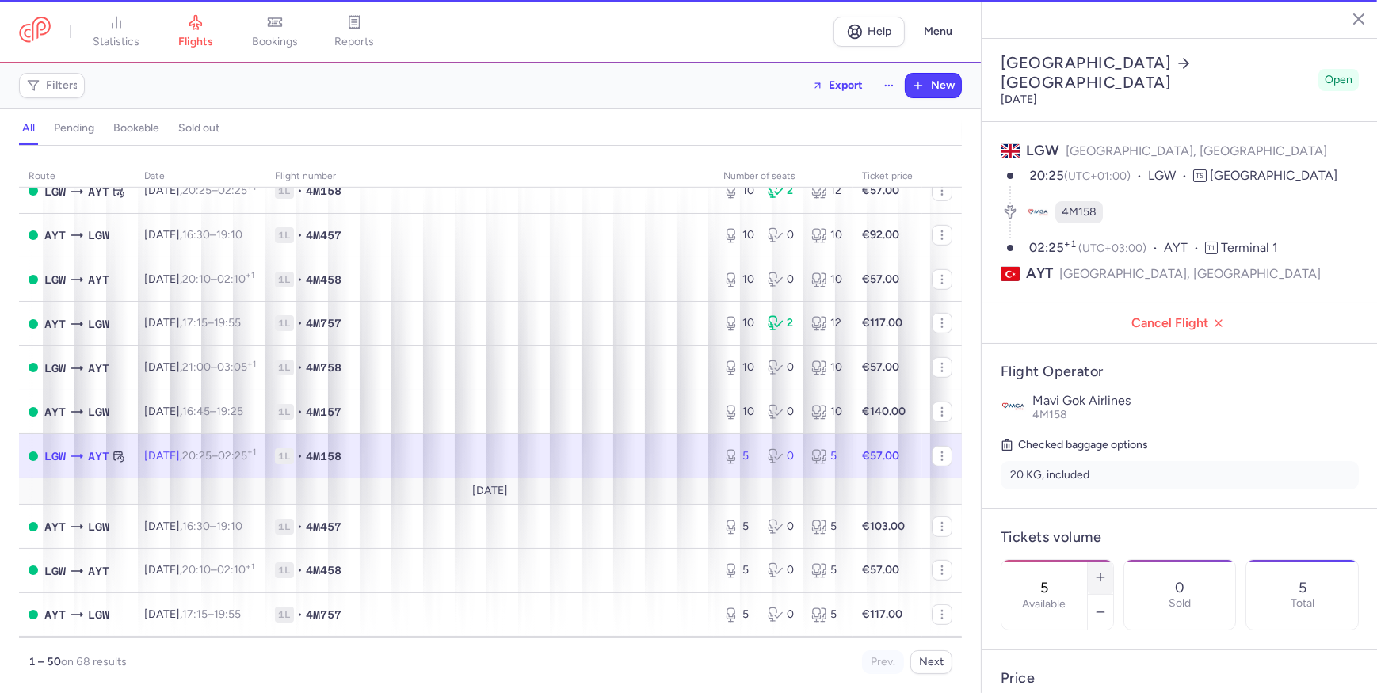
click at [1113, 560] on button "button" at bounding box center [1100, 577] width 25 height 35
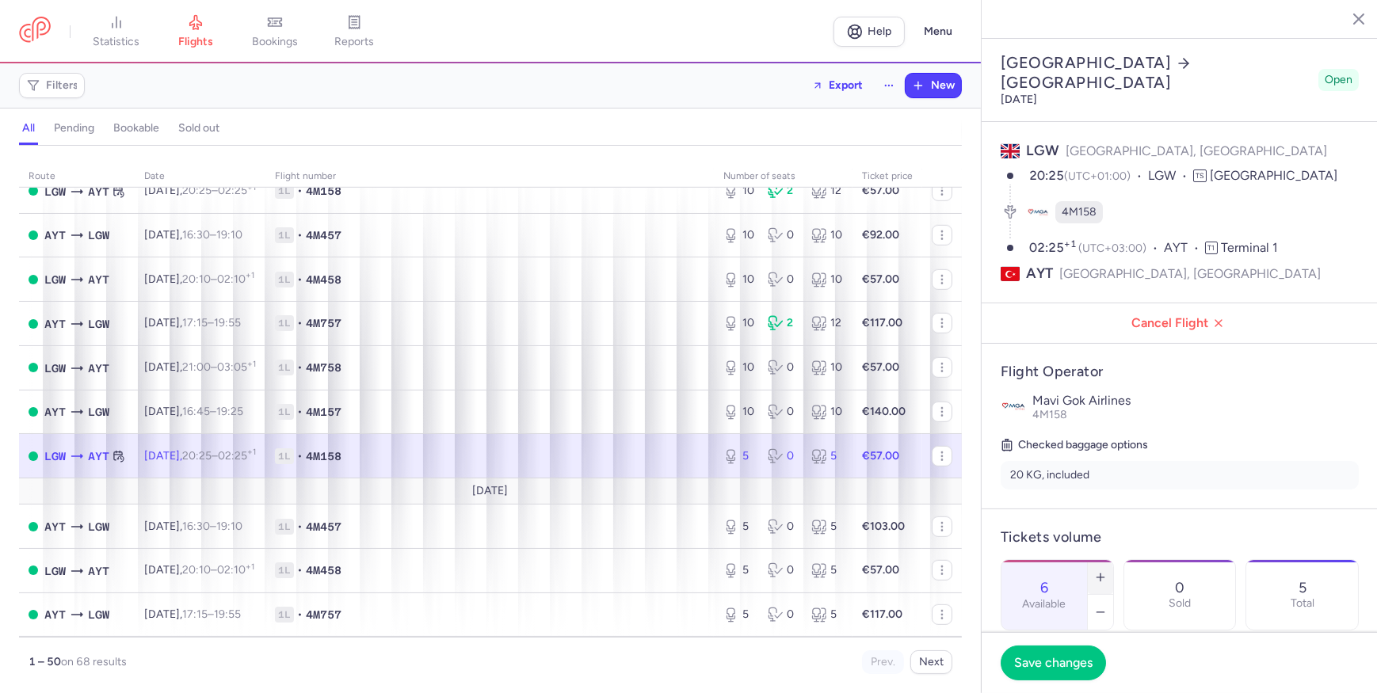
click at [1113, 560] on button "button" at bounding box center [1100, 577] width 25 height 35
click at [1024, 650] on button "Save changes" at bounding box center [1052, 662] width 105 height 35
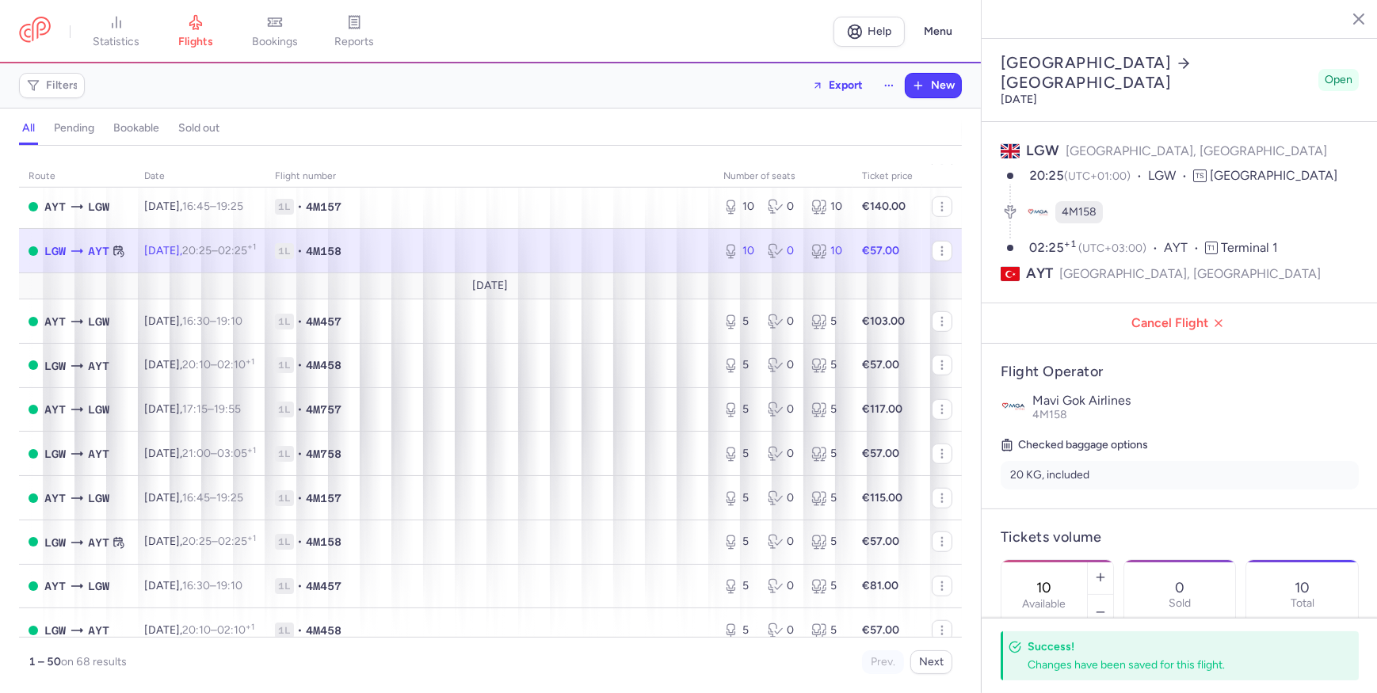
scroll to position [1655, 0]
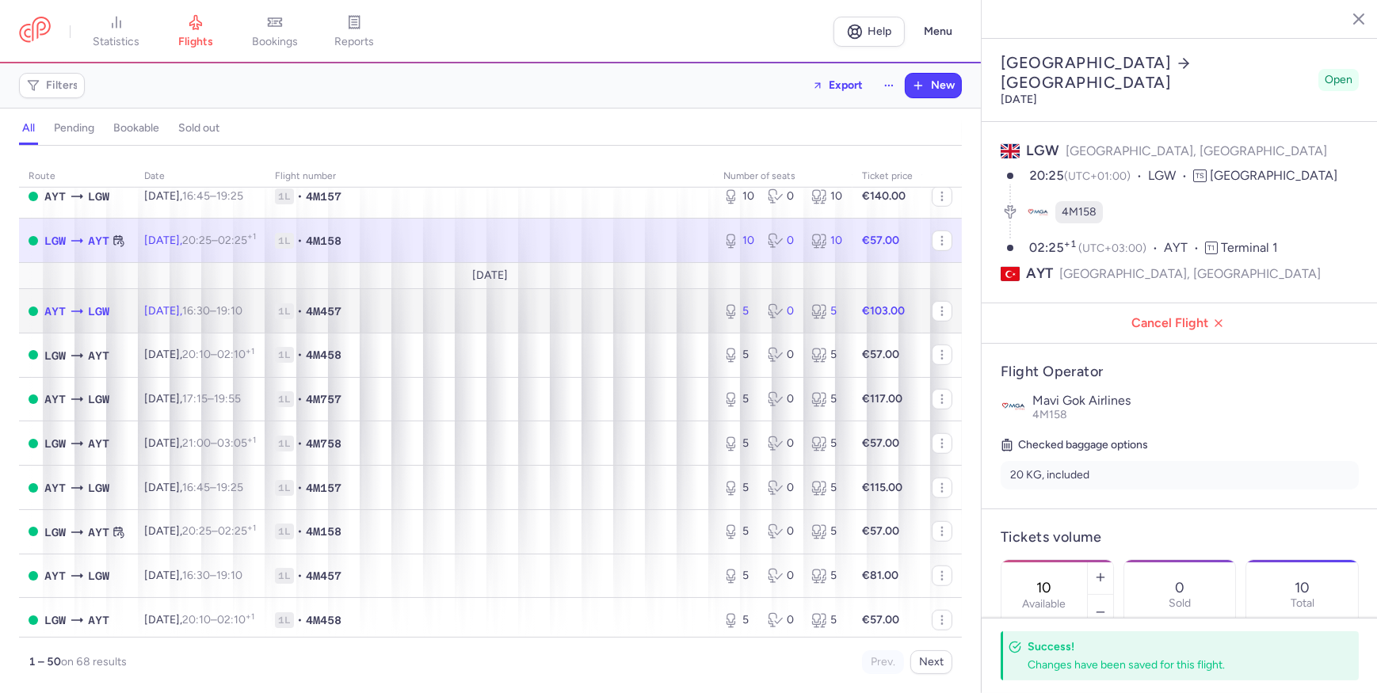
click at [693, 319] on span "1L • 4M457" at bounding box center [489, 311] width 429 height 16
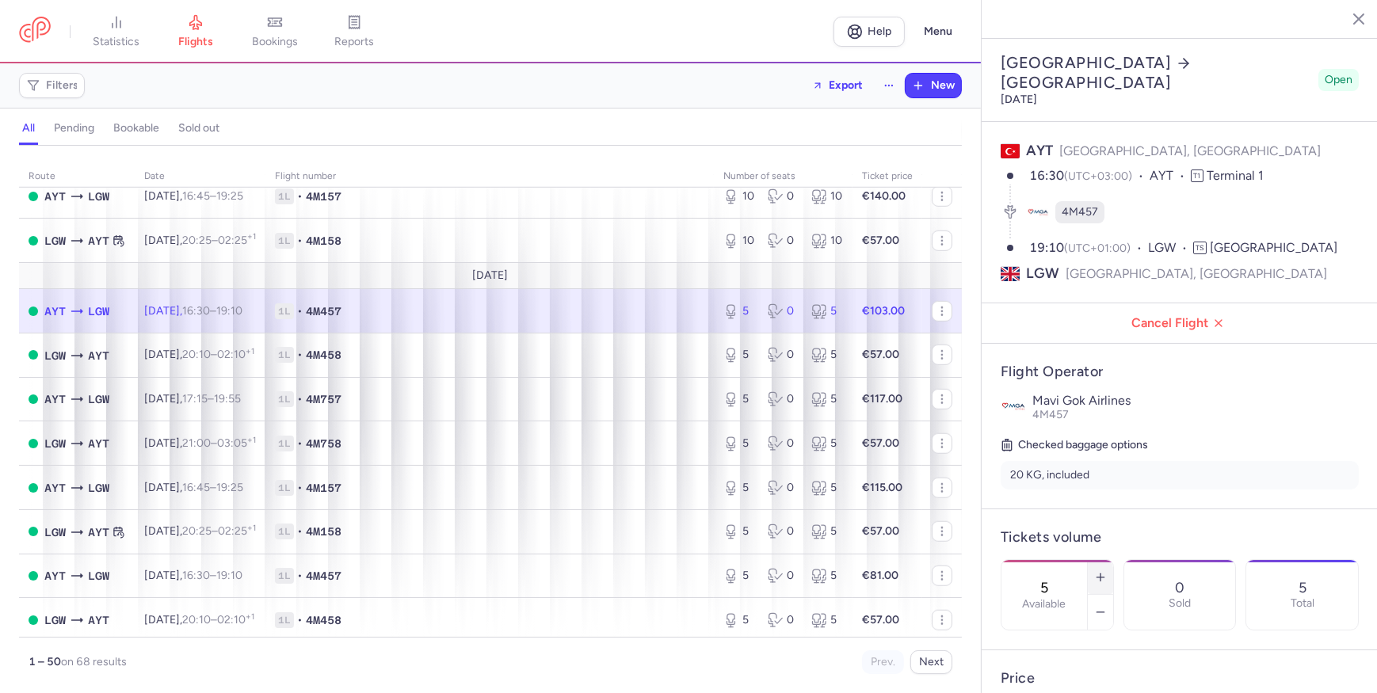
click at [1113, 560] on button "button" at bounding box center [1100, 577] width 25 height 35
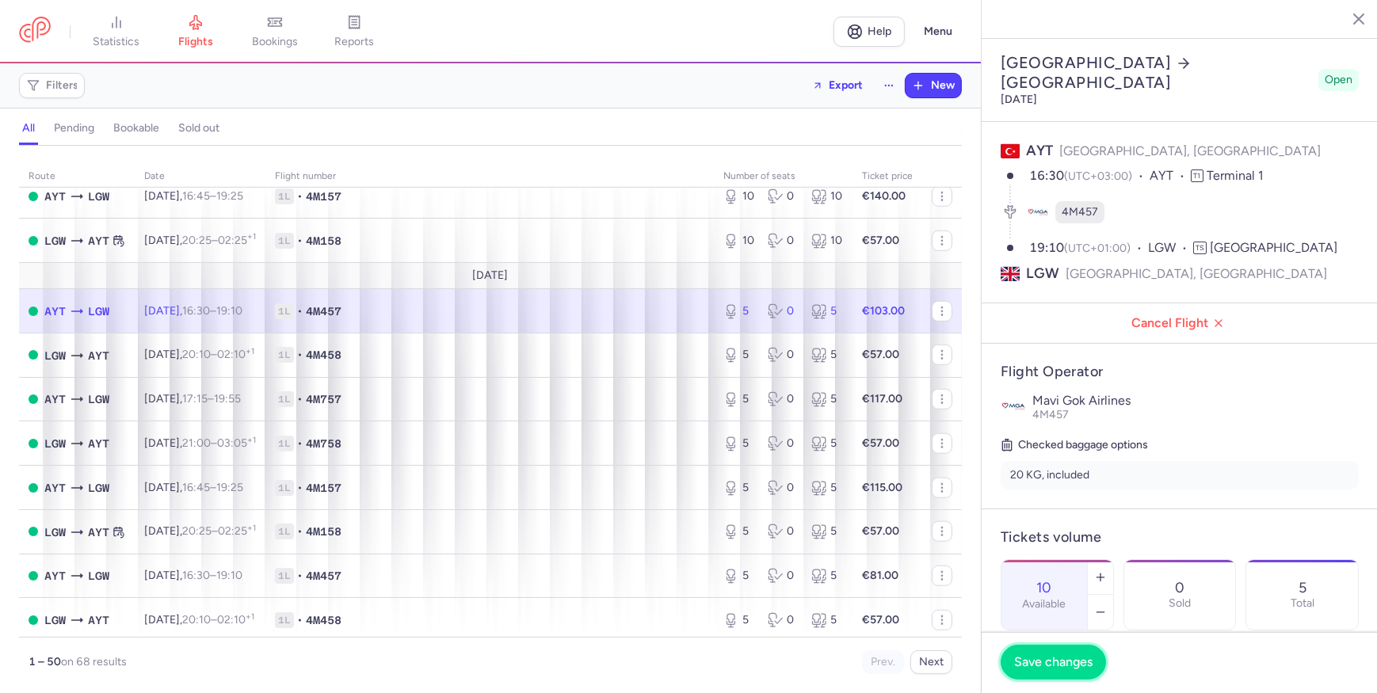
click at [1065, 658] on span "Save changes" at bounding box center [1053, 662] width 78 height 14
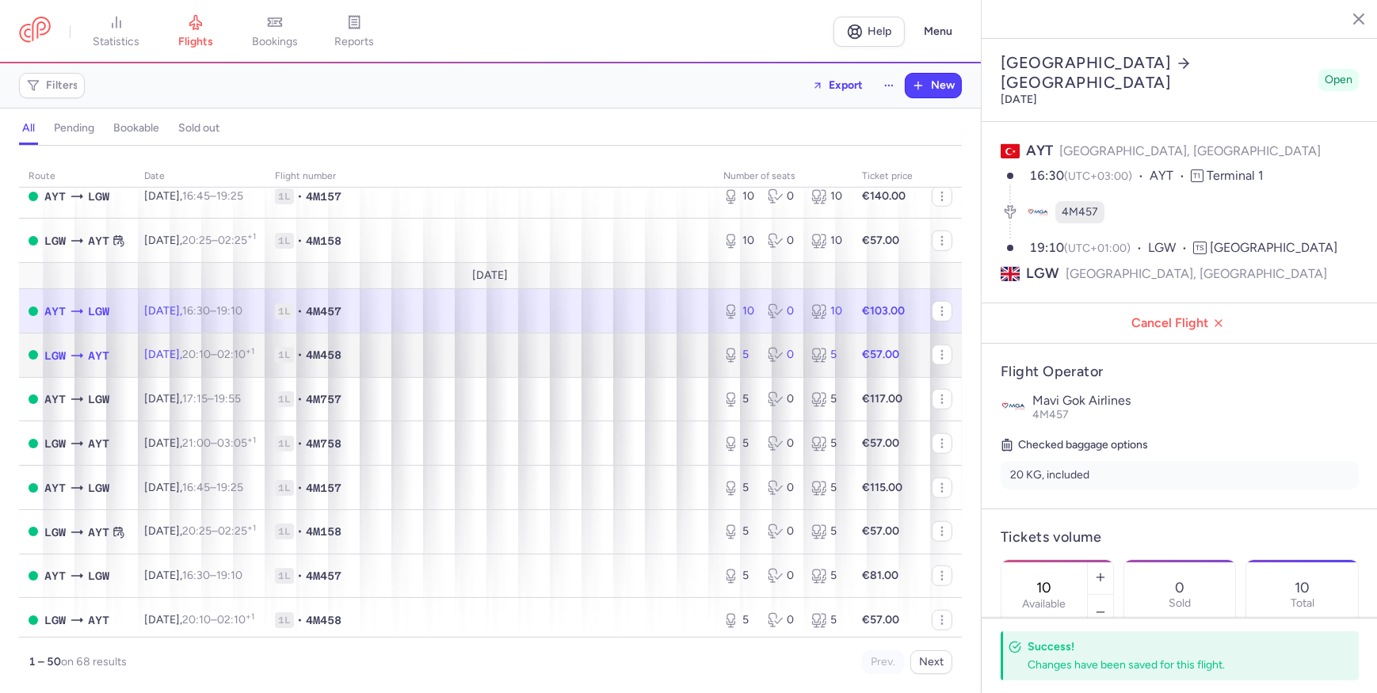
click at [703, 377] on td "1L • 4M458" at bounding box center [489, 355] width 448 height 44
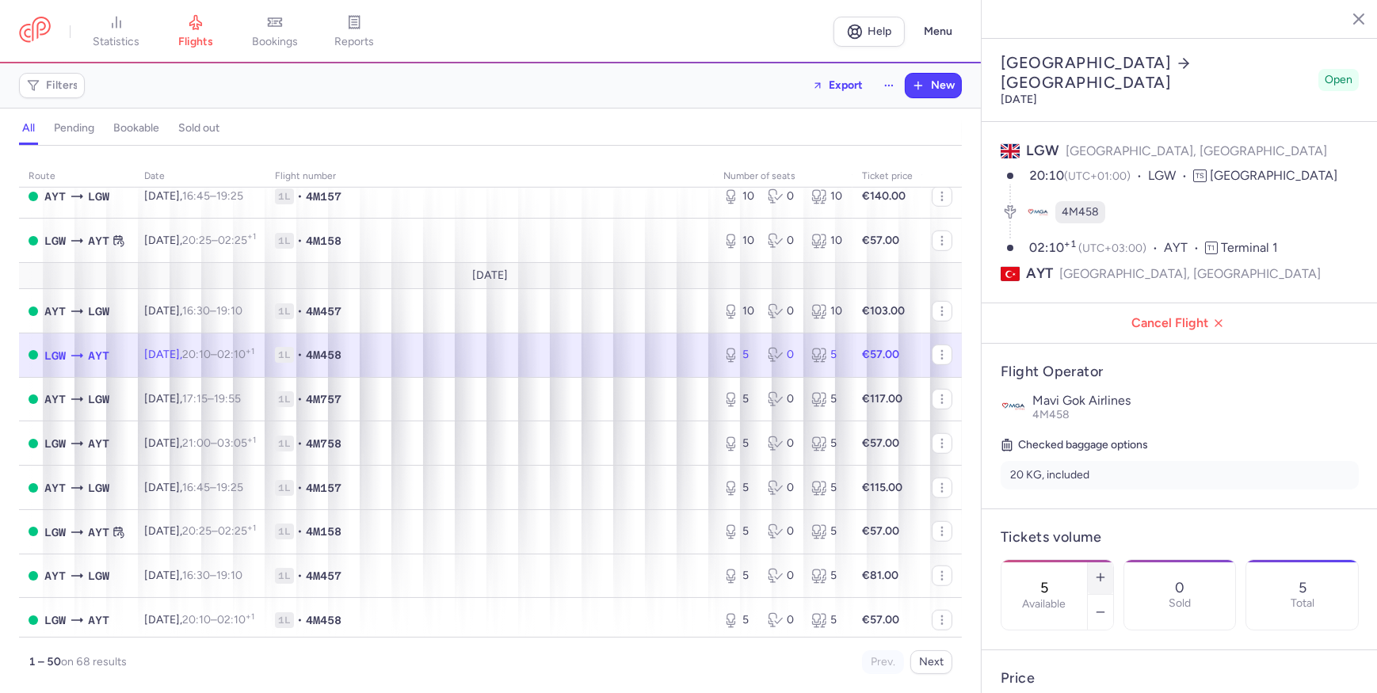
click at [1107, 571] on icon "button" at bounding box center [1100, 577] width 13 height 13
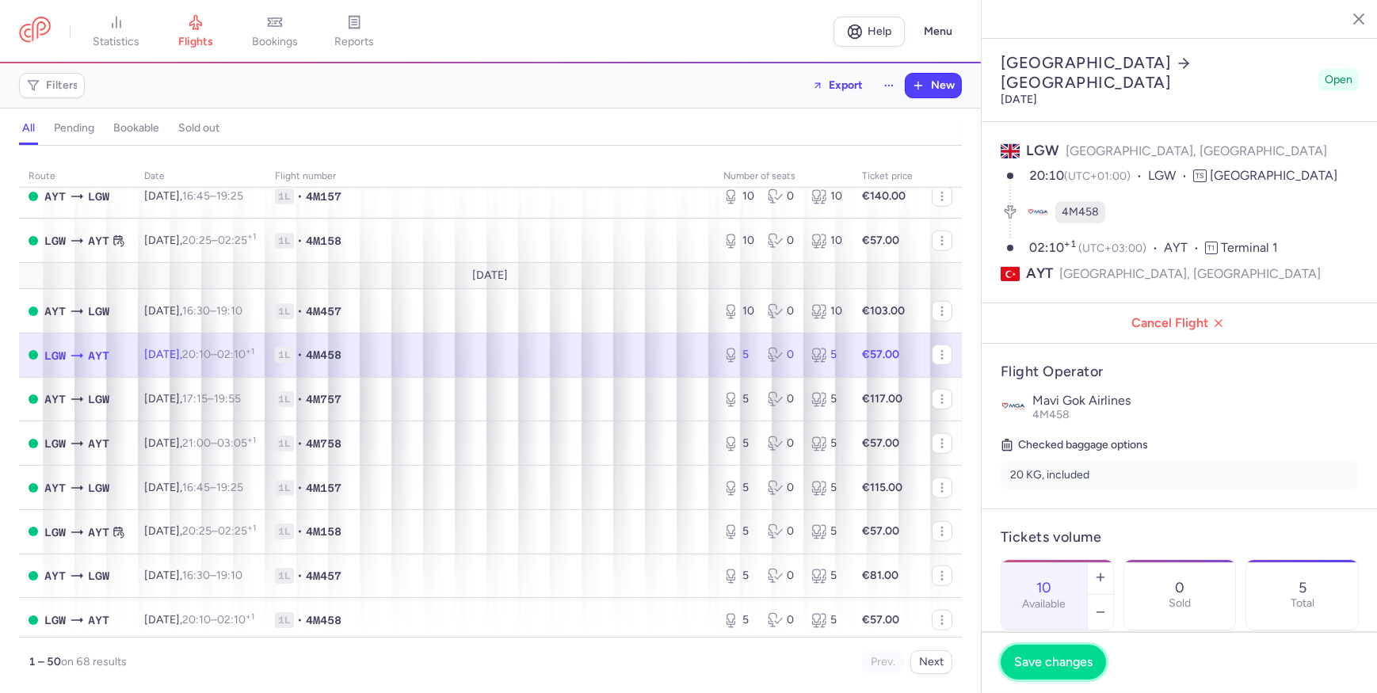
click at [1066, 671] on button "Save changes" at bounding box center [1052, 662] width 105 height 35
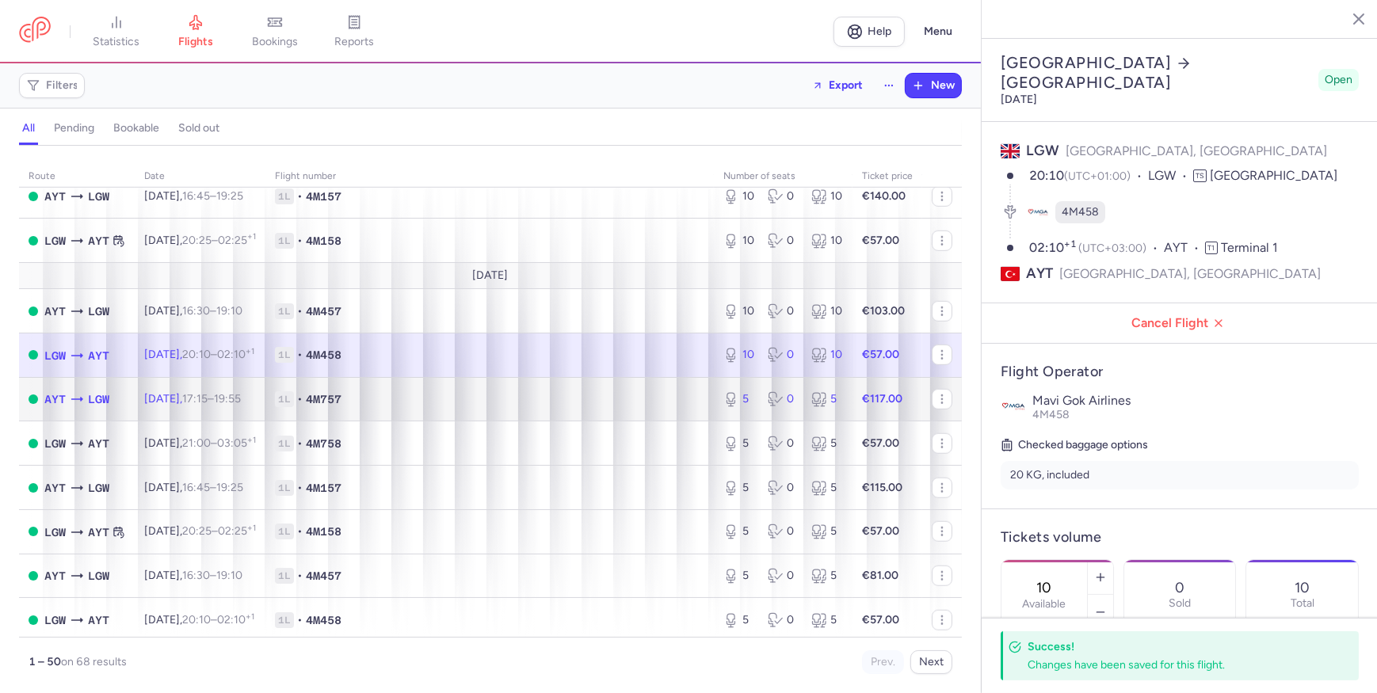
click at [660, 421] on td "1L • 4M757" at bounding box center [489, 399] width 448 height 44
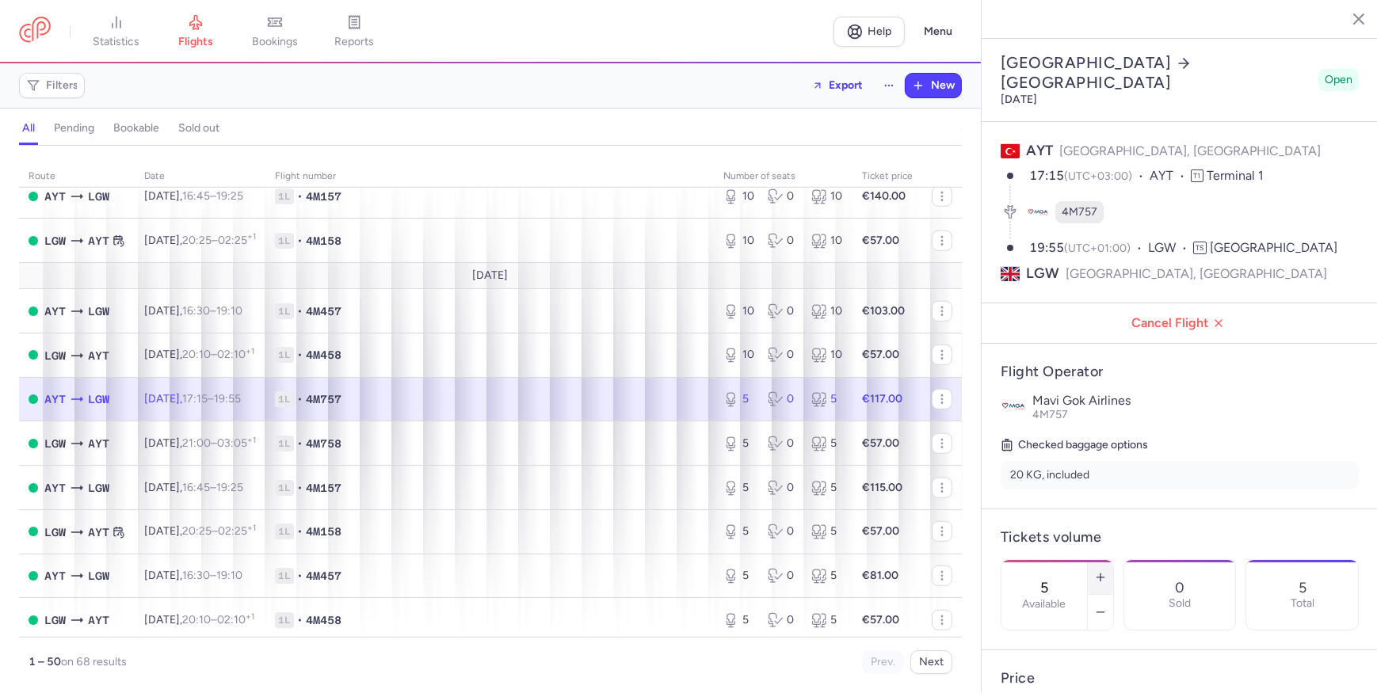
click at [1107, 571] on icon "button" at bounding box center [1100, 577] width 13 height 13
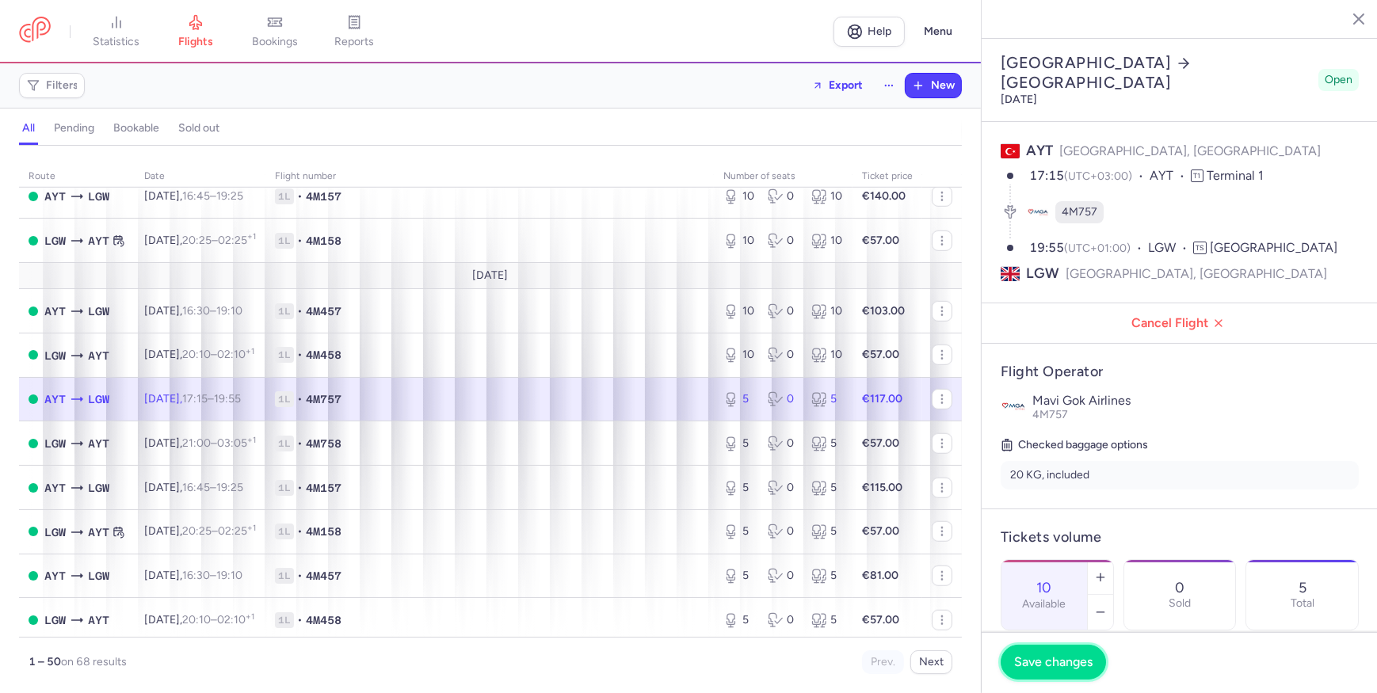
click at [1069, 657] on span "Save changes" at bounding box center [1053, 662] width 78 height 14
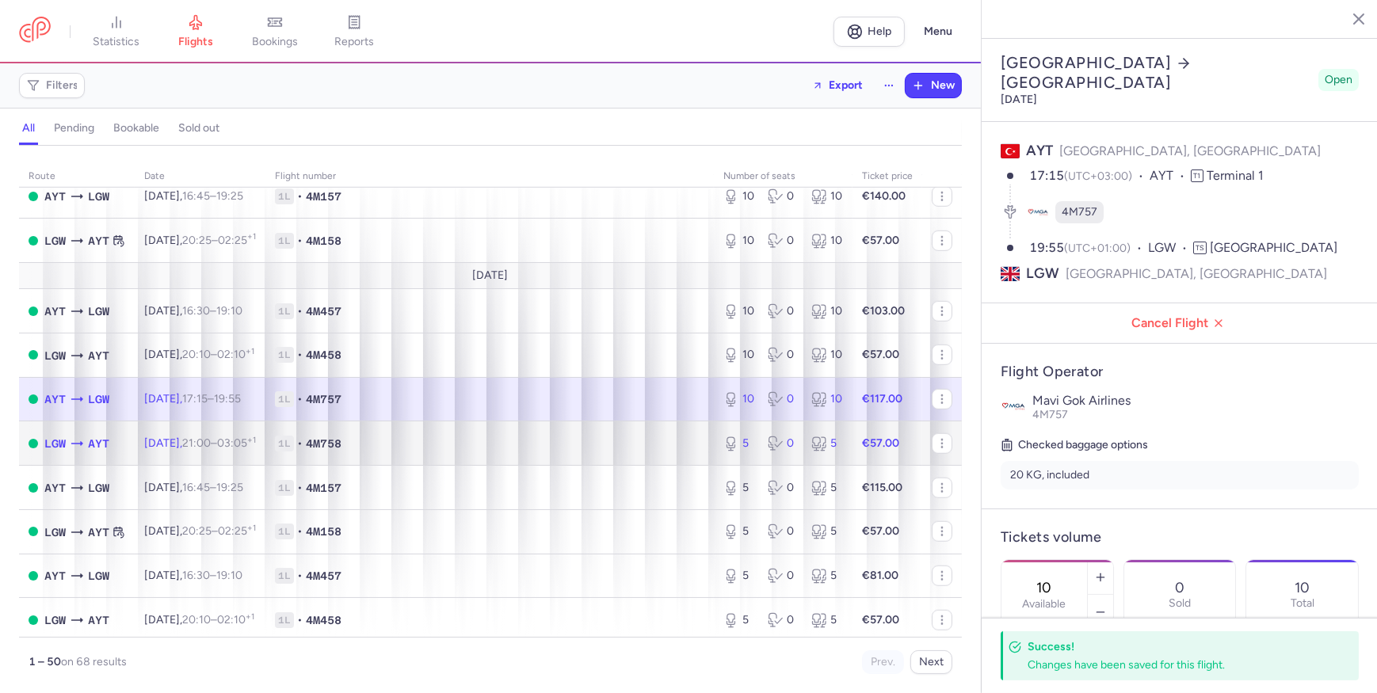
click at [618, 451] on span "1L • 4M758" at bounding box center [489, 444] width 429 height 16
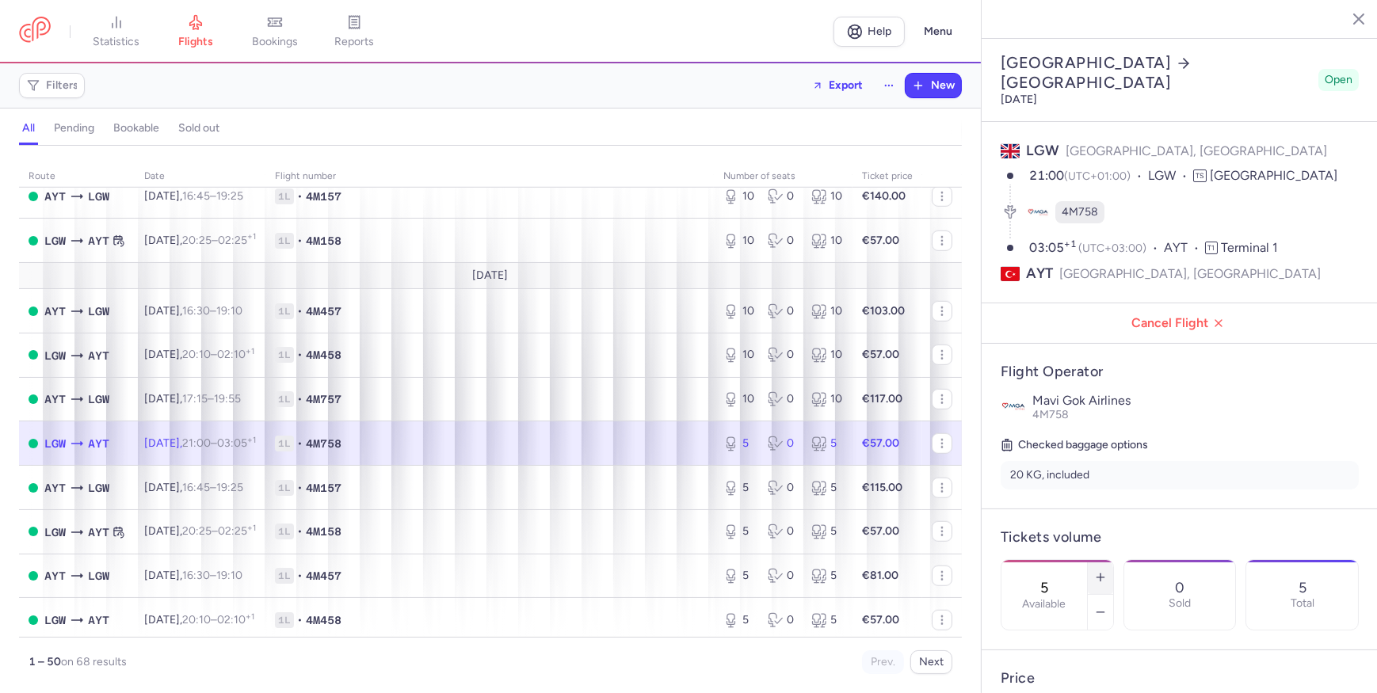
click at [1113, 560] on button "button" at bounding box center [1100, 577] width 25 height 35
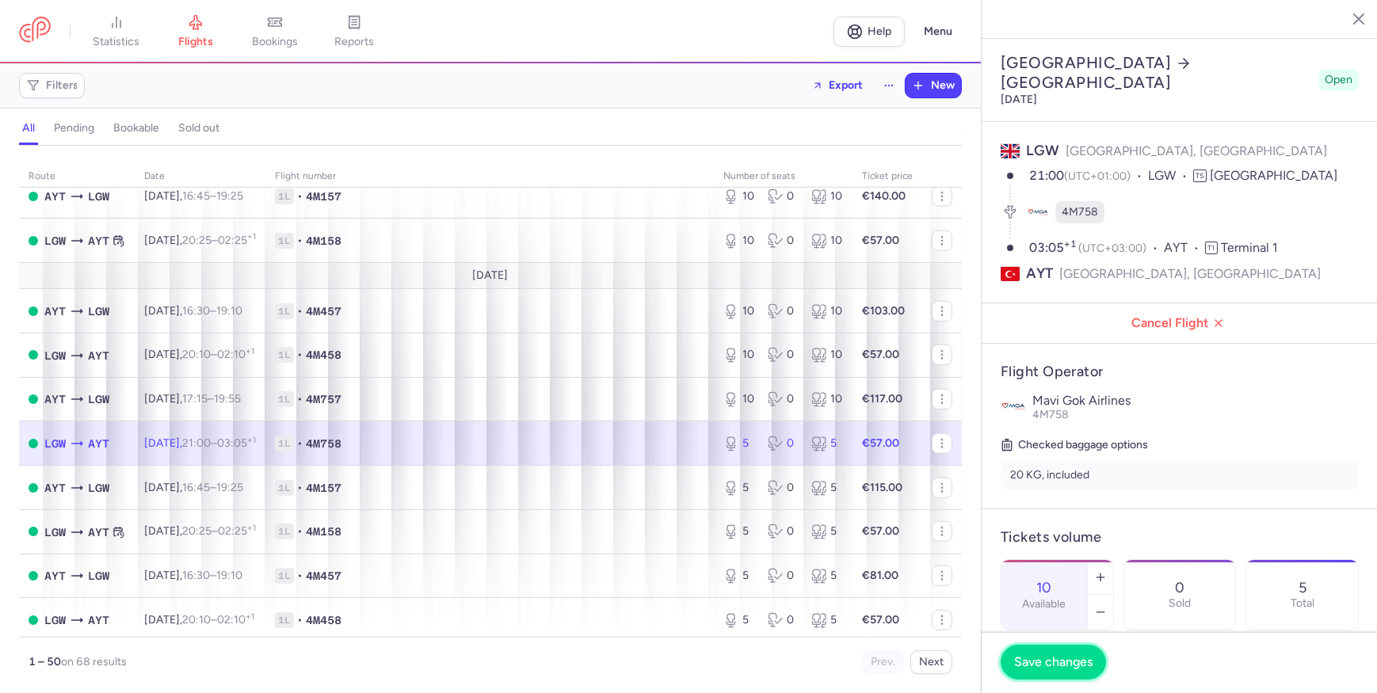
click at [1049, 652] on button "Save changes" at bounding box center [1052, 662] width 105 height 35
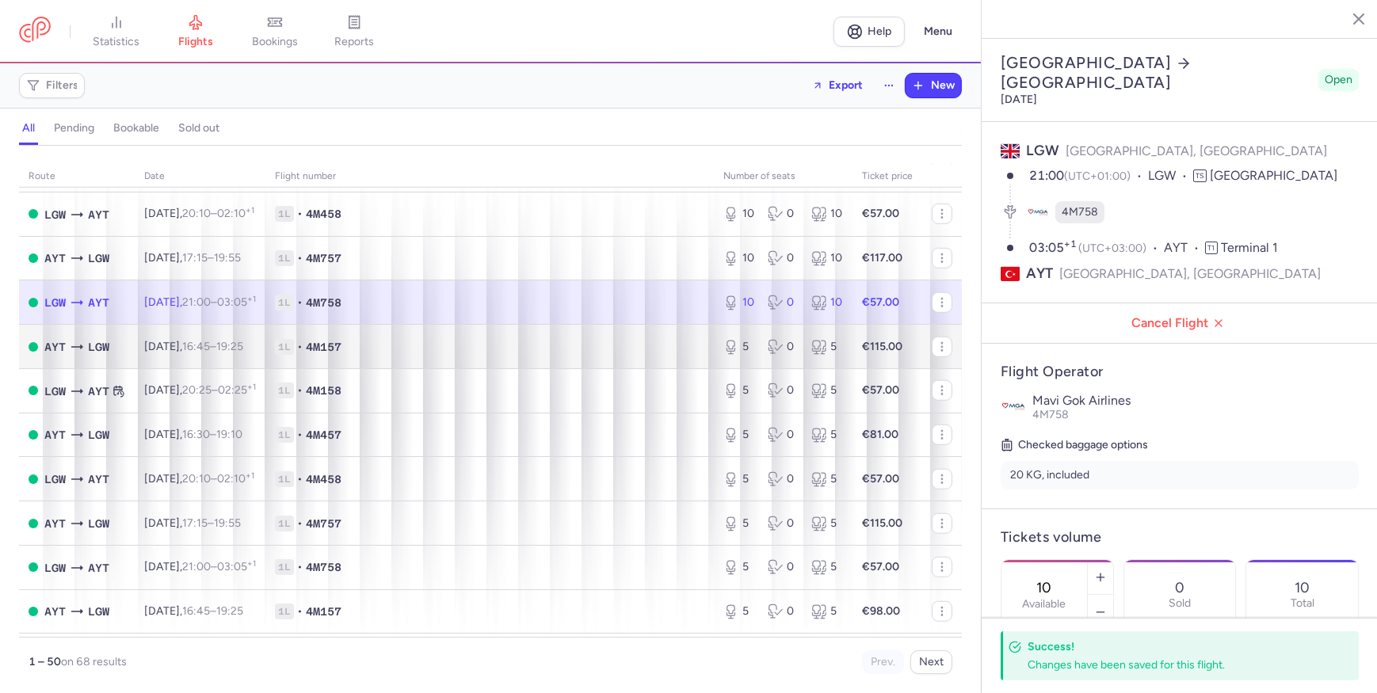
scroll to position [1800, 0]
click at [630, 352] on span "1L • 4M157" at bounding box center [489, 344] width 429 height 16
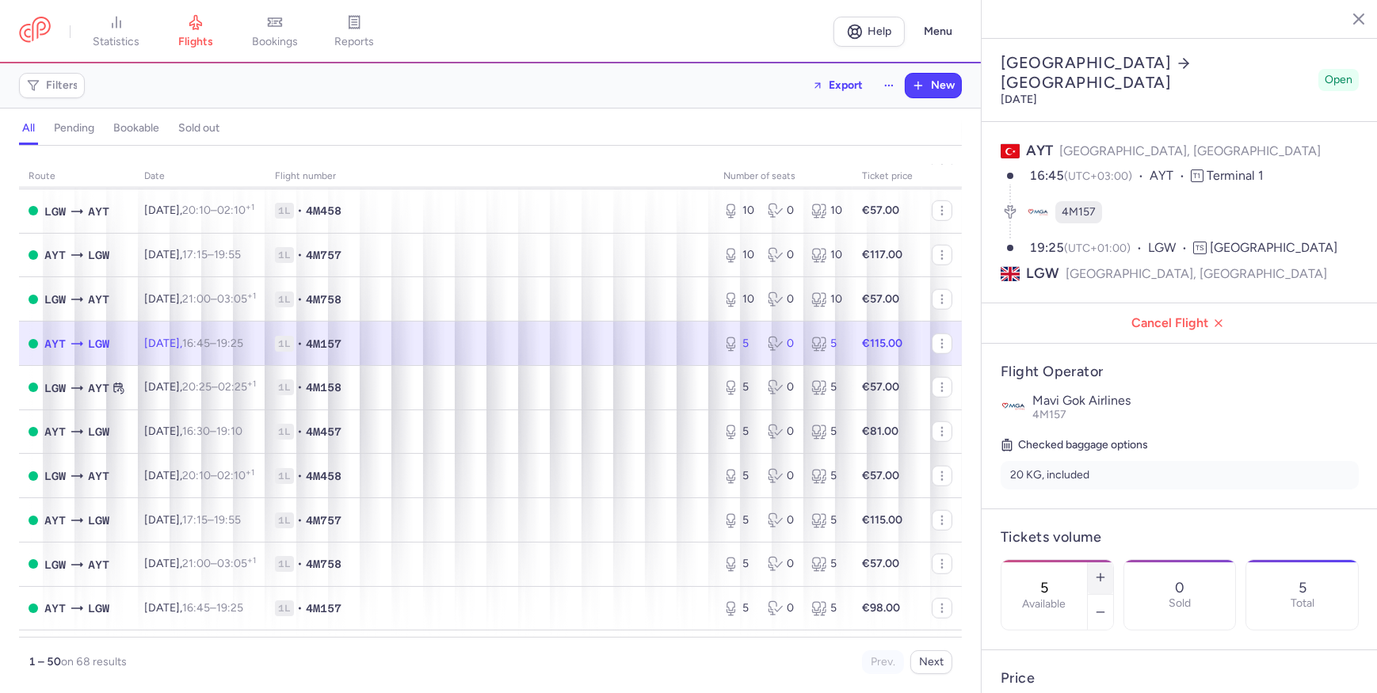
click at [1113, 560] on button "button" at bounding box center [1100, 577] width 25 height 35
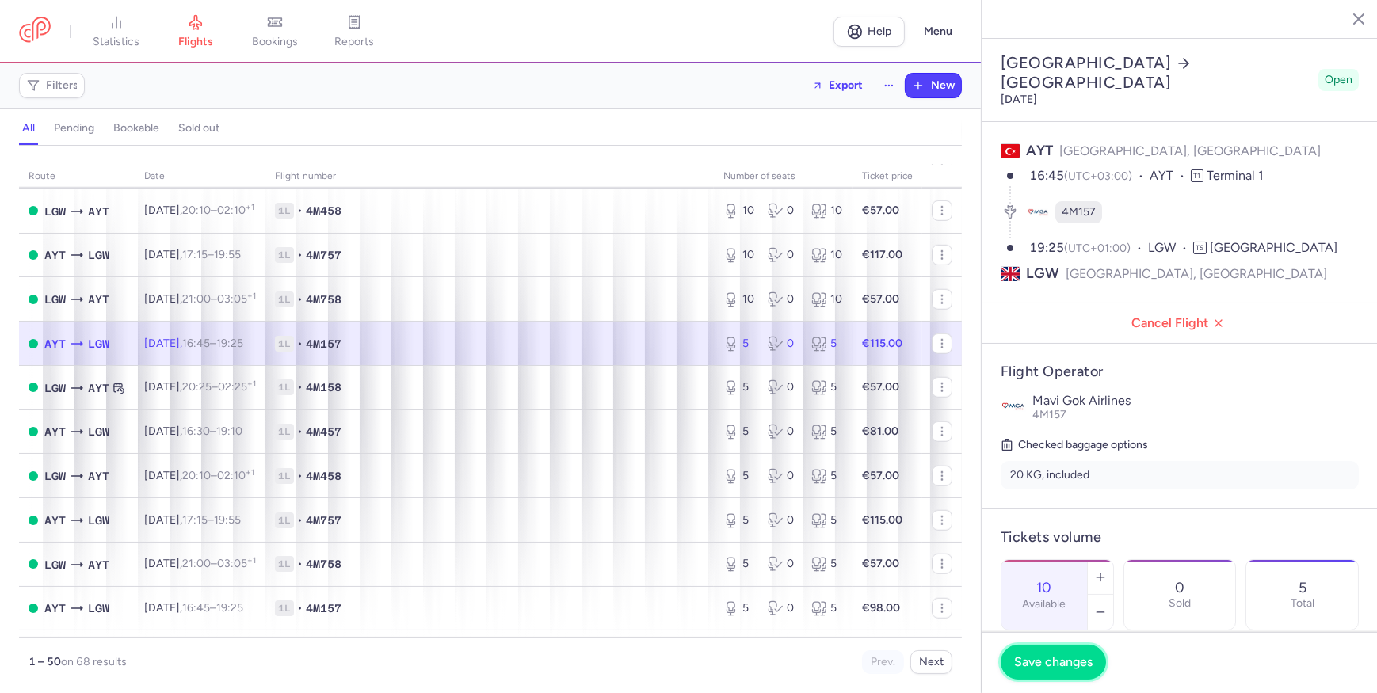
click at [1085, 656] on span "Save changes" at bounding box center [1053, 662] width 78 height 14
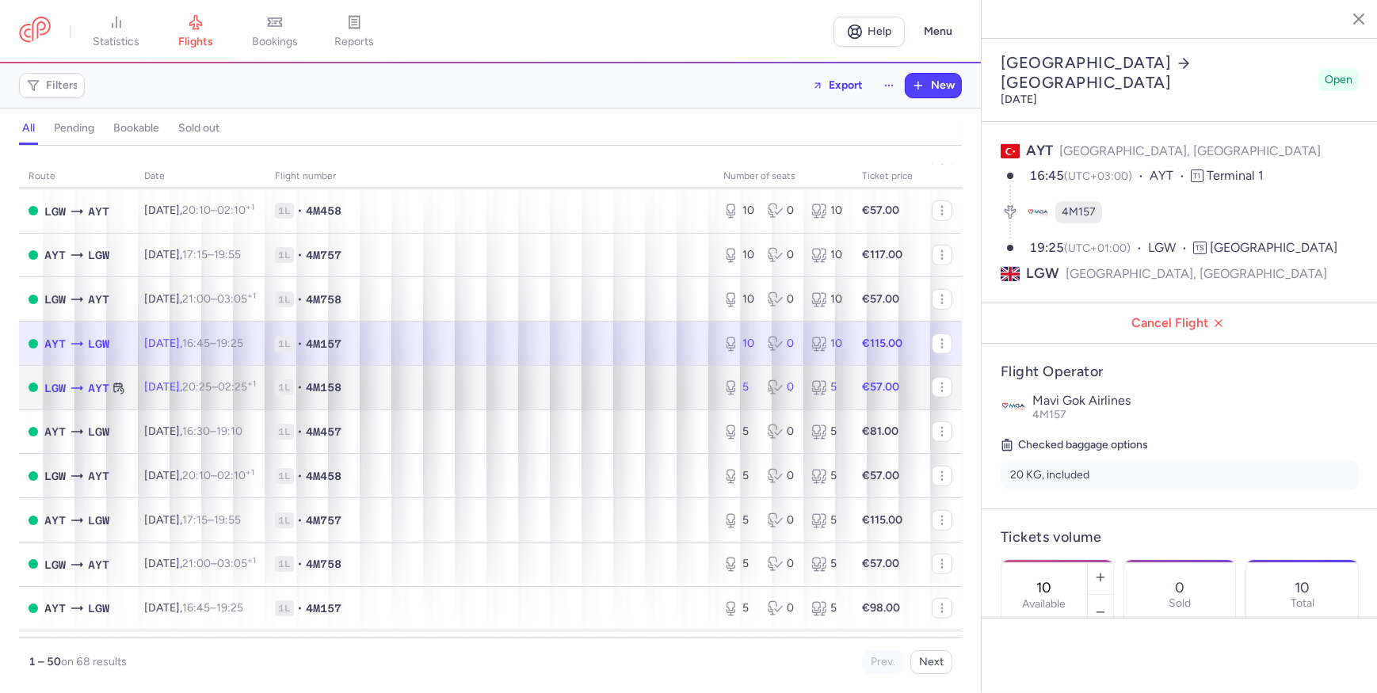
click at [645, 395] on span "1L • 4M158" at bounding box center [489, 387] width 429 height 16
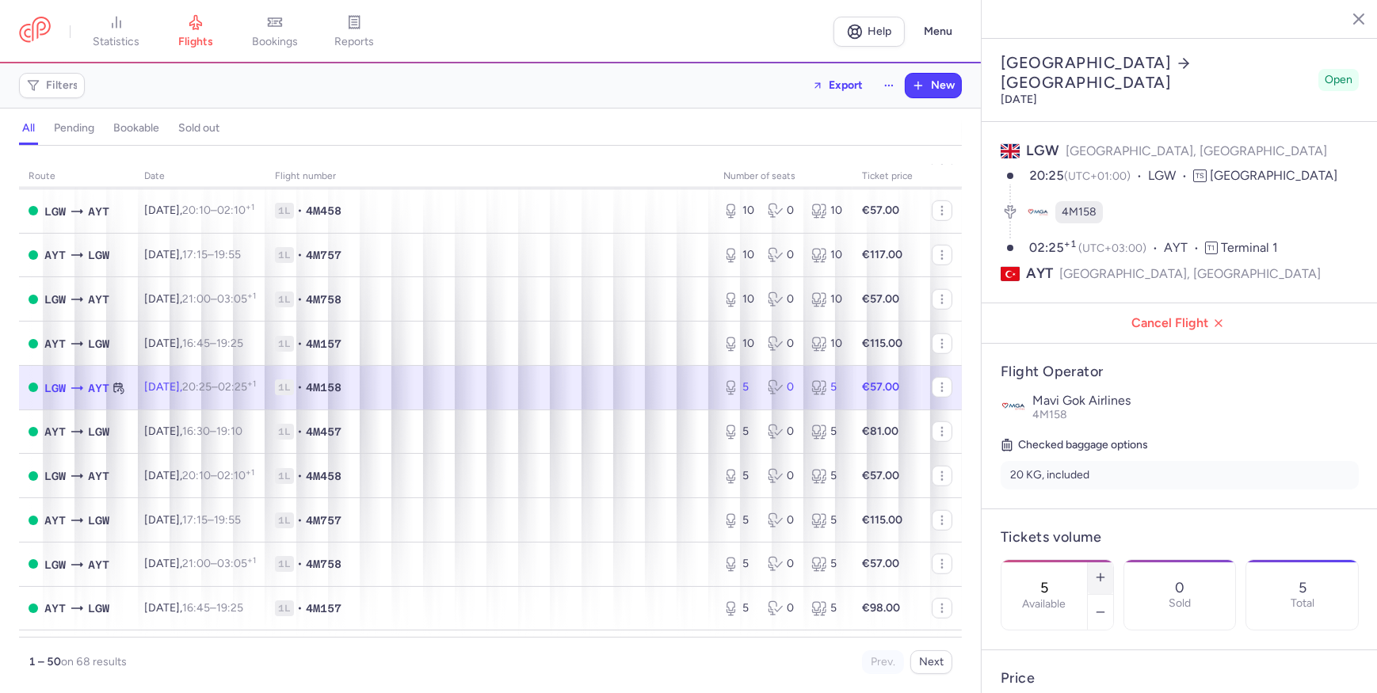
click at [1107, 571] on icon "button" at bounding box center [1100, 577] width 13 height 13
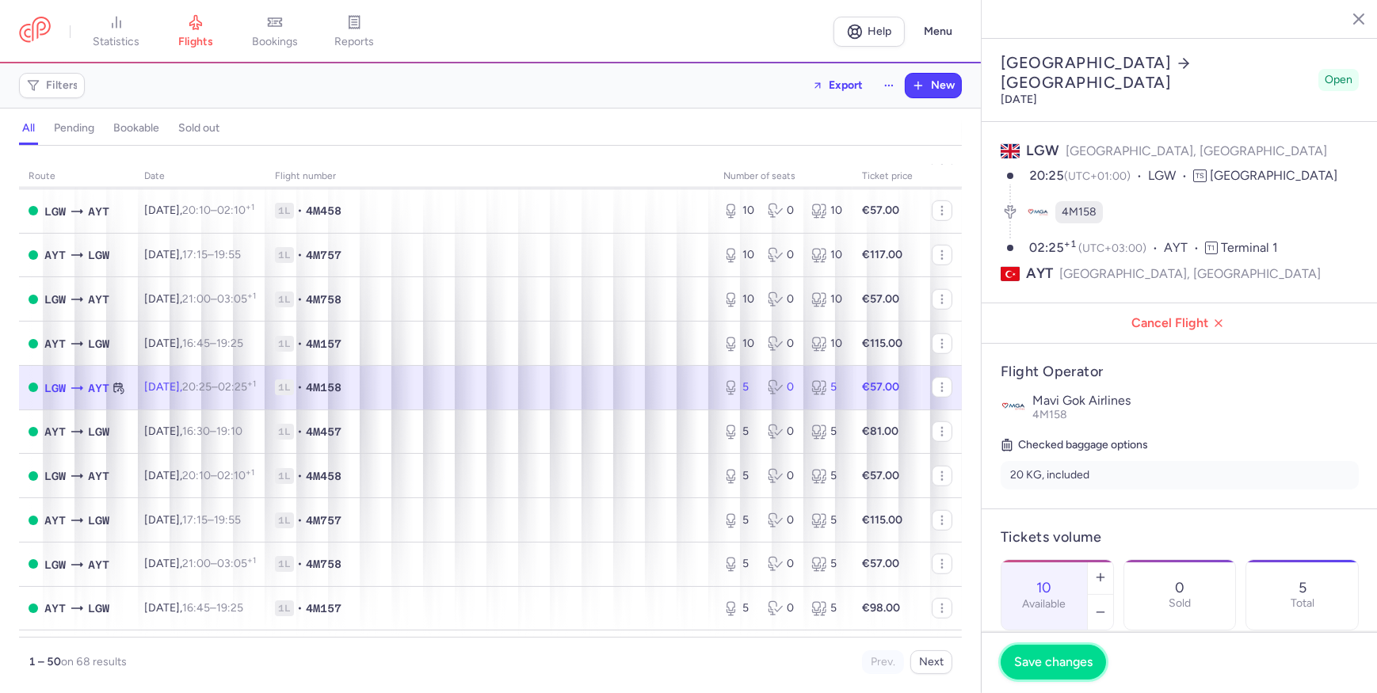
click at [1069, 666] on span "Save changes" at bounding box center [1053, 662] width 78 height 14
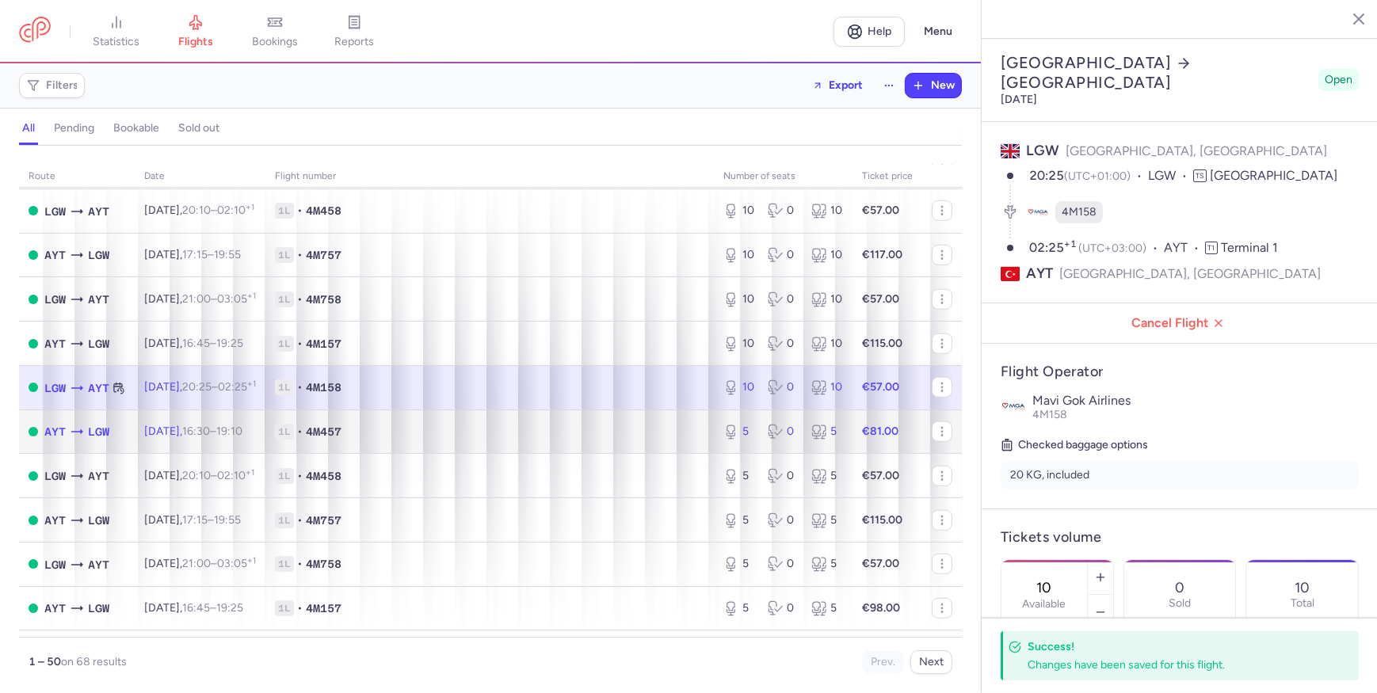
click at [587, 430] on td "1L • 4M457" at bounding box center [489, 432] width 448 height 44
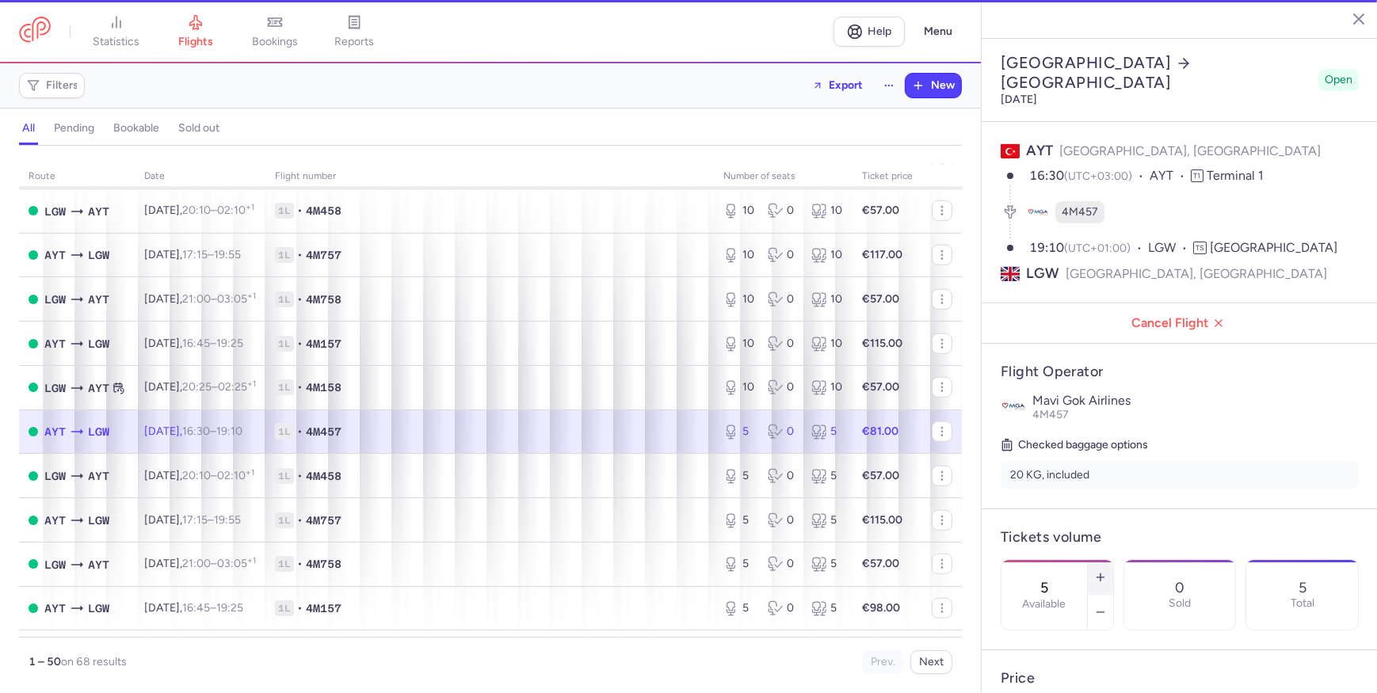
click at [1107, 571] on icon "button" at bounding box center [1100, 577] width 13 height 13
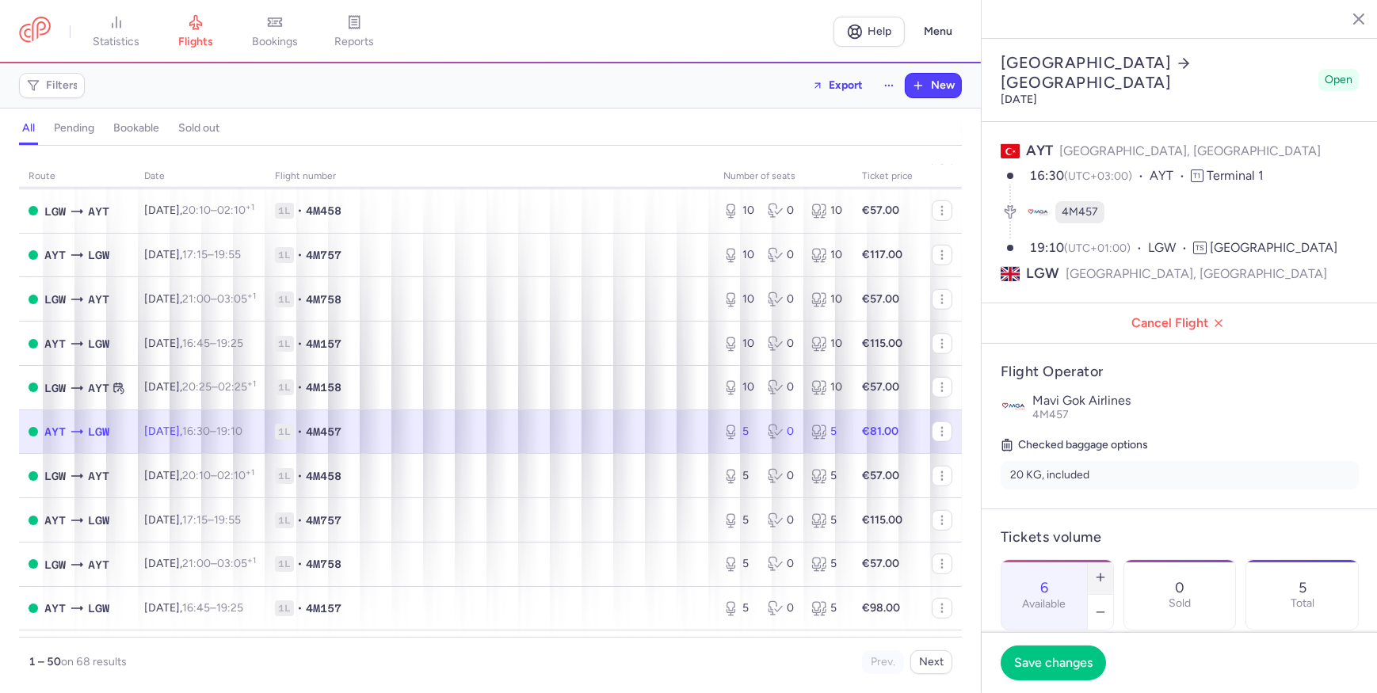
click at [1107, 571] on icon "button" at bounding box center [1100, 577] width 13 height 13
click at [1060, 670] on button "Save changes" at bounding box center [1052, 662] width 105 height 35
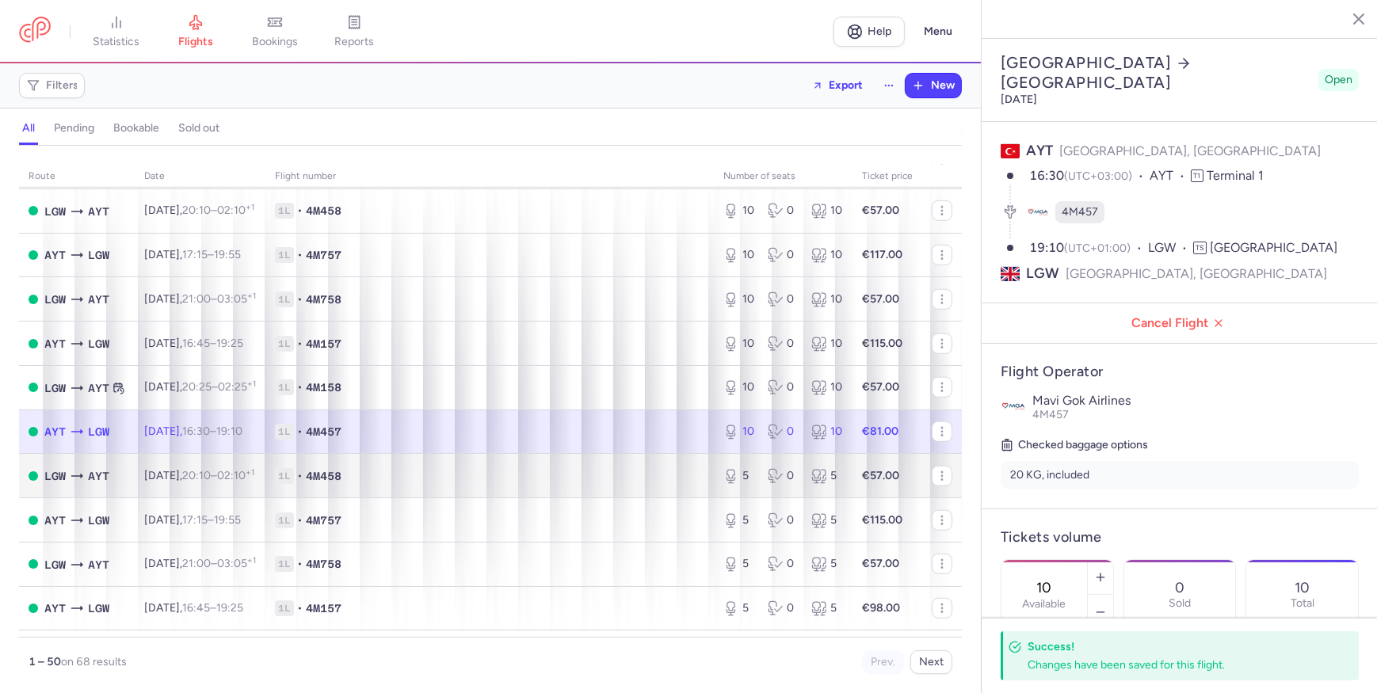
scroll to position [1860, 0]
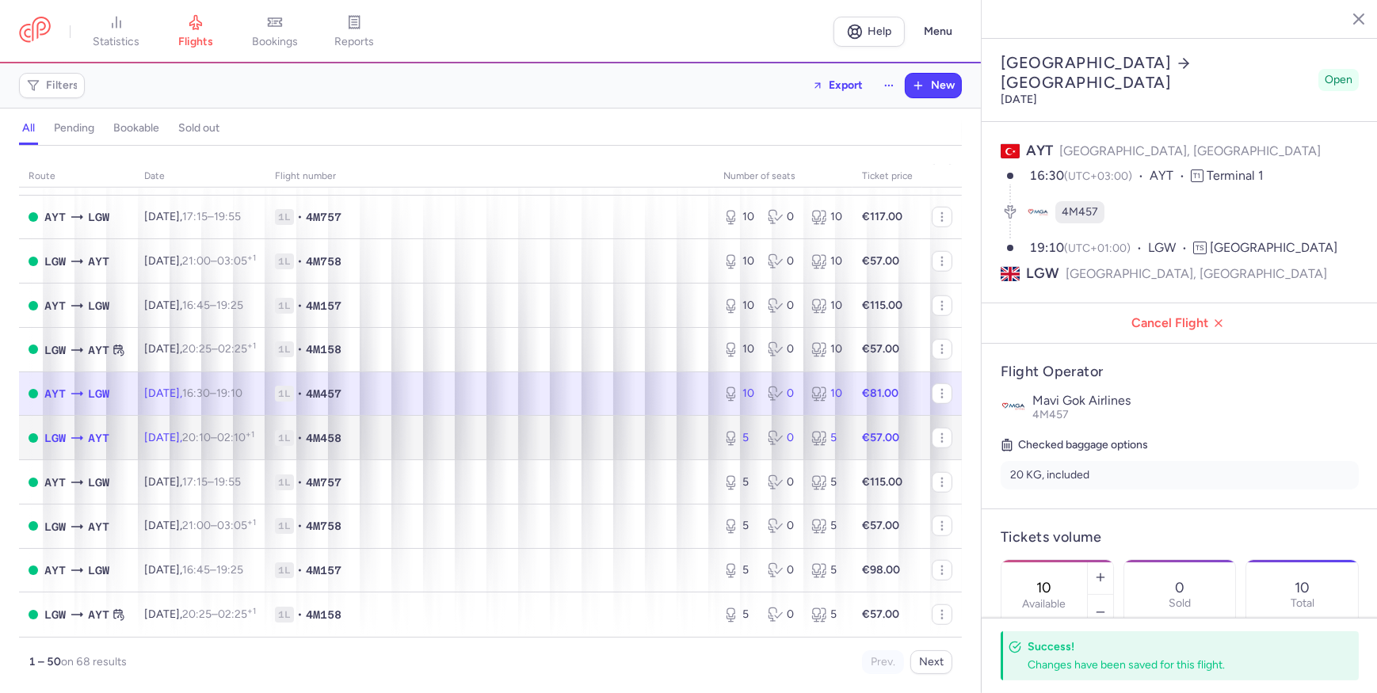
click at [626, 426] on td "1L • 4M458" at bounding box center [489, 438] width 448 height 44
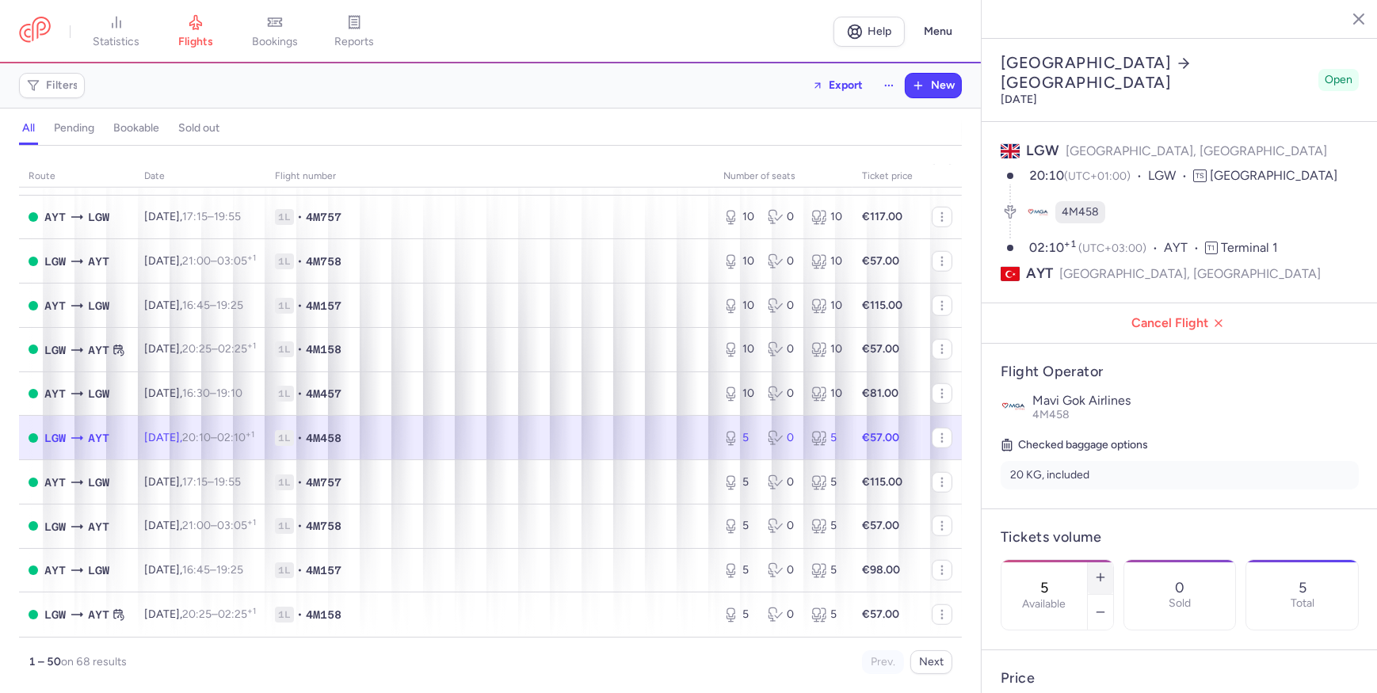
click at [1107, 571] on icon "button" at bounding box center [1100, 577] width 13 height 13
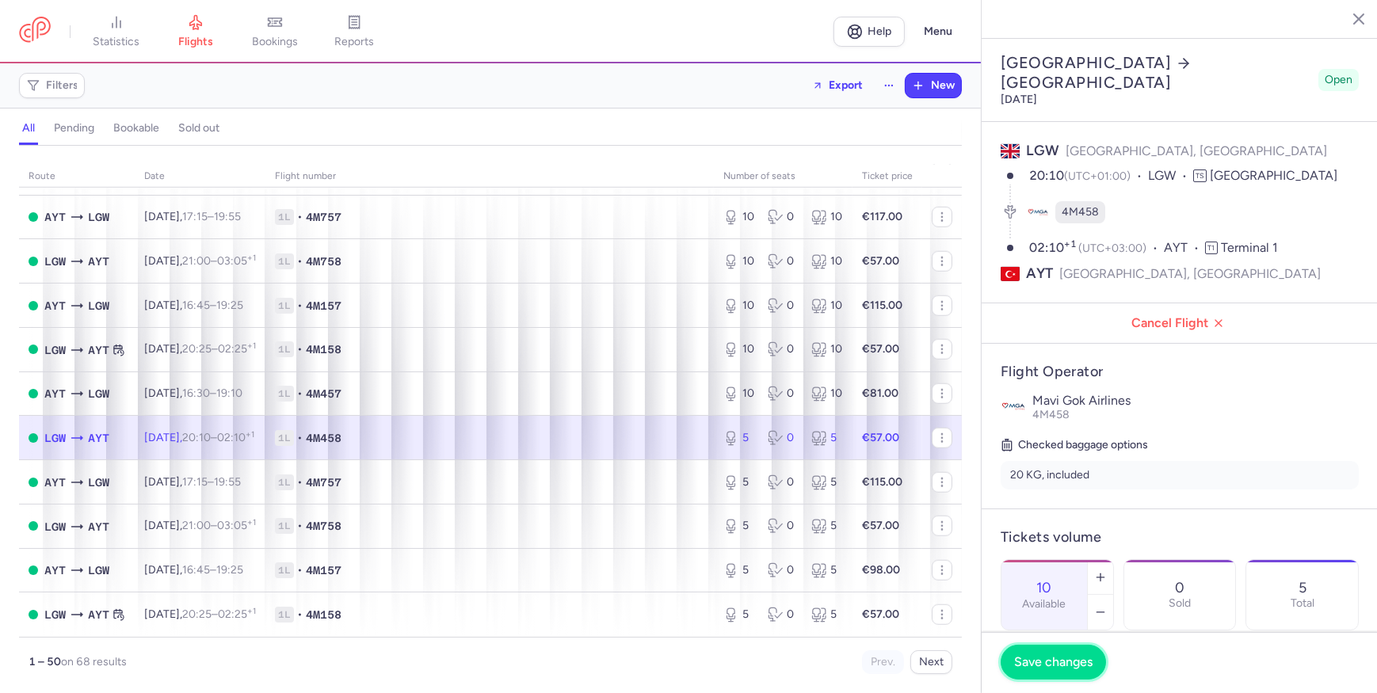
click at [1042, 666] on span "Save changes" at bounding box center [1053, 662] width 78 height 14
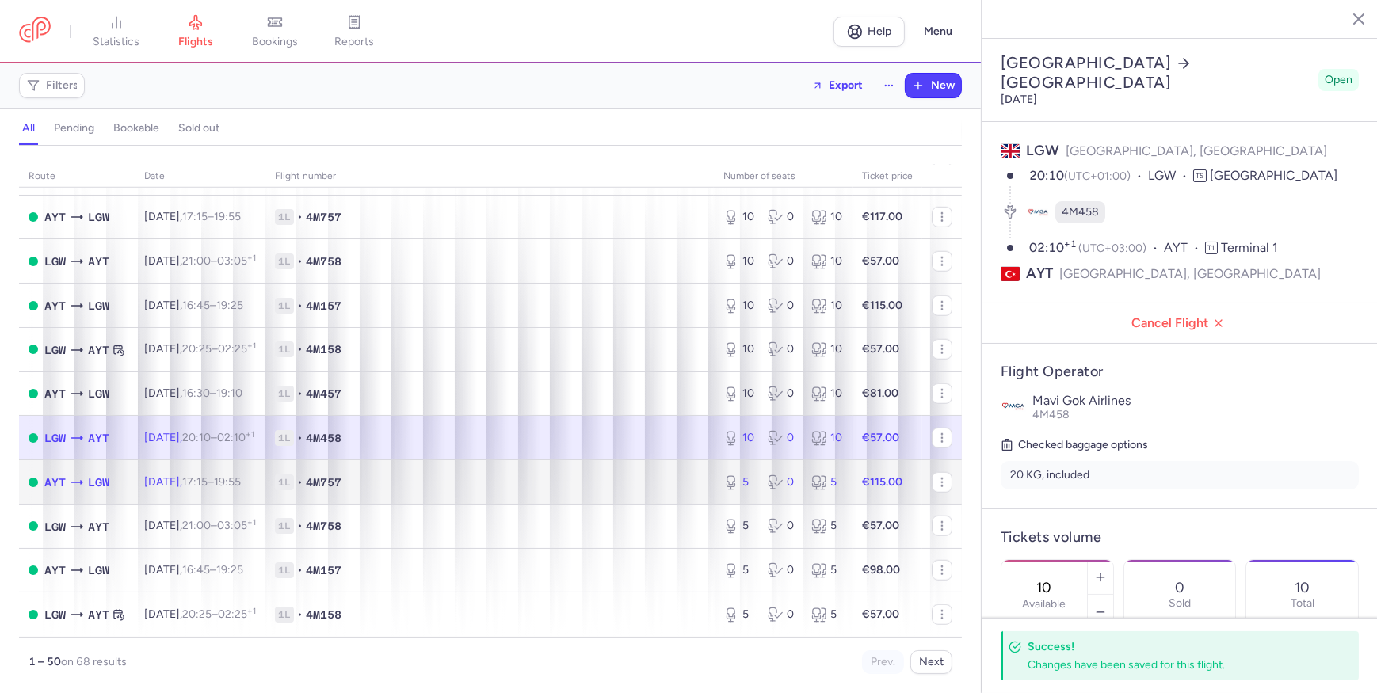
click at [661, 486] on span "1L • 4M757" at bounding box center [489, 482] width 429 height 16
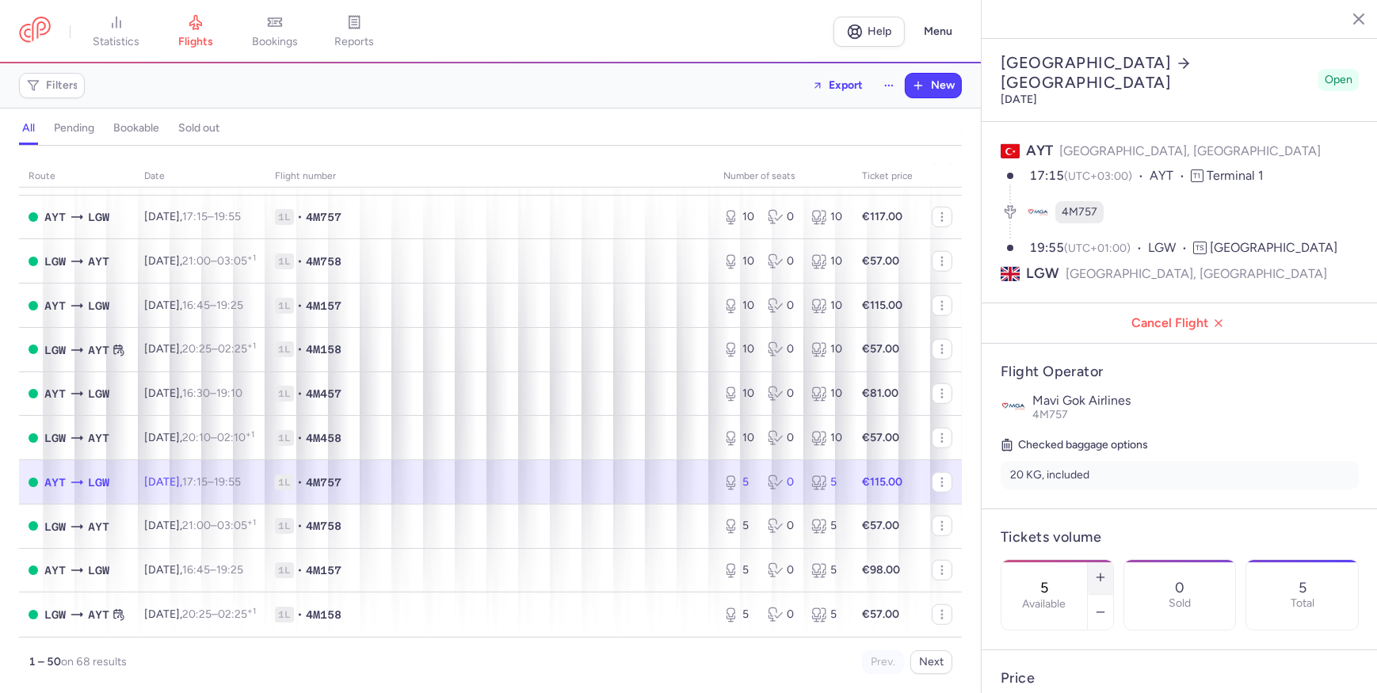
click at [1107, 571] on icon "button" at bounding box center [1100, 577] width 13 height 13
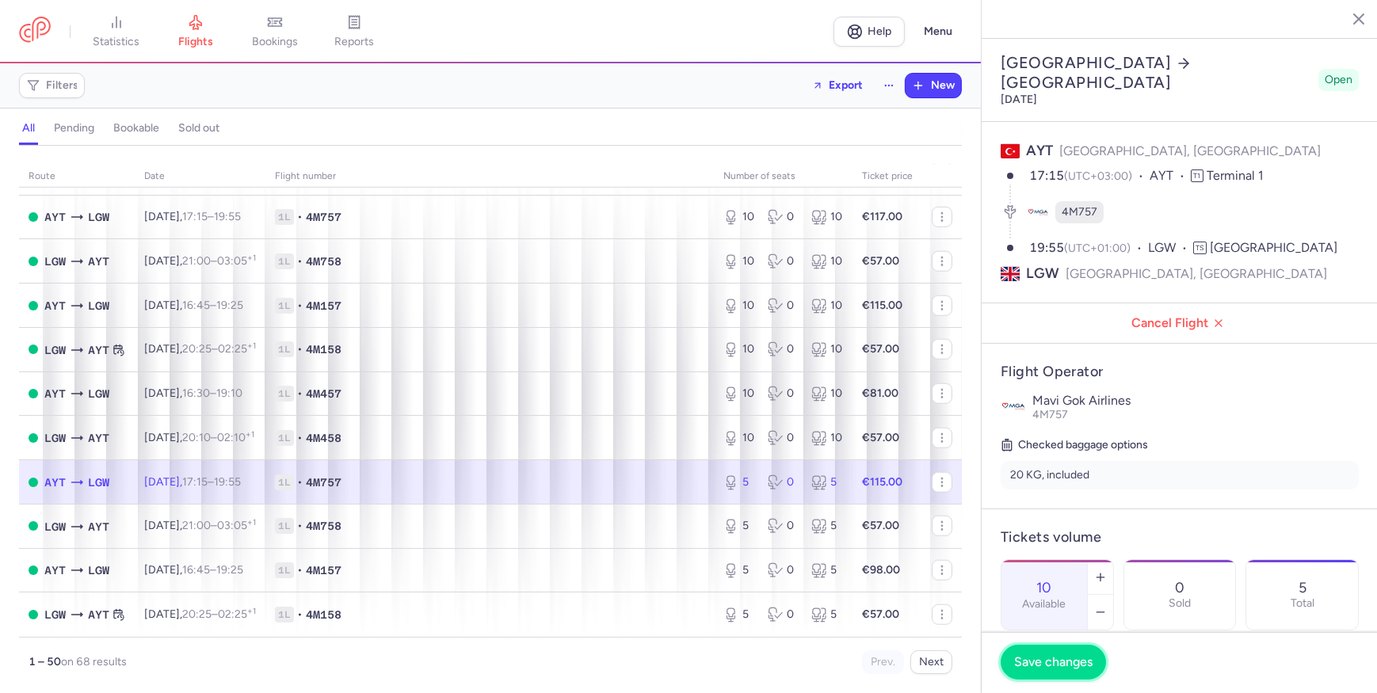
click at [1069, 669] on button "Save changes" at bounding box center [1052, 662] width 105 height 35
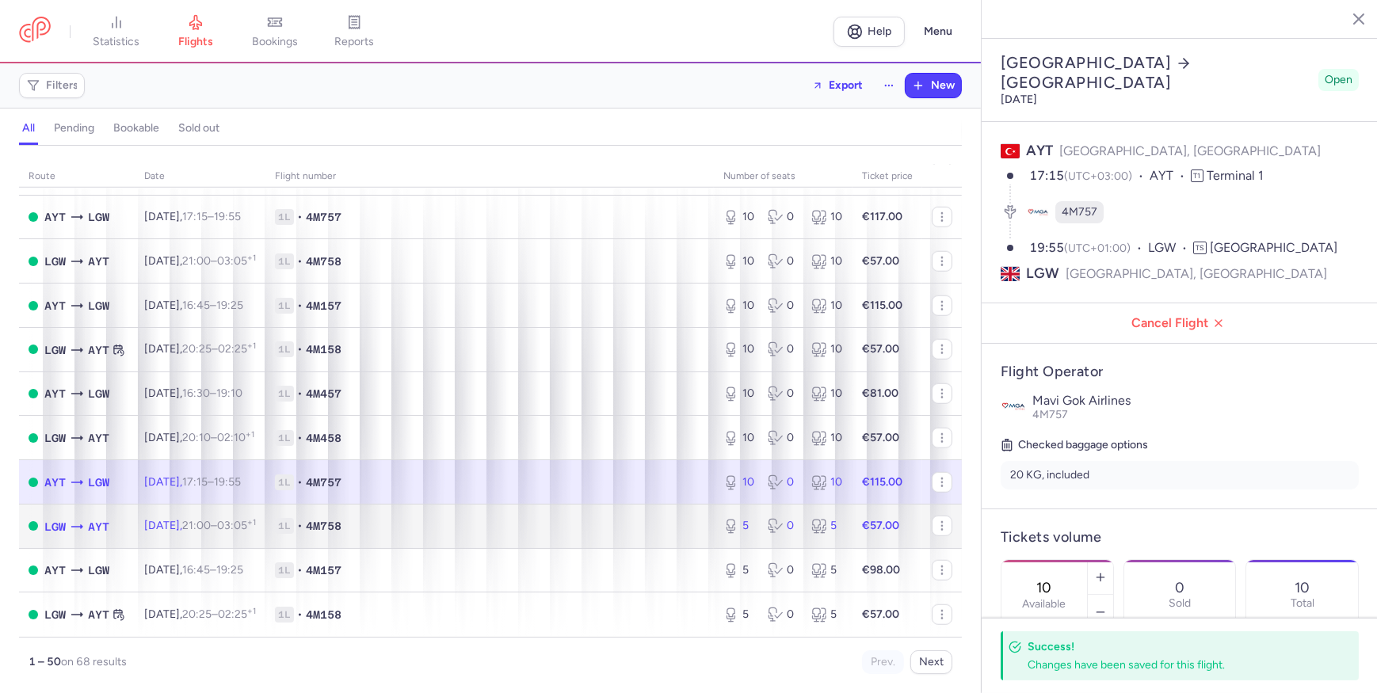
click at [616, 518] on span "1L • 4M758" at bounding box center [489, 526] width 429 height 16
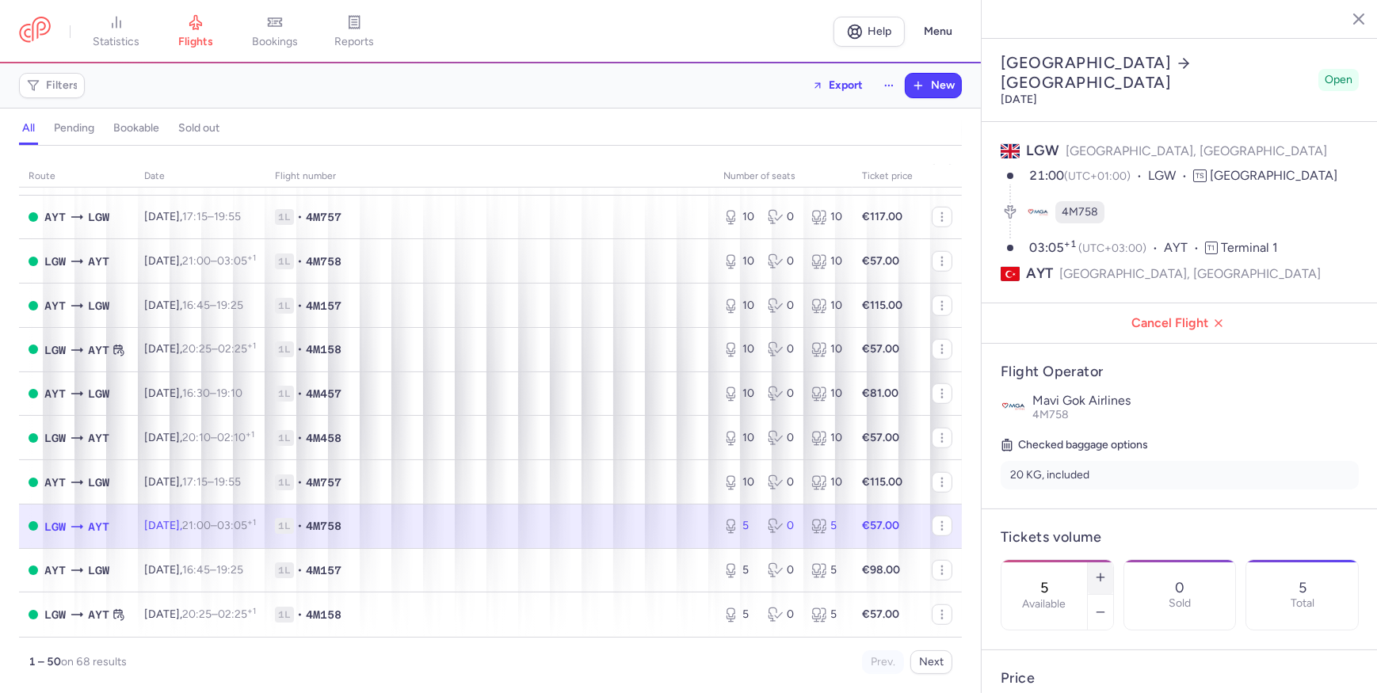
click at [1113, 560] on button "button" at bounding box center [1100, 577] width 25 height 35
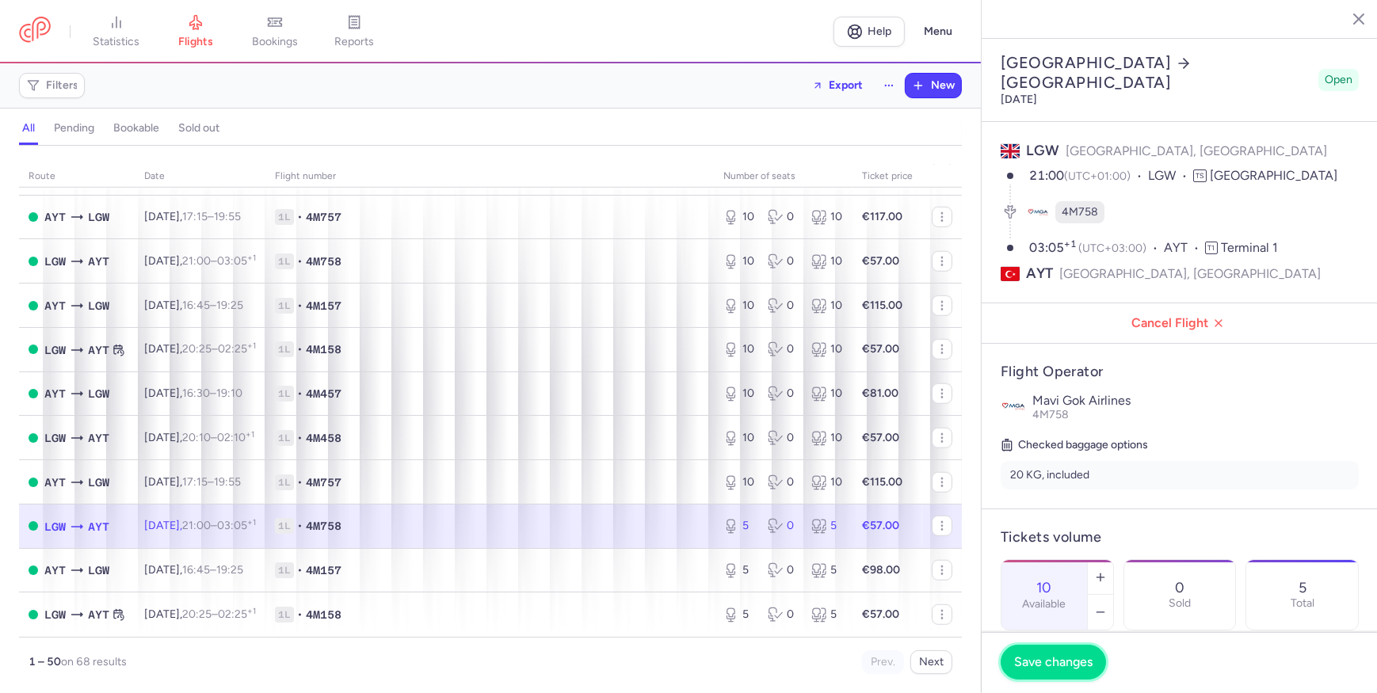
click at [1051, 656] on span "Save changes" at bounding box center [1053, 662] width 78 height 14
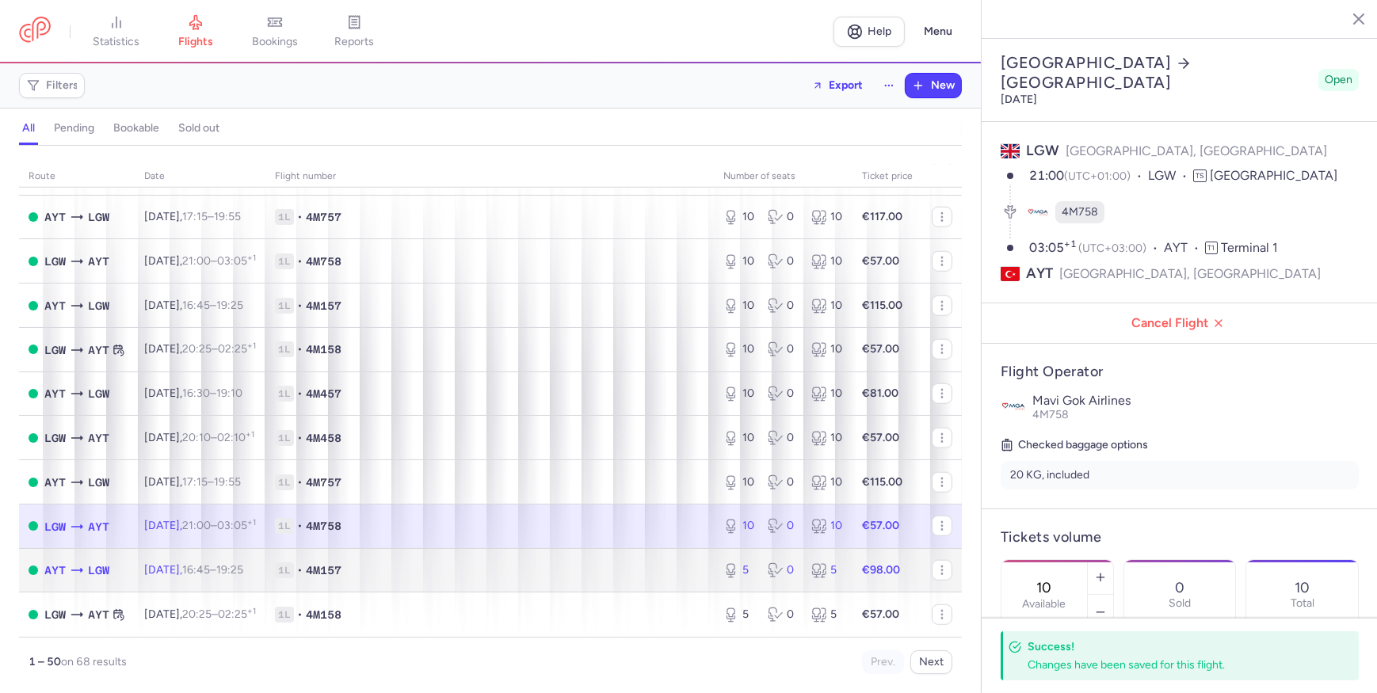
click at [611, 562] on span "1L • 4M157" at bounding box center [489, 570] width 429 height 16
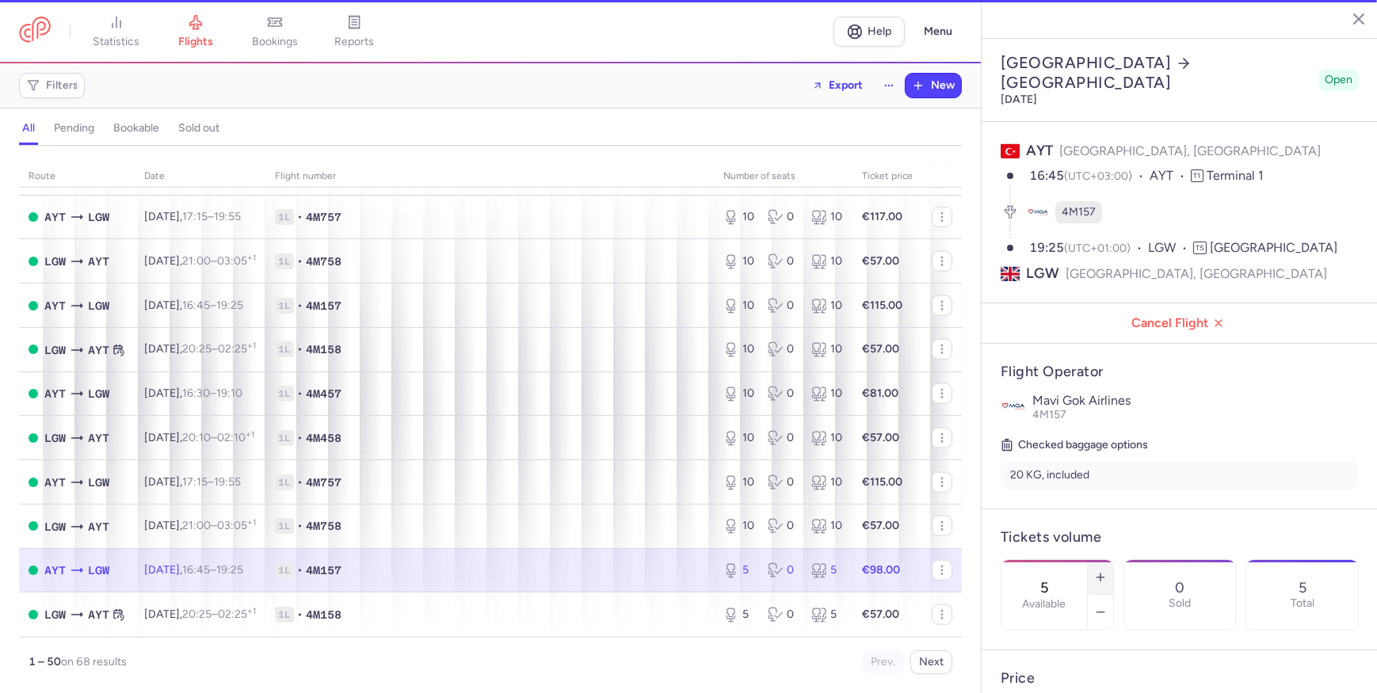
click at [1107, 571] on icon "button" at bounding box center [1100, 577] width 13 height 13
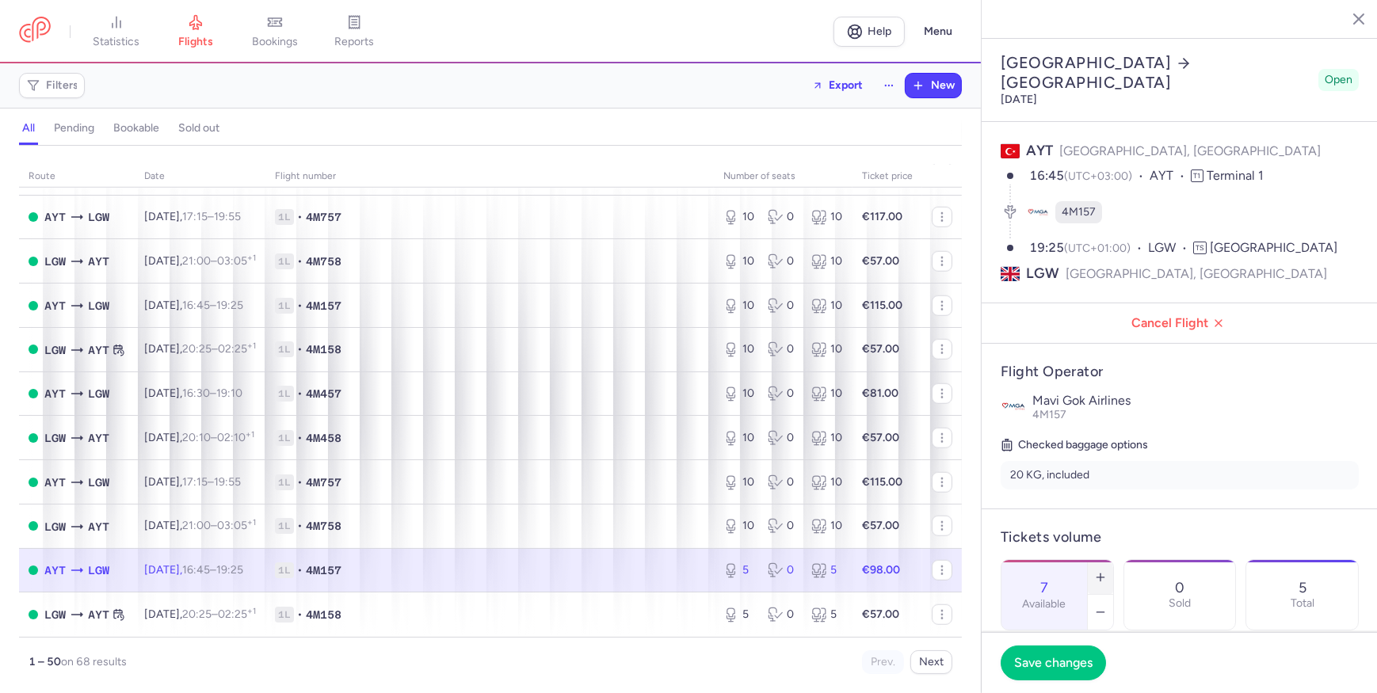
click at [1107, 571] on icon "button" at bounding box center [1100, 577] width 13 height 13
click at [1053, 669] on button "Save changes" at bounding box center [1052, 662] width 105 height 35
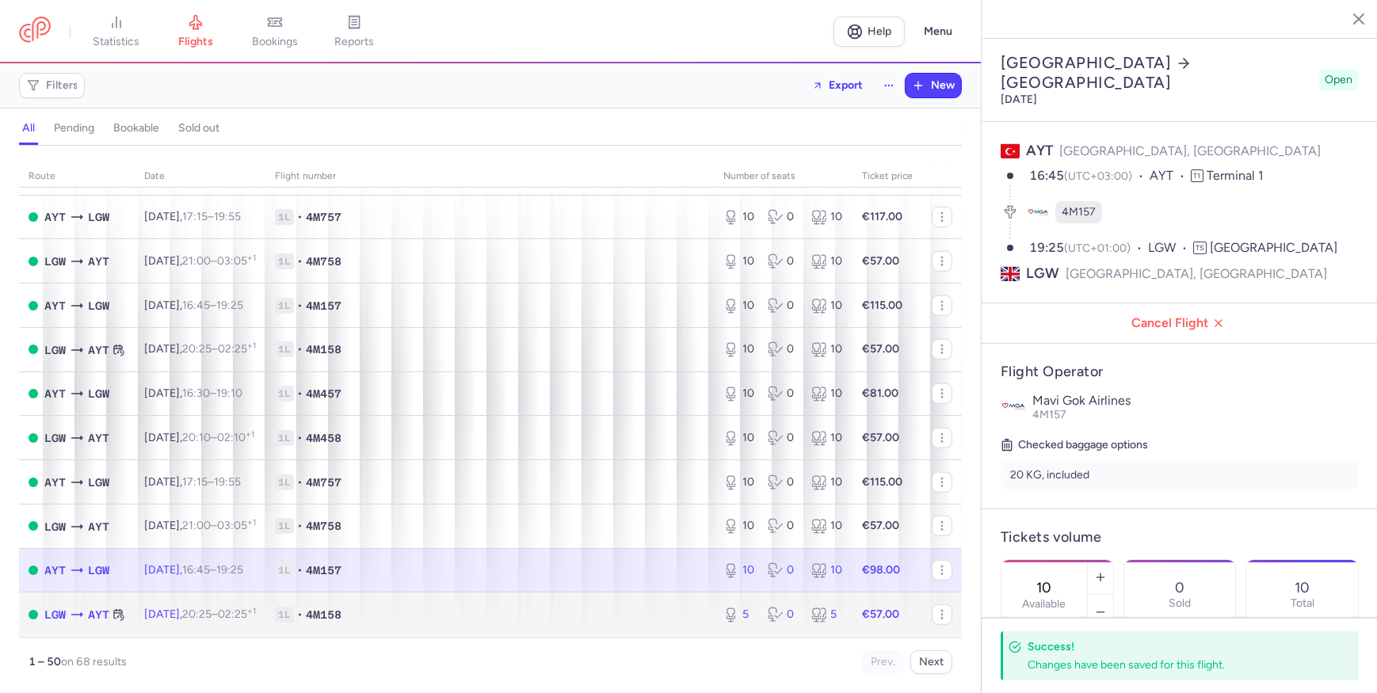
drag, startPoint x: 680, startPoint y: 630, endPoint x: 761, endPoint y: 618, distance: 82.4
click at [679, 630] on td "1L • 4M158" at bounding box center [489, 614] width 448 height 44
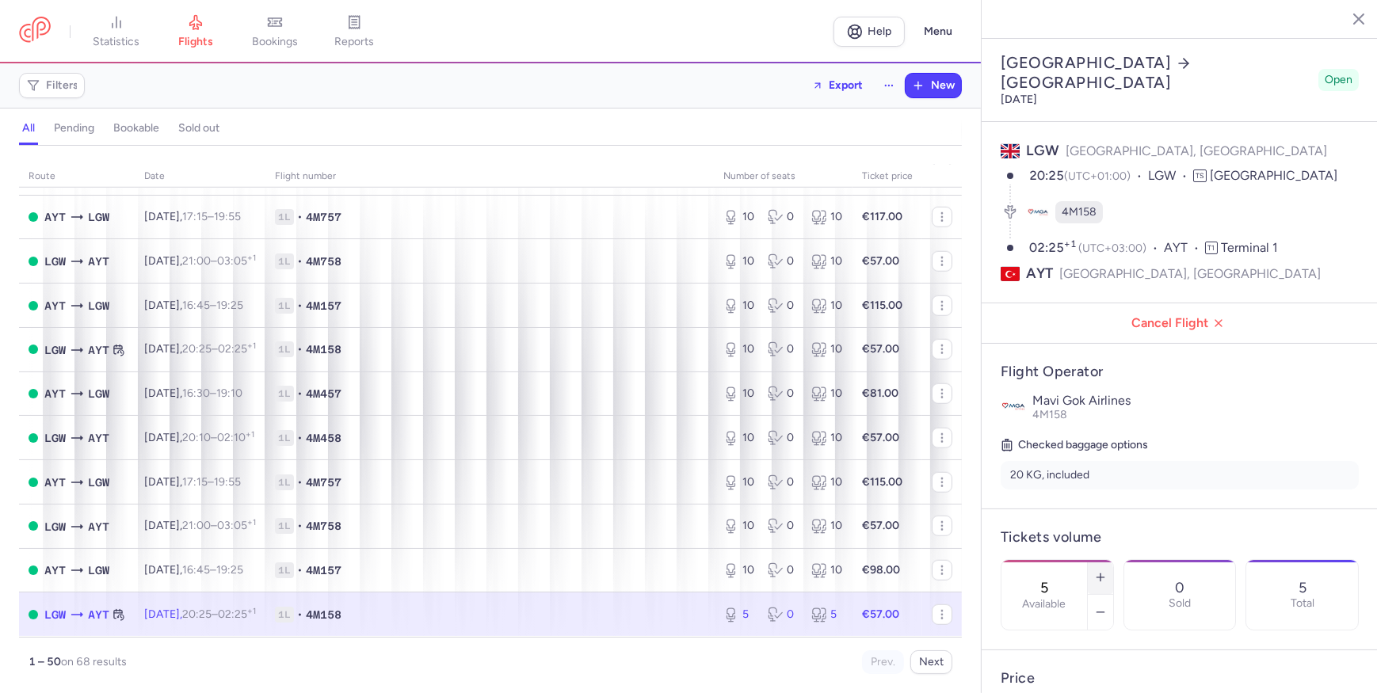
click at [1113, 560] on button "button" at bounding box center [1100, 577] width 25 height 35
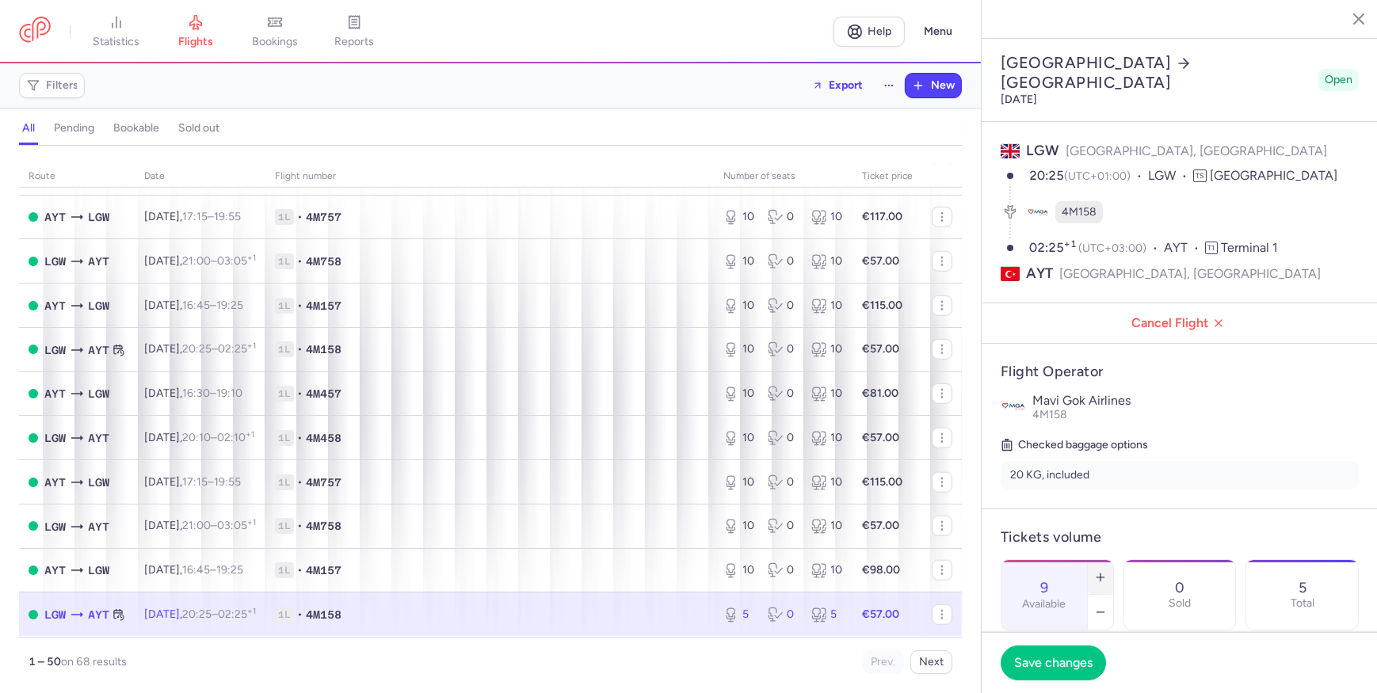
type input "10"
click at [1068, 665] on span "Save changes" at bounding box center [1053, 662] width 78 height 14
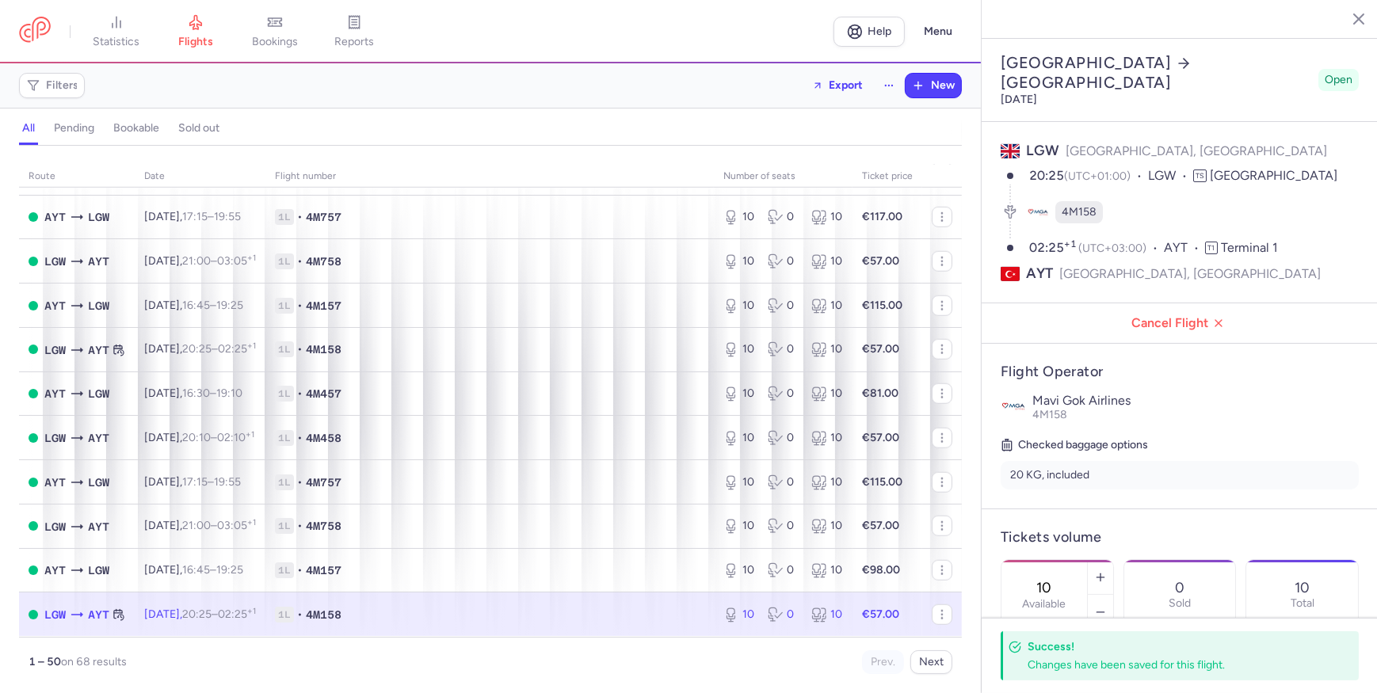
click at [1246, 461] on li "20 KG, included" at bounding box center [1179, 475] width 358 height 29
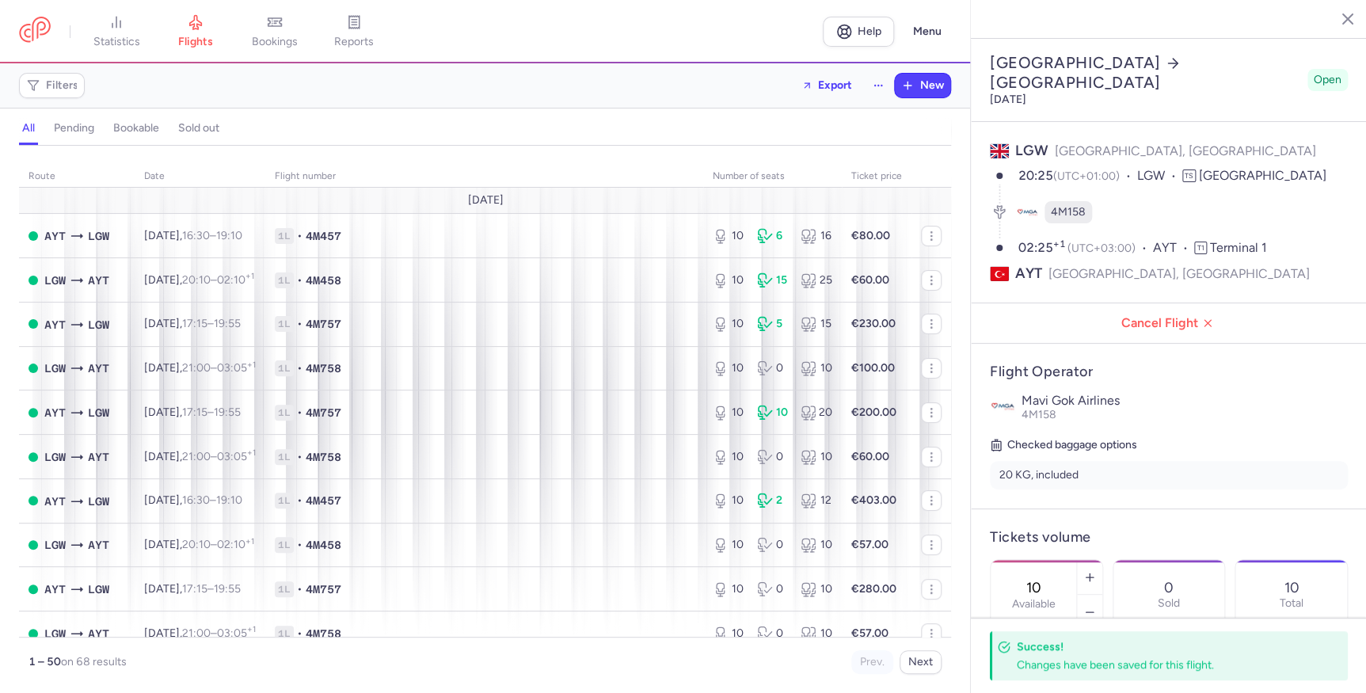
click at [667, 194] on td "[DATE]" at bounding box center [485, 201] width 932 height 26
click at [794, 131] on div "all pending bookable sold out" at bounding box center [485, 132] width 932 height 28
click at [1330, 16] on icon "button" at bounding box center [1336, 18] width 16 height 16
